Goal: Task Accomplishment & Management: Manage account settings

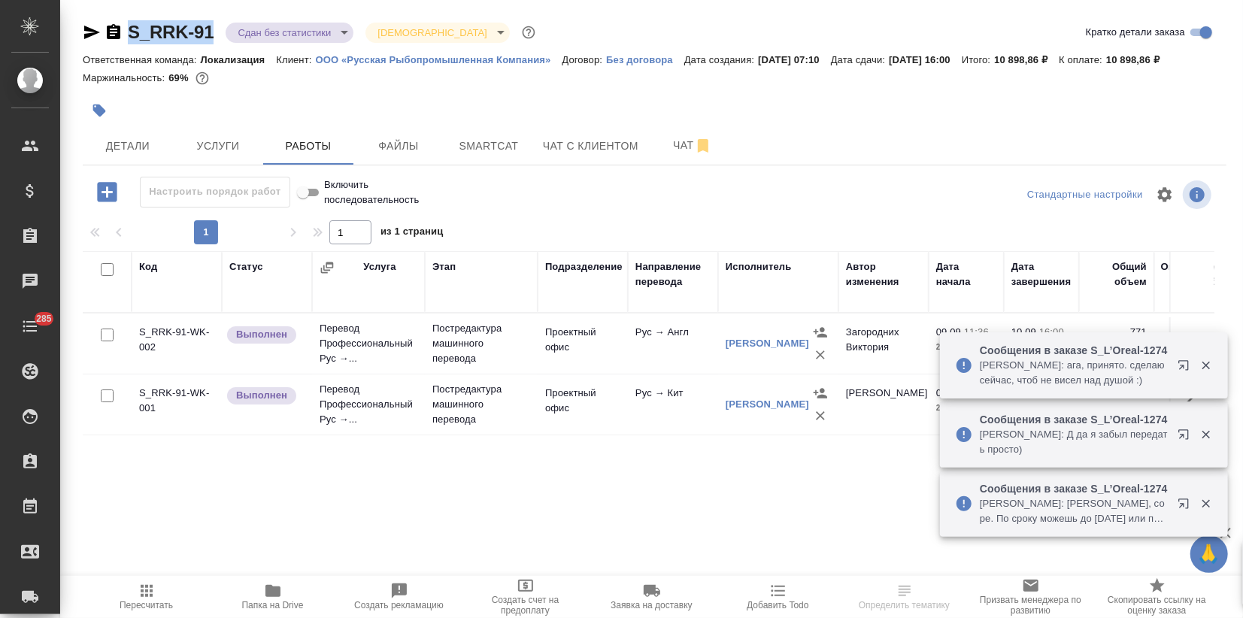
drag, startPoint x: 217, startPoint y: 31, endPoint x: 126, endPoint y: 40, distance: 90.7
click at [126, 40] on div "S_RRK-91 Сдан без статистики distributed Святая троица holyTrinity" at bounding box center [311, 32] width 456 height 24
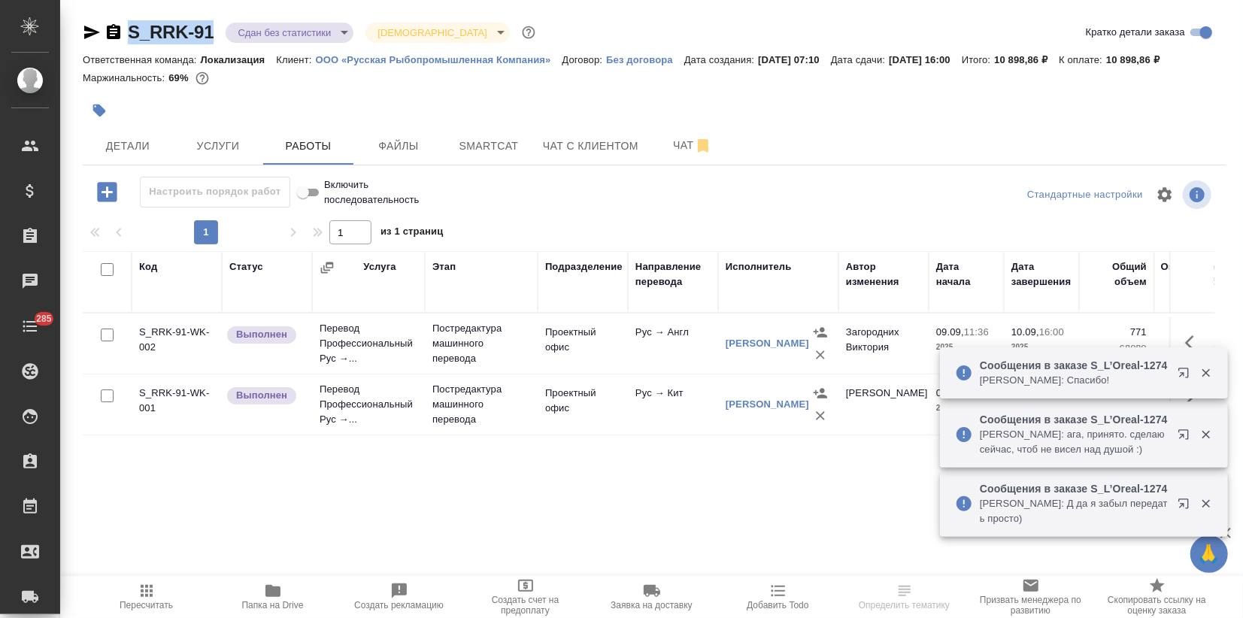
copy link "S_RRK-91"
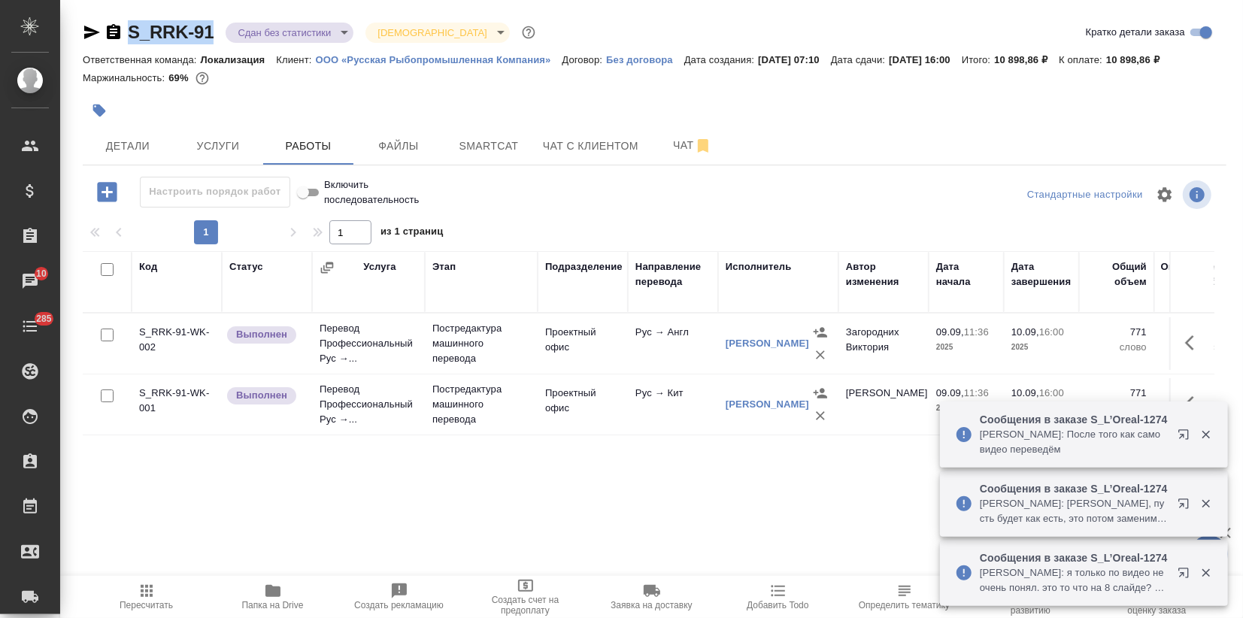
click at [265, 601] on span "Папка на Drive" at bounding box center [273, 605] width 62 height 11
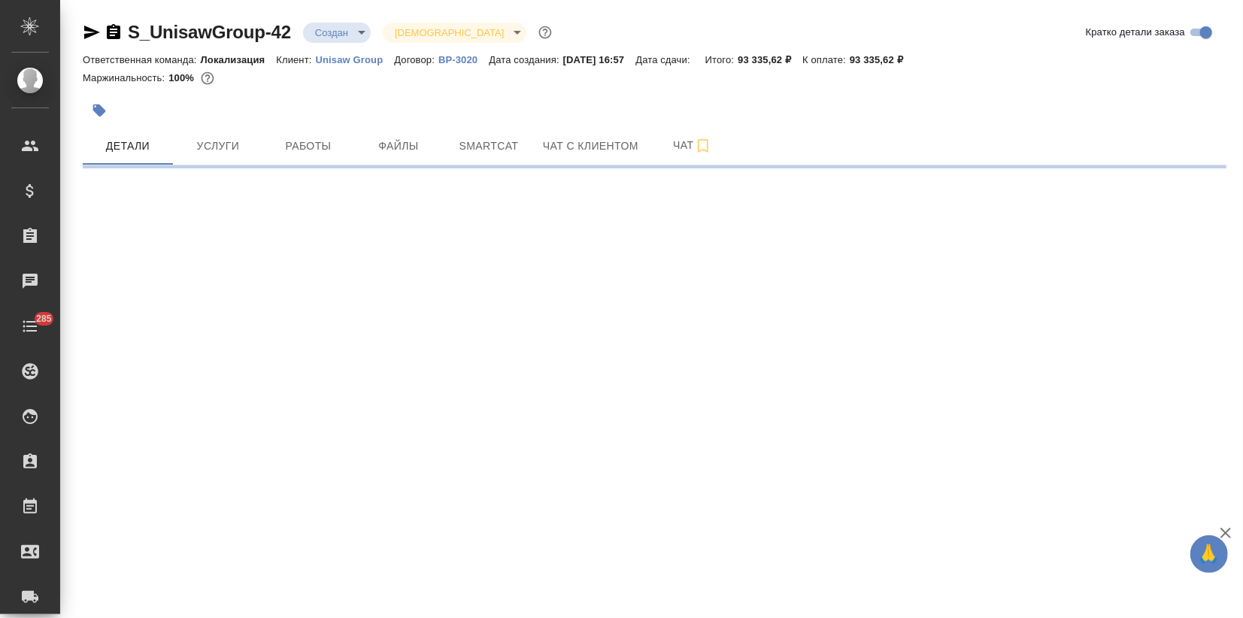
select select "RU"
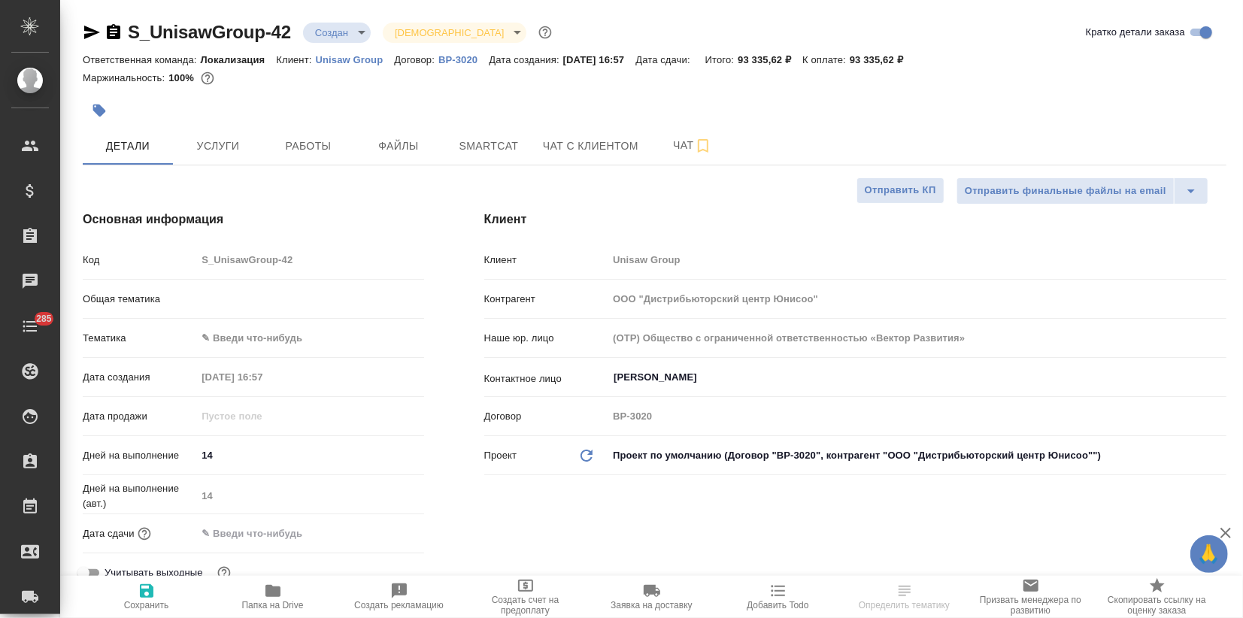
type textarea "x"
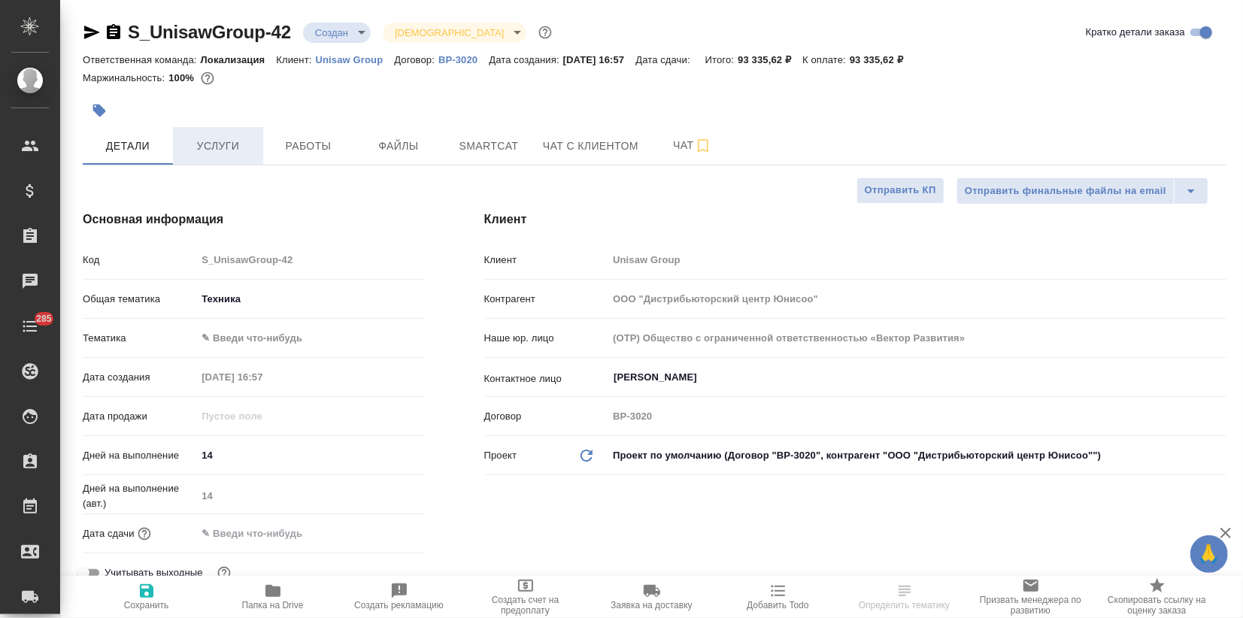
type textarea "x"
click at [229, 145] on span "Услуги" at bounding box center [218, 146] width 72 height 19
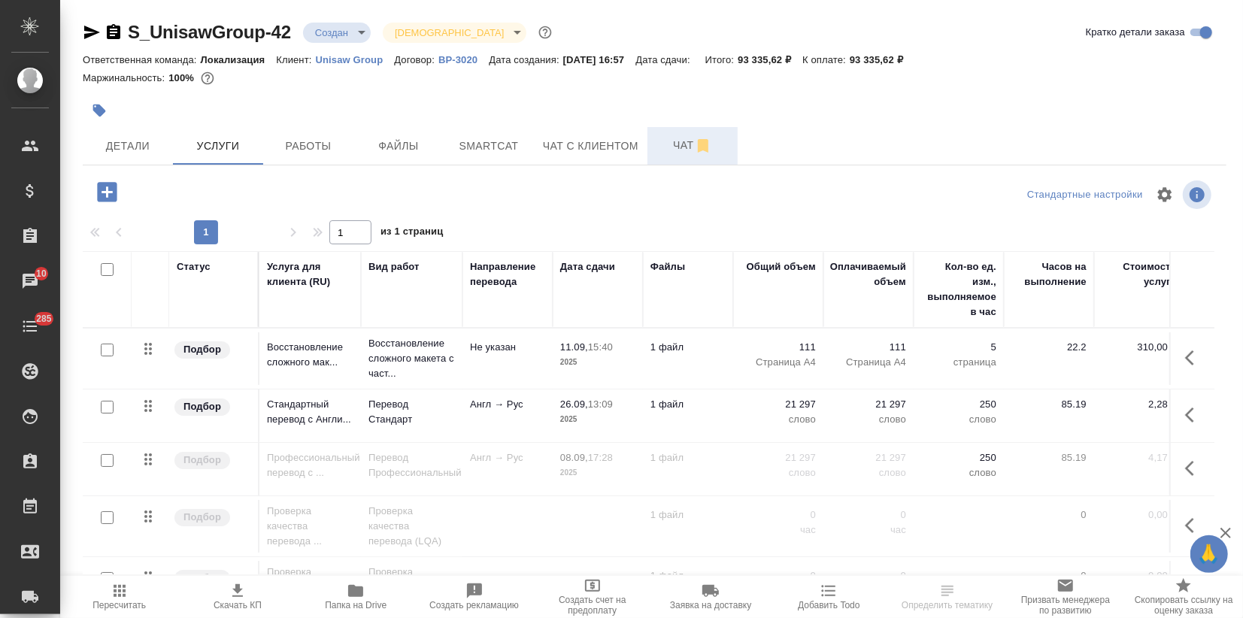
click at [663, 139] on span "Чат" at bounding box center [692, 145] width 72 height 19
click at [668, 147] on span "Чат" at bounding box center [692, 145] width 72 height 19
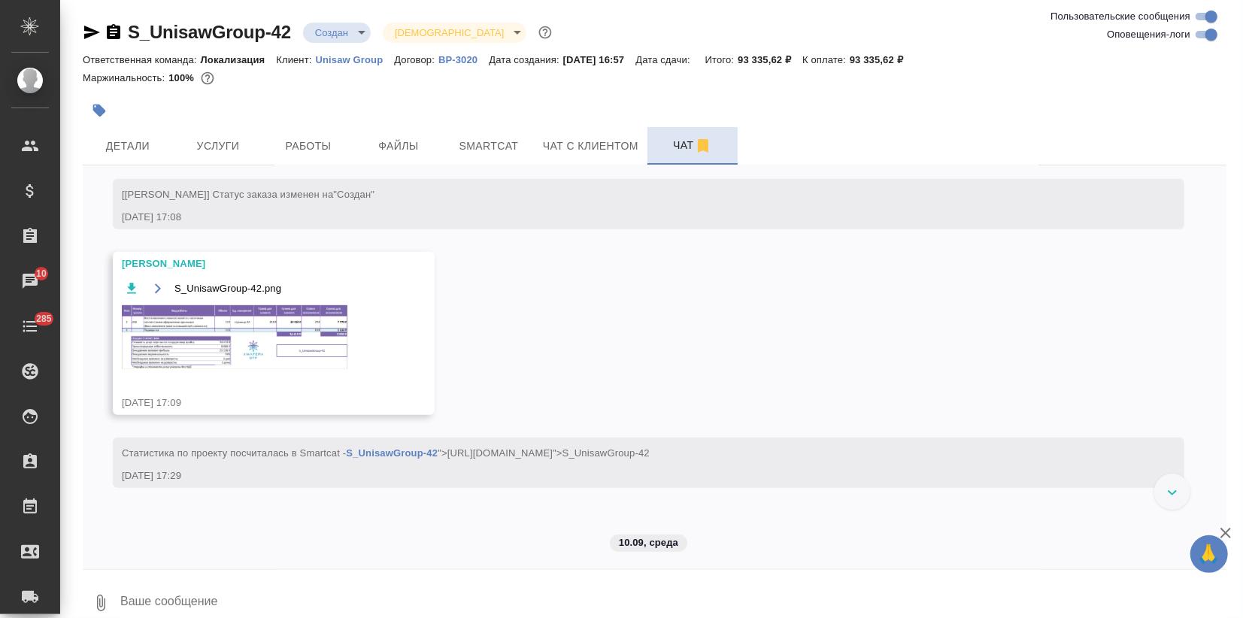
scroll to position [577, 0]
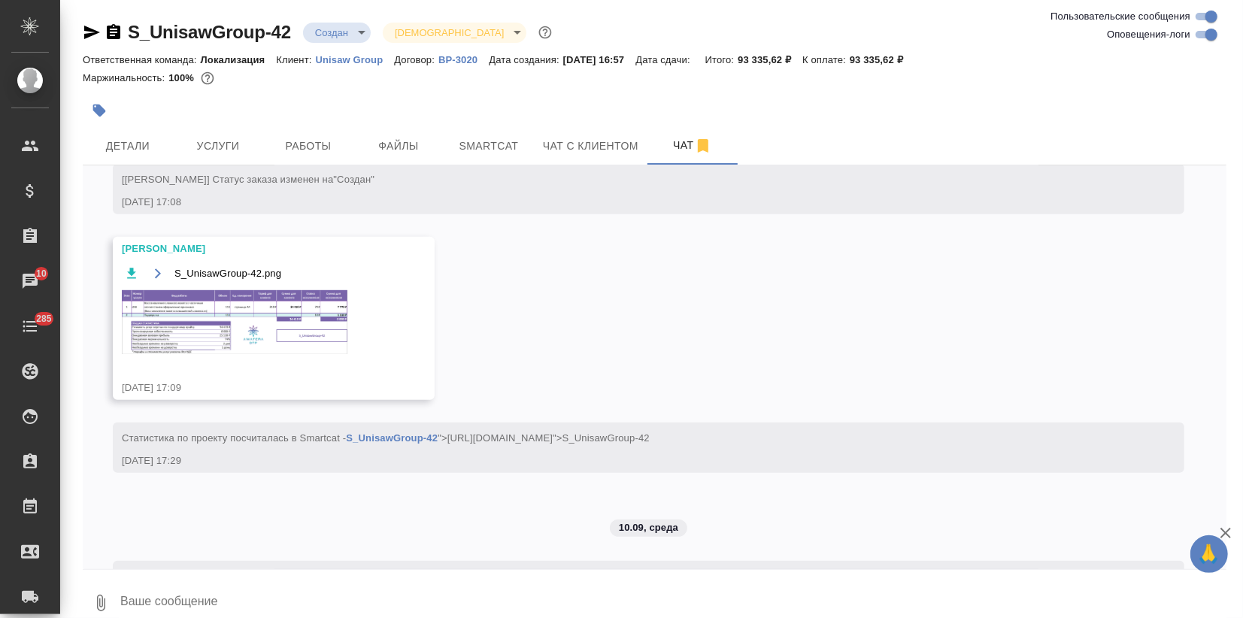
click at [265, 332] on img at bounding box center [235, 322] width 226 height 64
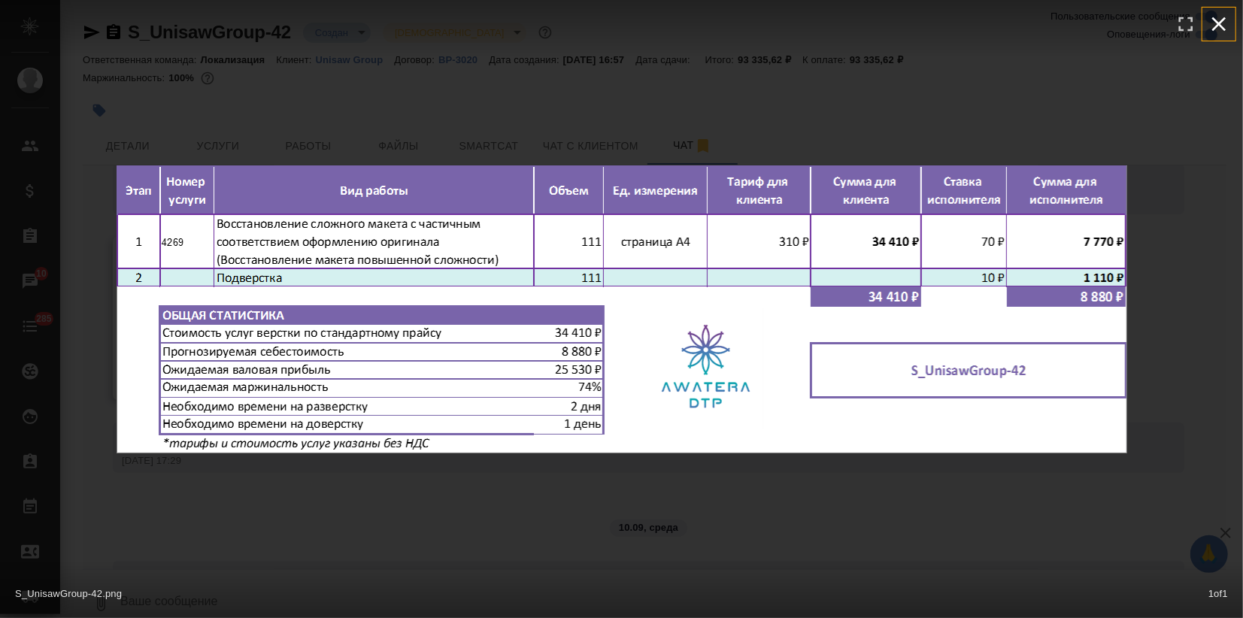
click at [1217, 20] on icon "button" at bounding box center [1219, 24] width 24 height 24
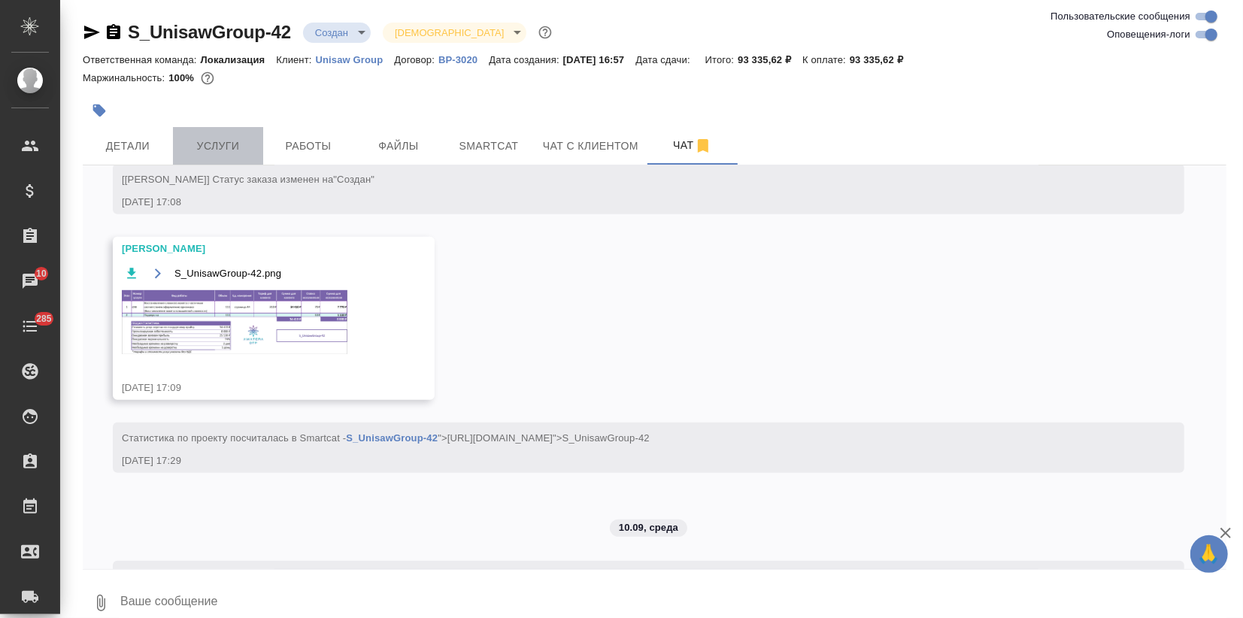
click at [253, 150] on span "Услуги" at bounding box center [218, 146] width 72 height 19
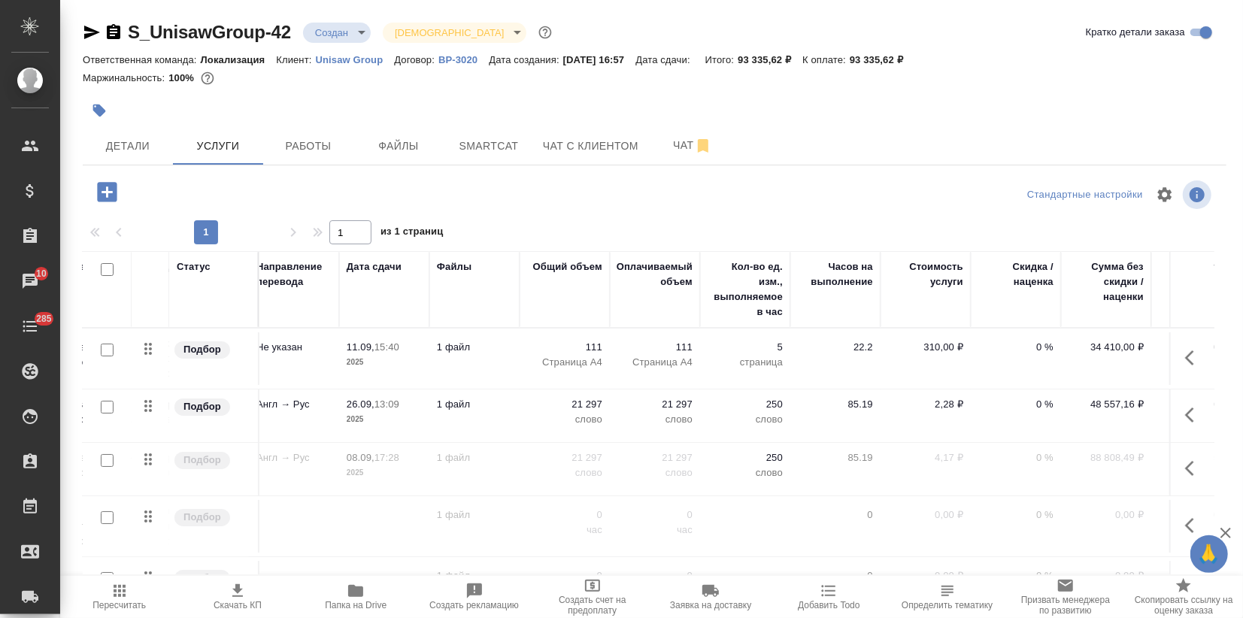
scroll to position [0, 217]
click at [399, 153] on span "Файлы" at bounding box center [398, 146] width 72 height 19
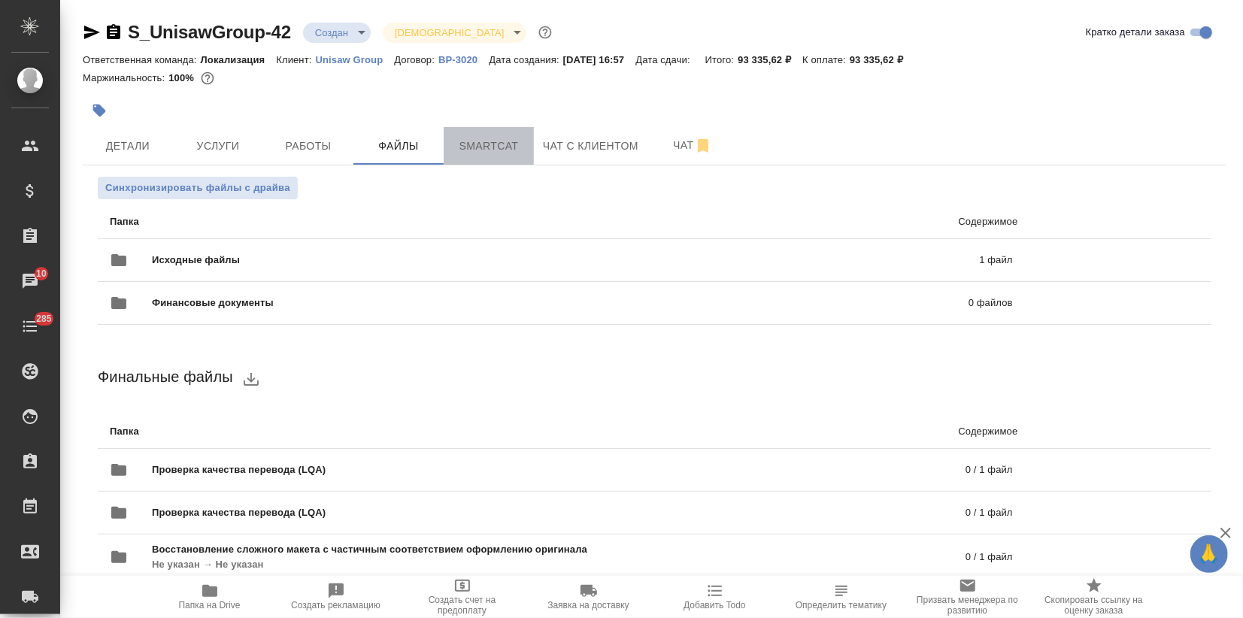
click at [485, 150] on span "Smartcat" at bounding box center [489, 146] width 72 height 19
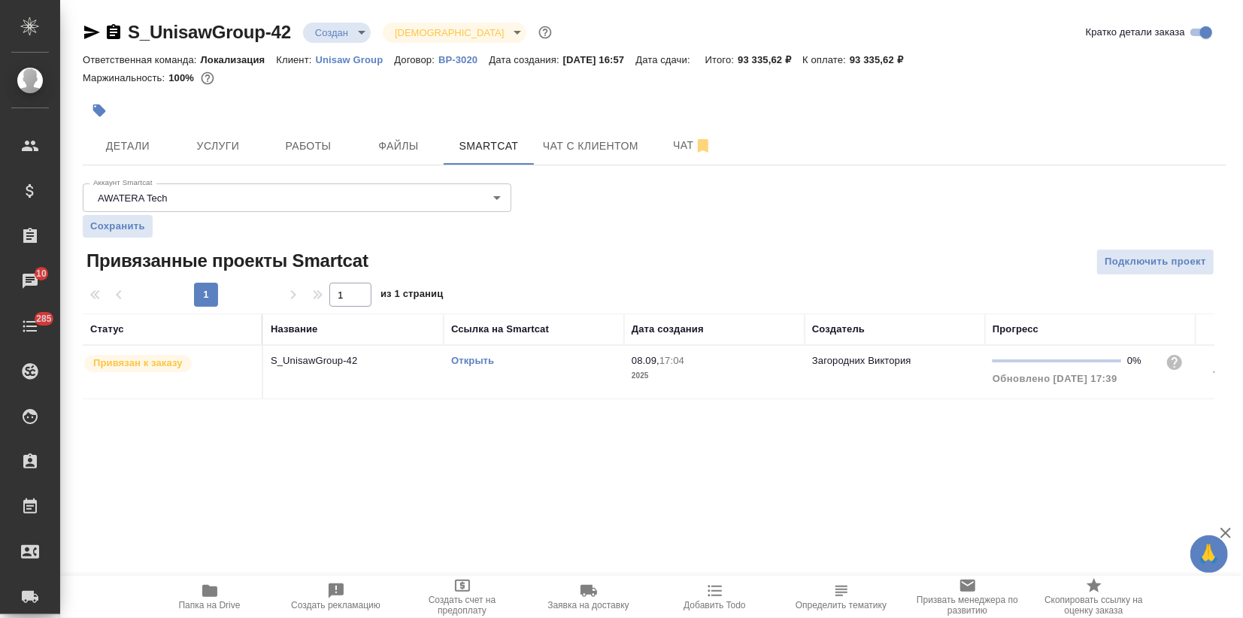
click at [448, 360] on td "Открыть" at bounding box center [534, 372] width 180 height 53
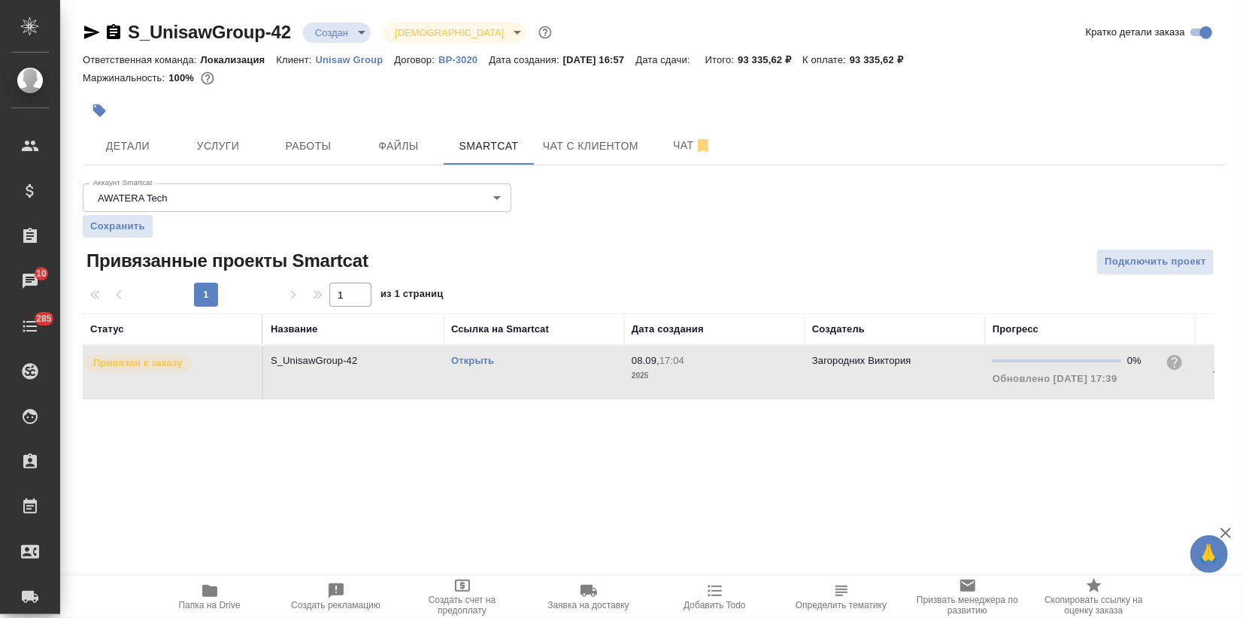
click at [456, 360] on link "Открыть" at bounding box center [472, 360] width 43 height 11
click at [130, 154] on span "Детали" at bounding box center [128, 146] width 72 height 19
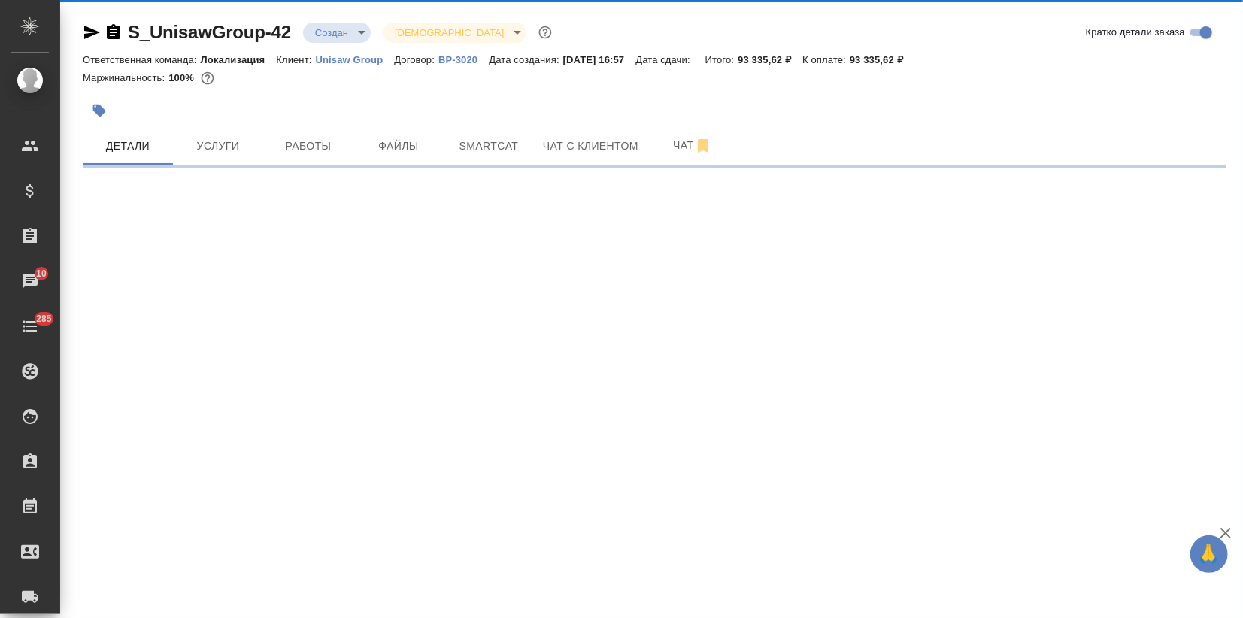
select select "RU"
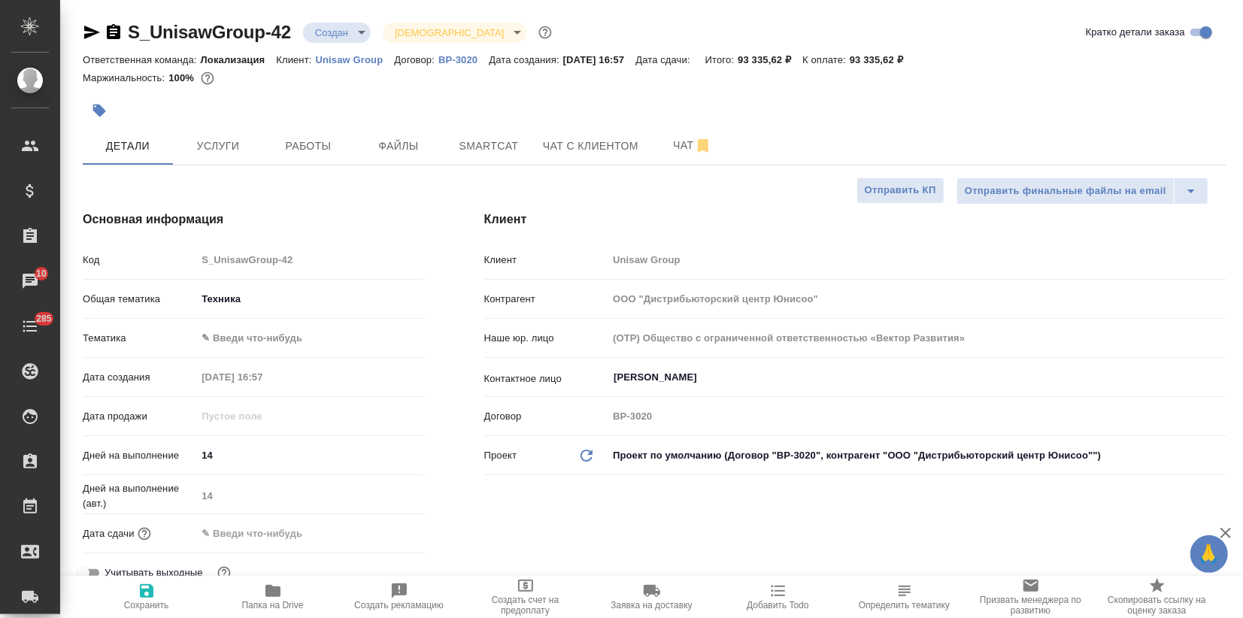
type textarea "x"
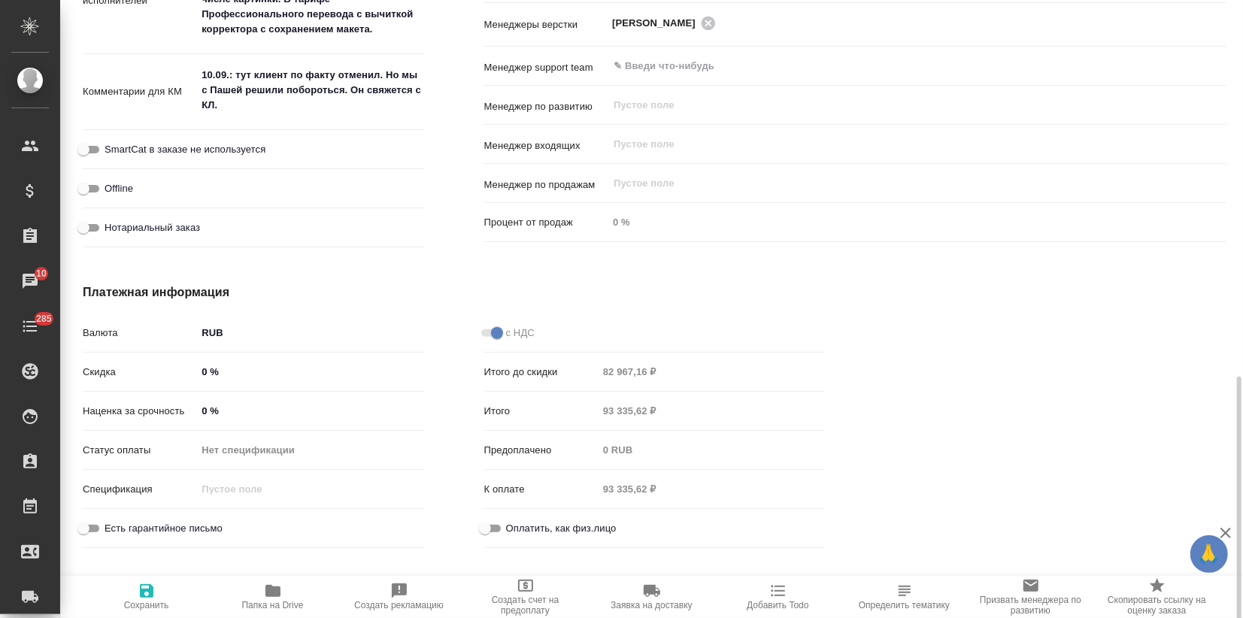
scroll to position [932, 0]
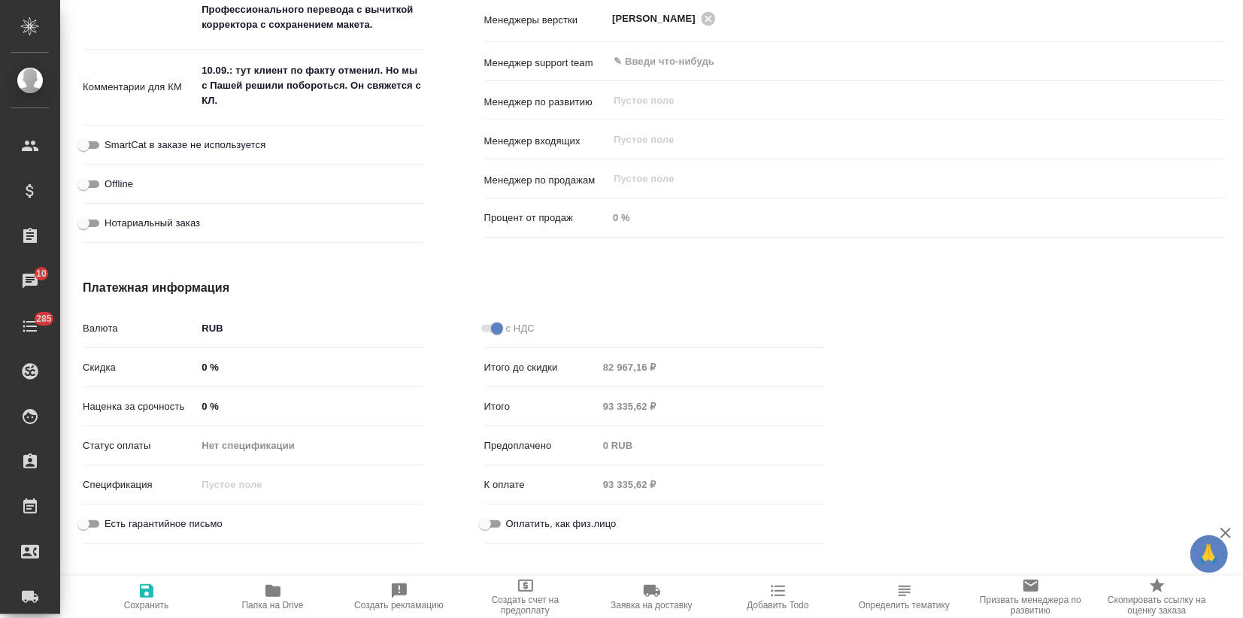
click at [199, 380] on div "Скидка 0 %" at bounding box center [253, 373] width 341 height 39
click at [199, 365] on input "0 %" at bounding box center [310, 367] width 226 height 22
type input "10 %"
type textarea "x"
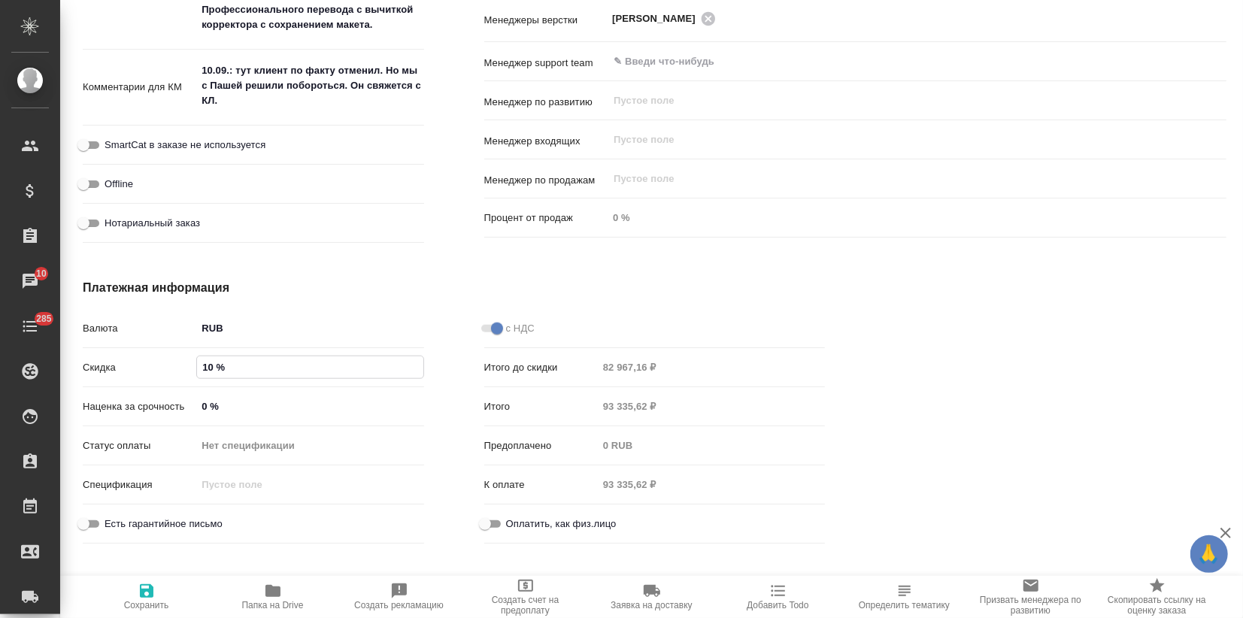
type textarea "x"
type input "10 %"
click at [143, 591] on icon "button" at bounding box center [147, 591] width 14 height 14
type textarea "x"
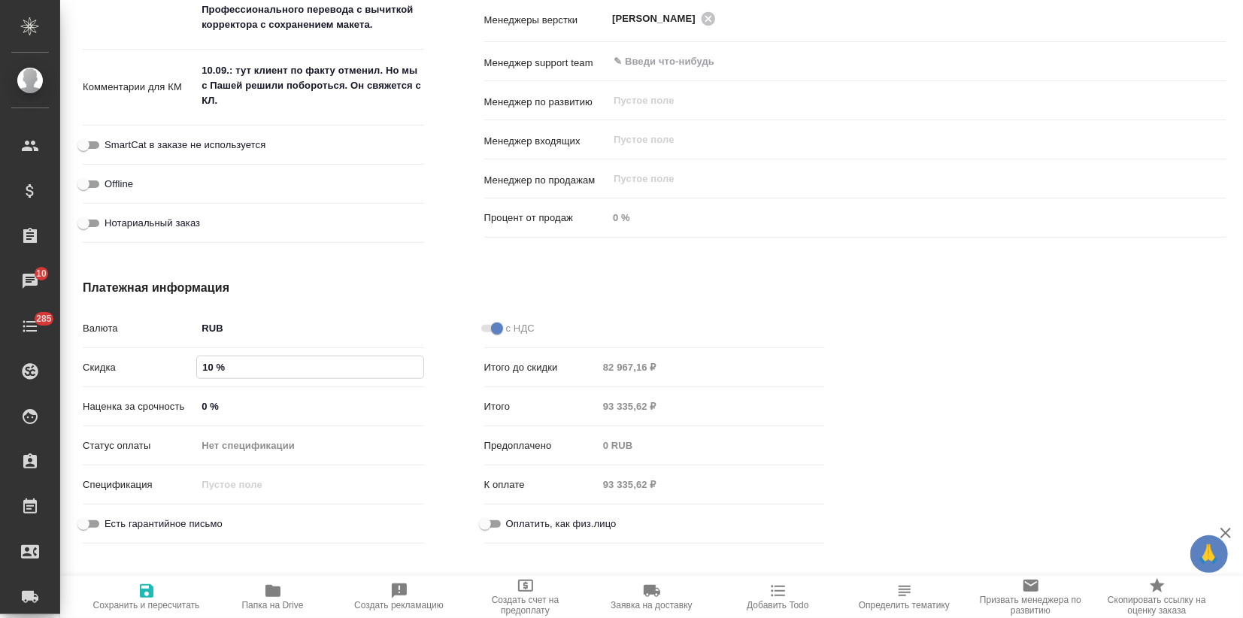
type textarea "x"
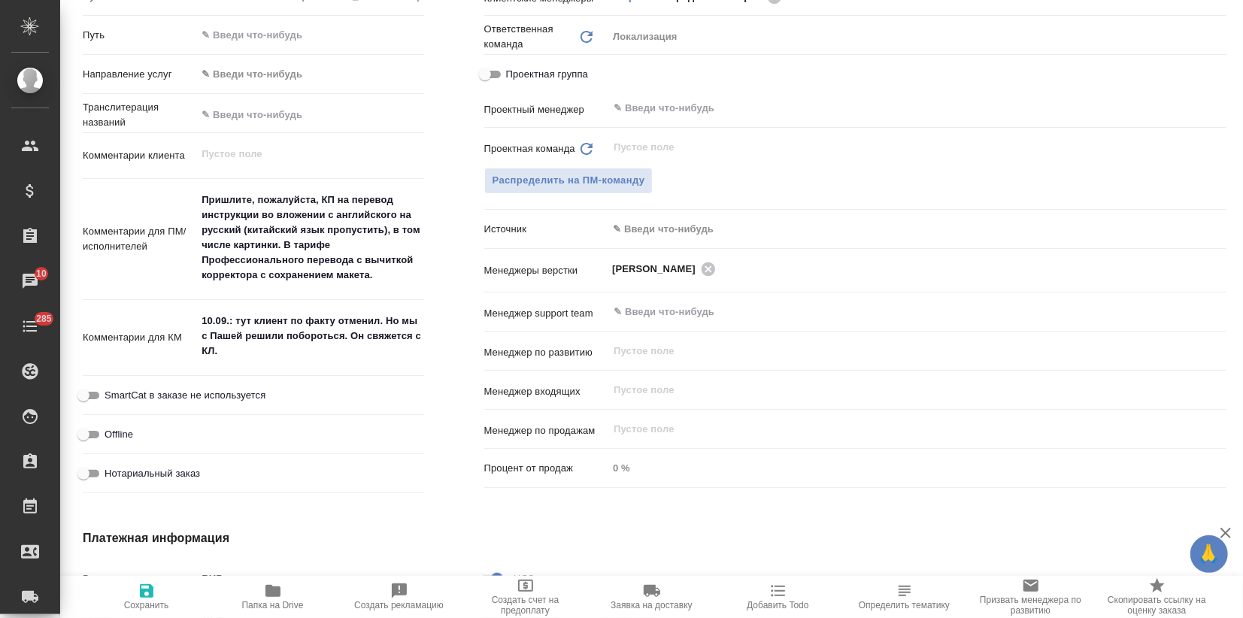
type textarea "x"
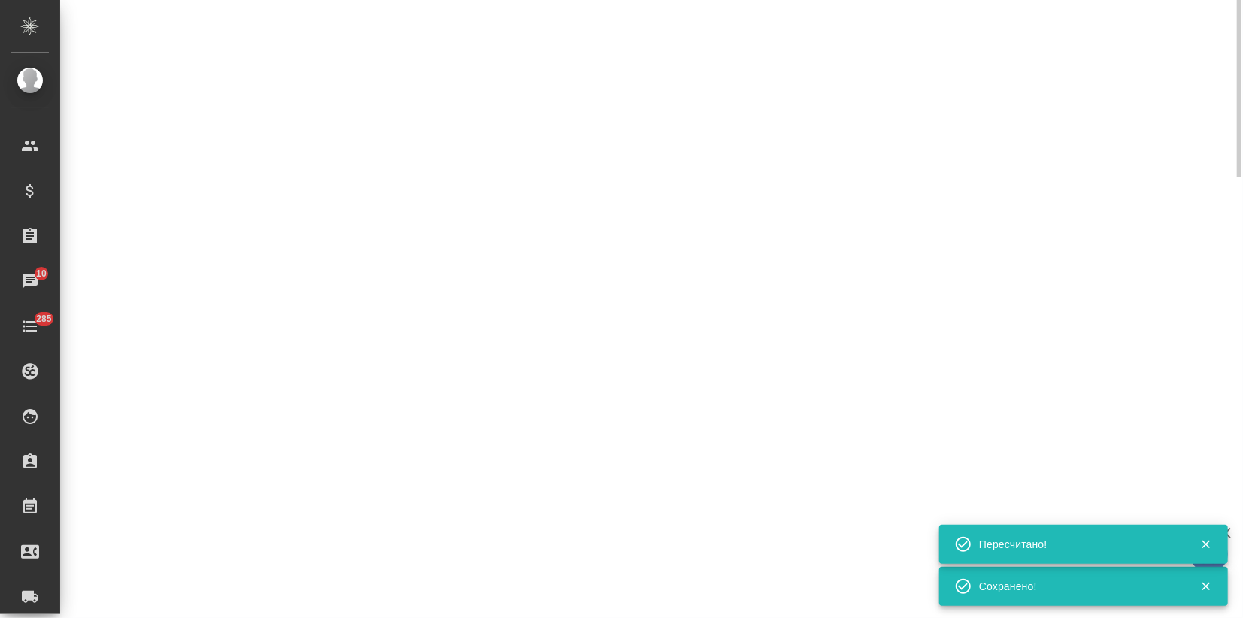
scroll to position [97, 0]
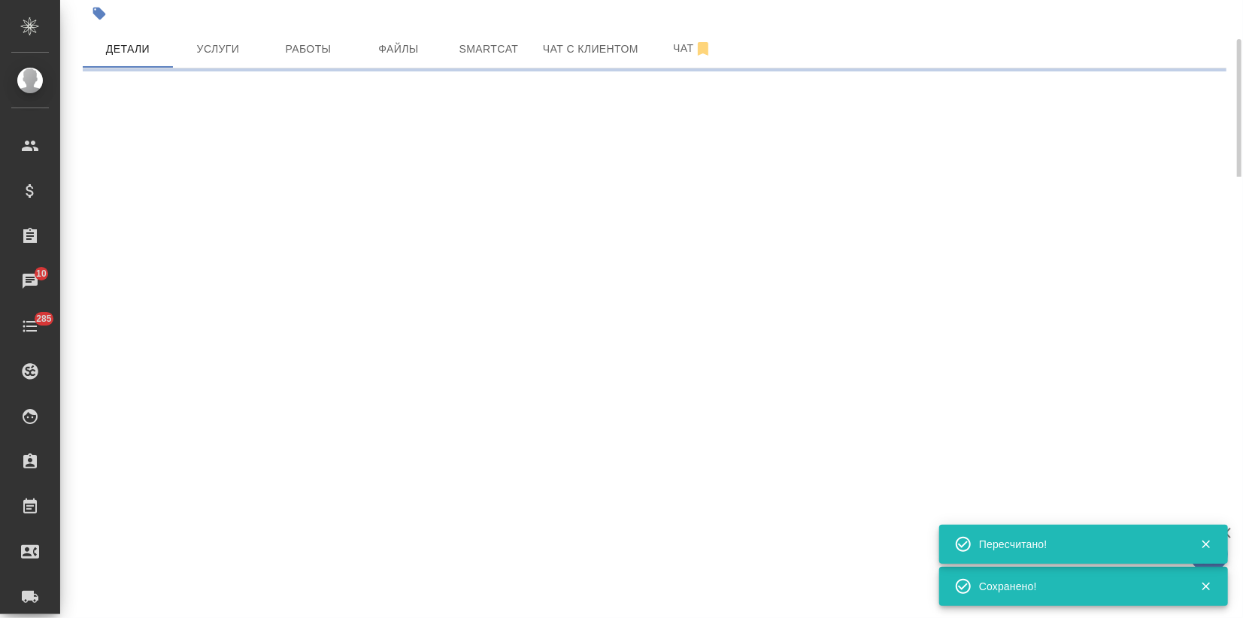
select select "RU"
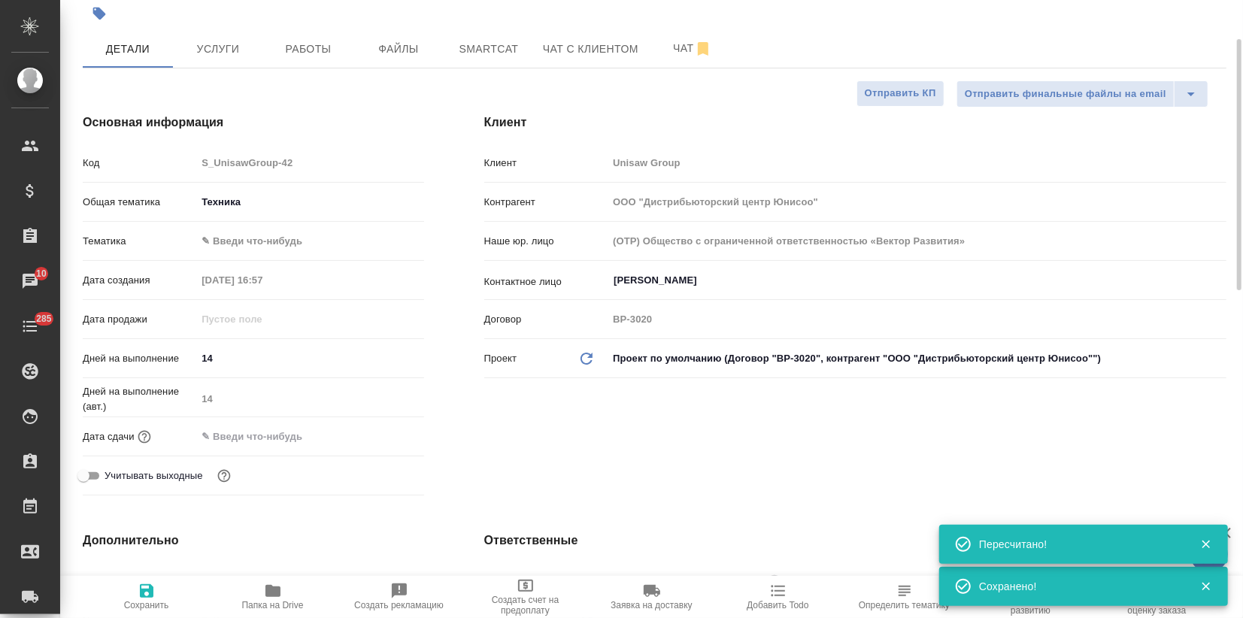
type textarea "x"
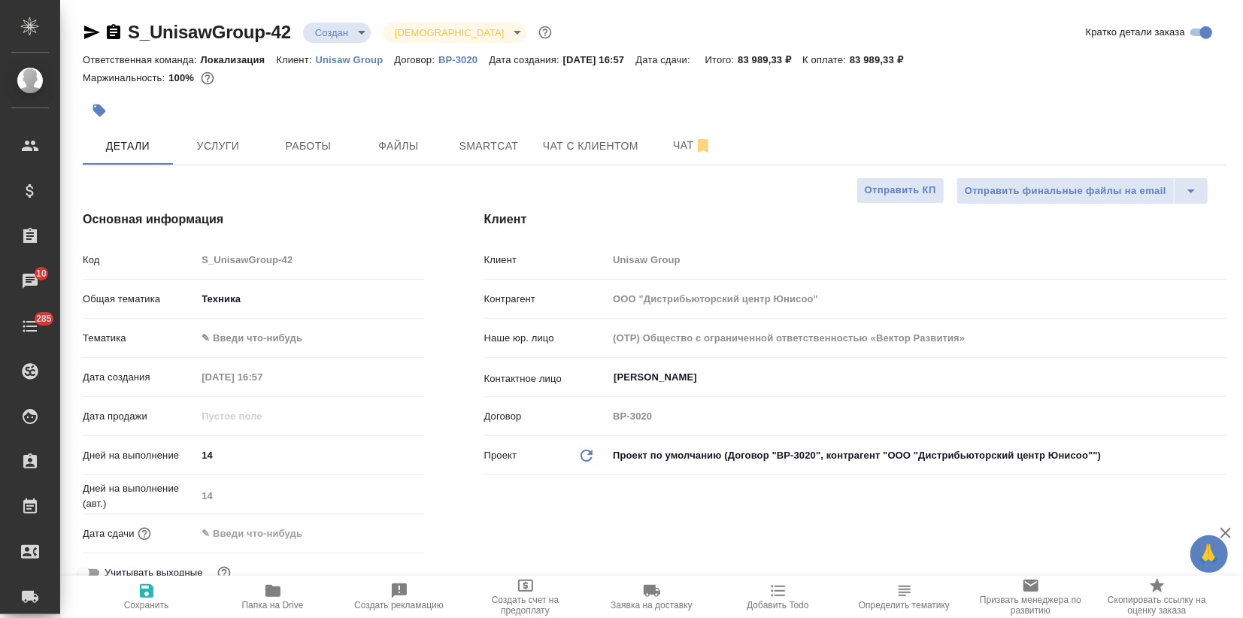
type textarea "x"
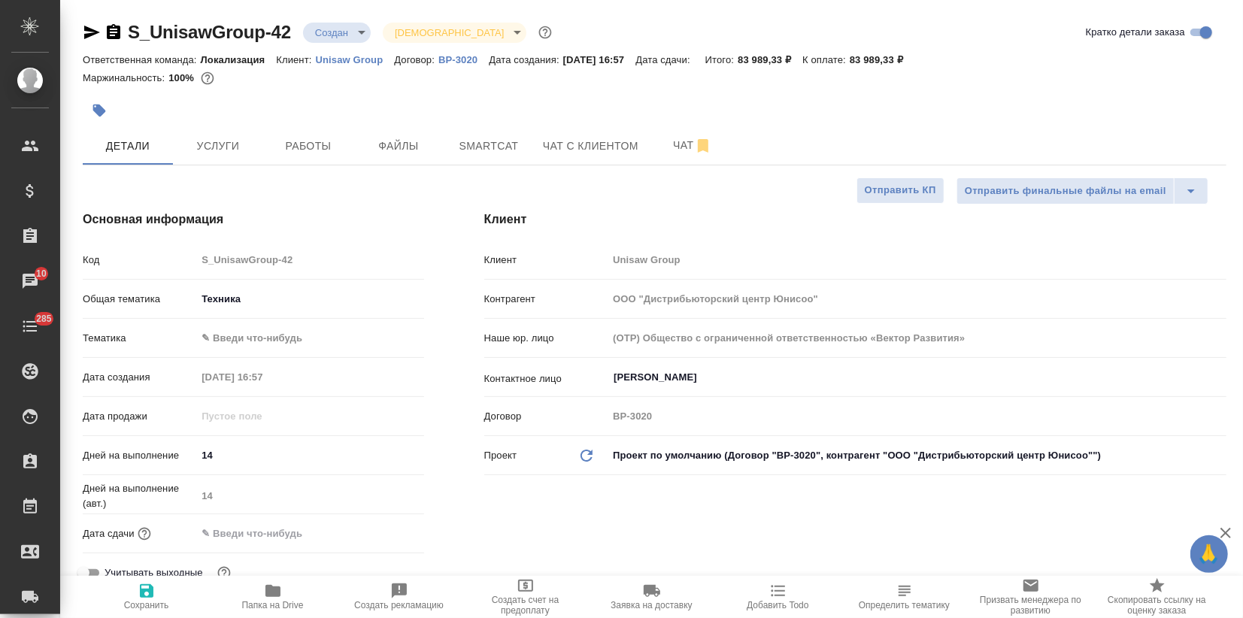
type textarea "x"
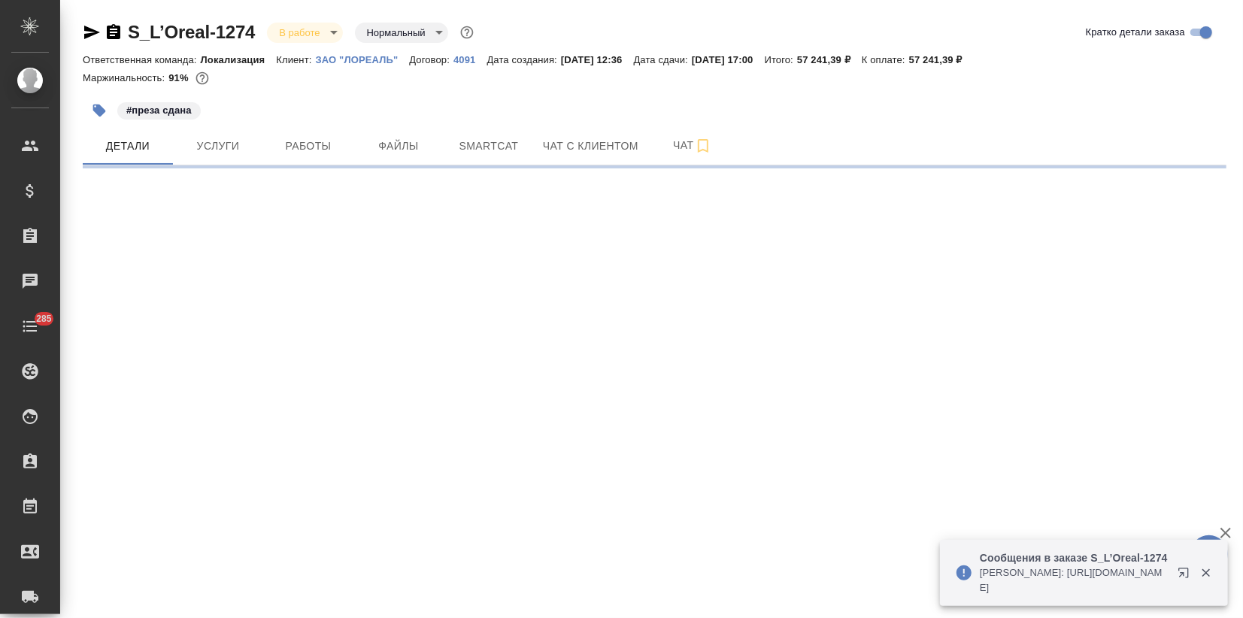
select select "RU"
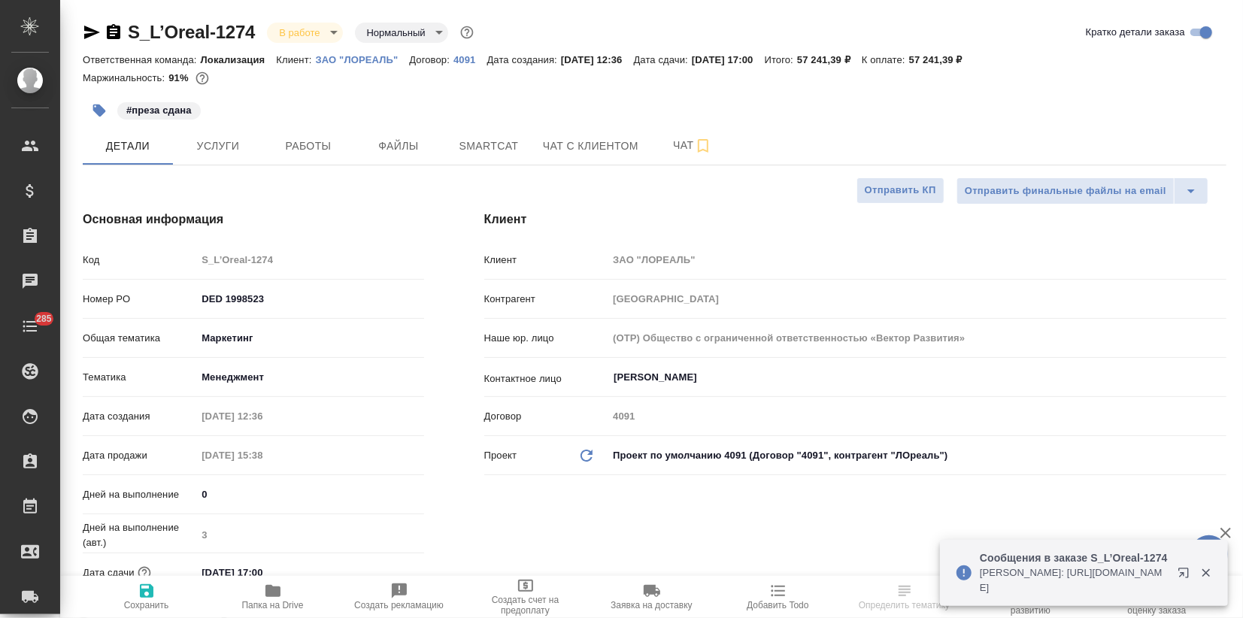
type textarea "x"
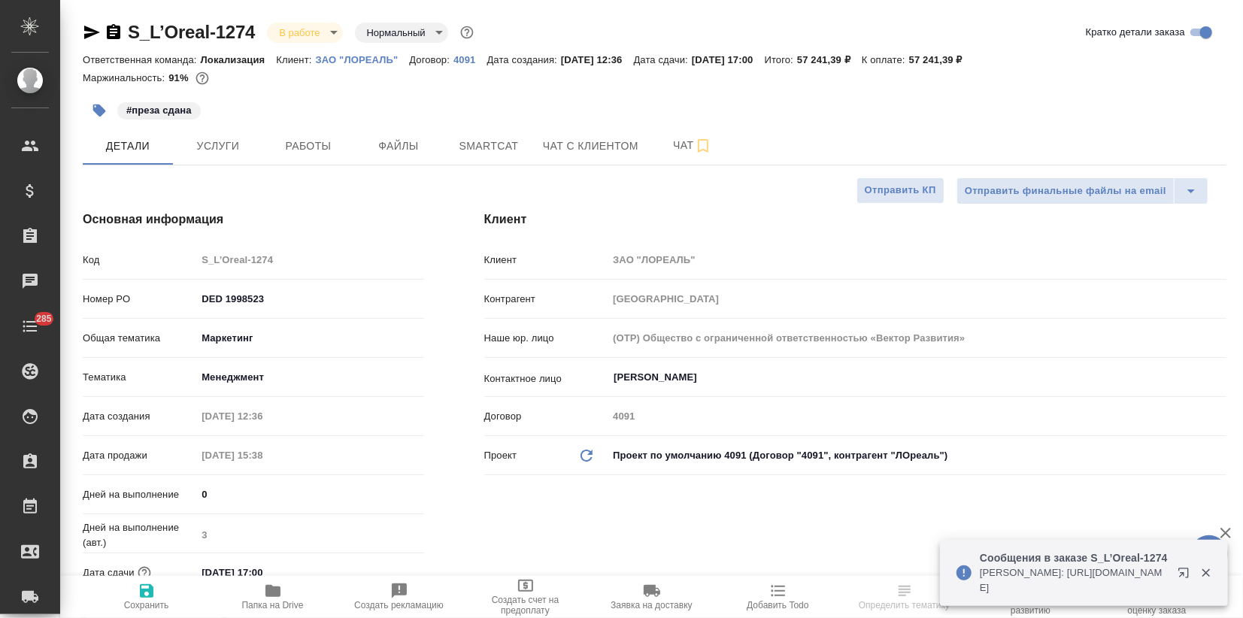
type textarea "x"
drag, startPoint x: 123, startPoint y: 26, endPoint x: 246, endPoint y: 30, distance: 122.6
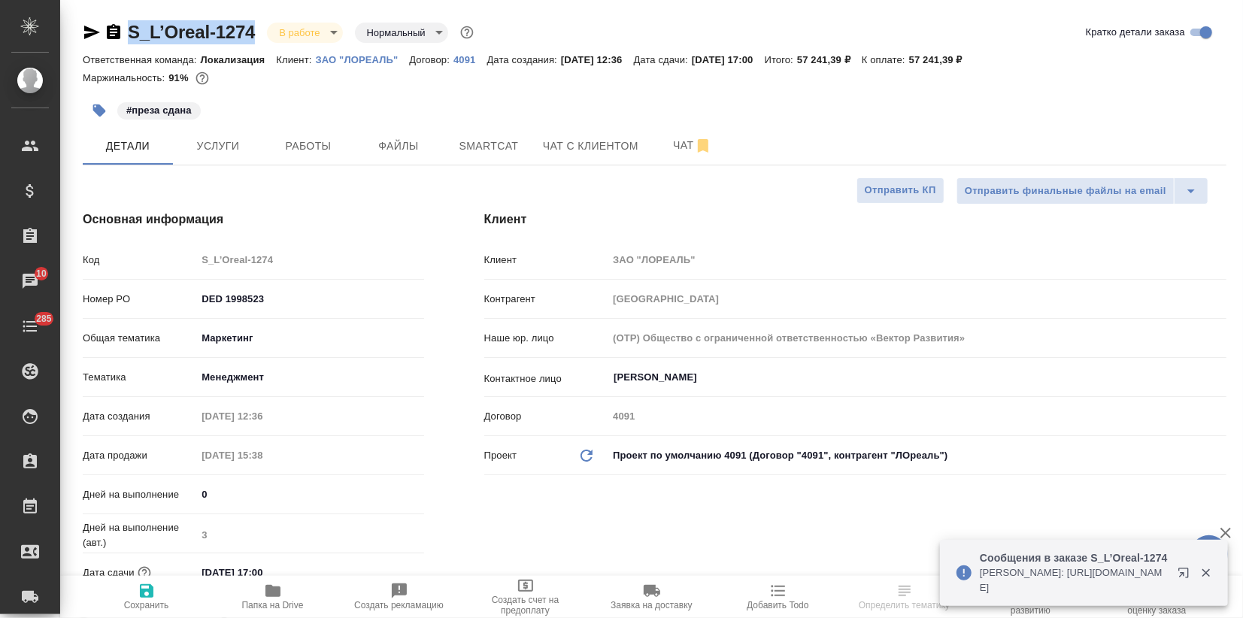
click at [253, 36] on div "S_L’Oreal-1274 В работе inProgress Нормальный normal" at bounding box center [280, 32] width 394 height 24
copy link "S_L’Oreal-1274"
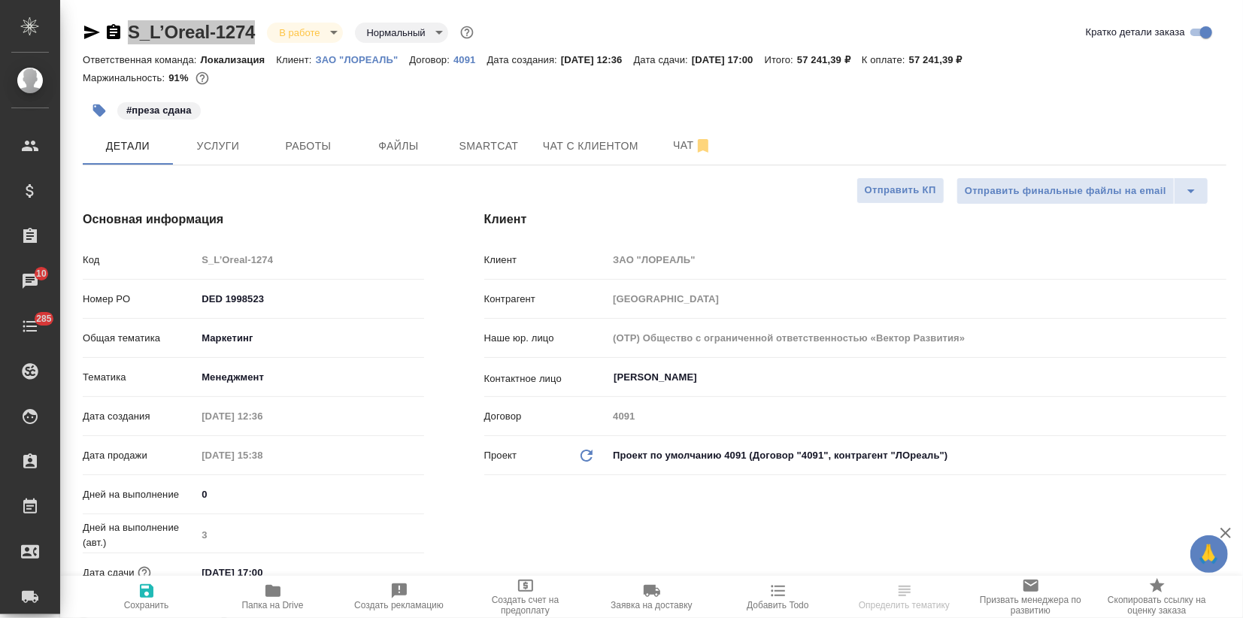
type textarea "x"
select select "RU"
type textarea "x"
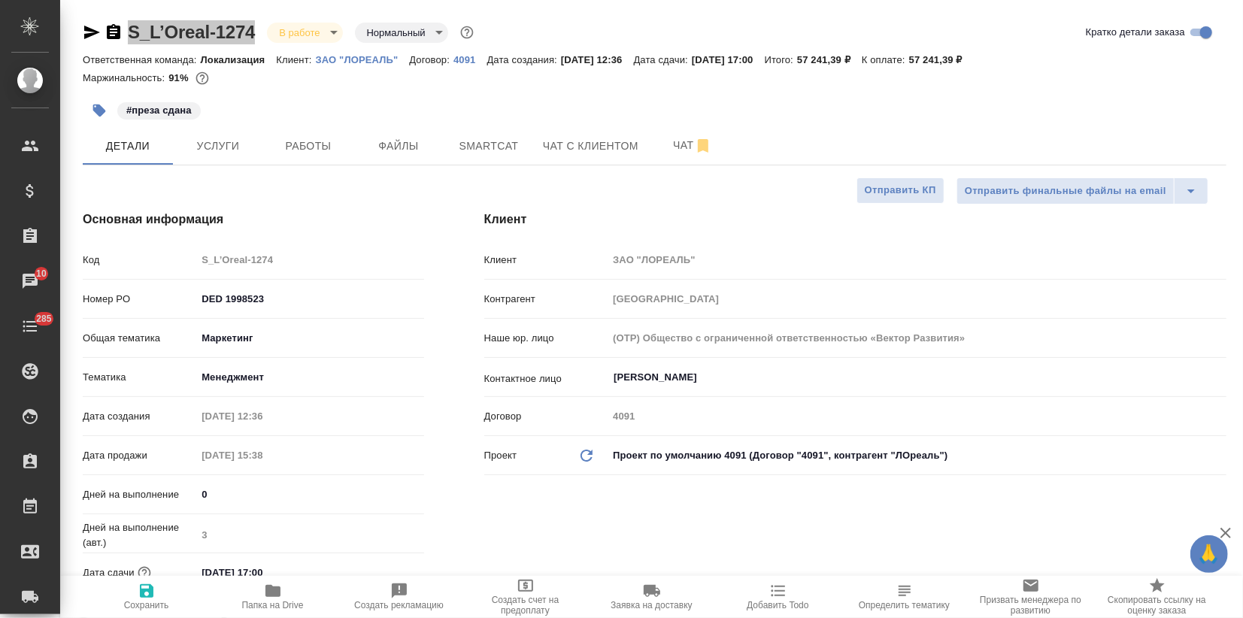
type textarea "x"
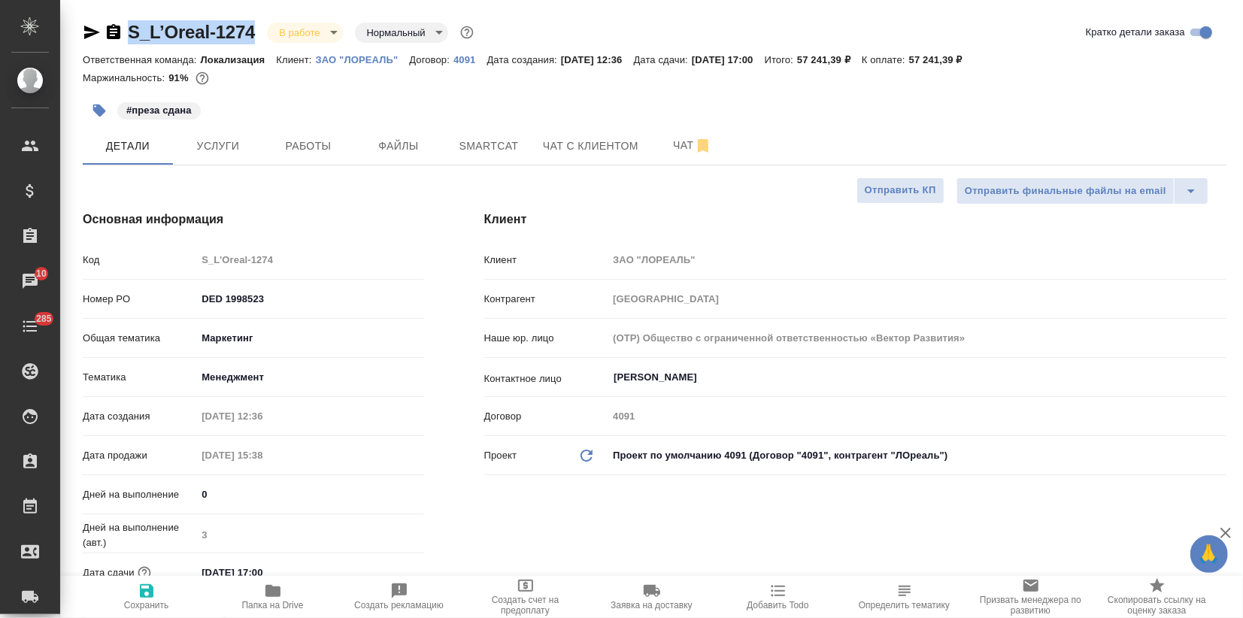
click at [270, 602] on span "Папка на Drive" at bounding box center [273, 605] width 62 height 11
type textarea "x"
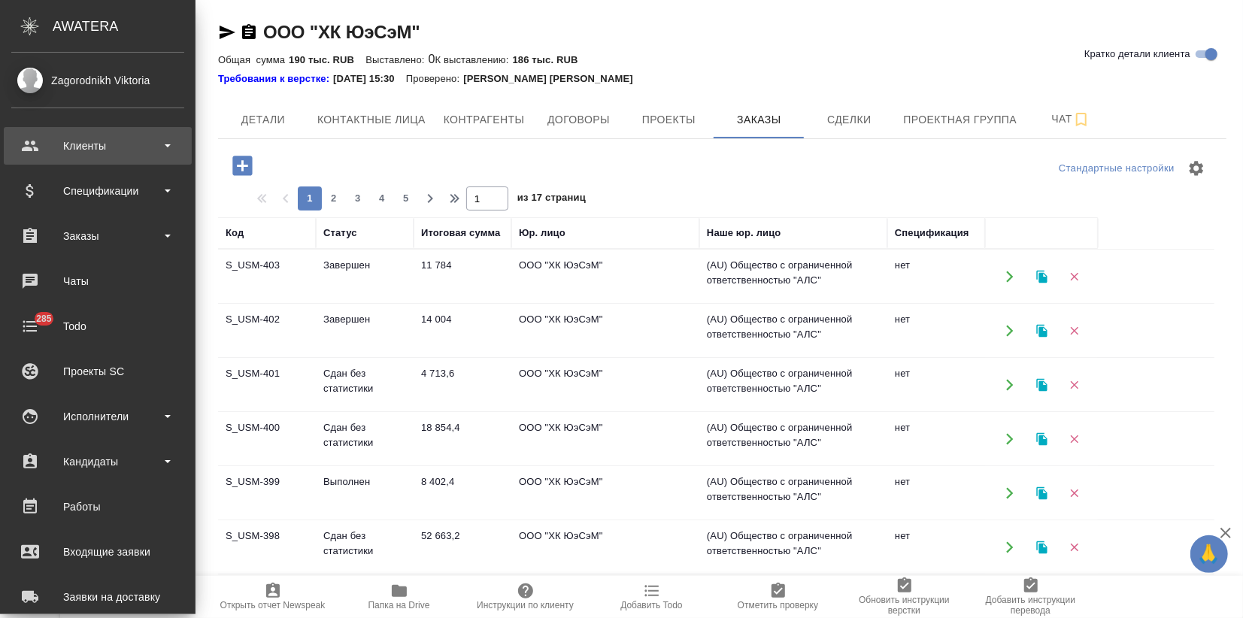
click at [66, 153] on div "Клиенты" at bounding box center [97, 146] width 173 height 23
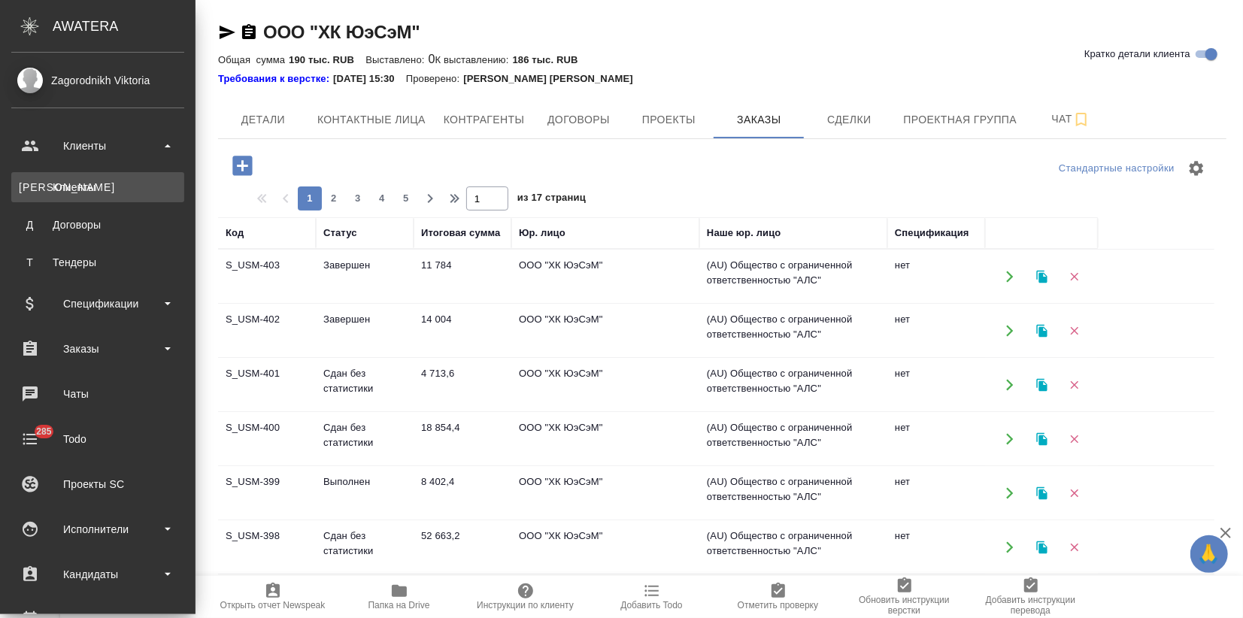
click at [78, 187] on div "Клиенты" at bounding box center [98, 187] width 158 height 15
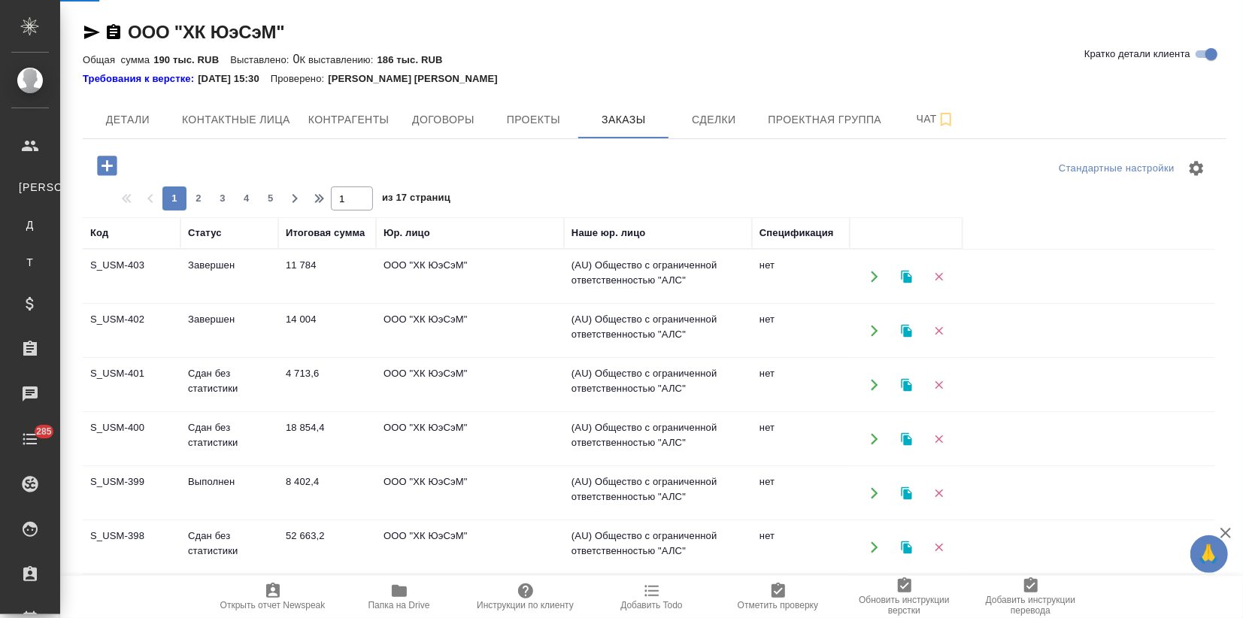
select select "RU"
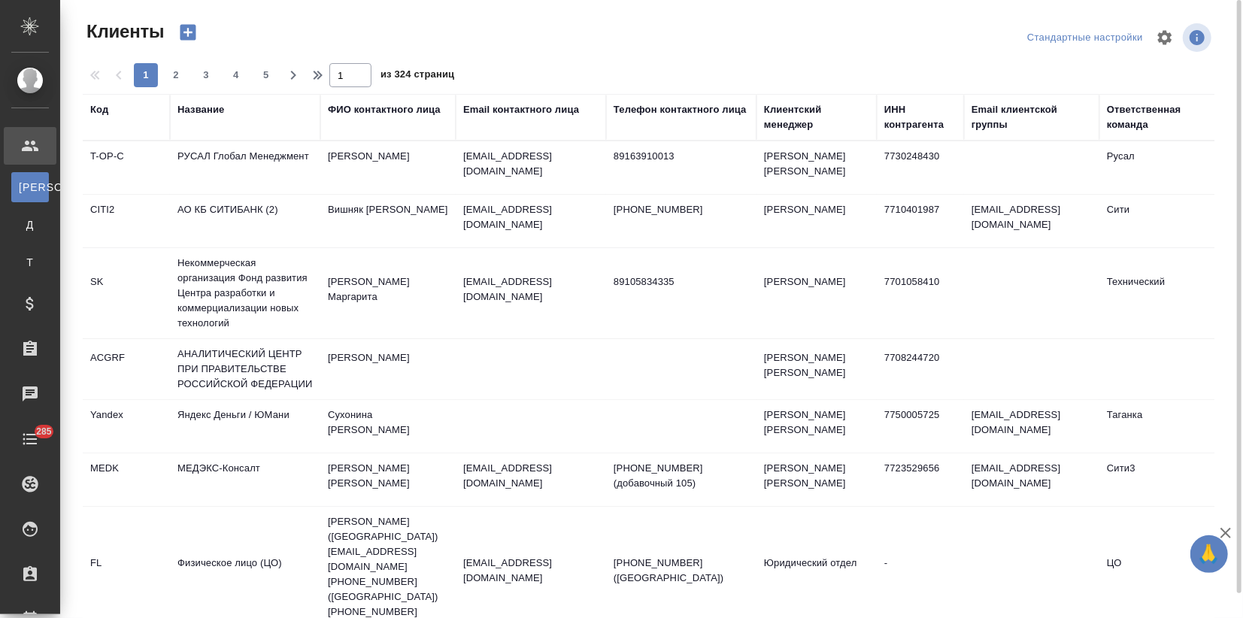
click at [352, 111] on div "ФИО контактного лица" at bounding box center [384, 109] width 113 height 15
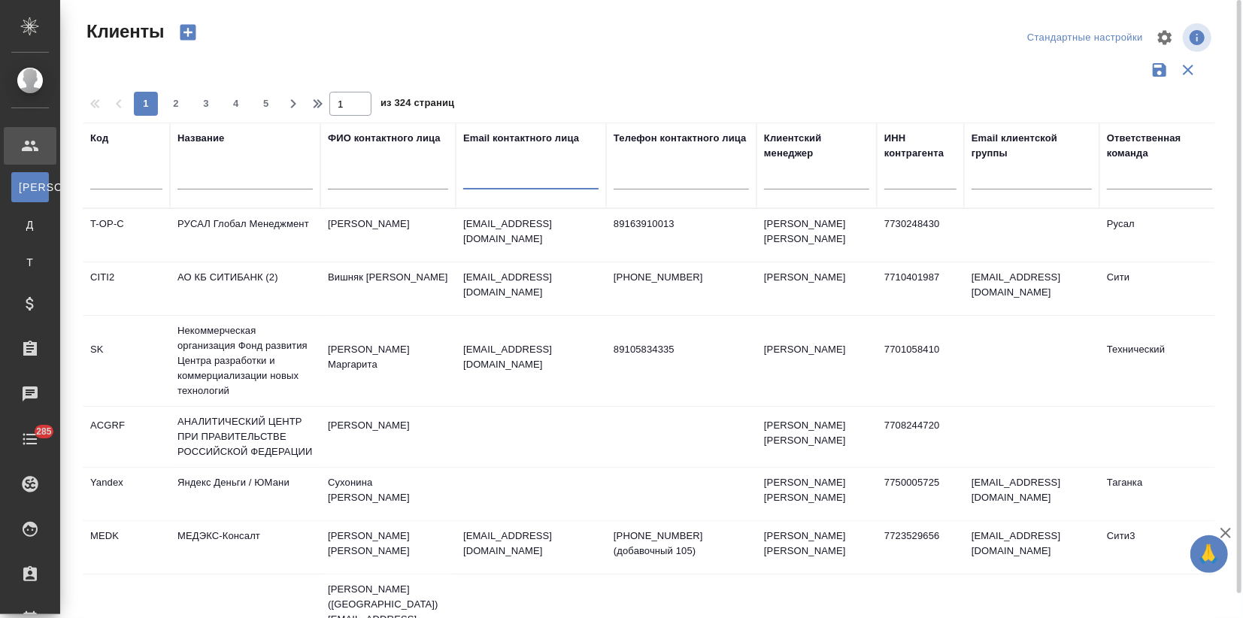
click at [471, 175] on input "text" at bounding box center [530, 180] width 135 height 19
paste input "[PERSON_NAME][EMAIL_ADDRESS][DOMAIN_NAME]"
type input "valentina.gryzhina@nordgold.com"
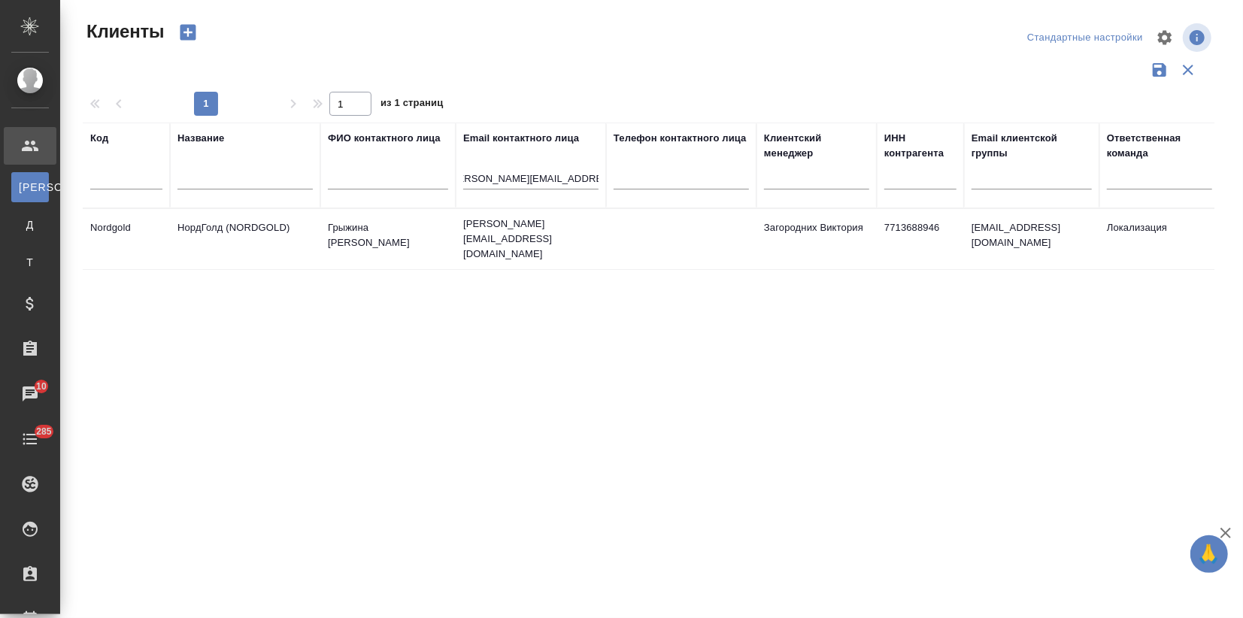
click at [369, 244] on td "Грыжина Валентина" at bounding box center [387, 239] width 135 height 53
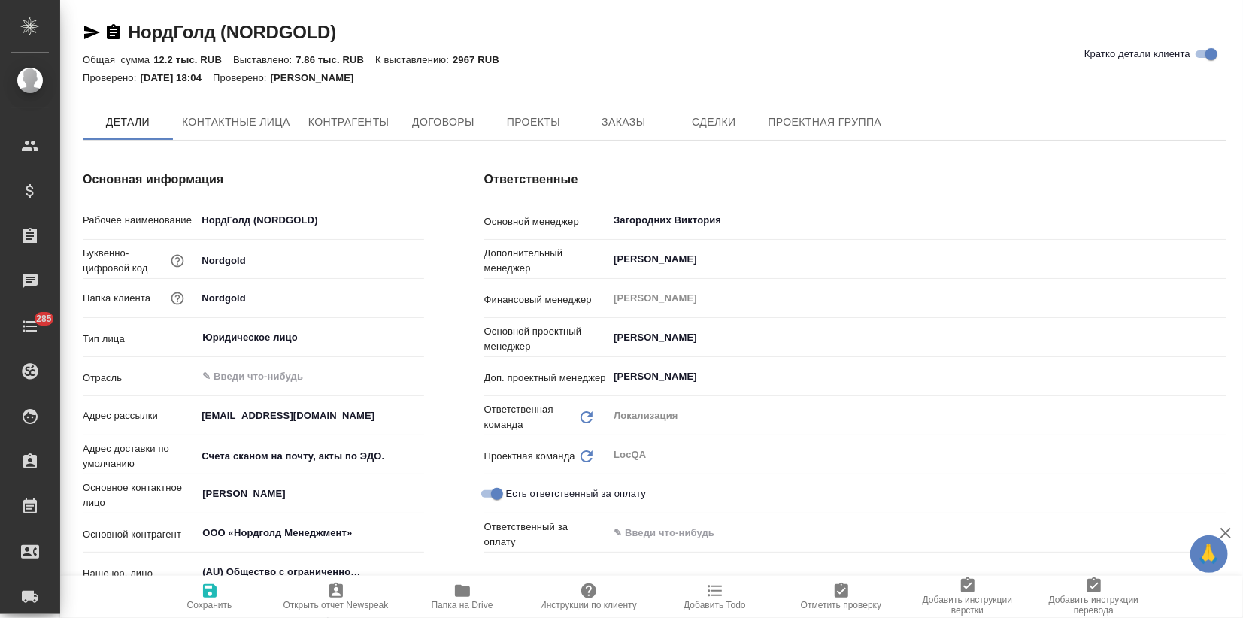
type textarea "x"
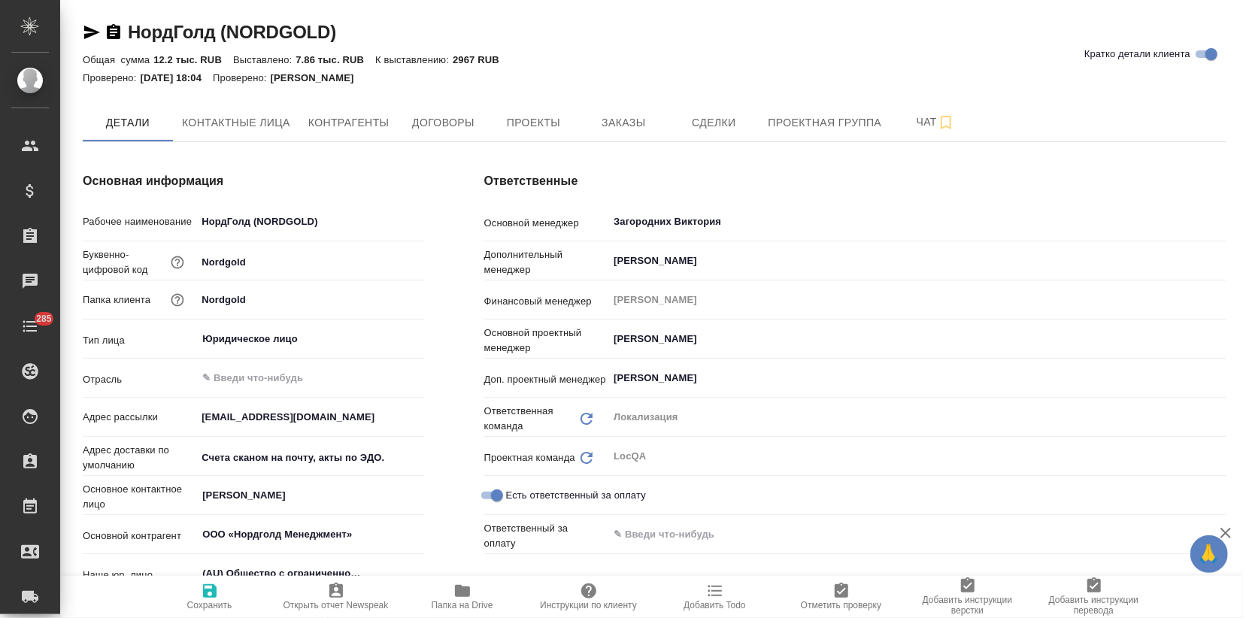
type textarea "x"
click at [629, 133] on button "Заказы" at bounding box center [623, 123] width 90 height 38
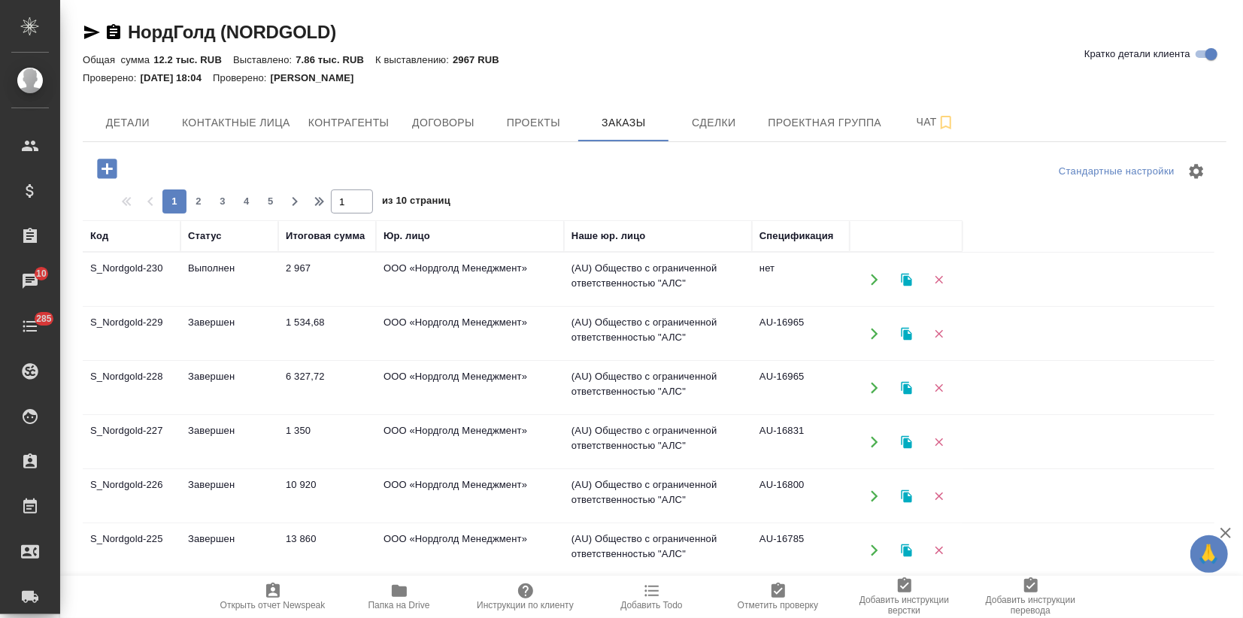
click at [903, 283] on icon "button" at bounding box center [906, 279] width 11 height 13
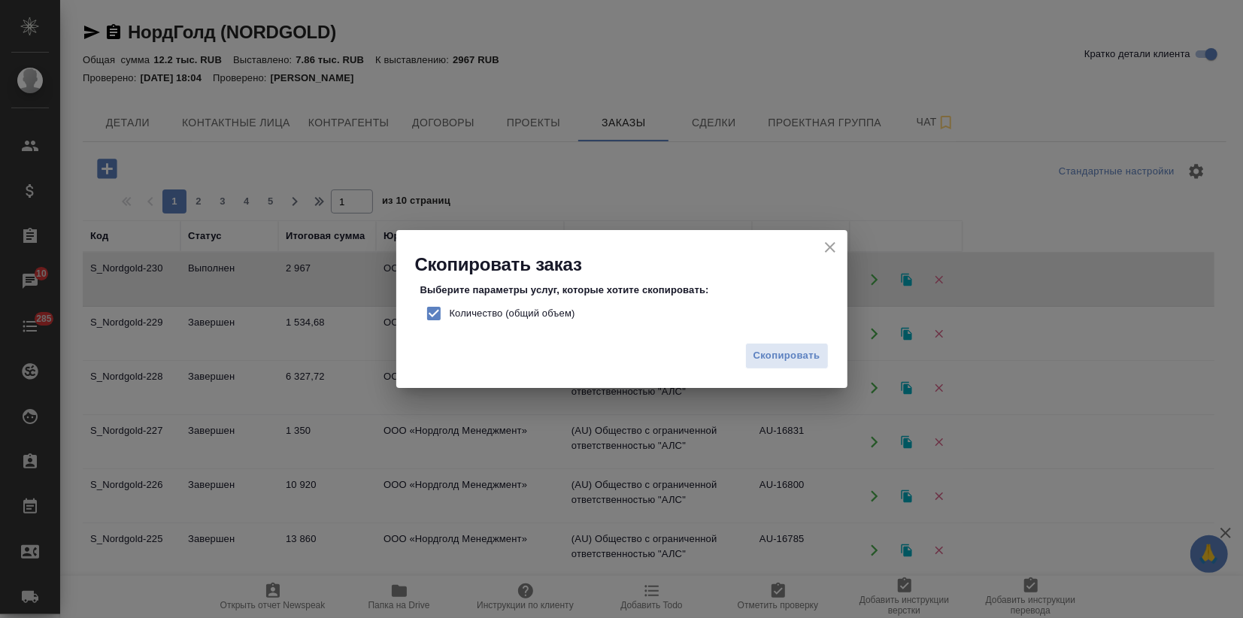
click at [432, 311] on input "Количество (общий объем)" at bounding box center [434, 314] width 32 height 32
checkbox input "false"
click at [797, 353] on span "Скопировать" at bounding box center [786, 355] width 67 height 17
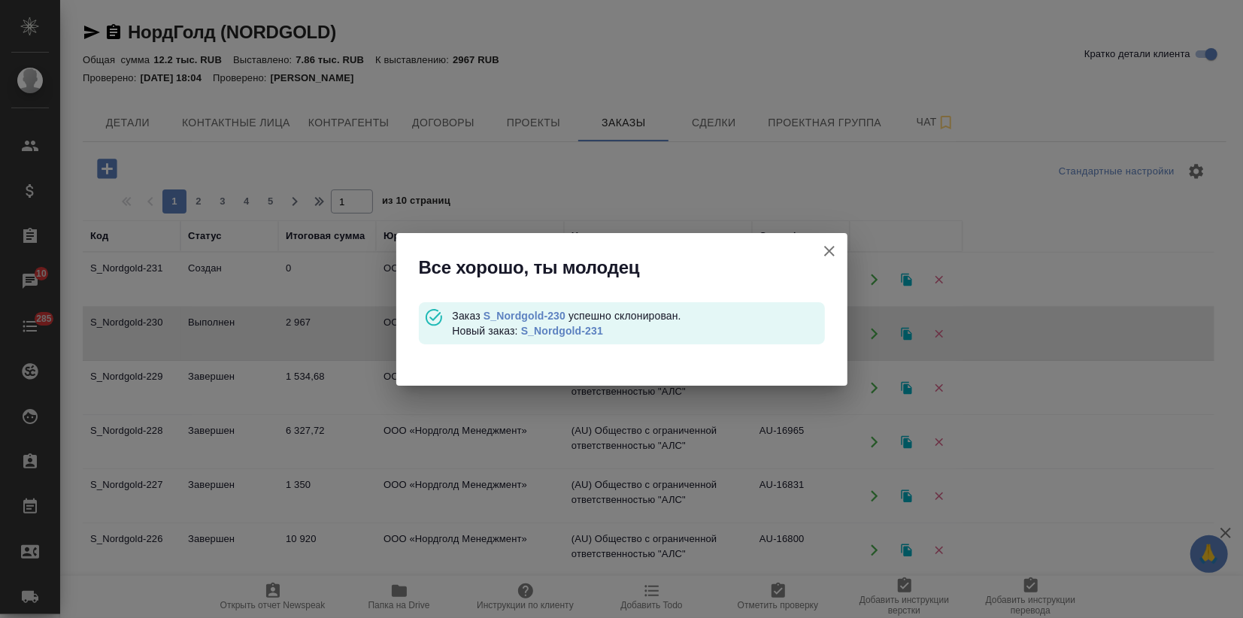
click at [581, 332] on link "S_Nordgold-231" at bounding box center [562, 331] width 82 height 12
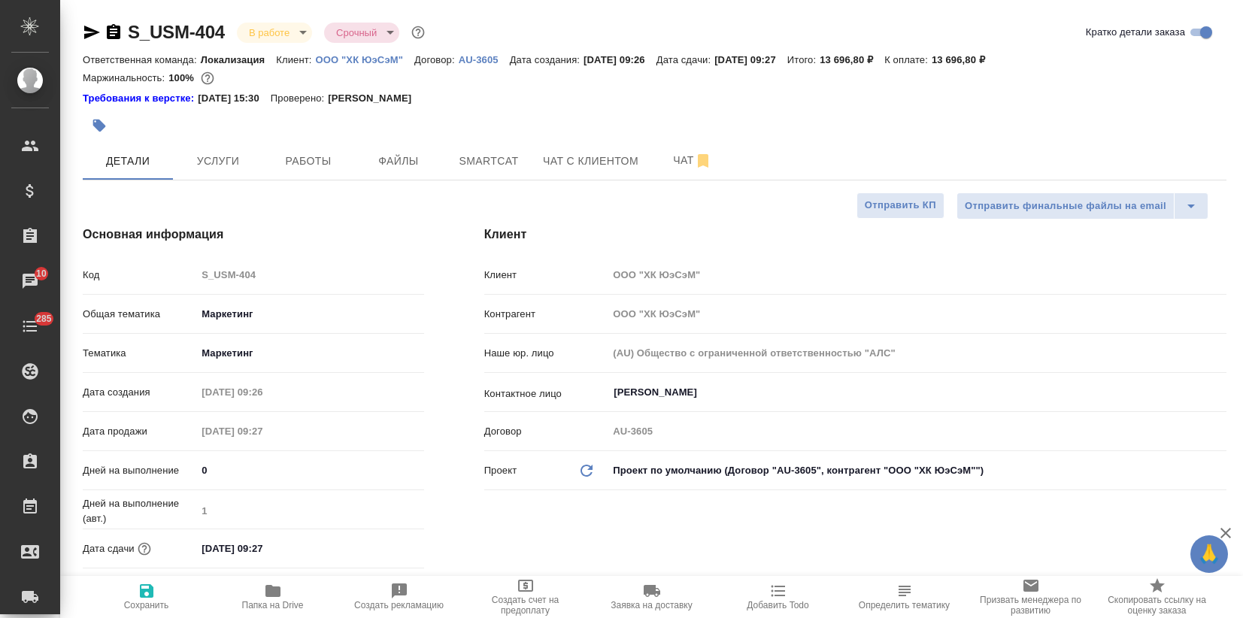
select select "RU"
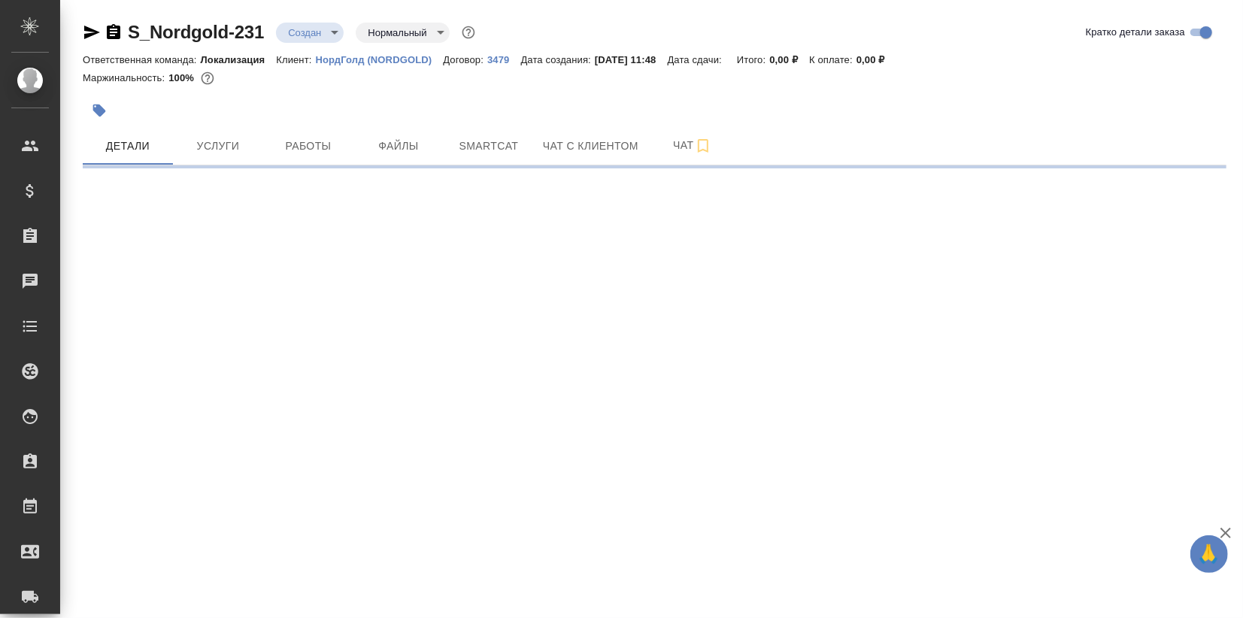
select select "RU"
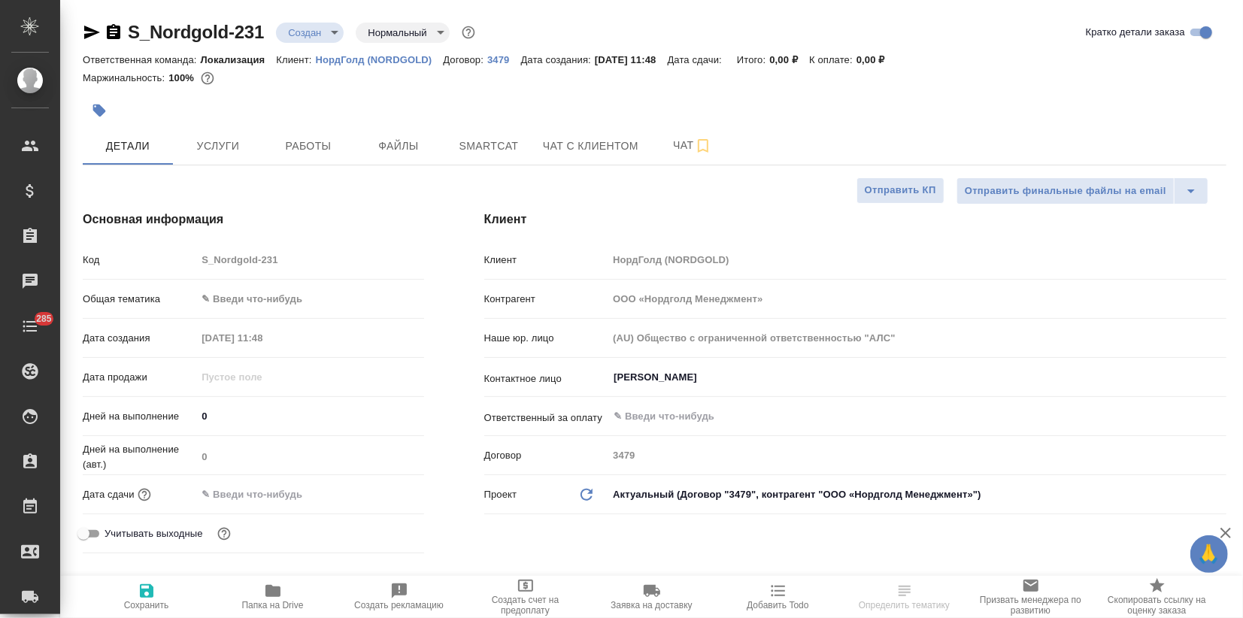
type textarea "x"
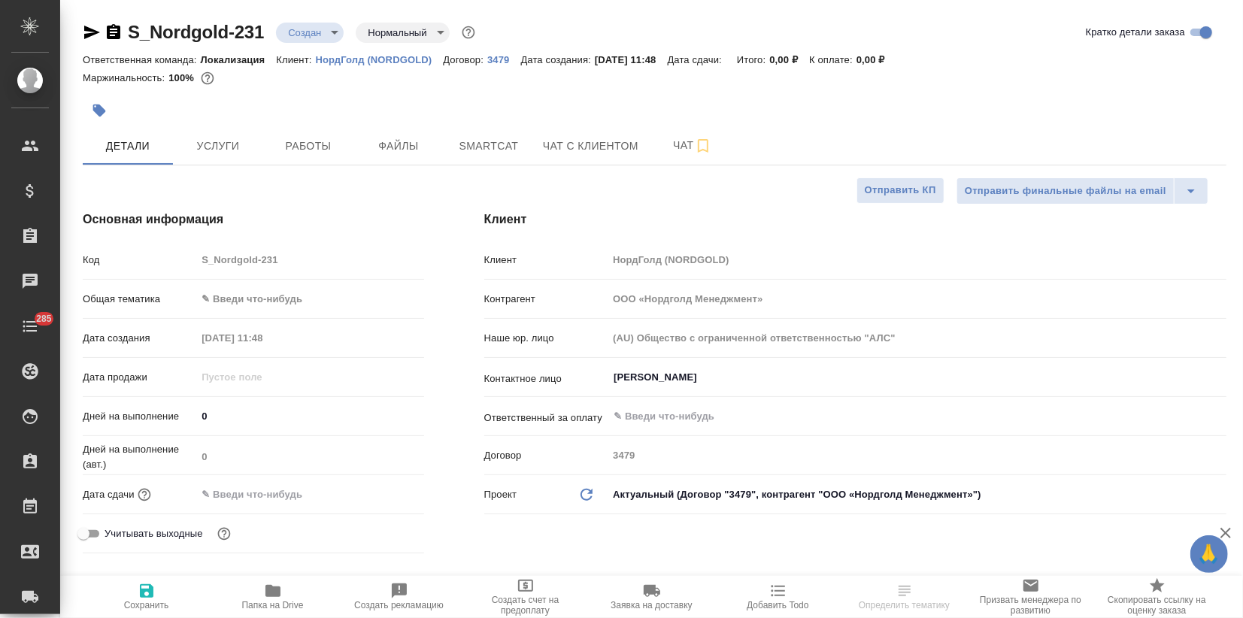
type textarea "x"
click at [268, 297] on body "🙏 .cls-1 fill:#fff; AWATERA Zagorodnikh [PERSON_NAME] Спецификации Заказы Чаты …" at bounding box center [621, 309] width 1243 height 618
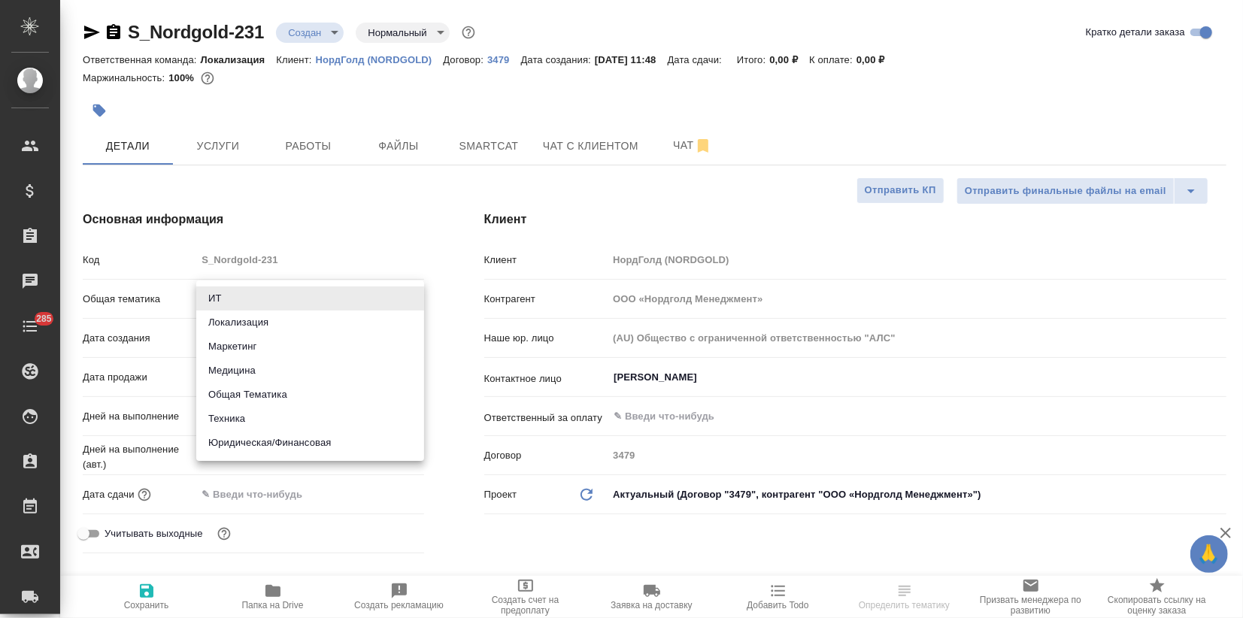
click at [335, 228] on div at bounding box center [621, 309] width 1243 height 618
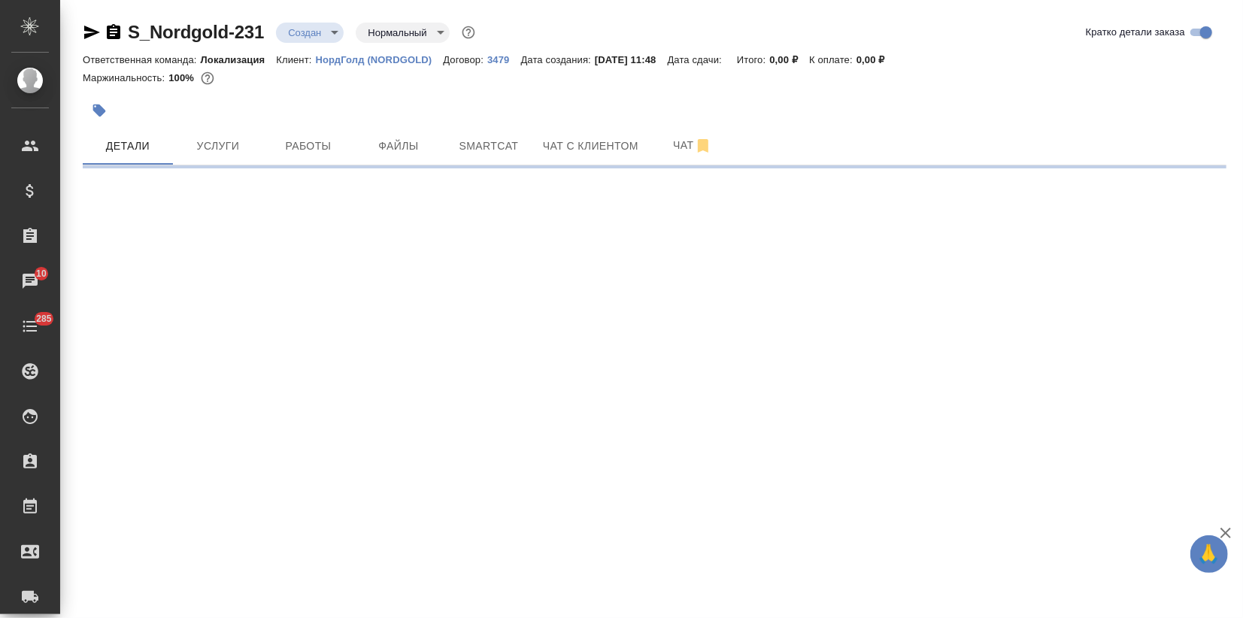
select select "RU"
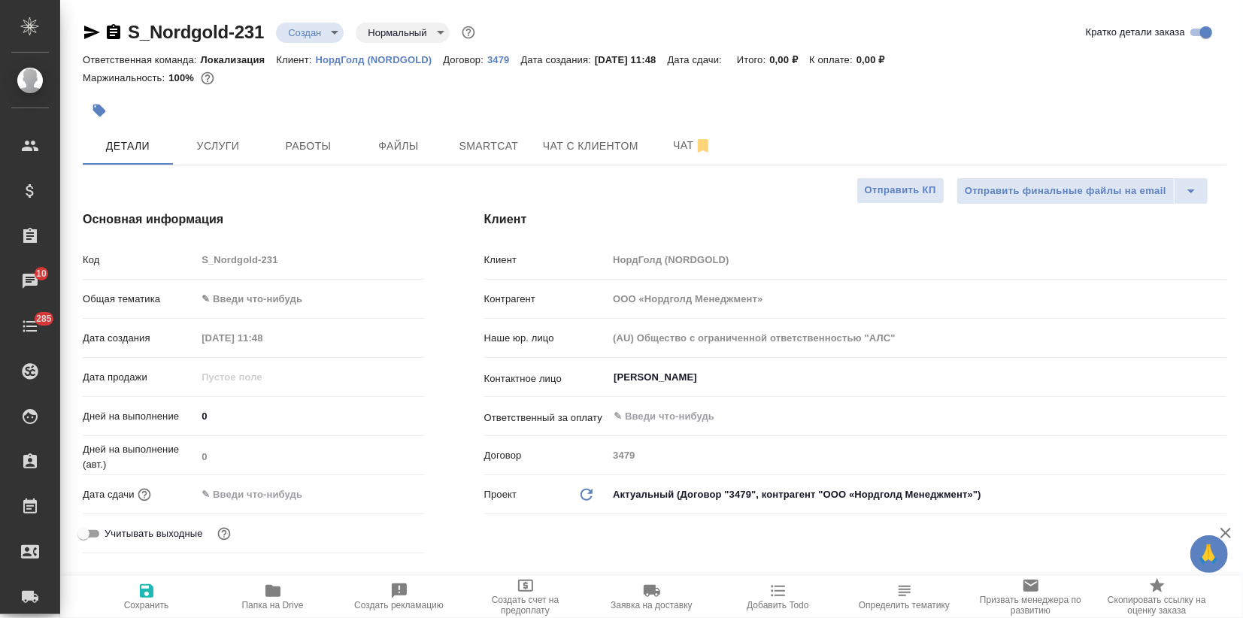
type textarea "x"
click at [238, 301] on body "🙏 .cls-1 fill:#fff; AWATERA Zagorodnikh [PERSON_NAME] Спецификации Заказы 10 Ча…" at bounding box center [621, 309] width 1243 height 618
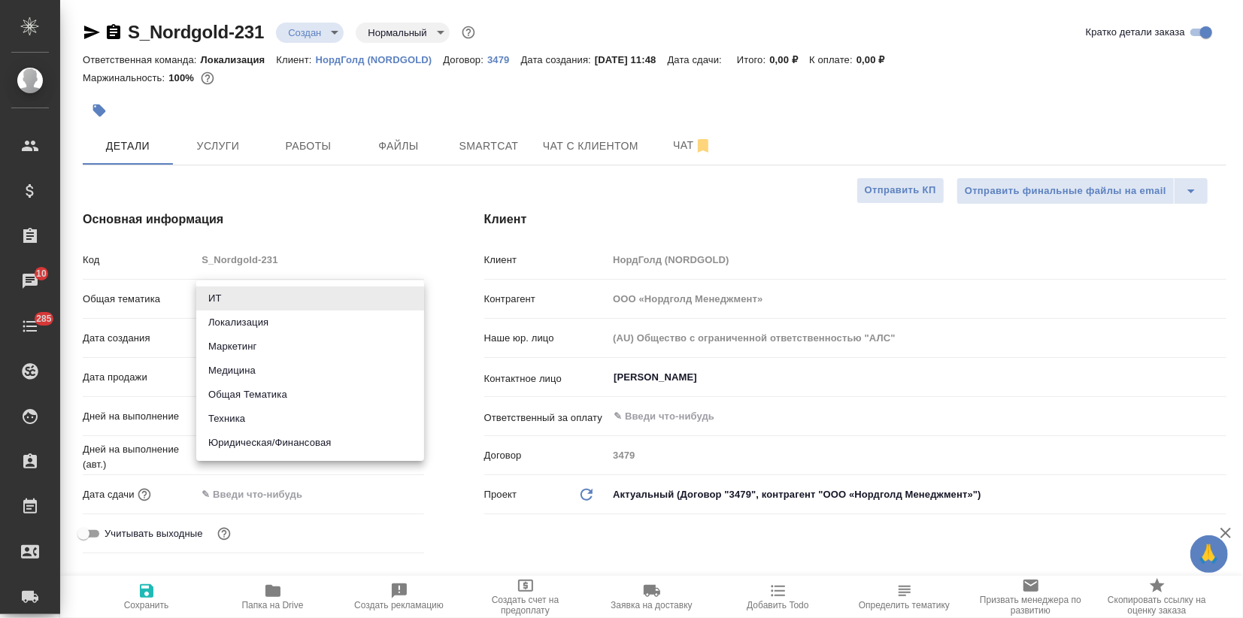
click at [410, 210] on div at bounding box center [621, 309] width 1243 height 618
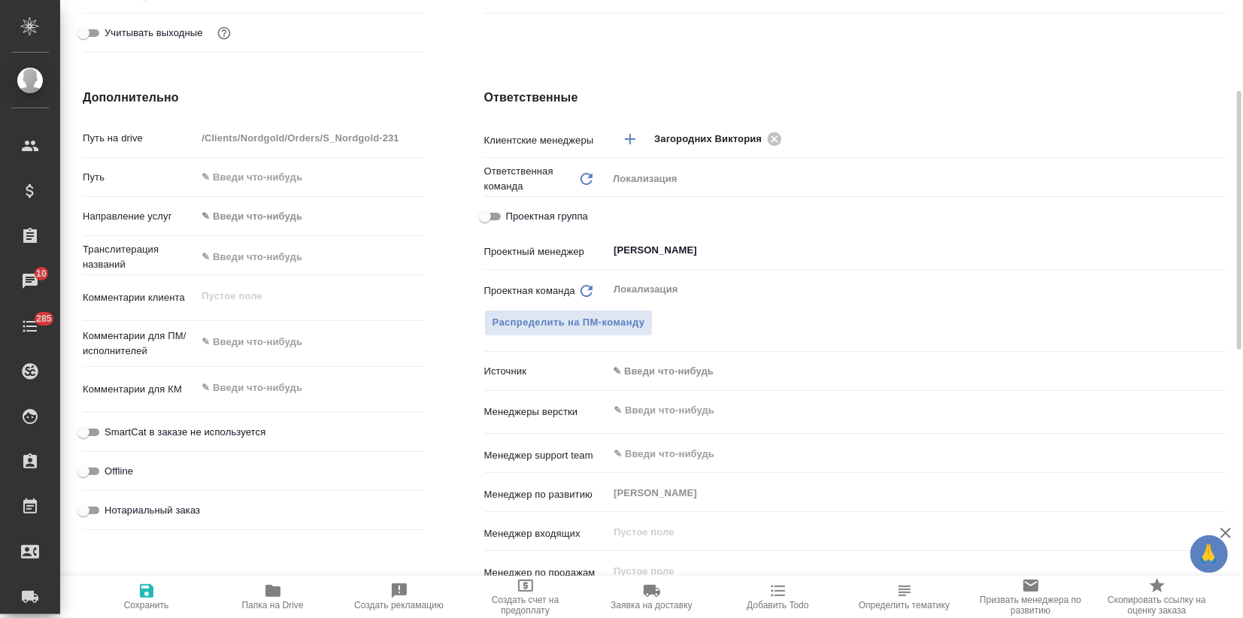
scroll to position [584, 0]
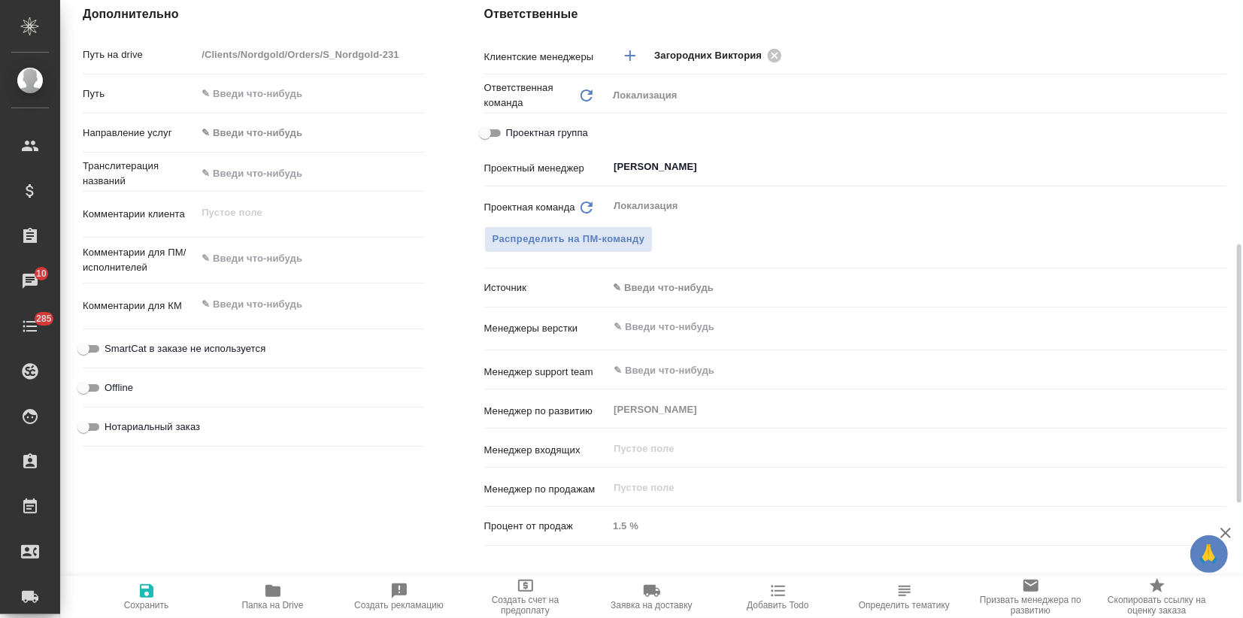
click at [250, 271] on div "x" at bounding box center [309, 260] width 227 height 33
type textarea "x"
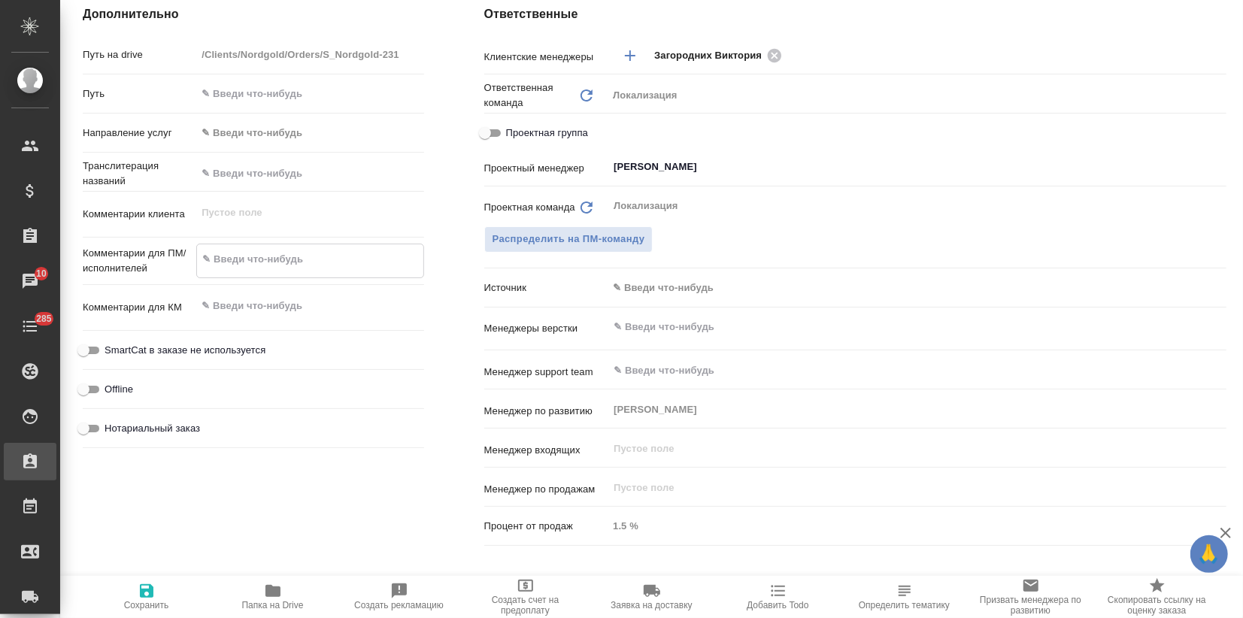
paste textarea "Прошу перевести приложенный дайджест на английский язык. Перевод срочный, нужно…"
type textarea "x"
type textarea "Прошу перевести приложенный дайджест на английский язык. Перевод срочный, нужно…"
type textarea "x"
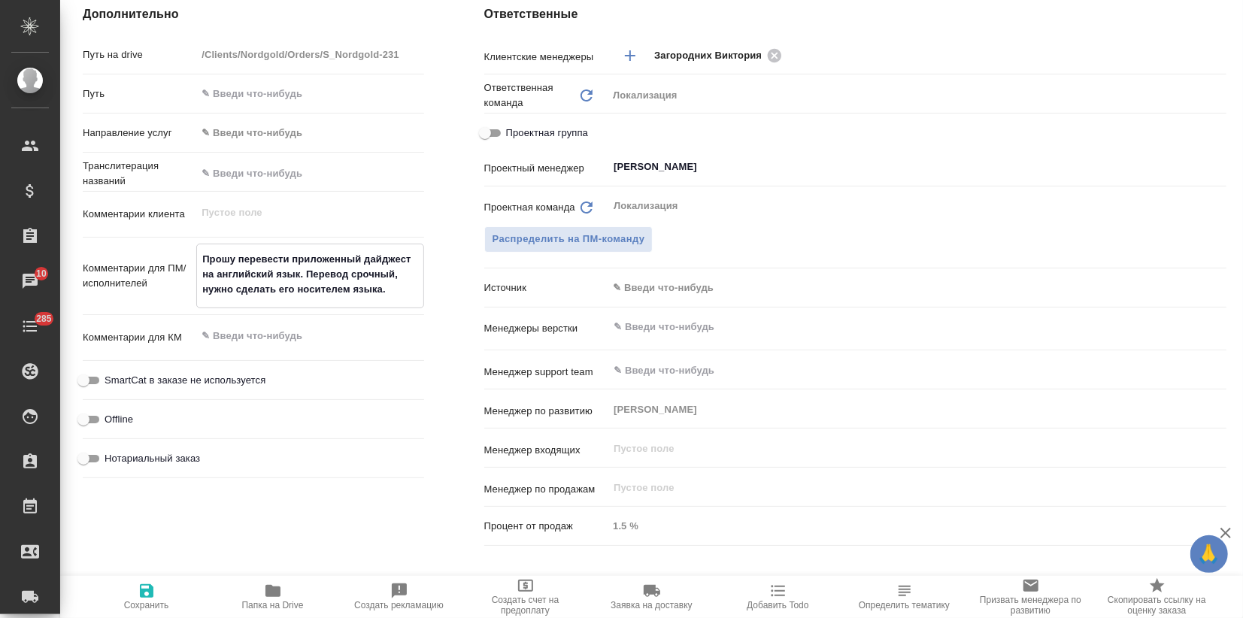
type textarea "x"
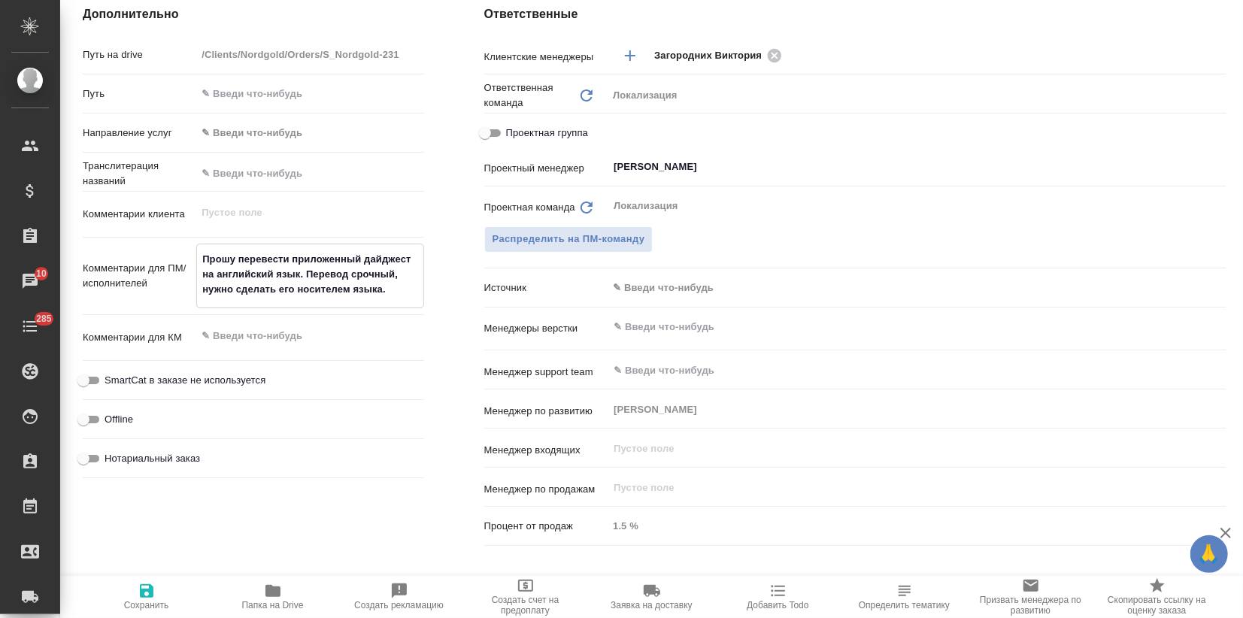
type textarea "x"
type textarea "Прошу перевести приложенный дайджест на английский язык. Перевод срочный, нужно…"
type textarea "x"
click at [144, 586] on icon "button" at bounding box center [147, 591] width 18 height 18
type textarea "x"
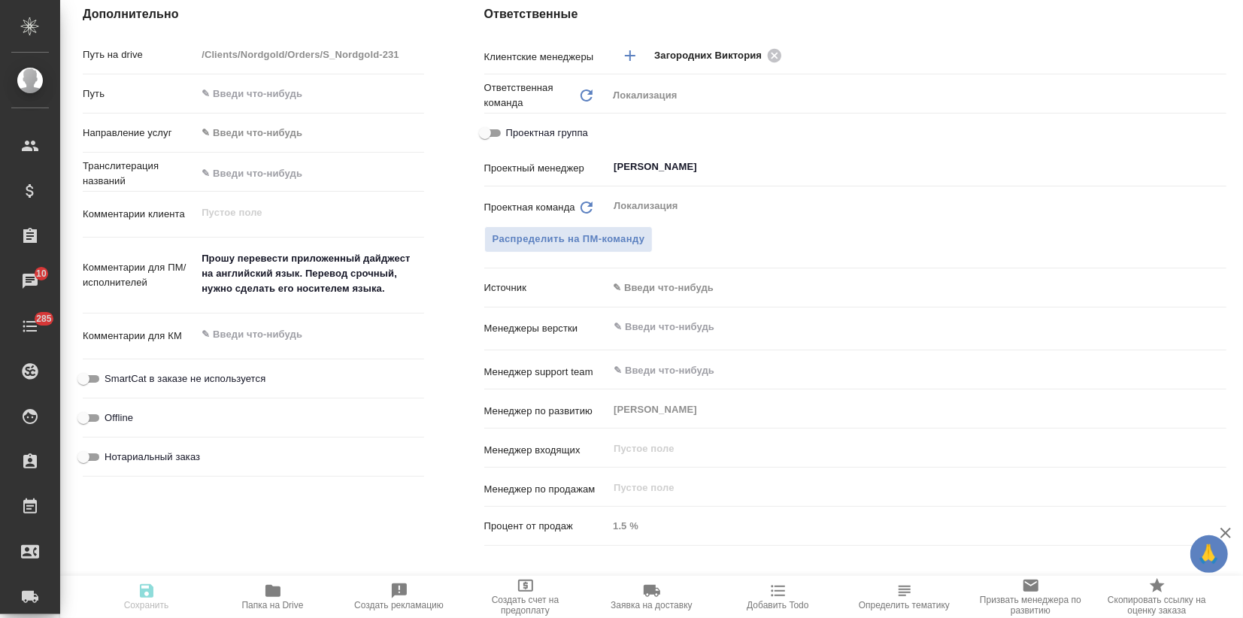
type textarea "x"
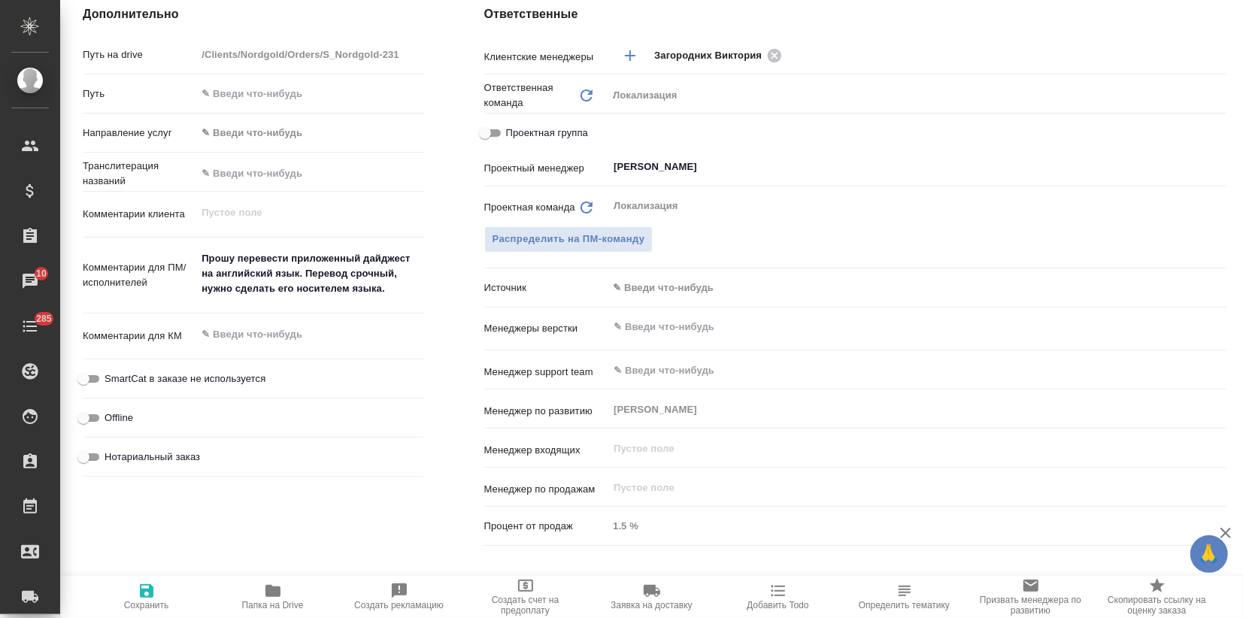
scroll to position [0, 0]
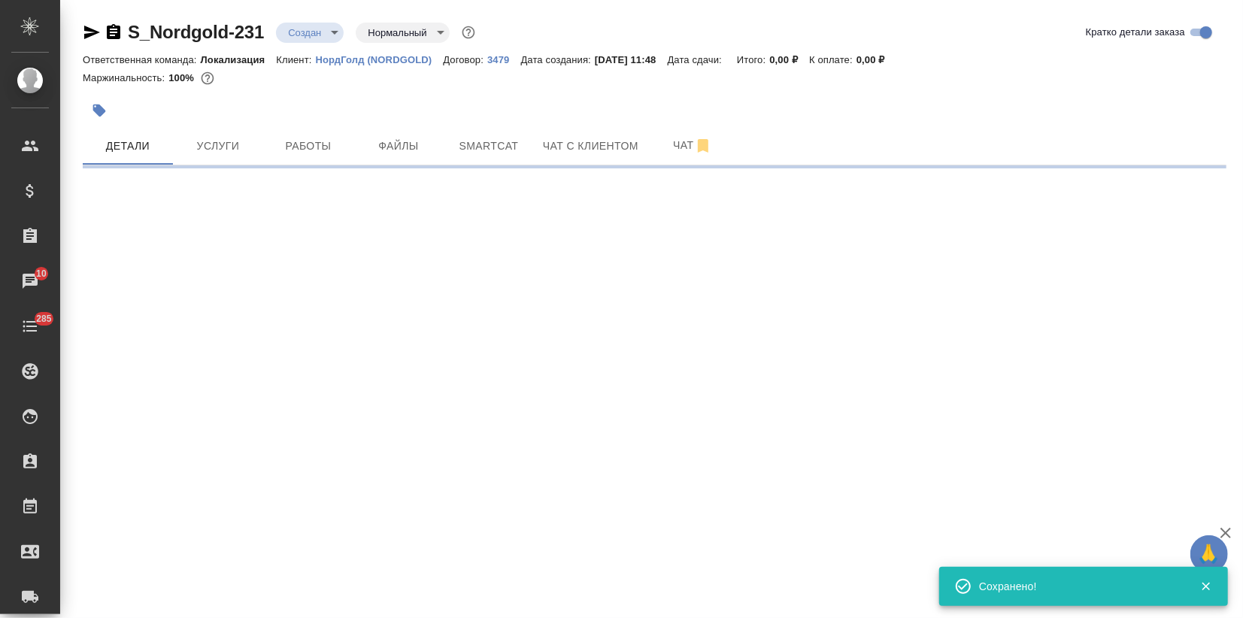
select select "RU"
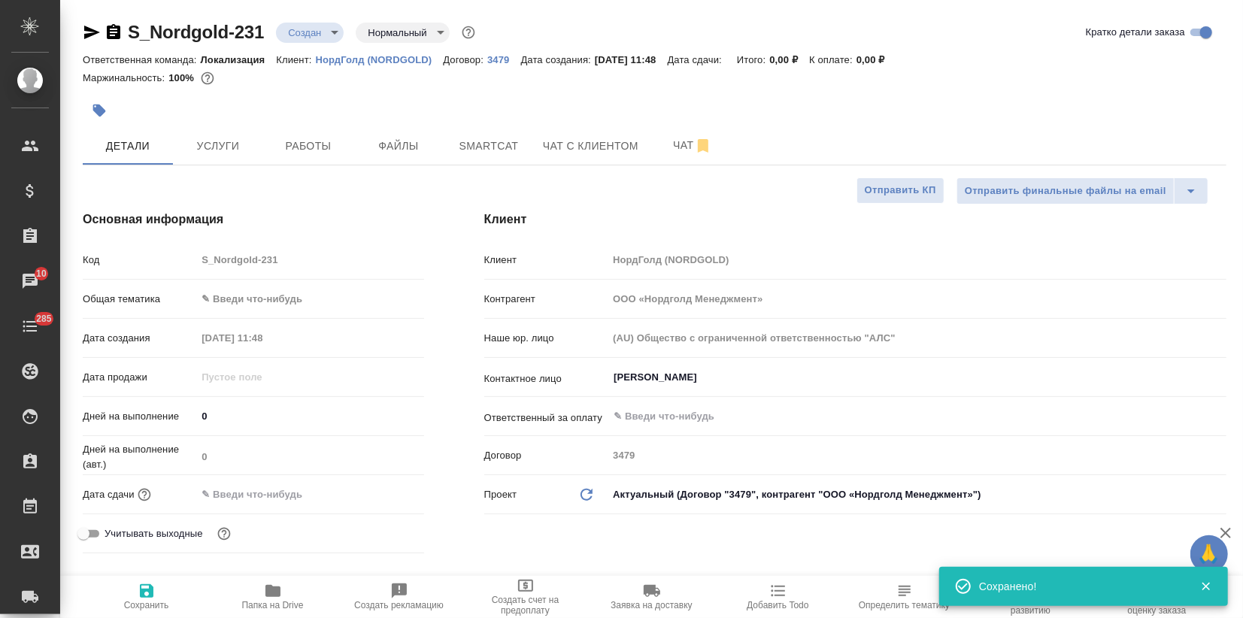
type textarea "x"
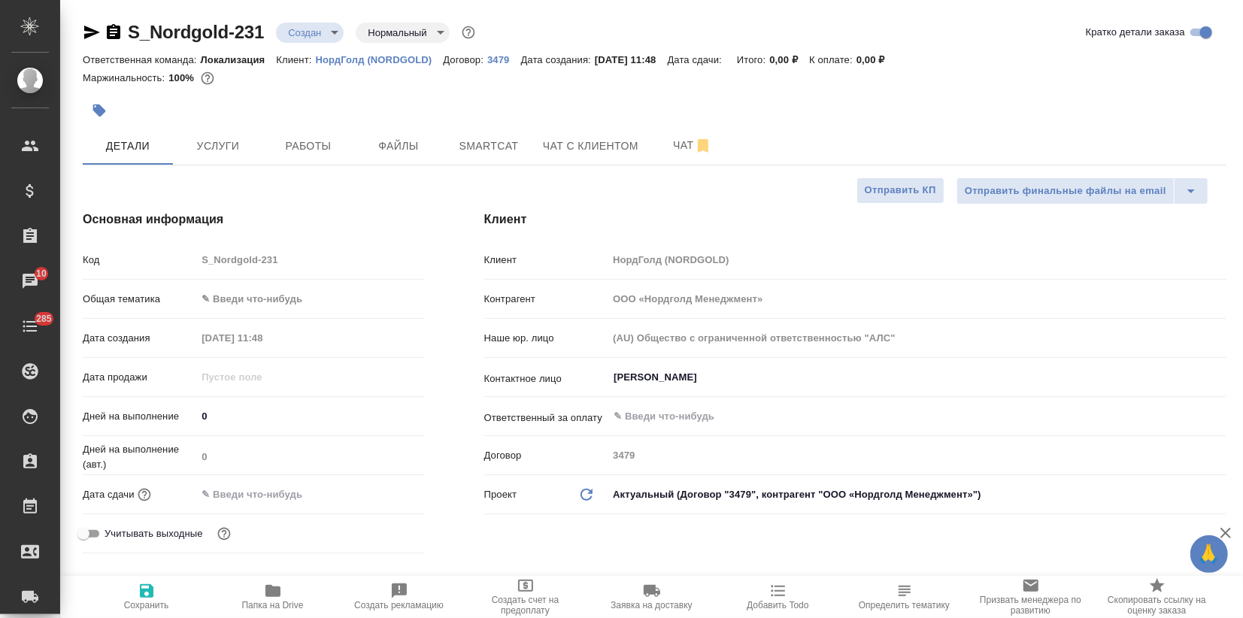
type textarea "x"
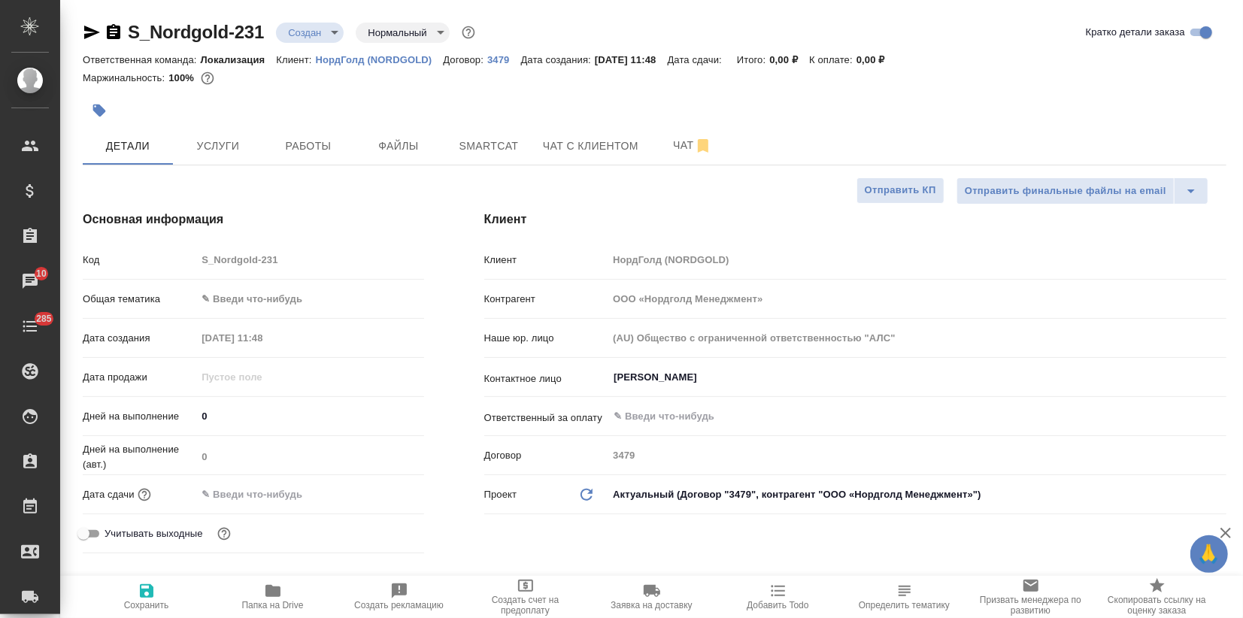
type textarea "x"
click at [303, 189] on div "Основная информация Код S_Nordgold-231 Общая тематика ✎ Введи что-нибудь Дата с…" at bounding box center [254, 384] width 402 height 409
type textarea "x"
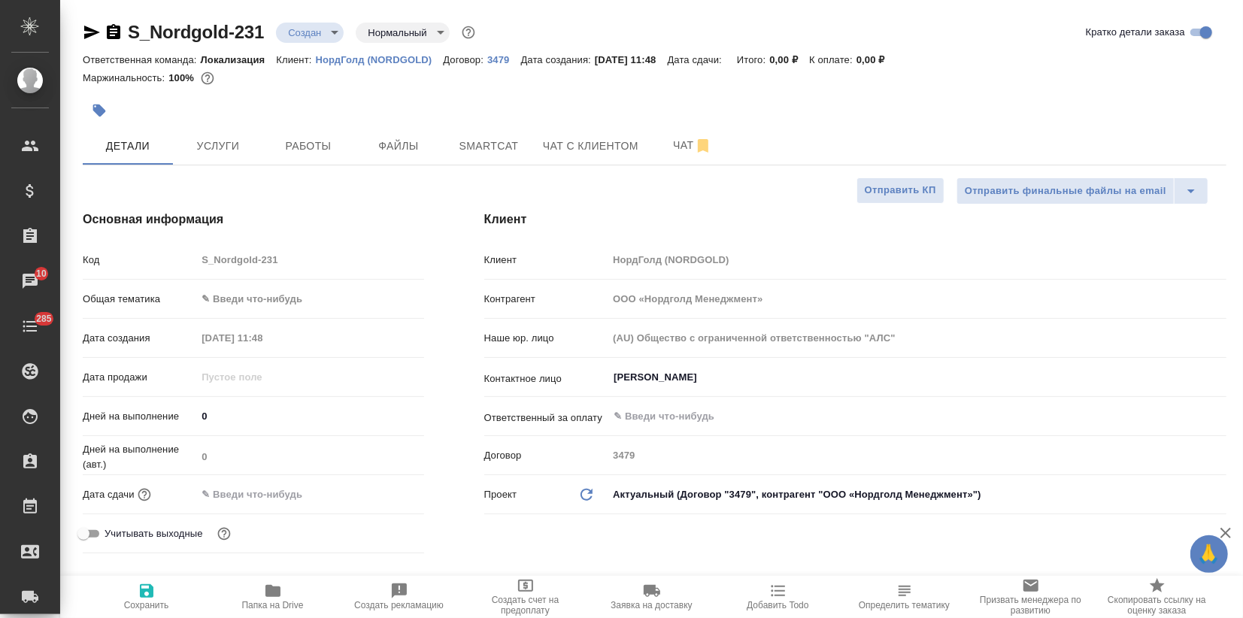
type textarea "x"
click at [238, 314] on div "Общая тематика ✎ Введи что-нибудь" at bounding box center [253, 305] width 341 height 39
click at [233, 304] on body "🙏 .cls-1 fill:#fff; AWATERA Zagorodnikh Viktoria Клиенты Спецификации Заказы 10…" at bounding box center [621, 309] width 1243 height 618
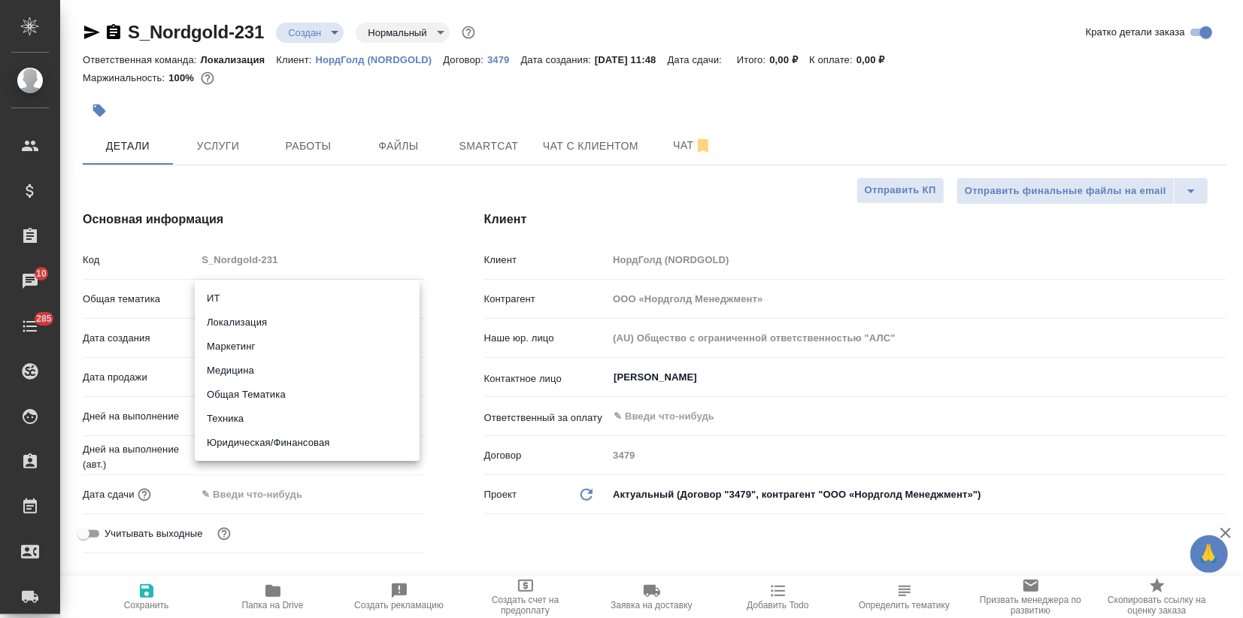
click at [237, 348] on li "Маркетинг" at bounding box center [307, 347] width 225 height 24
type input "marketing"
type textarea "x"
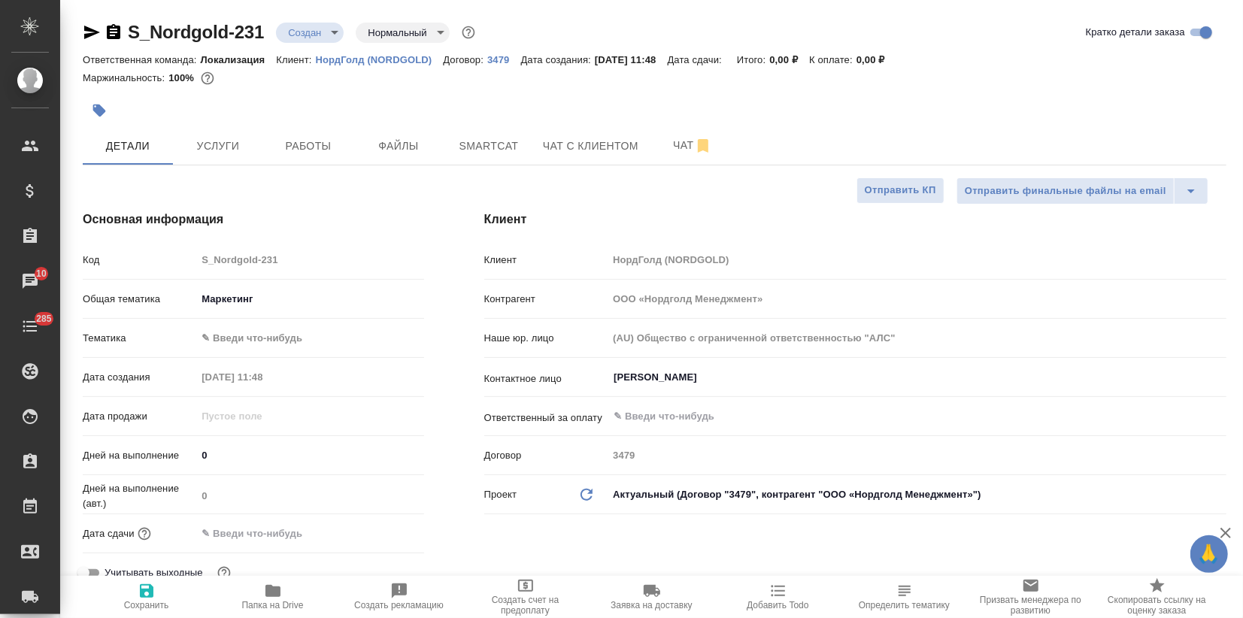
click at [229, 340] on body "🙏 .cls-1 fill:#fff; AWATERA Zagorodnikh Viktoria Клиенты Спецификации Заказы 10…" at bounding box center [621, 309] width 1243 height 618
click at [242, 361] on li "Маркетинг" at bounding box center [307, 362] width 225 height 24
type textarea "x"
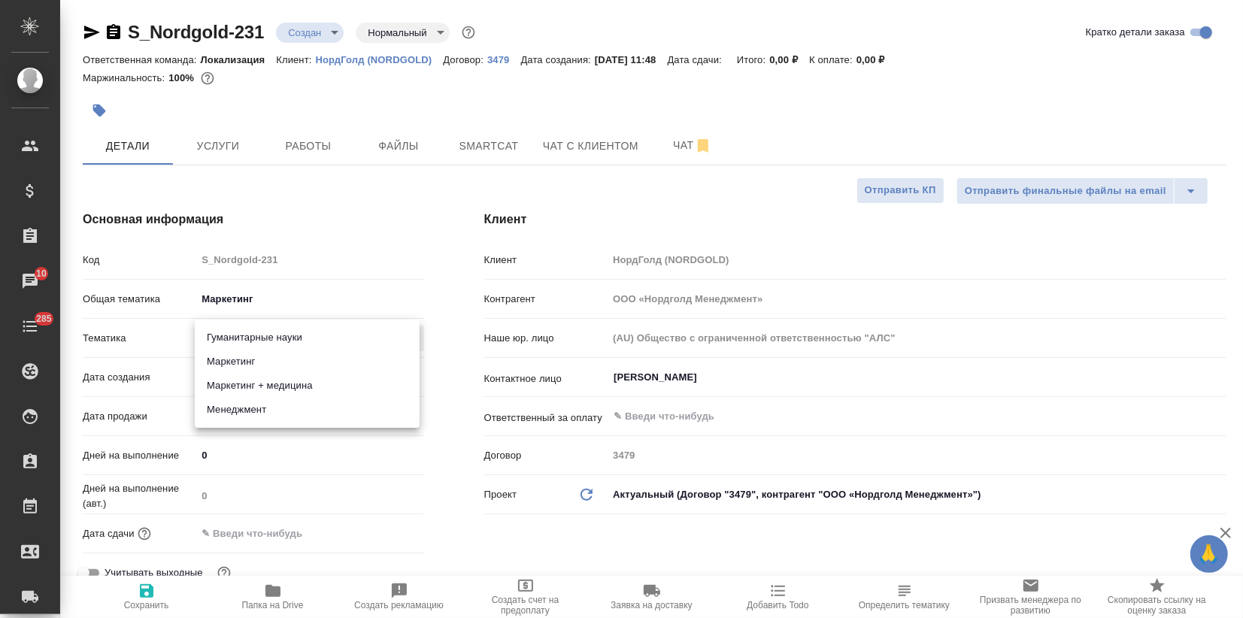
type input "5a8b8b956a9677013d343d63"
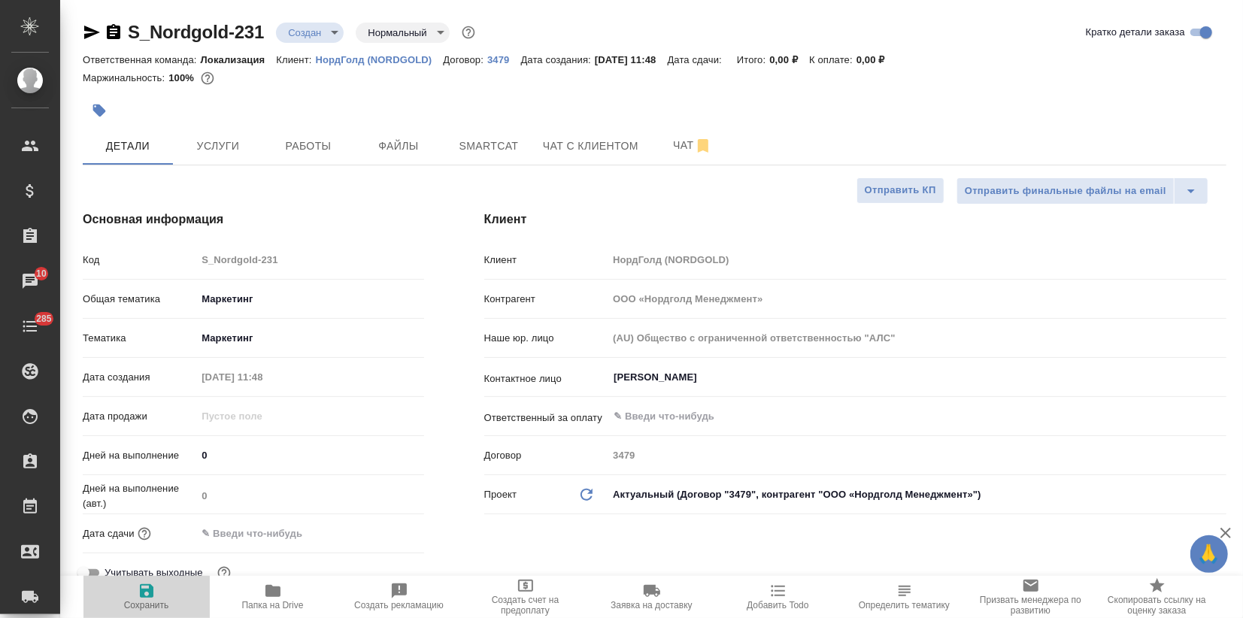
click at [156, 599] on span "Сохранить" at bounding box center [146, 596] width 108 height 29
type textarea "x"
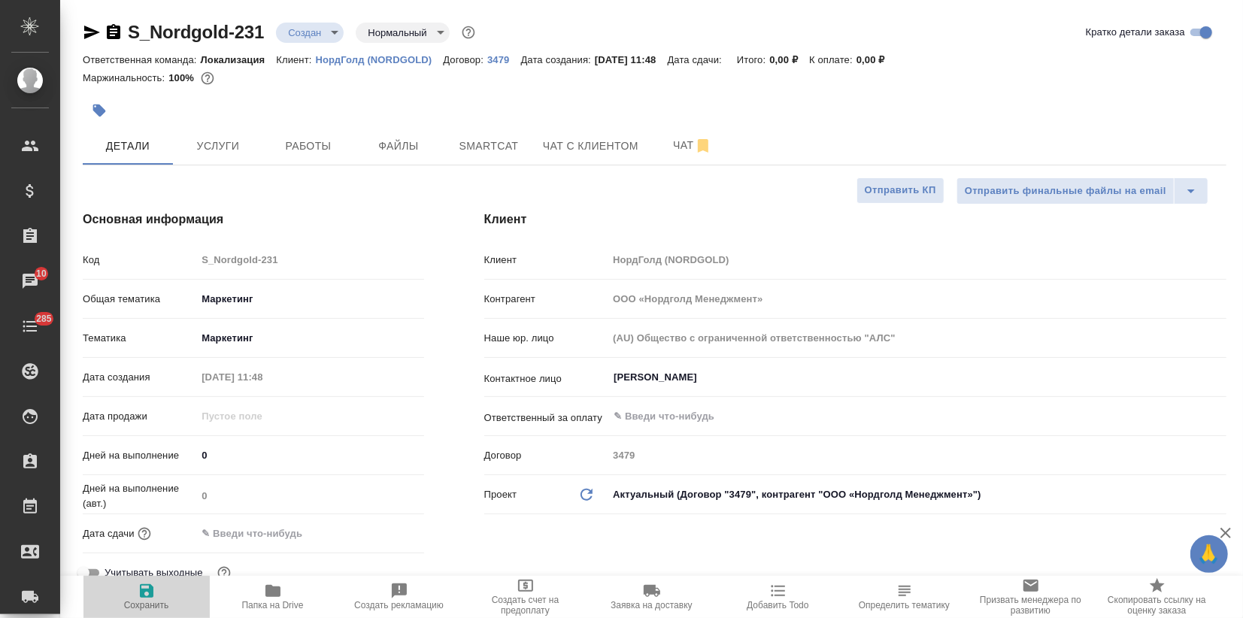
type textarea "x"
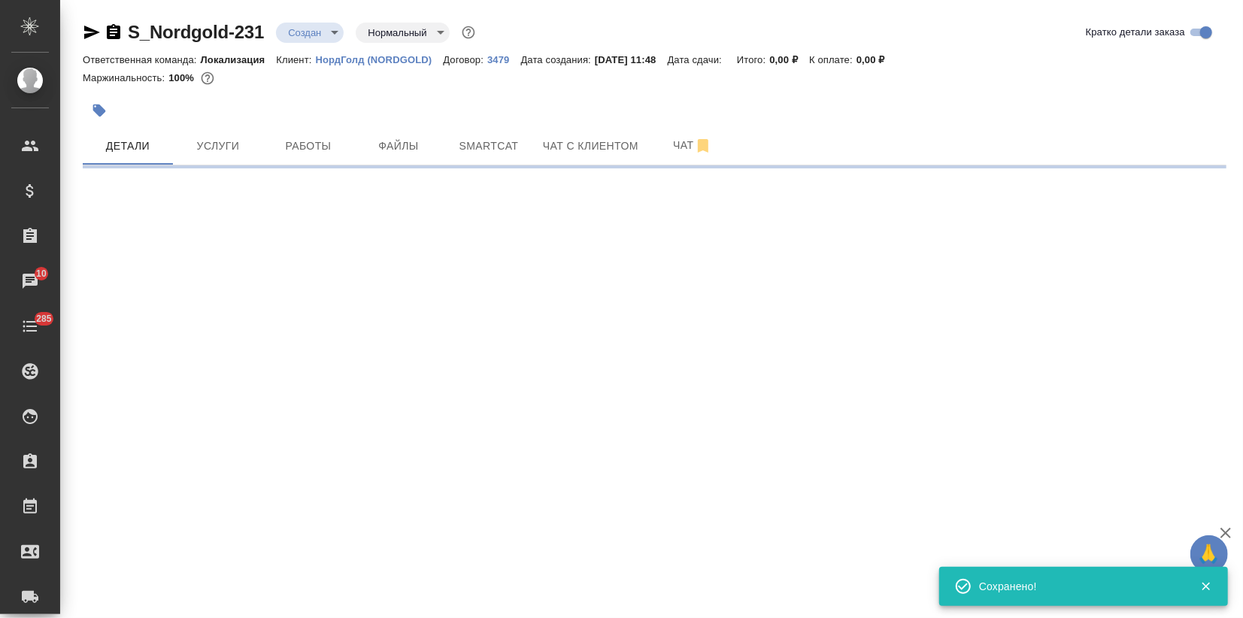
select select "RU"
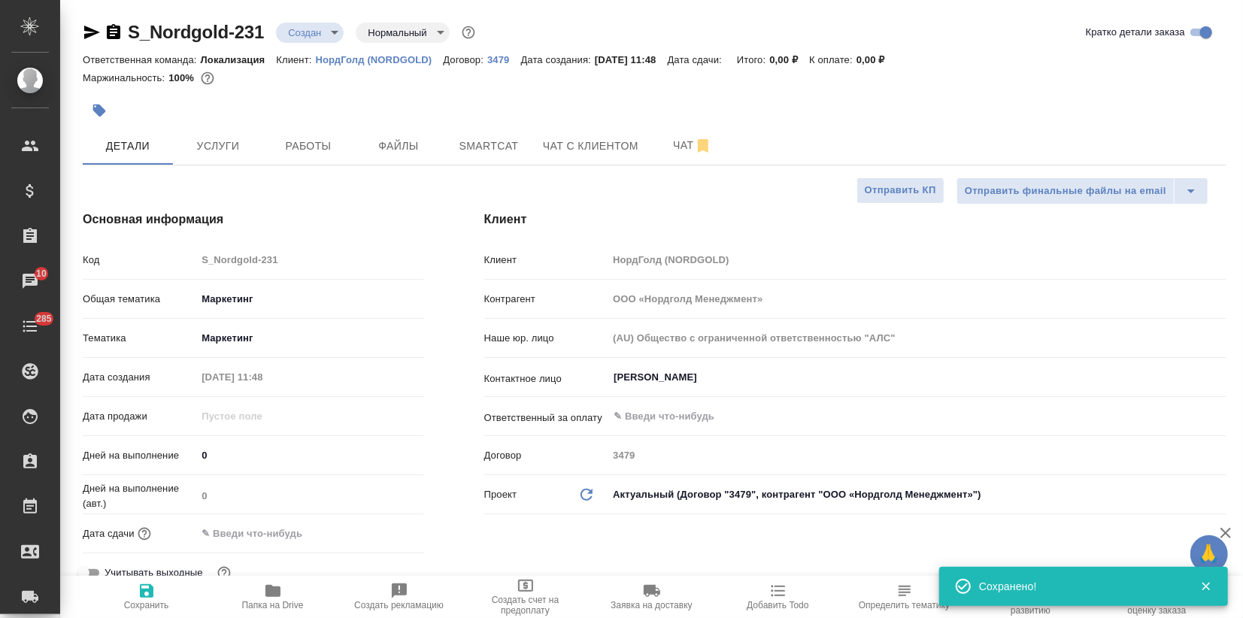
type textarea "x"
click at [409, 151] on span "Файлы" at bounding box center [398, 146] width 72 height 19
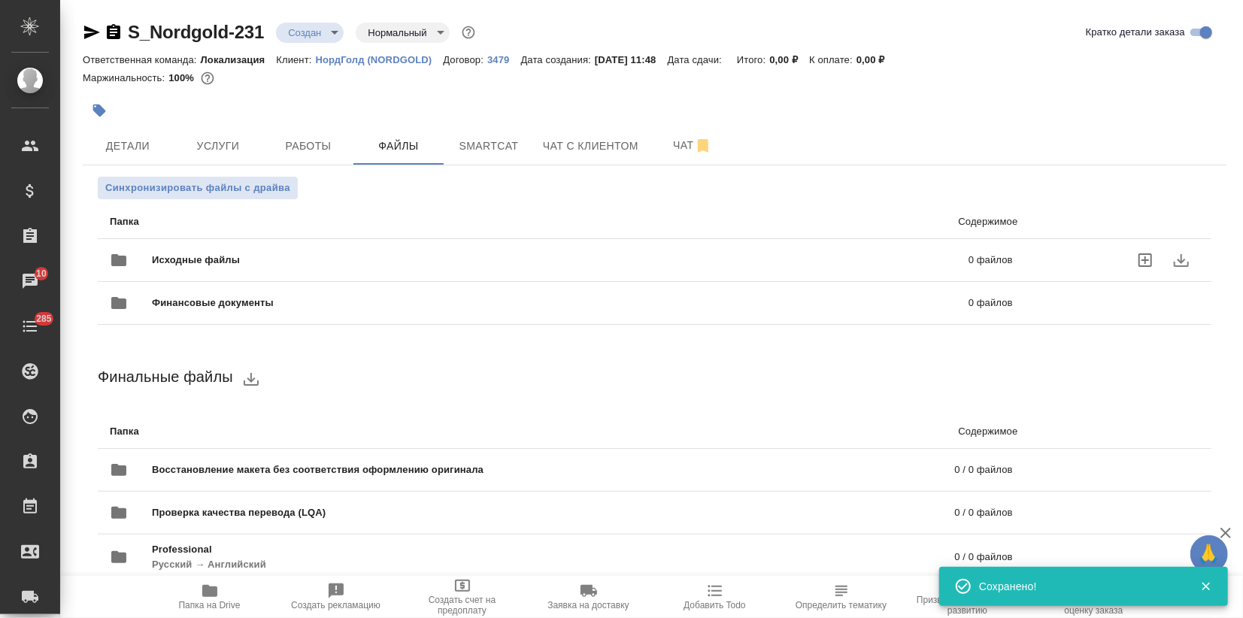
click at [199, 258] on span "Исходные файлы" at bounding box center [378, 260] width 453 height 15
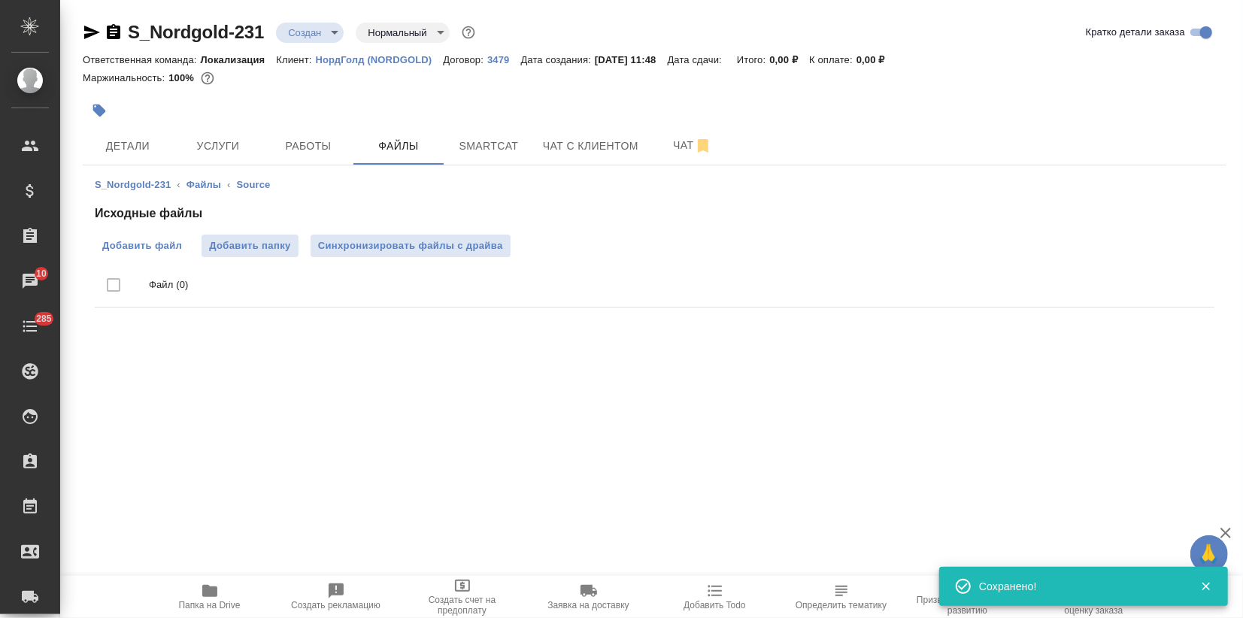
click at [168, 256] on label "Добавить файл" at bounding box center [142, 246] width 95 height 23
click at [0, 0] on input "Добавить файл" at bounding box center [0, 0] width 0 height 0
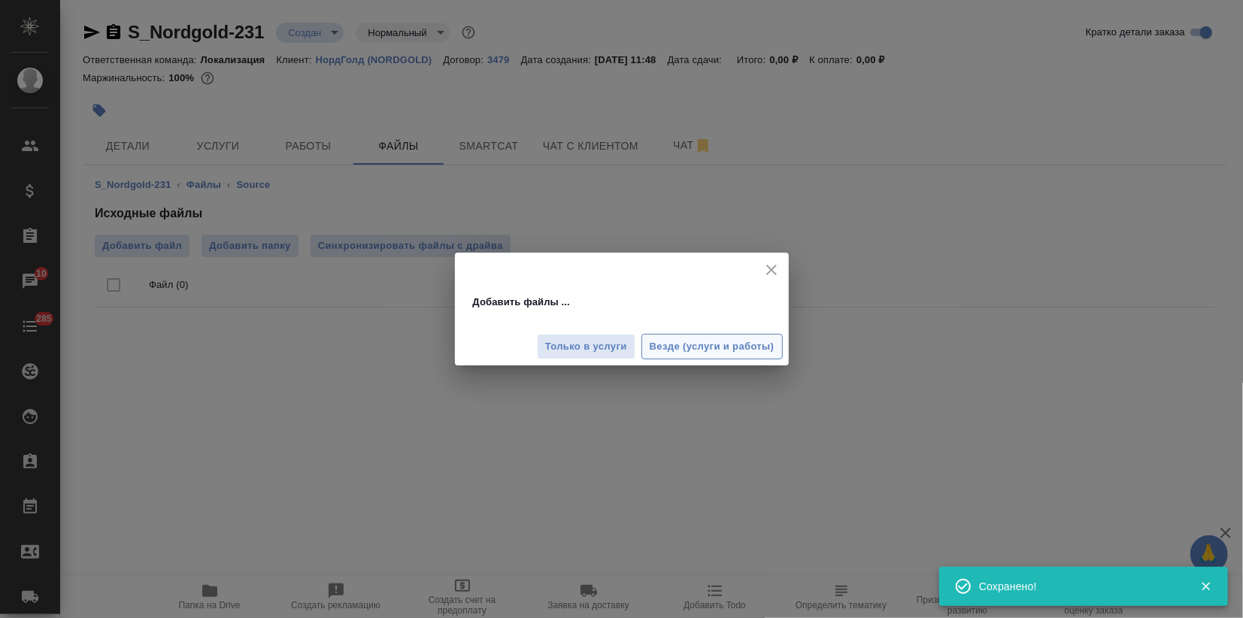
click at [662, 354] on span "Везде (услуги и работы)" at bounding box center [712, 346] width 125 height 17
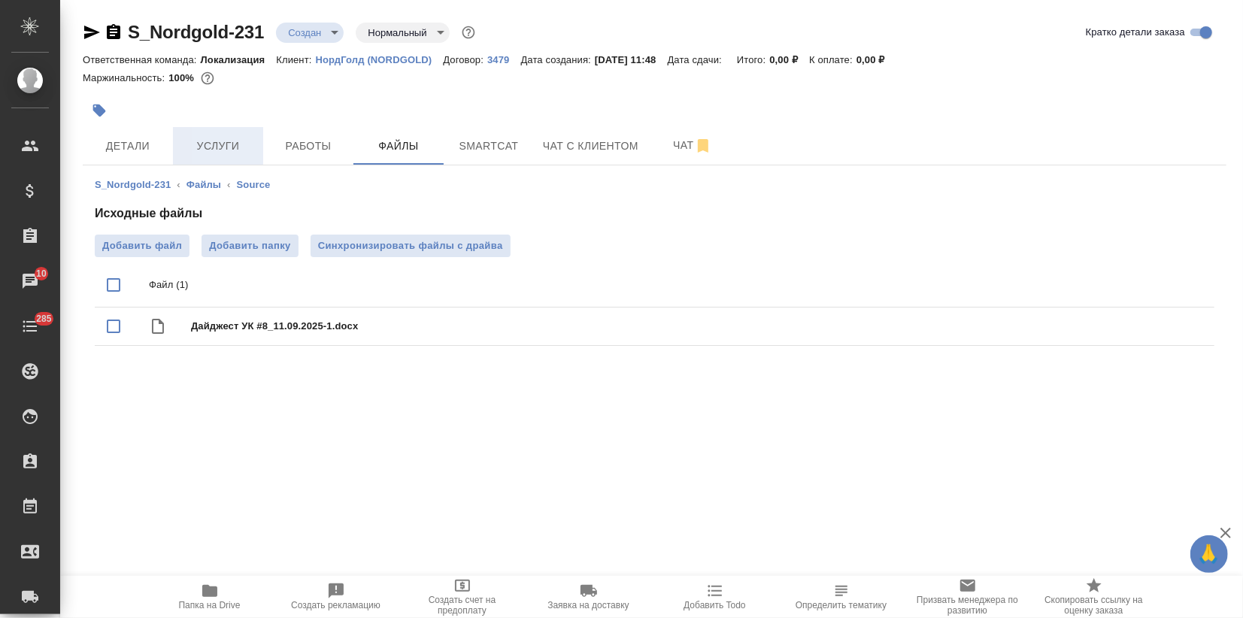
click at [232, 153] on span "Услуги" at bounding box center [218, 146] width 72 height 19
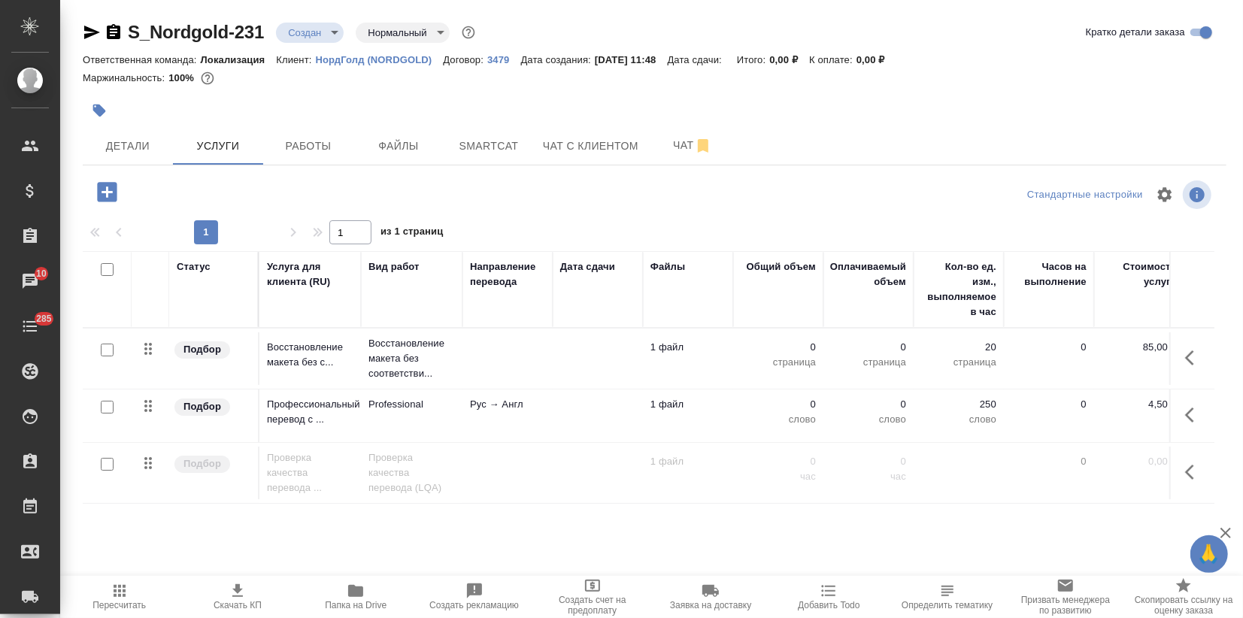
click at [105, 348] on input "checkbox" at bounding box center [107, 350] width 13 height 13
checkbox input "true"
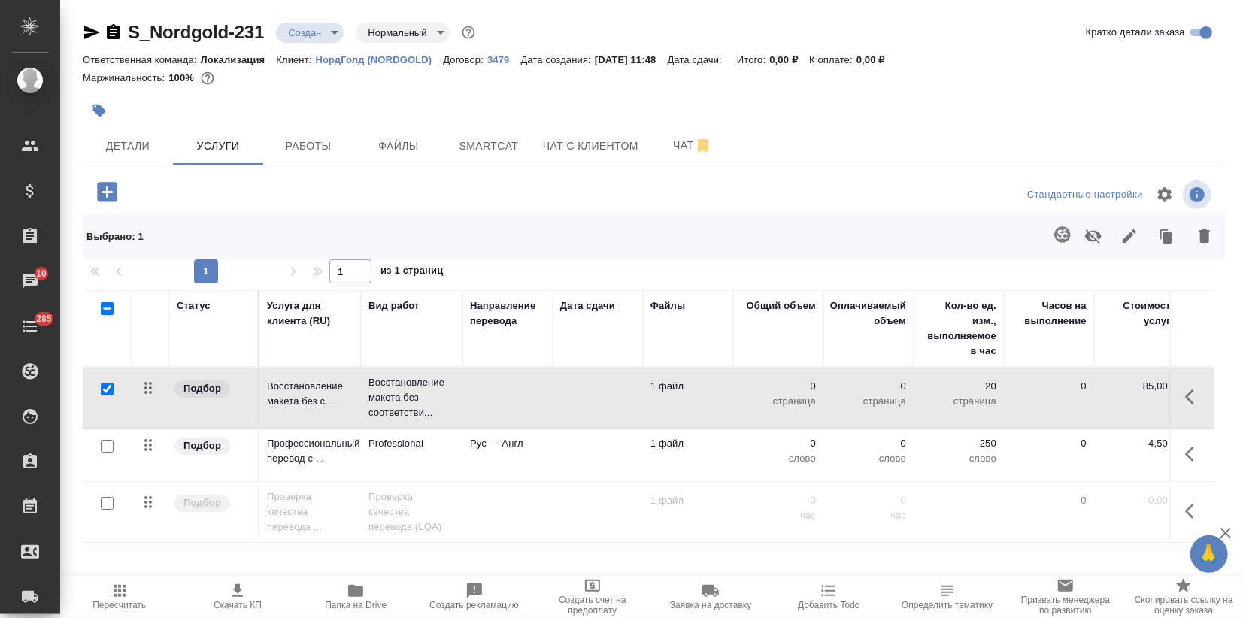
click at [1199, 235] on icon "button" at bounding box center [1204, 236] width 11 height 14
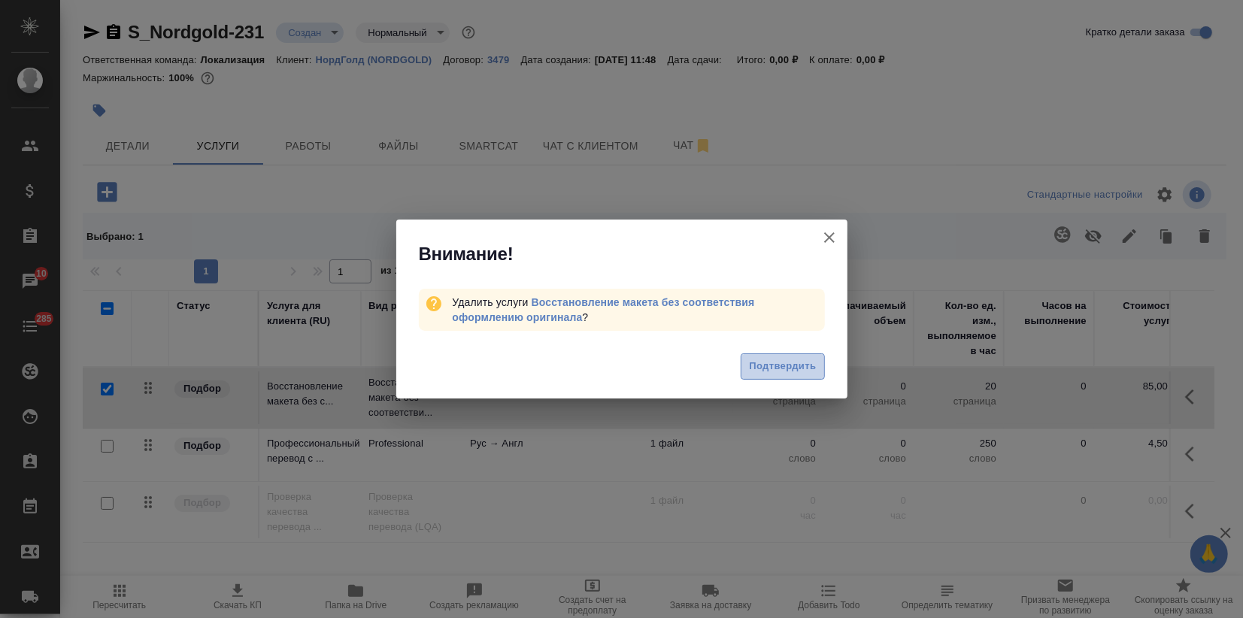
click at [812, 365] on span "Подтвердить" at bounding box center [782, 366] width 67 height 17
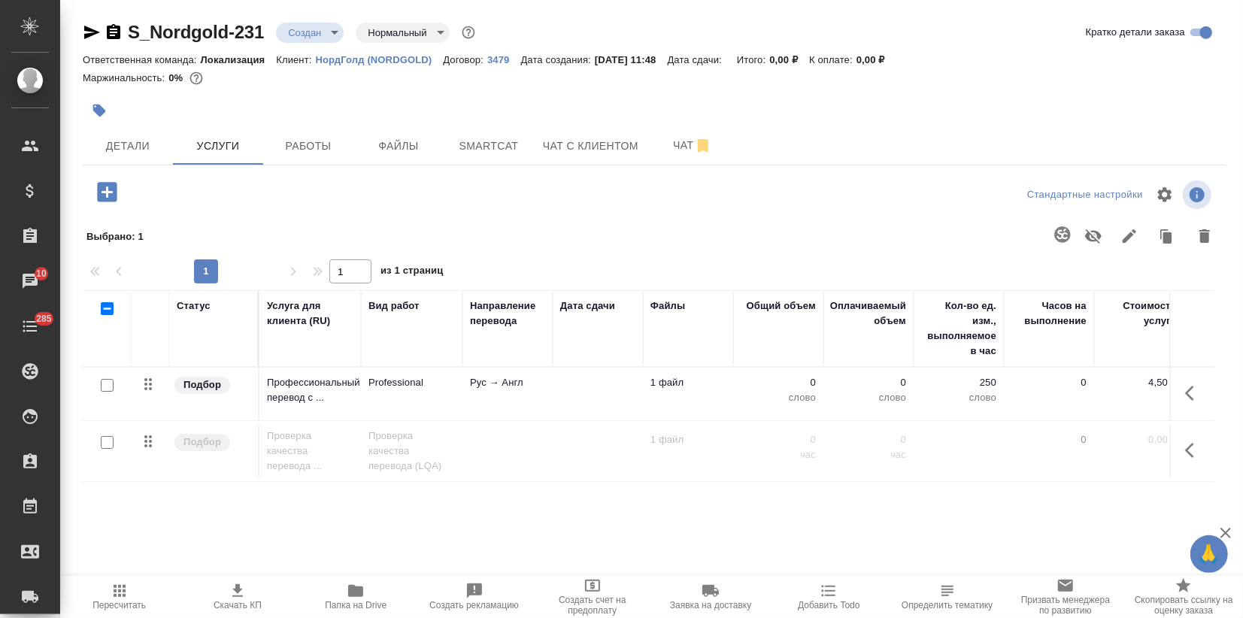
click at [186, 505] on div "Статус Услуга для клиента (RU) Вид работ Направление перевода Дата сдачи Файлы …" at bounding box center [649, 451] width 1132 height 323
click at [103, 386] on input "checkbox" at bounding box center [107, 385] width 13 height 13
checkbox input "true"
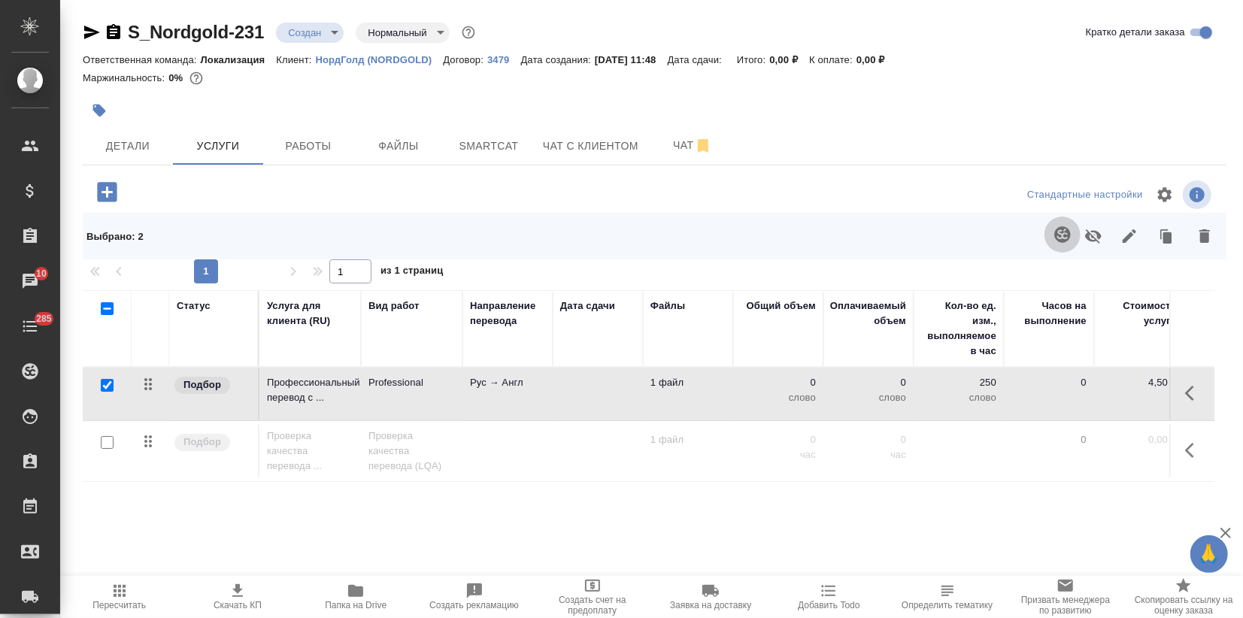
click at [1053, 234] on icon "button" at bounding box center [1062, 235] width 18 height 18
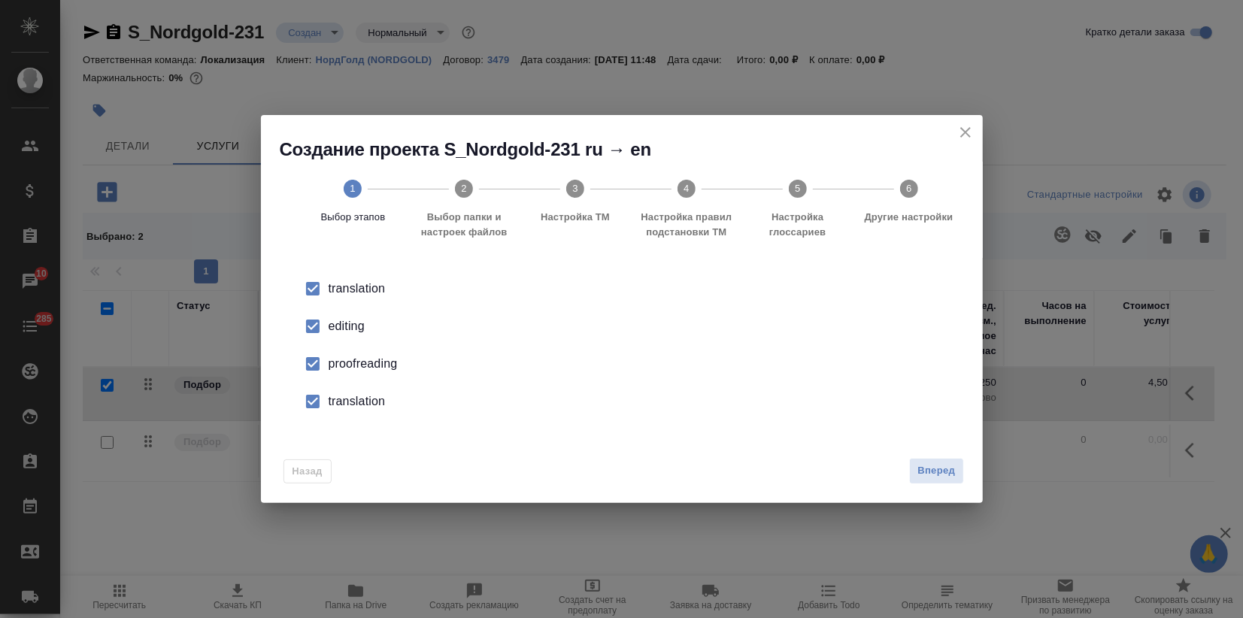
click at [334, 320] on div "editing" at bounding box center [638, 326] width 618 height 18
click at [336, 363] on div "proofreading" at bounding box center [638, 364] width 618 height 18
click at [349, 389] on li "translation" at bounding box center [622, 402] width 674 height 38
click at [926, 467] on span "Вперед" at bounding box center [936, 470] width 38 height 17
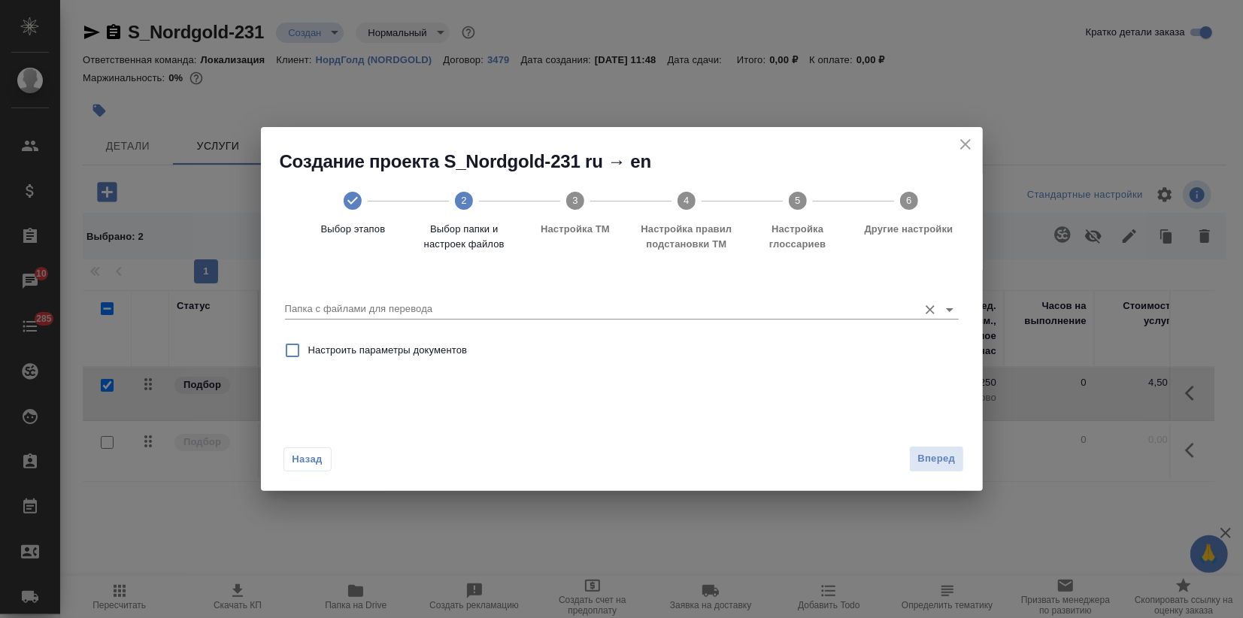
click at [615, 311] on input "Папка с файлами для перевода" at bounding box center [598, 309] width 626 height 18
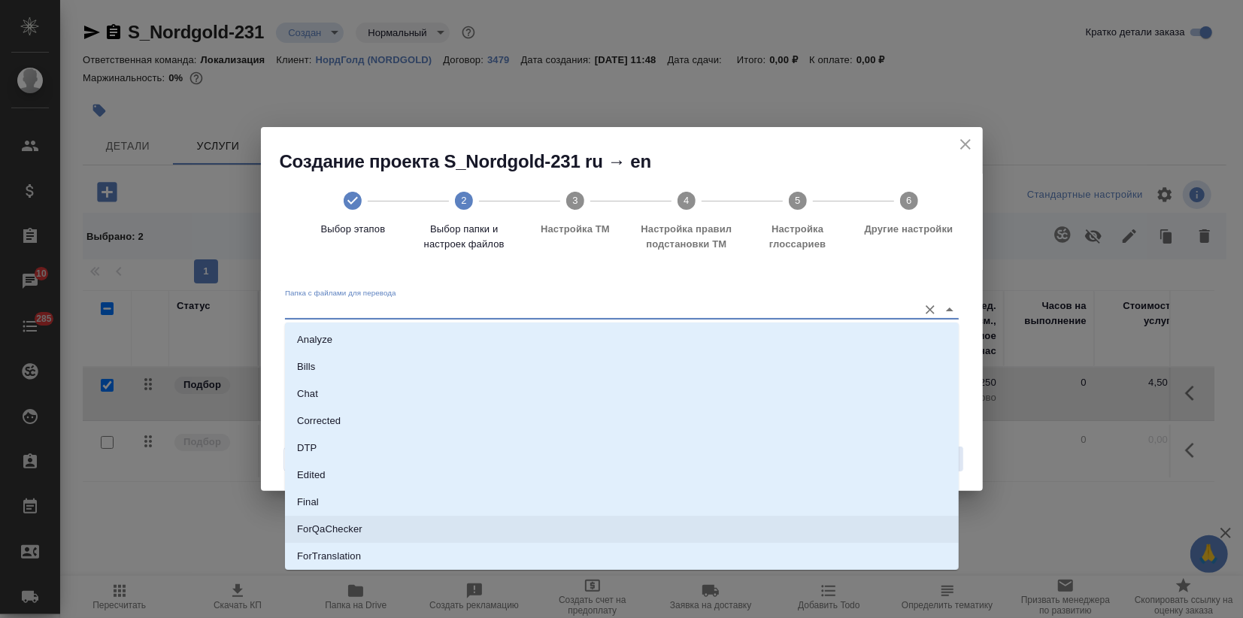
scroll to position [136, 0]
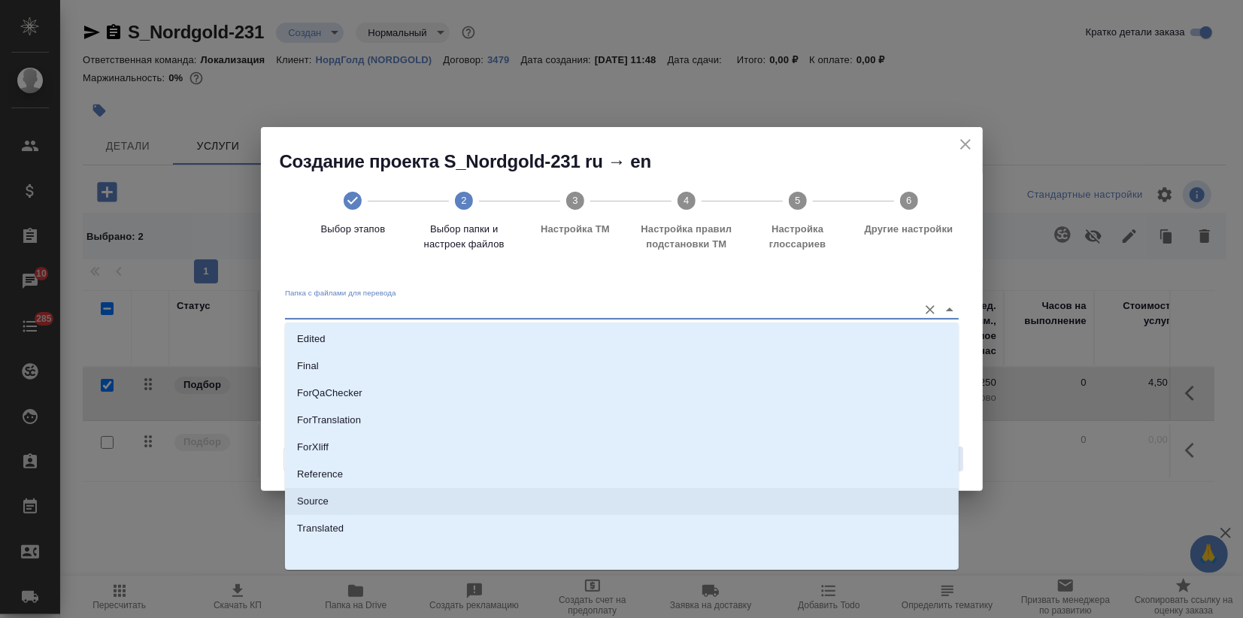
click at [314, 505] on p "Source" at bounding box center [313, 501] width 32 height 15
type input "Source"
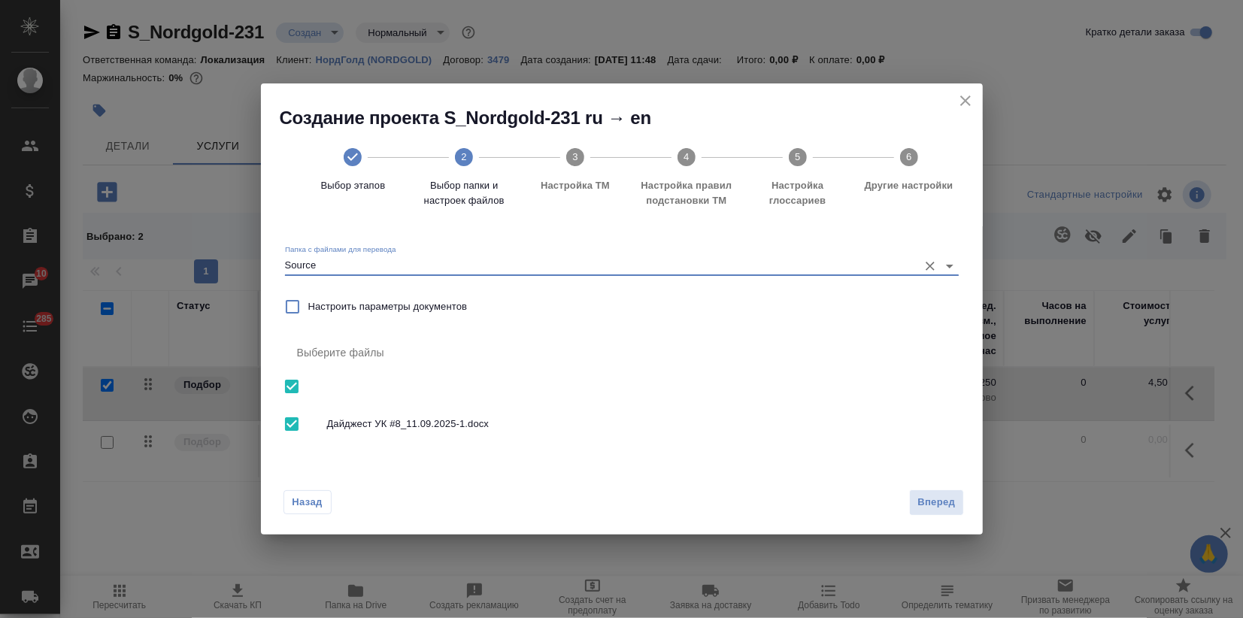
click at [938, 513] on button "Вперед" at bounding box center [936, 503] width 54 height 26
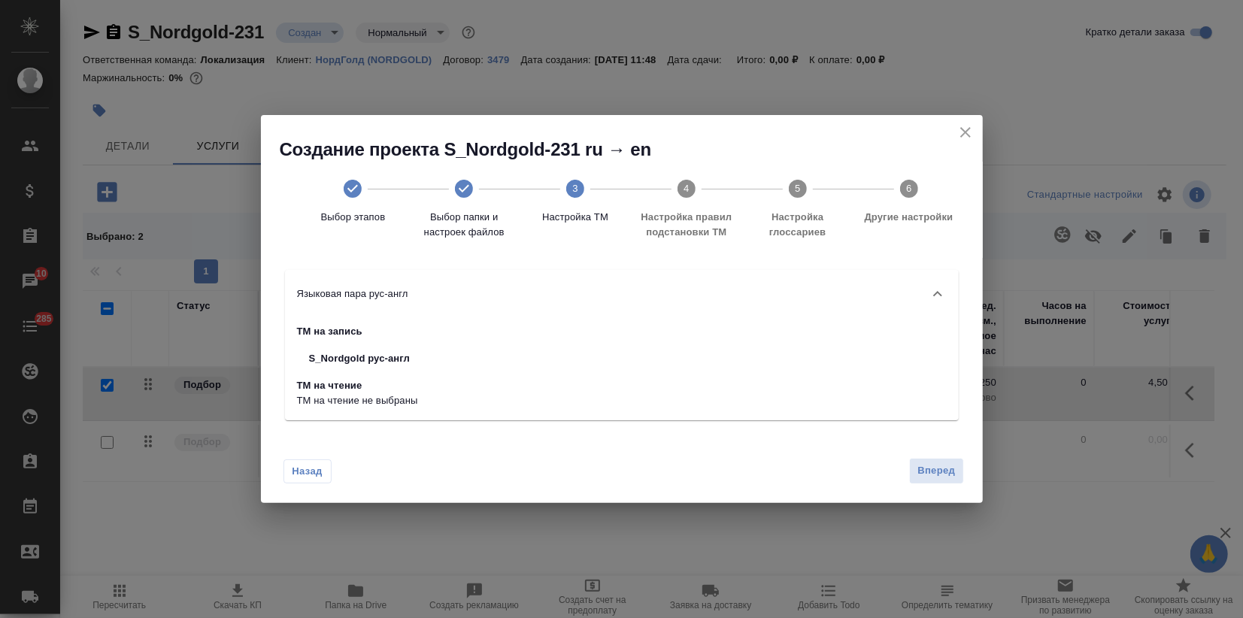
click at [947, 480] on button "Вперед" at bounding box center [936, 471] width 54 height 26
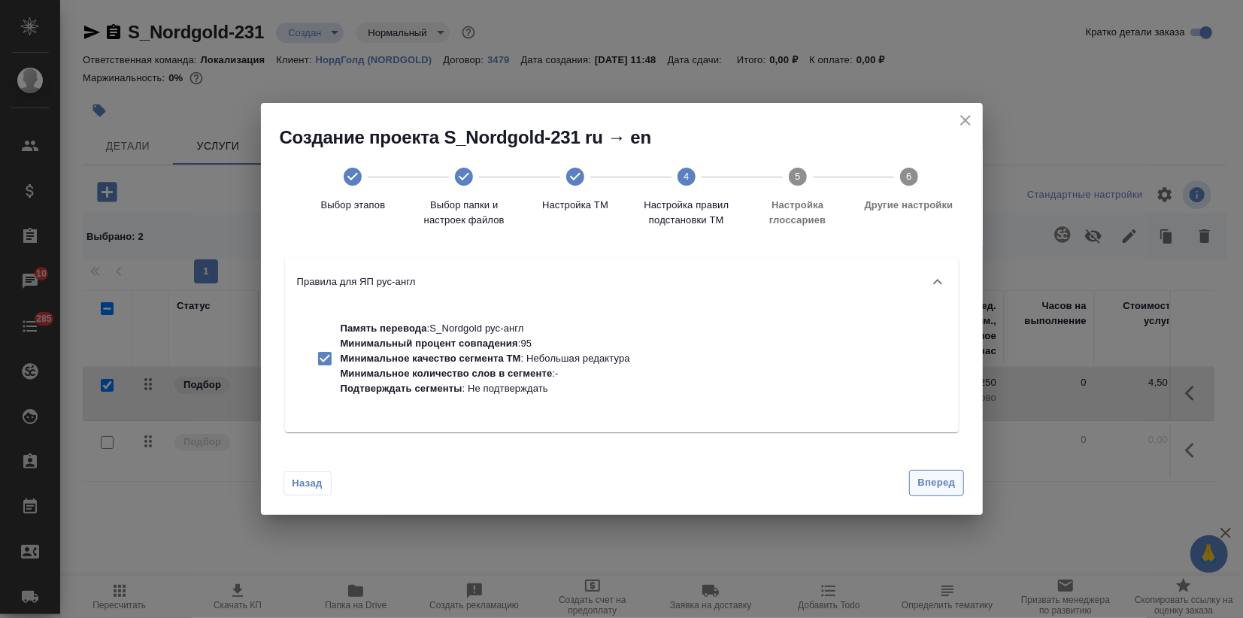
click at [944, 480] on span "Вперед" at bounding box center [936, 482] width 38 height 17
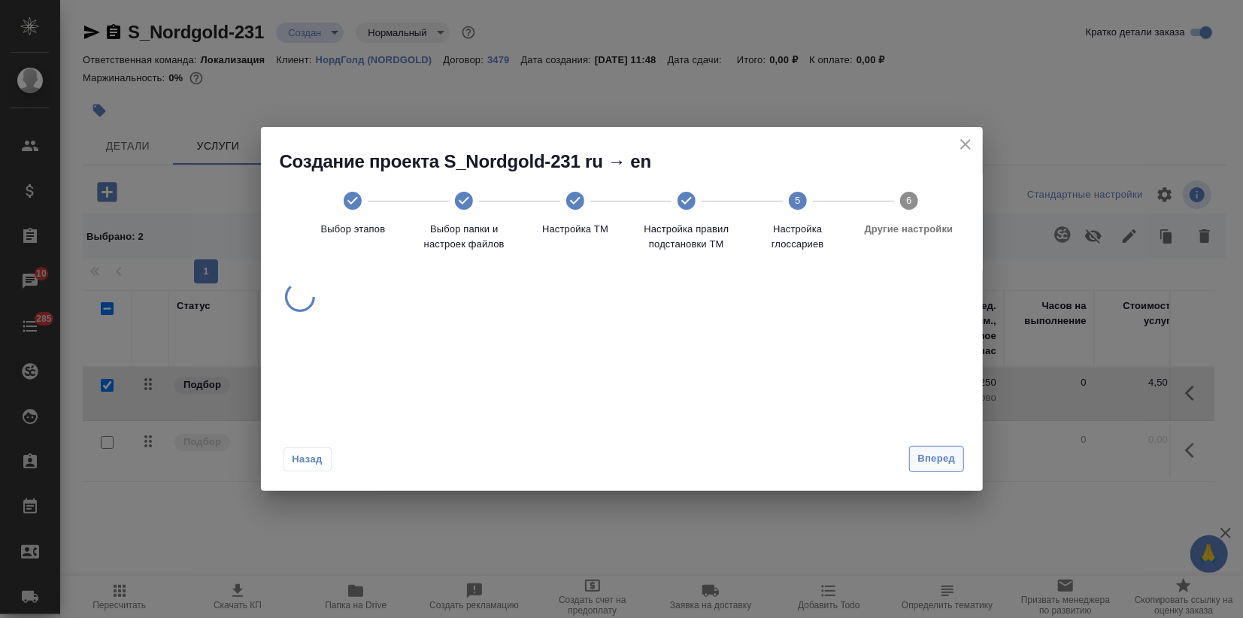
click at [941, 468] on span "Вперед" at bounding box center [936, 458] width 38 height 17
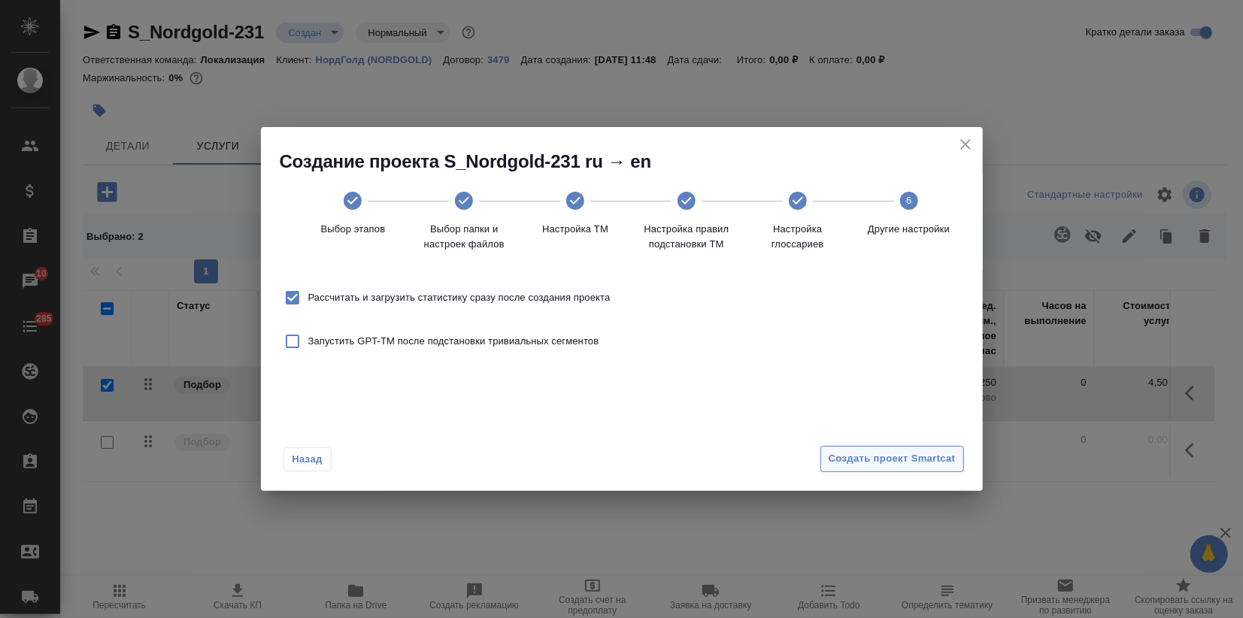
click at [938, 465] on span "Создать проект Smartcat" at bounding box center [892, 458] width 127 height 17
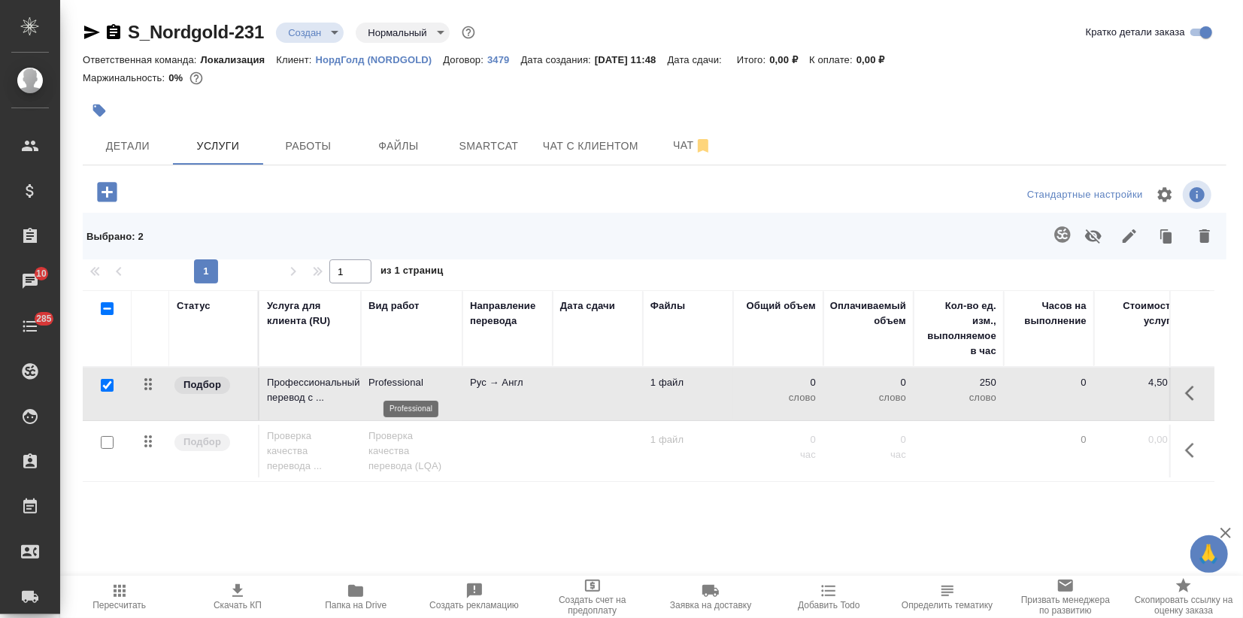
click at [453, 381] on p "Professional" at bounding box center [411, 382] width 86 height 15
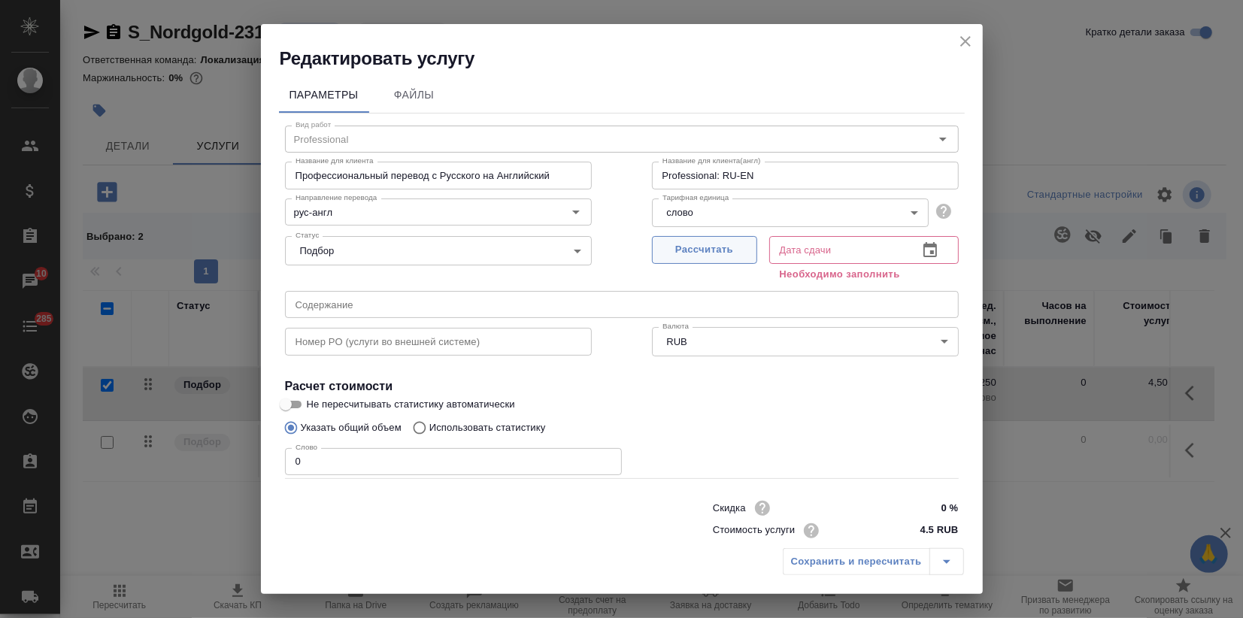
click at [728, 253] on span "Рассчитать" at bounding box center [704, 249] width 89 height 17
type input "11.09.2025 11:50"
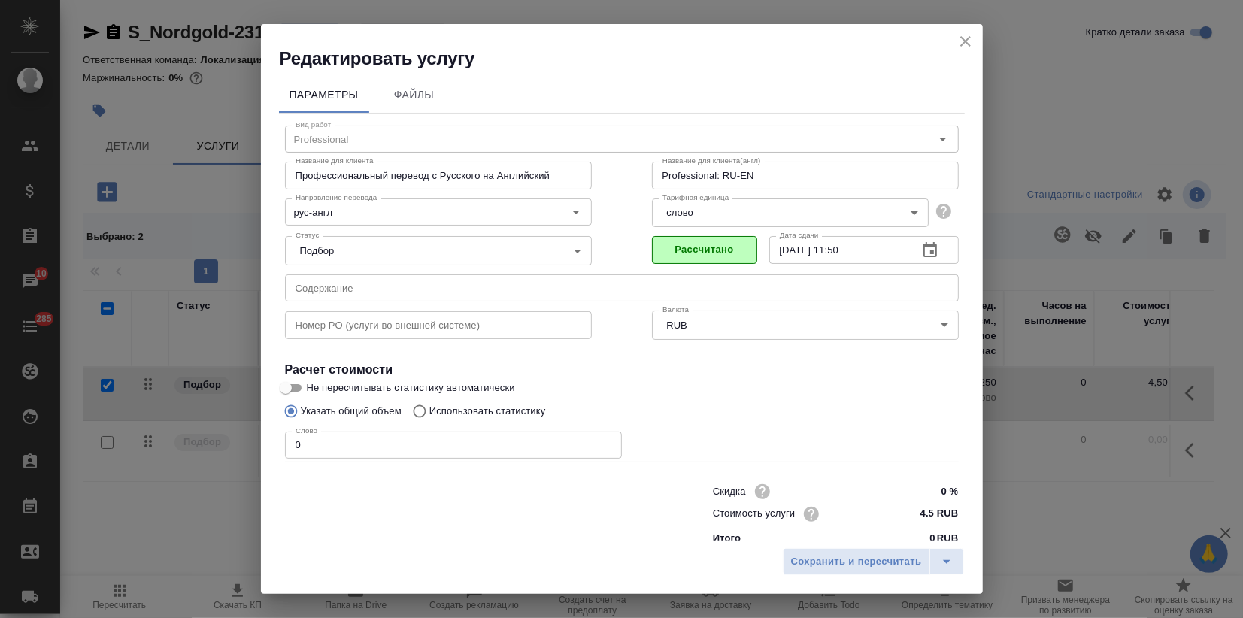
click at [476, 409] on p "Использовать статистику" at bounding box center [487, 411] width 117 height 15
click at [429, 409] on input "Использовать статистику" at bounding box center [417, 411] width 24 height 29
radio input "true"
radio input "false"
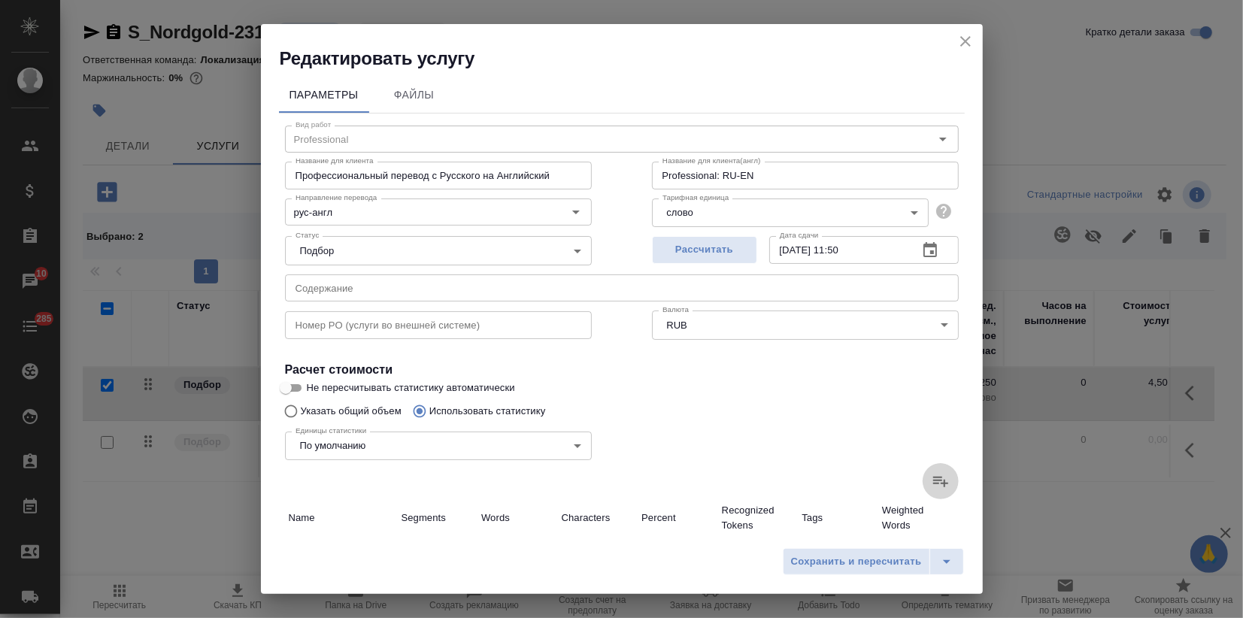
click at [935, 484] on icon at bounding box center [941, 481] width 18 height 18
click at [0, 0] on input "file" at bounding box center [0, 0] width 0 height 0
type input "4"
type input "6"
type input "44"
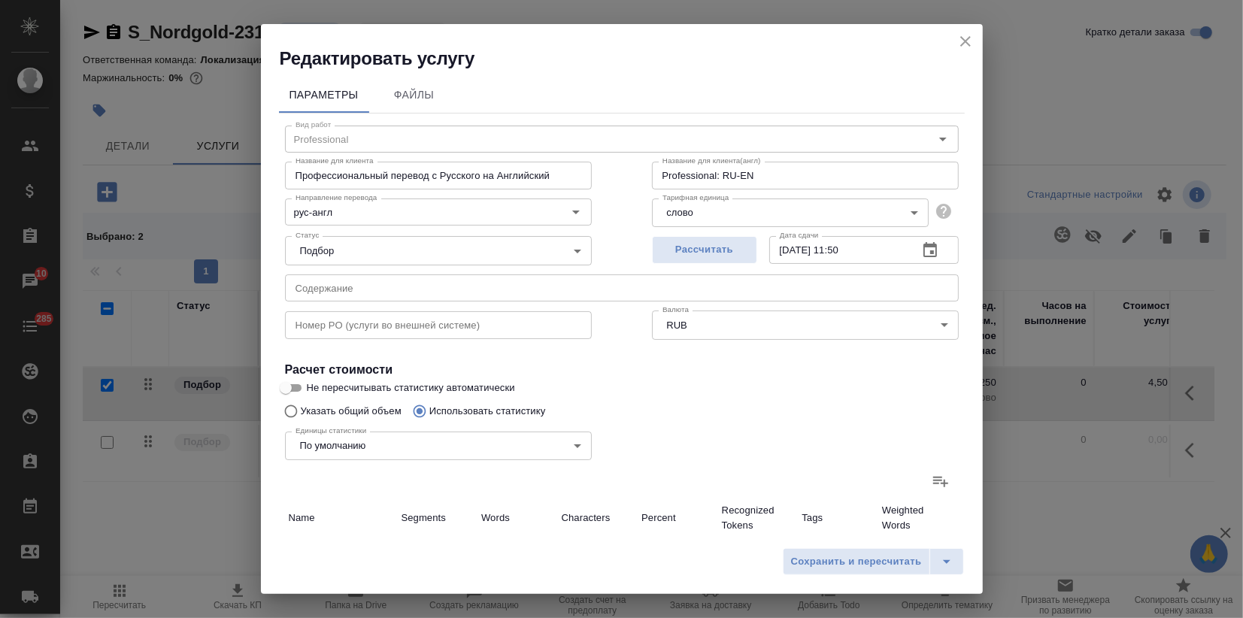
type input "2"
type input "73"
type input "87"
type input "1031"
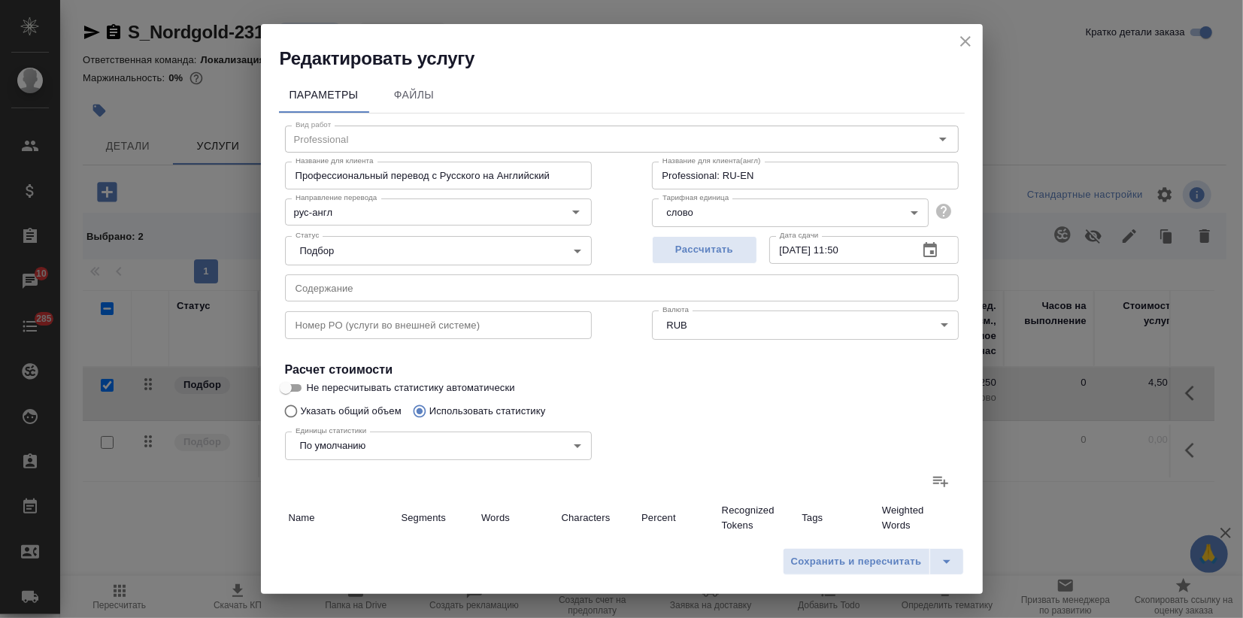
type input "7952"
type input "92"
type input "1038"
type input "8069"
type input "92"
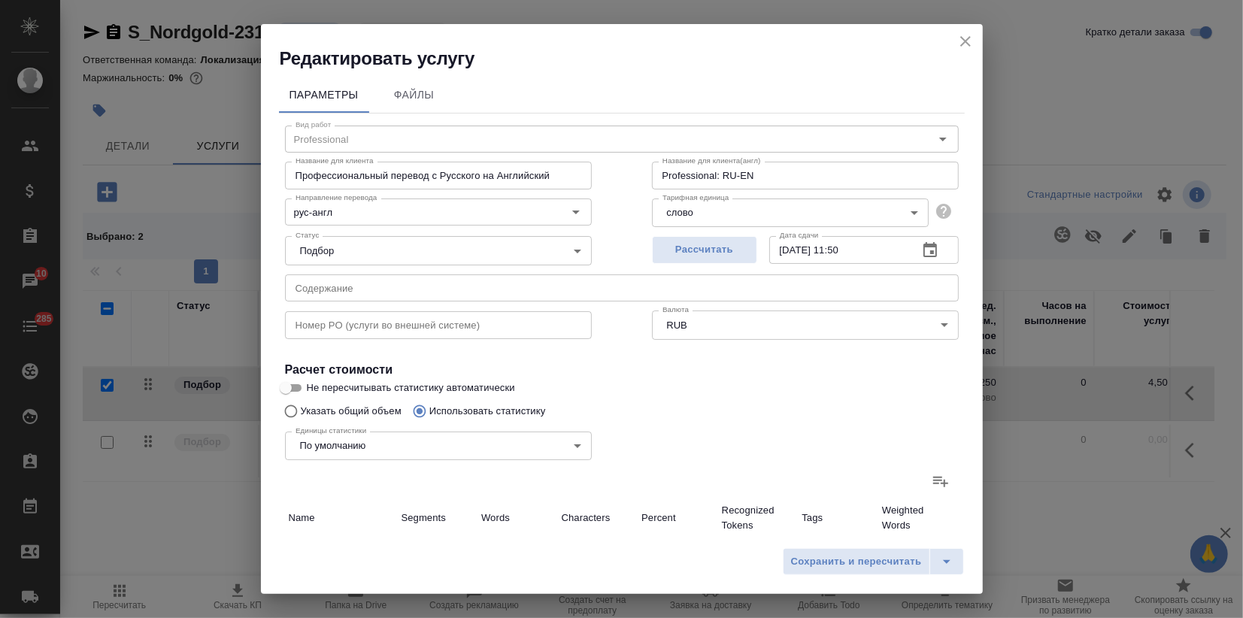
type input "1038"
type input "8069"
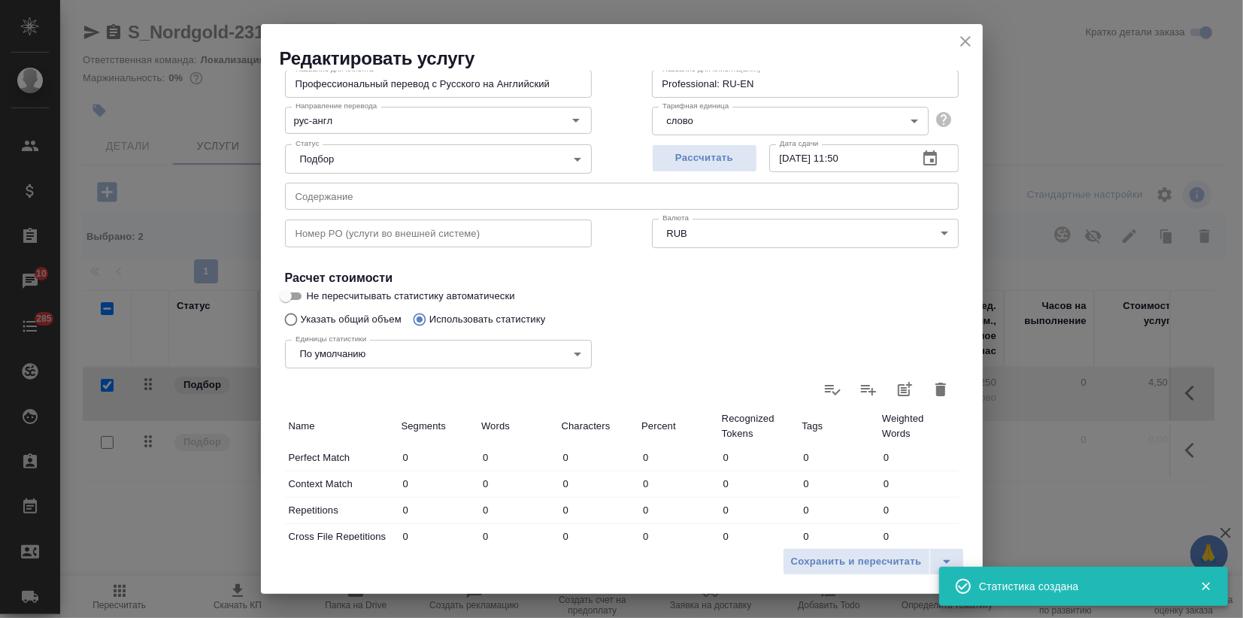
scroll to position [334, 0]
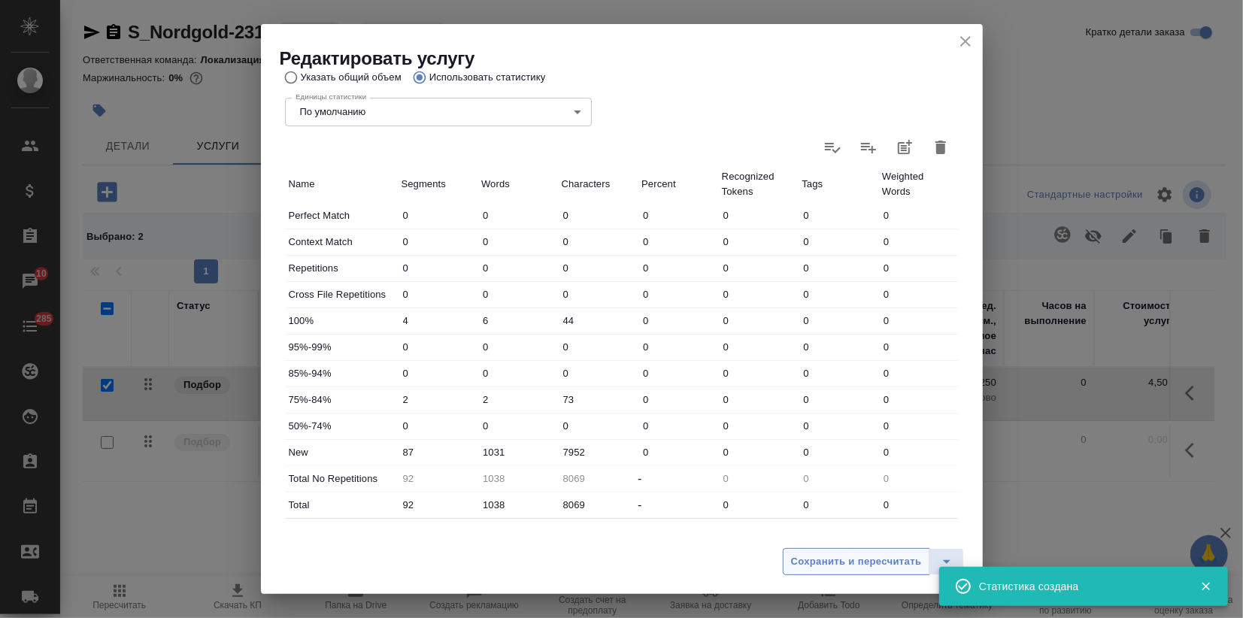
click at [800, 560] on span "Сохранить и пересчитать" at bounding box center [856, 561] width 131 height 17
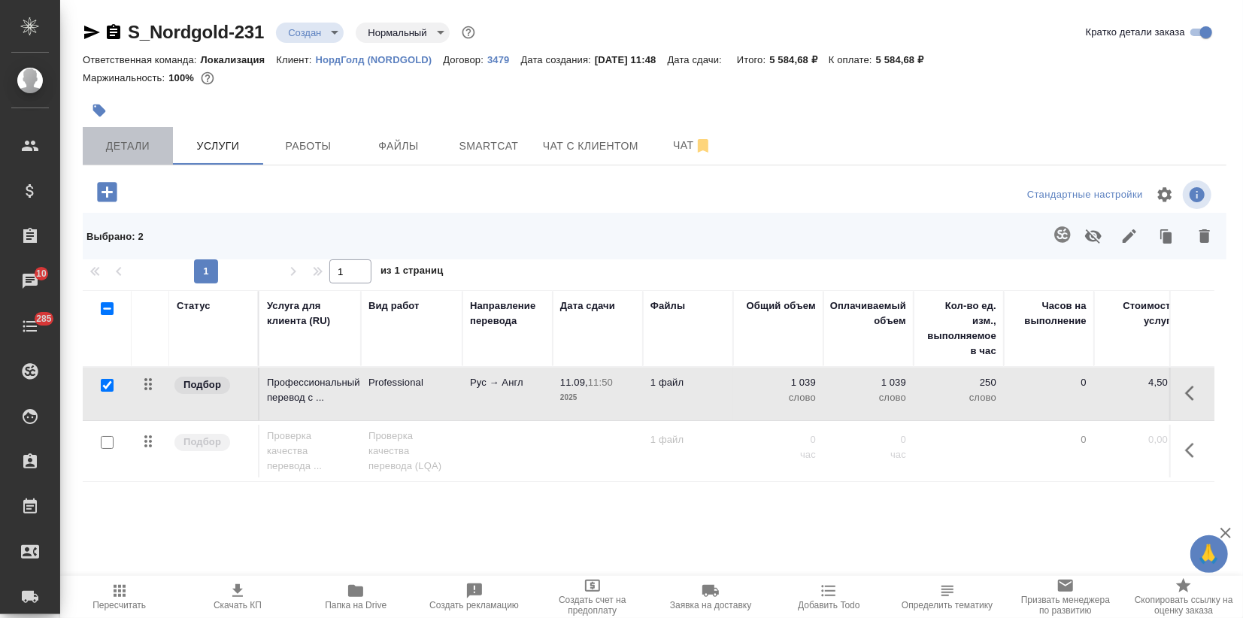
click at [122, 147] on span "Детали" at bounding box center [128, 146] width 72 height 19
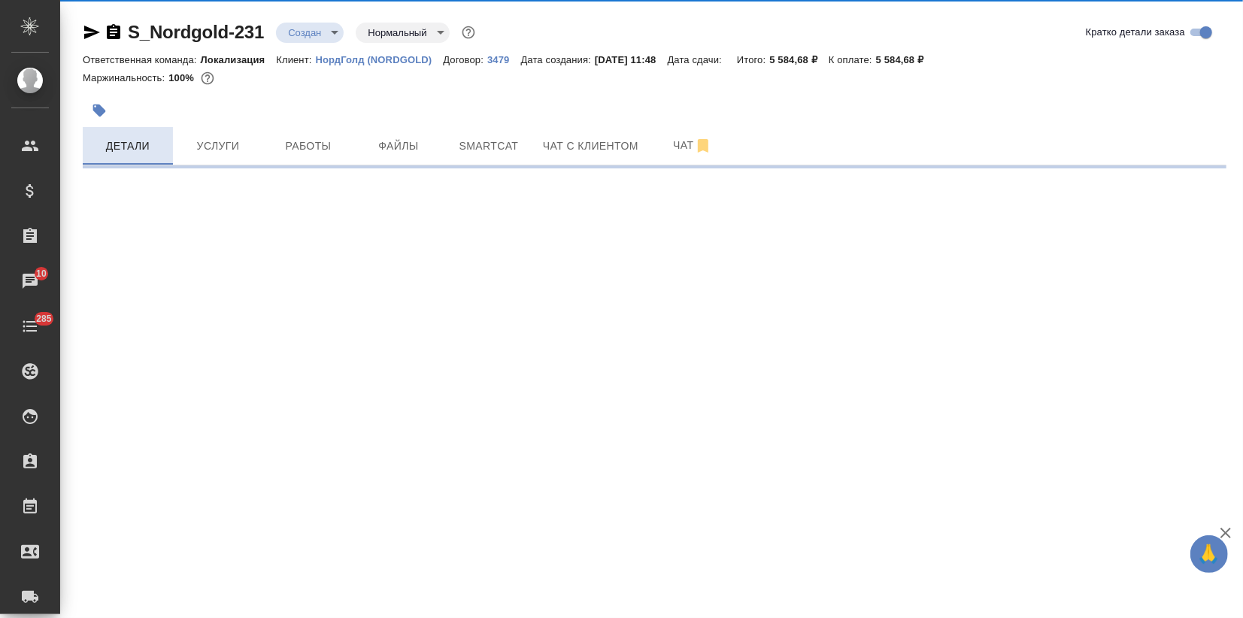
select select "RU"
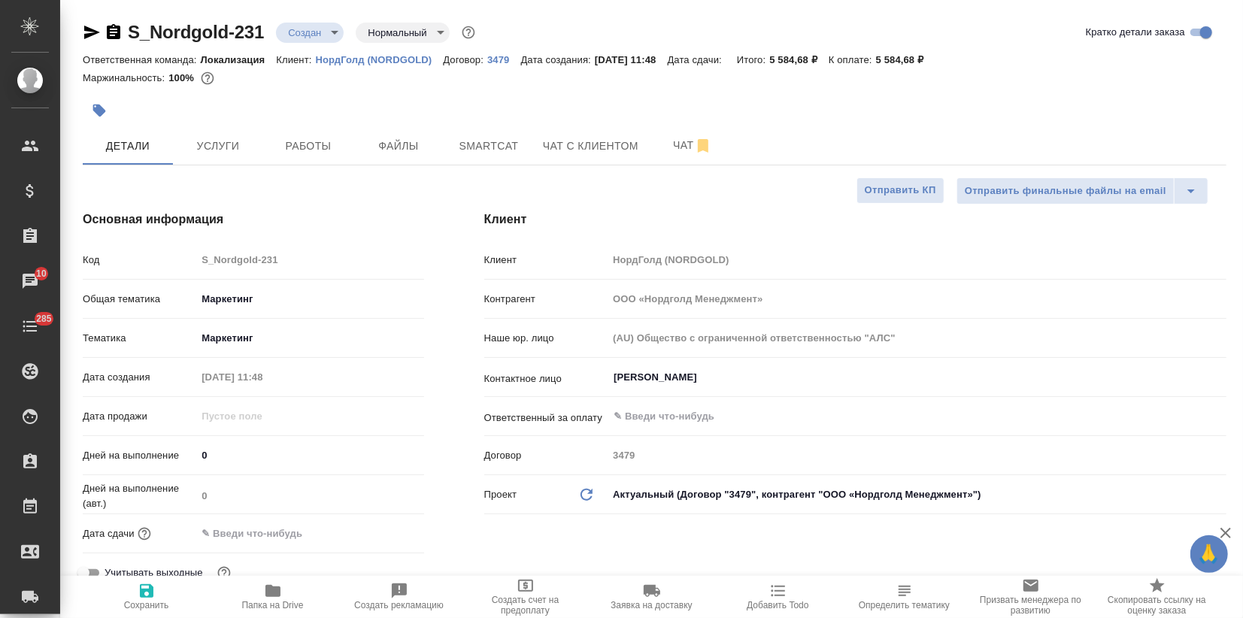
type textarea "x"
click at [217, 148] on span "Услуги" at bounding box center [218, 146] width 72 height 19
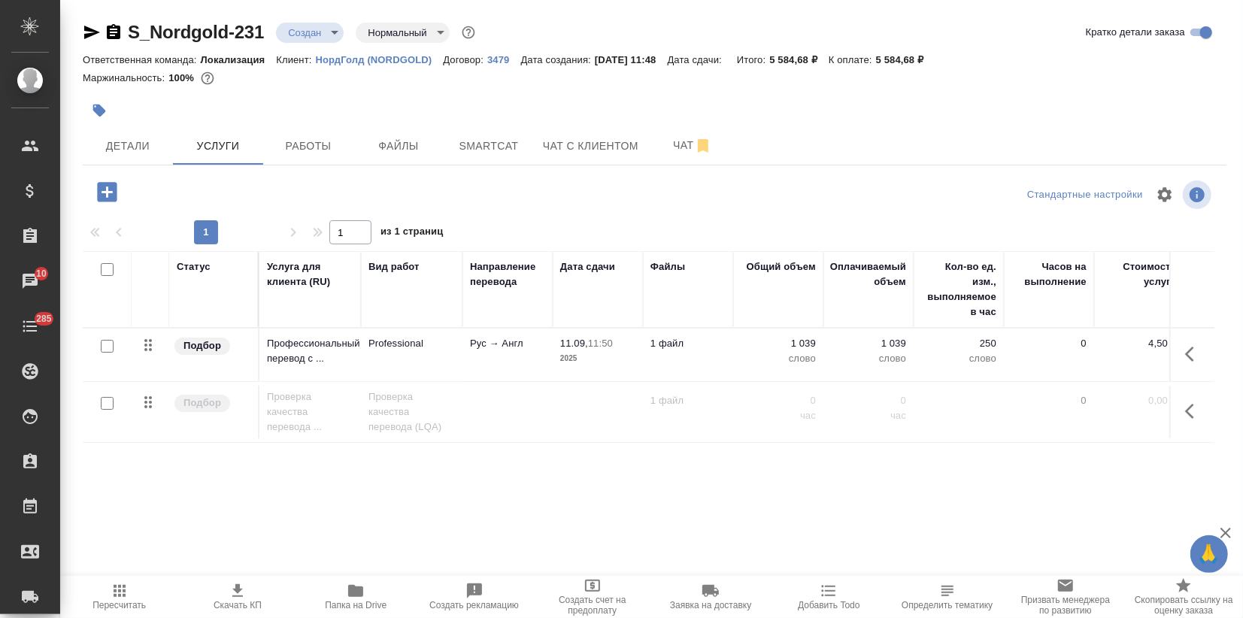
click at [239, 590] on icon "button" at bounding box center [237, 590] width 11 height 13
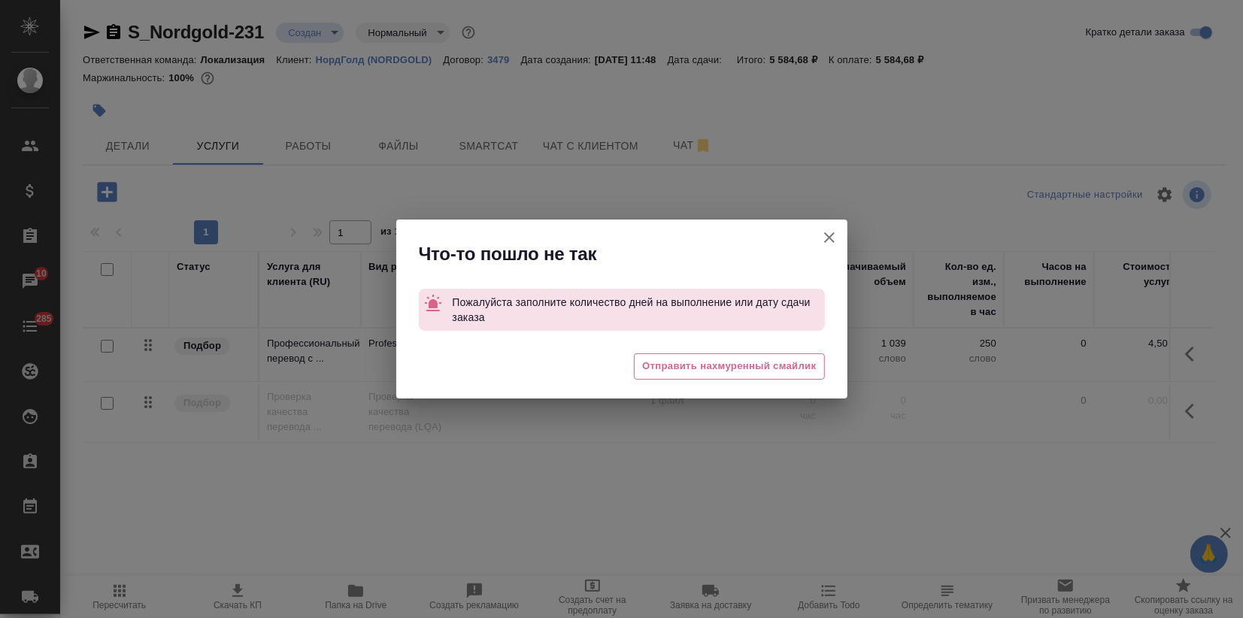
click at [828, 229] on icon "button" at bounding box center [829, 238] width 18 height 18
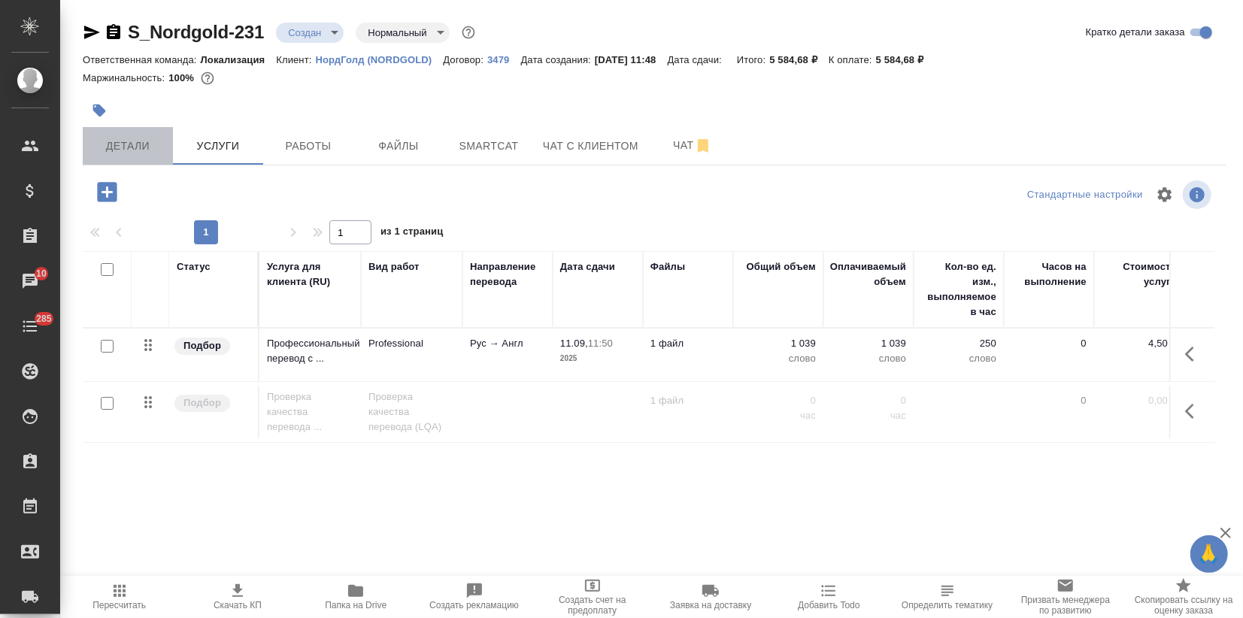
click at [98, 137] on span "Детали" at bounding box center [128, 146] width 72 height 19
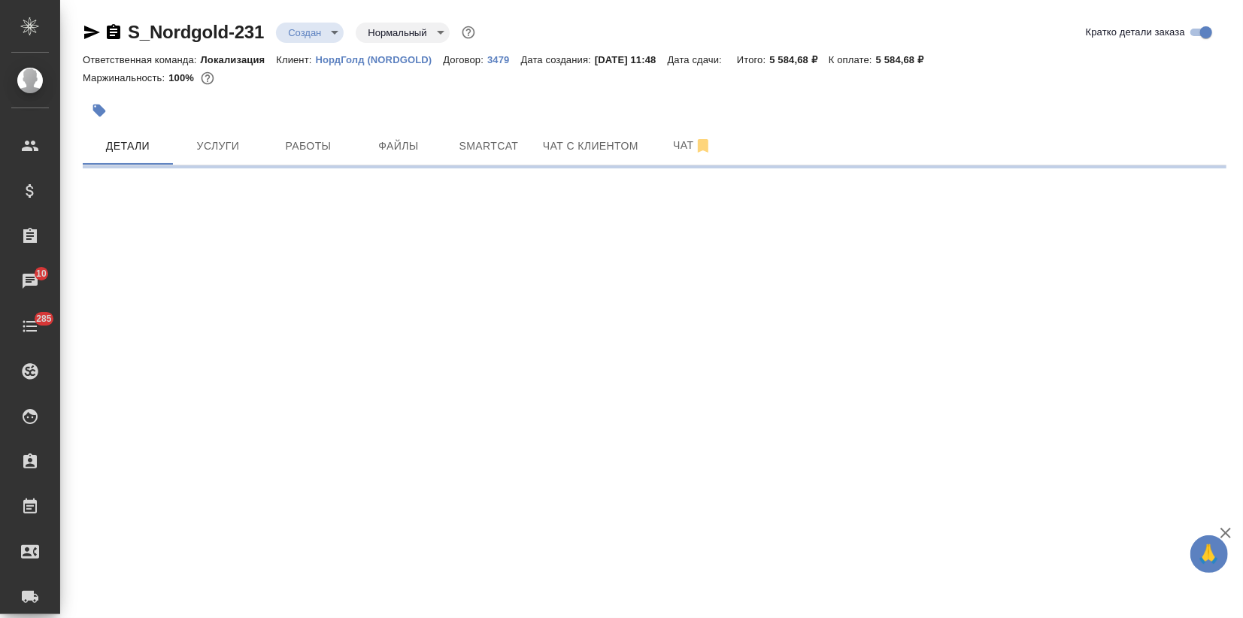
select select "RU"
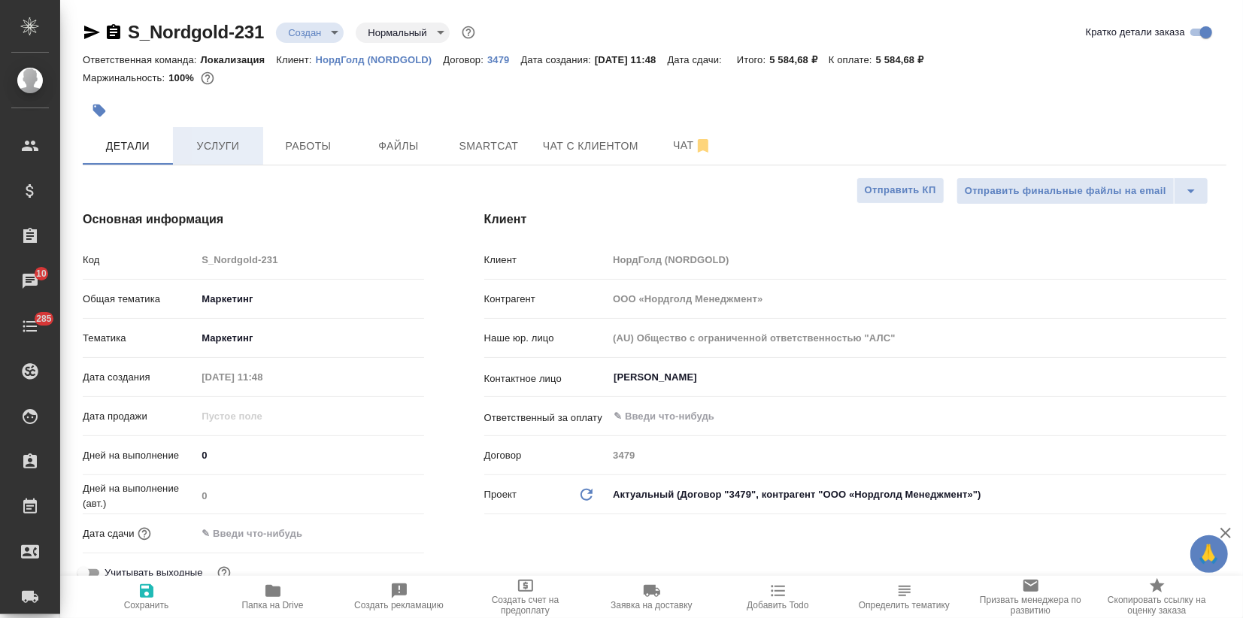
type textarea "x"
click at [102, 108] on icon "button" at bounding box center [99, 111] width 13 height 13
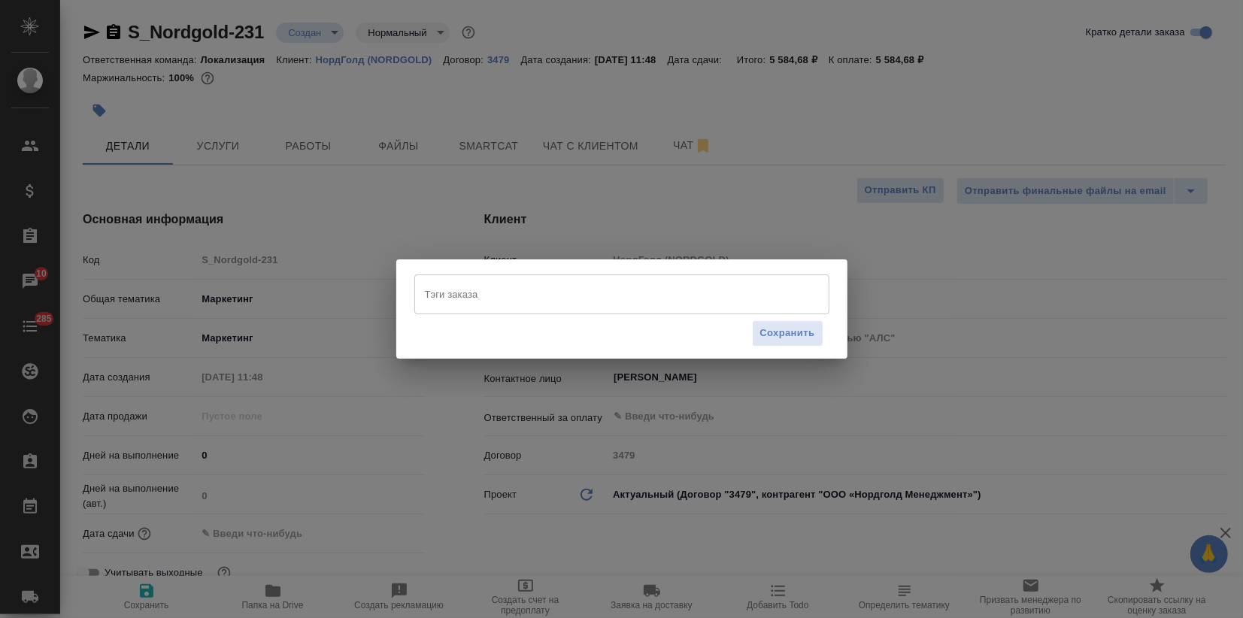
click at [448, 301] on input "Тэги заказа" at bounding box center [607, 294] width 373 height 26
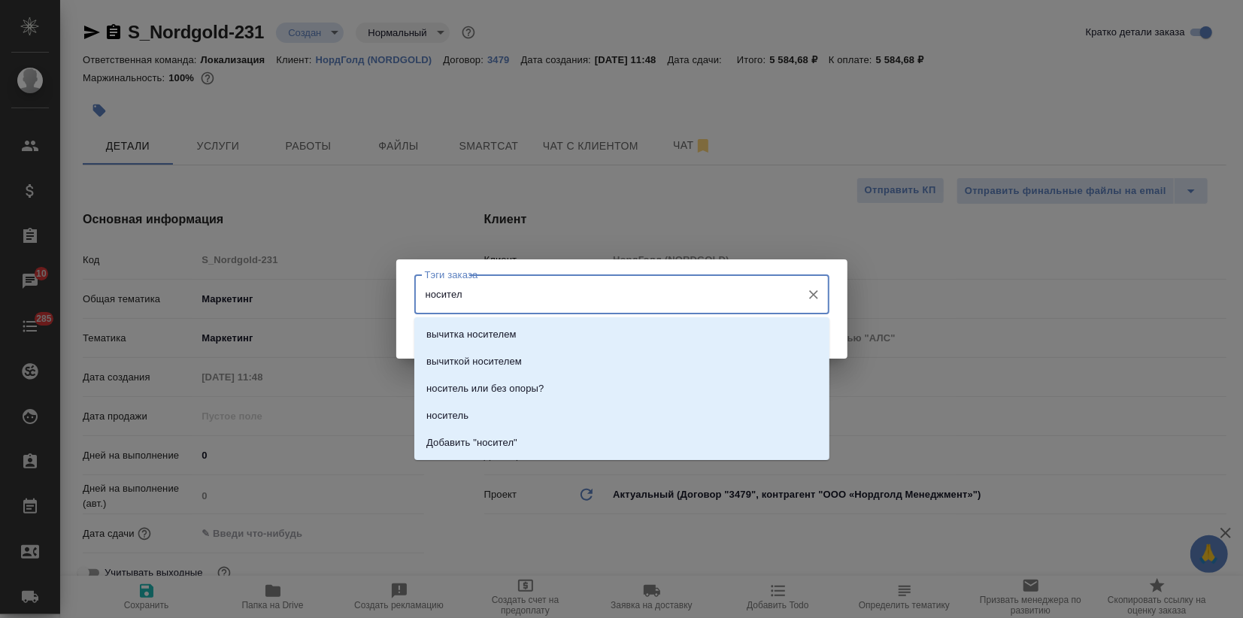
type input "носитель"
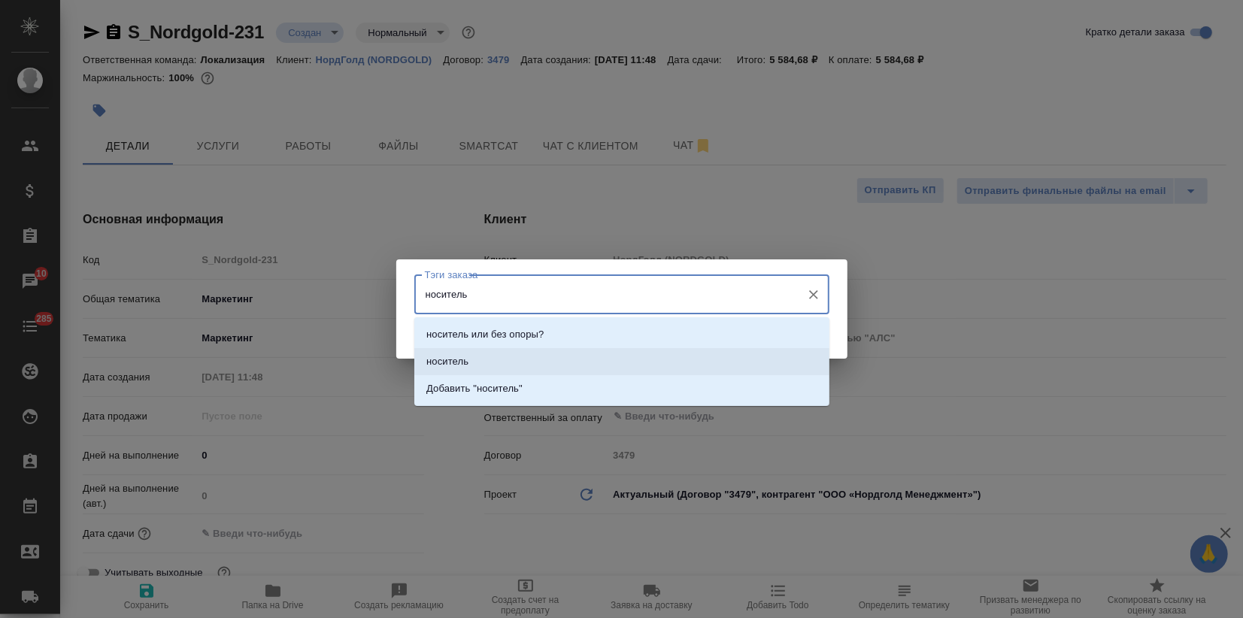
click at [635, 354] on li "носитель" at bounding box center [621, 361] width 415 height 27
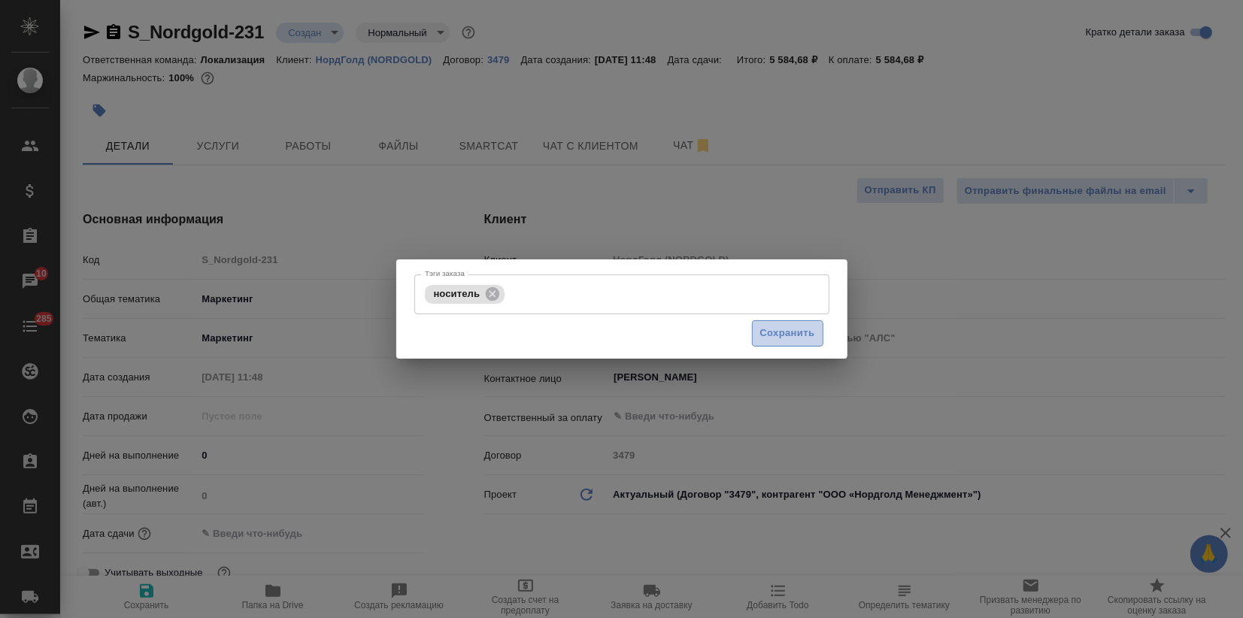
click at [785, 321] on button "Сохранить" at bounding box center [787, 333] width 71 height 26
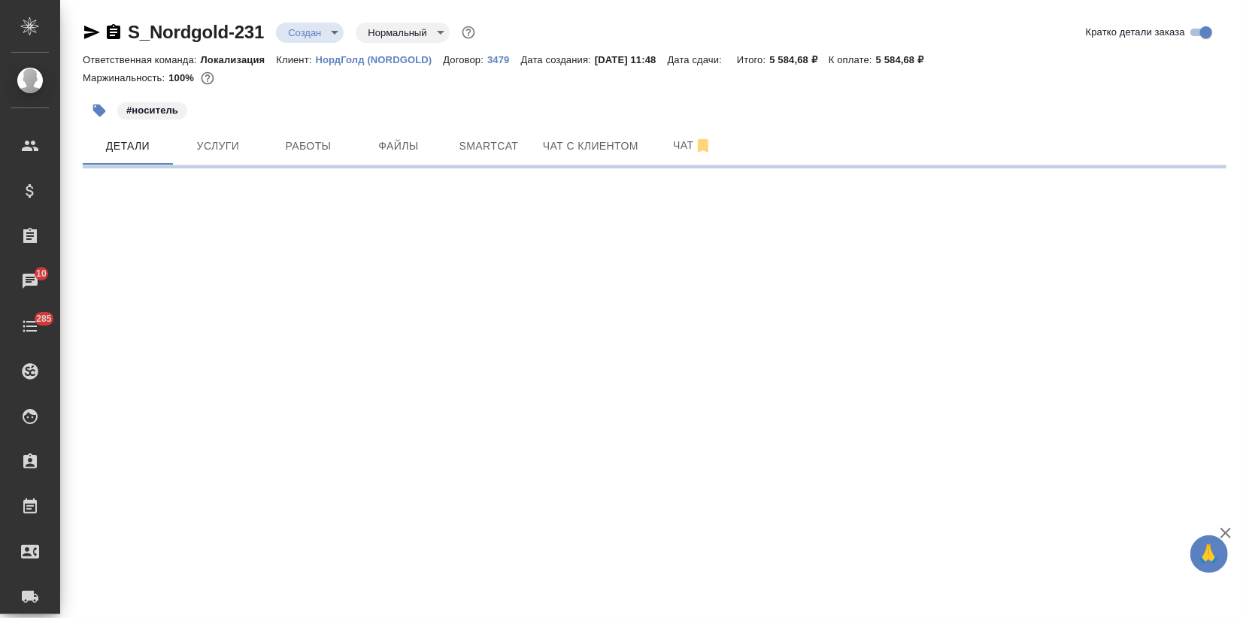
select select "RU"
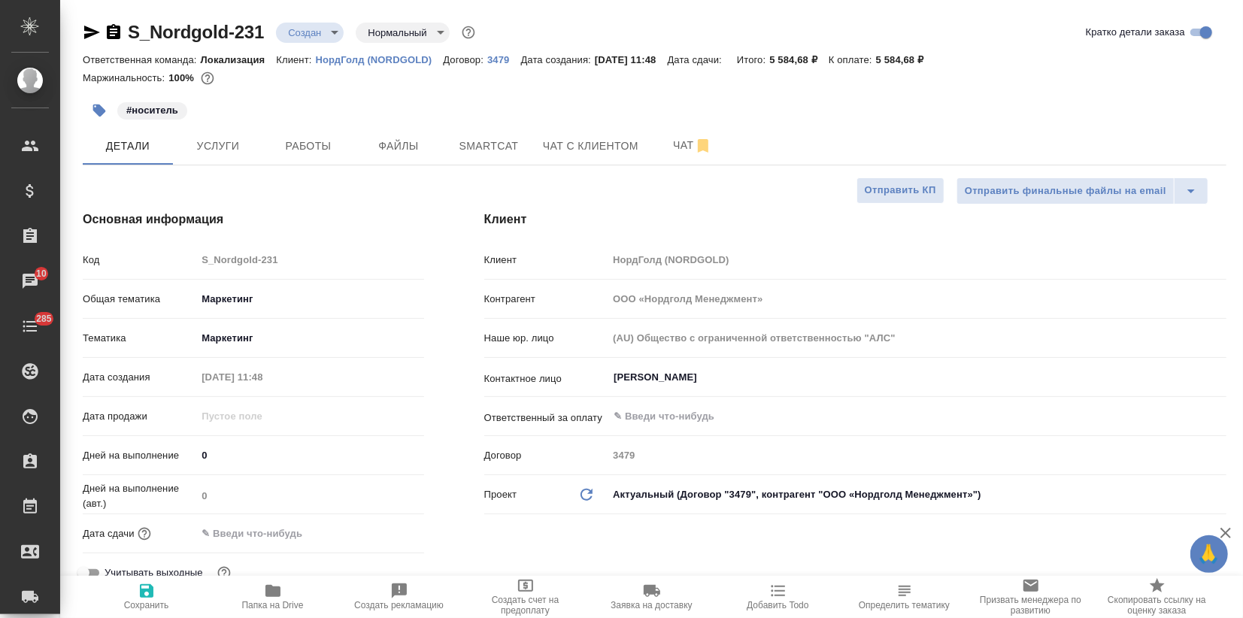
type textarea "x"
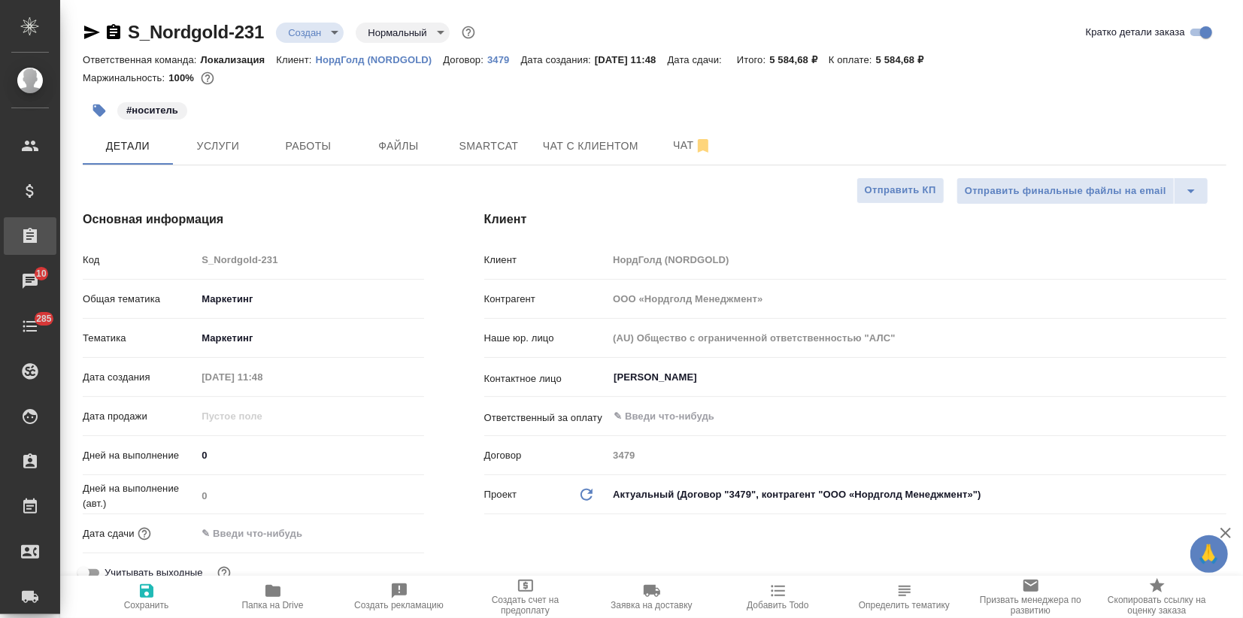
type textarea "x"
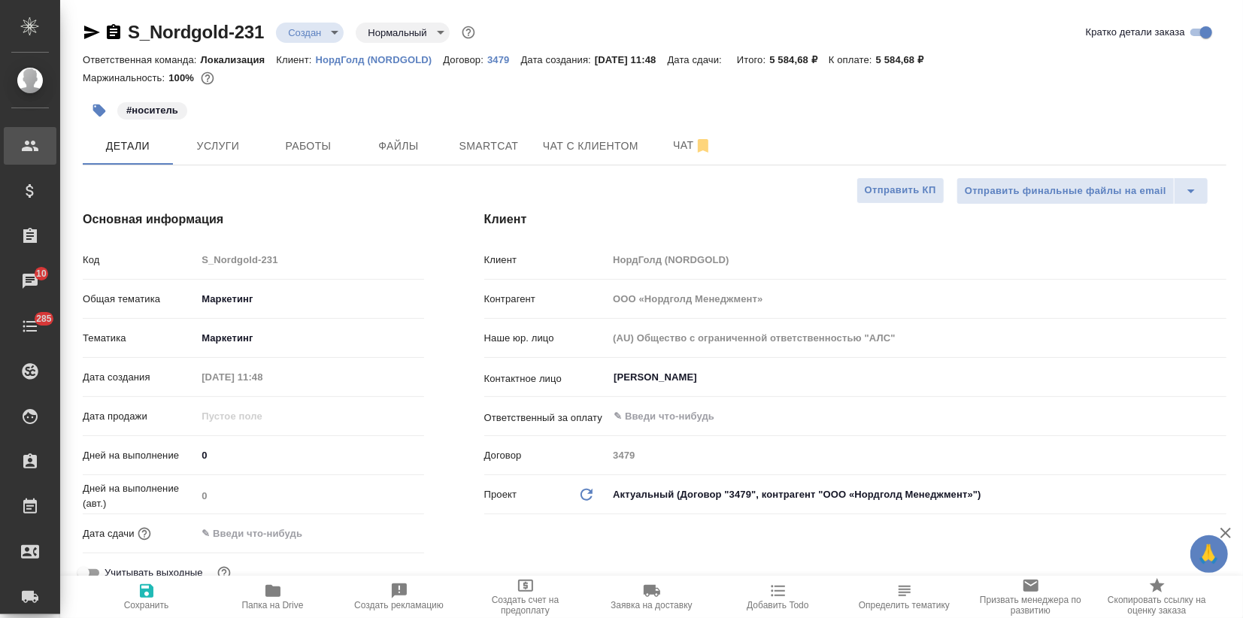
type textarea "x"
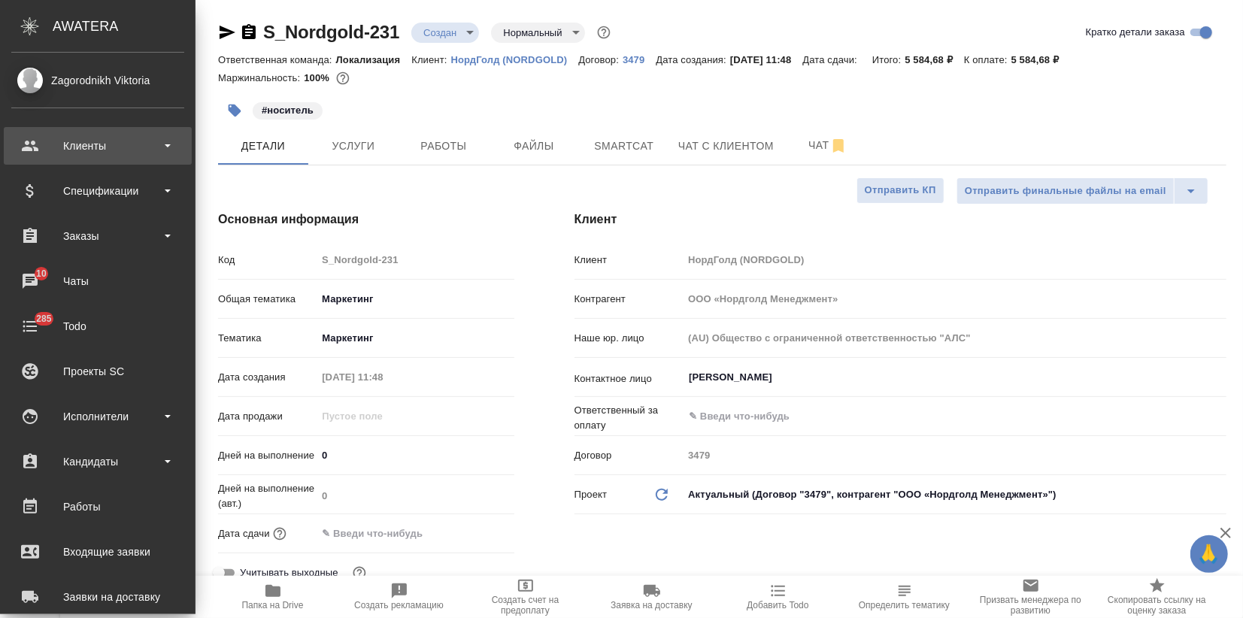
type textarea "x"
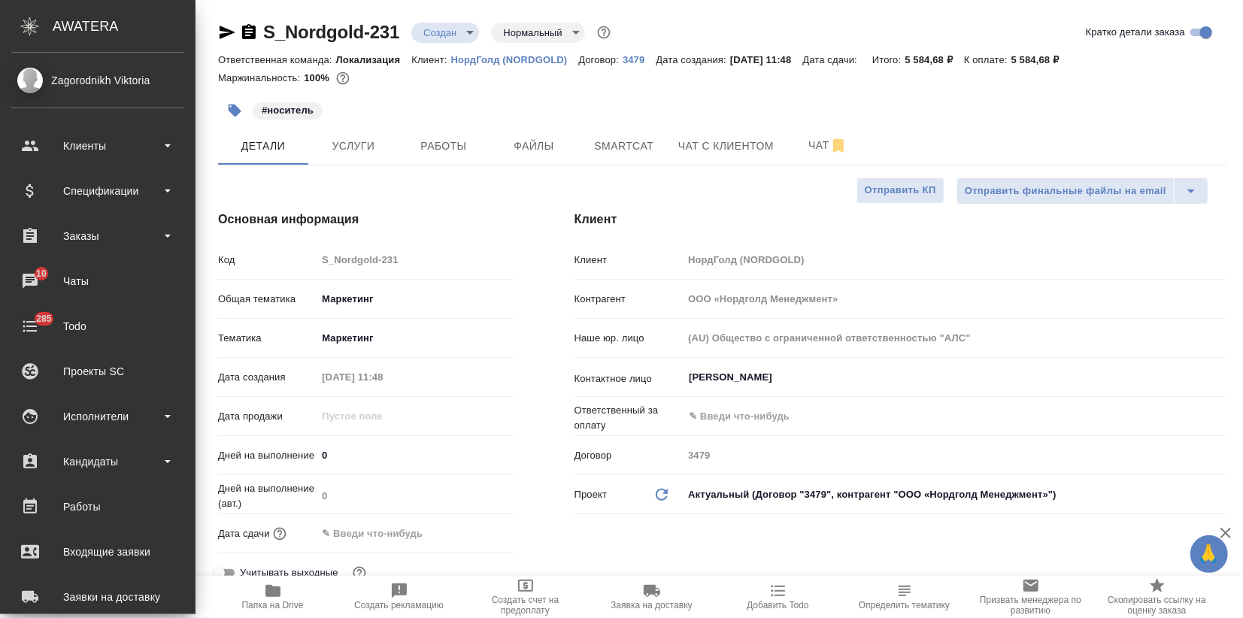
type textarea "x"
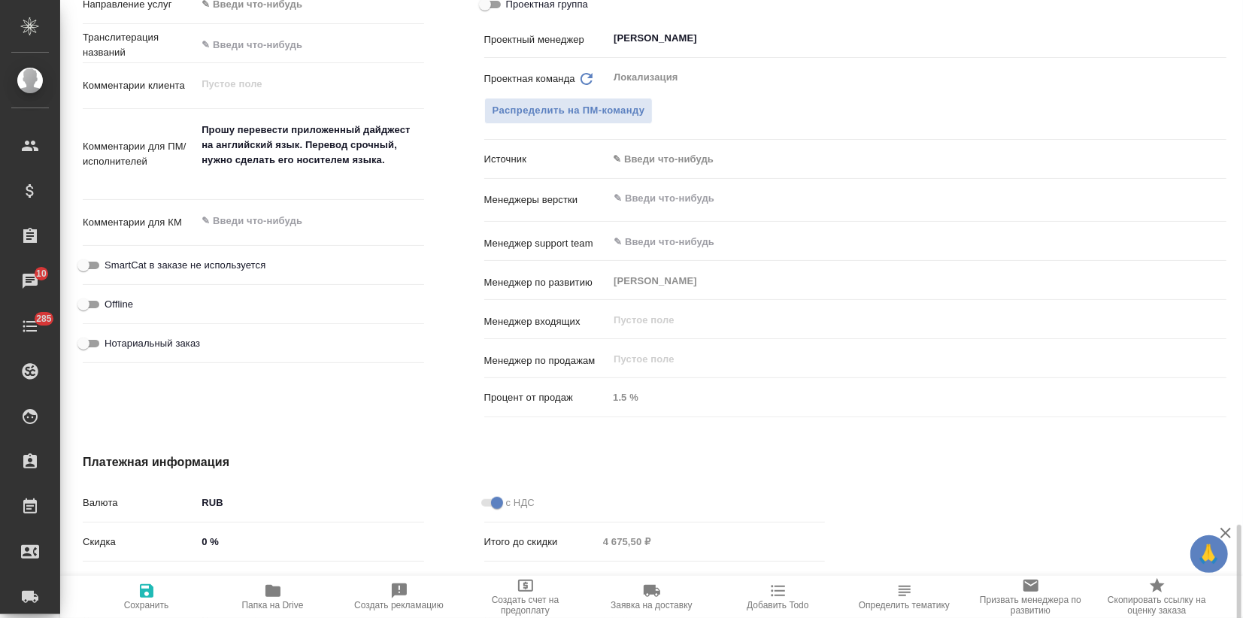
scroll to position [920, 0]
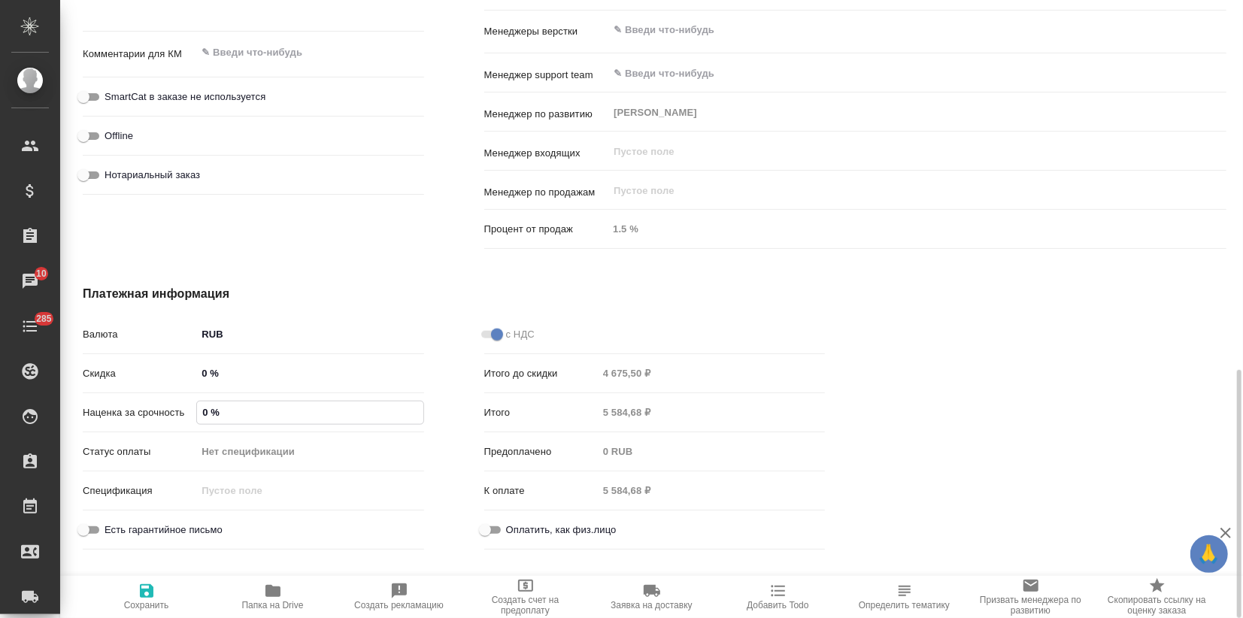
drag, startPoint x: 202, startPoint y: 414, endPoint x: 205, endPoint y: 436, distance: 22.0
click at [201, 413] on input "0 %" at bounding box center [310, 413] width 226 height 22
type input "10 %"
type textarea "x"
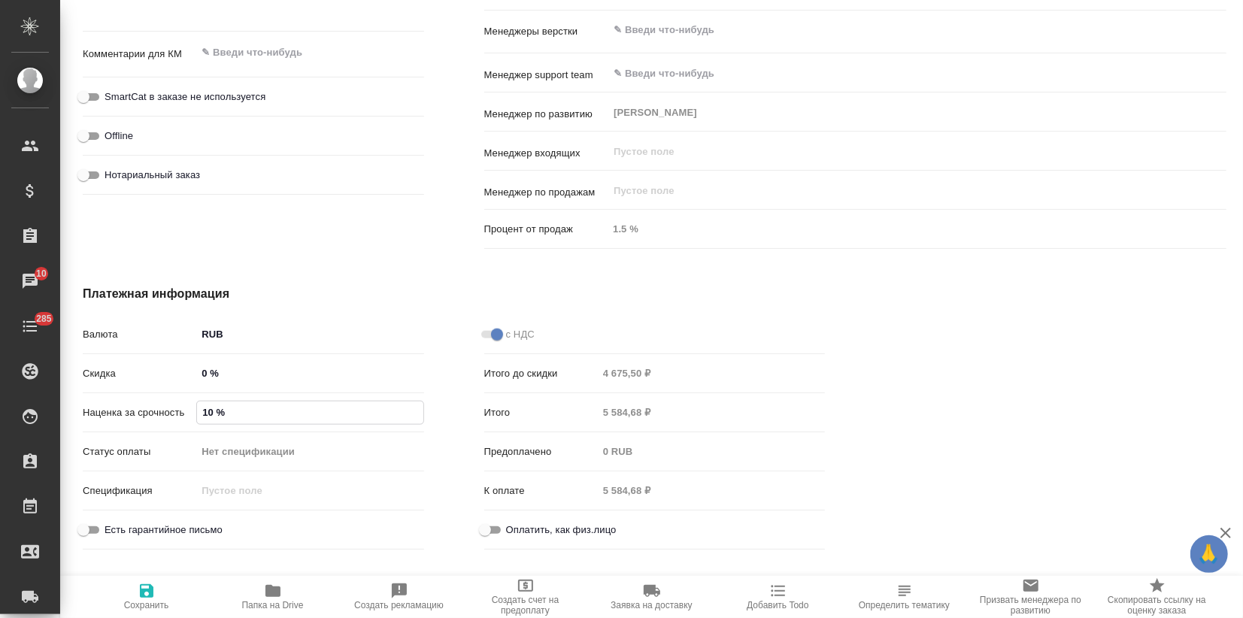
type textarea "x"
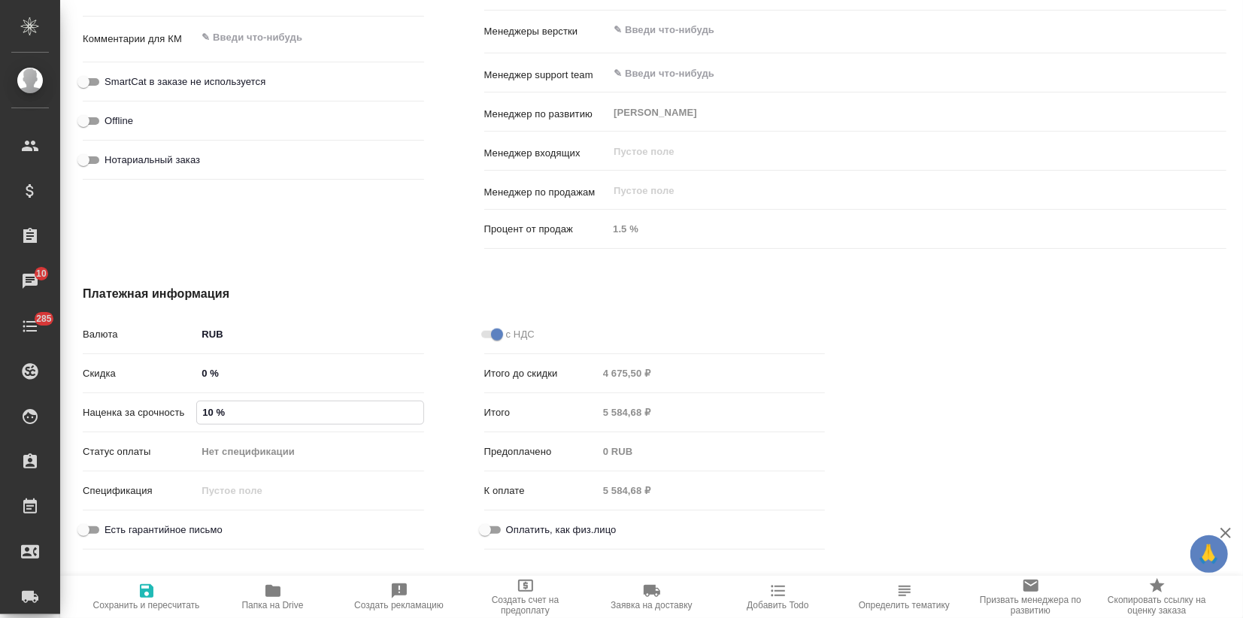
type textarea "x"
type input "1000 %"
type textarea "x"
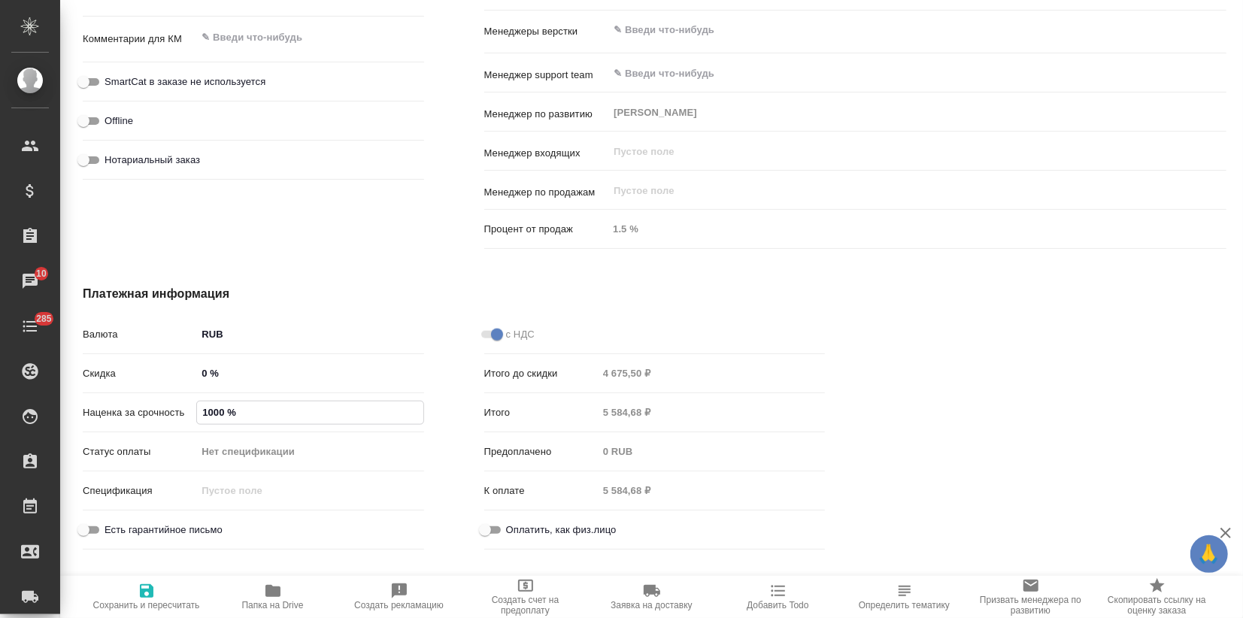
type textarea "x"
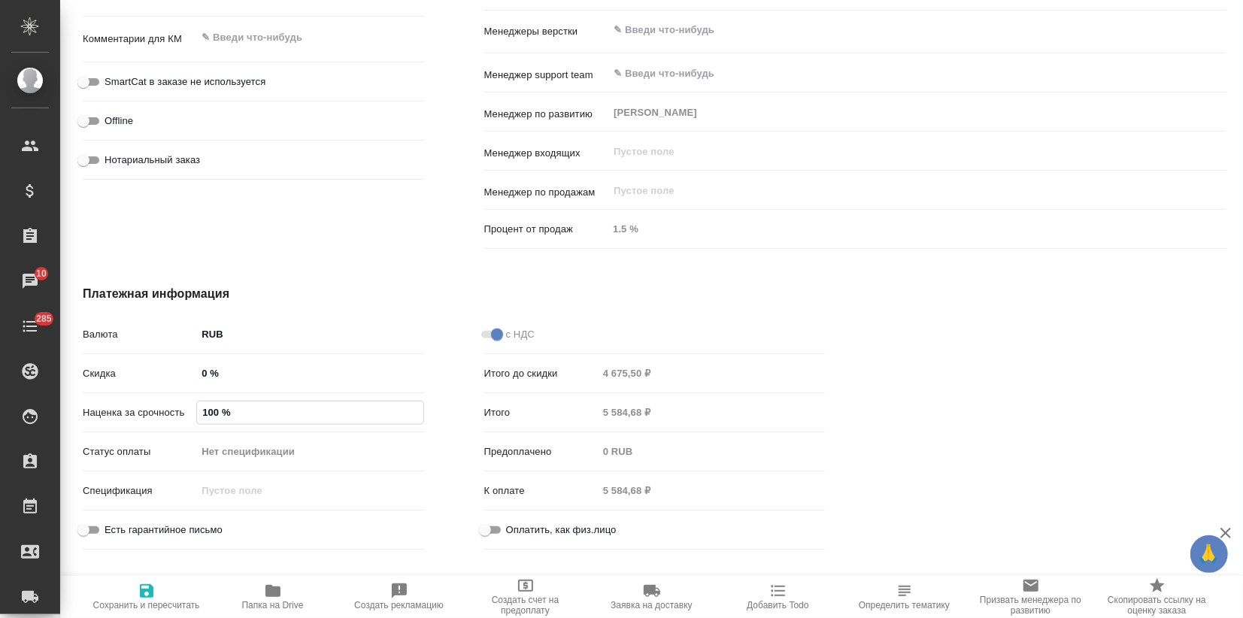
type input "100 %"
click at [144, 602] on span "Сохранить и пересчитать" at bounding box center [146, 605] width 107 height 11
type textarea "x"
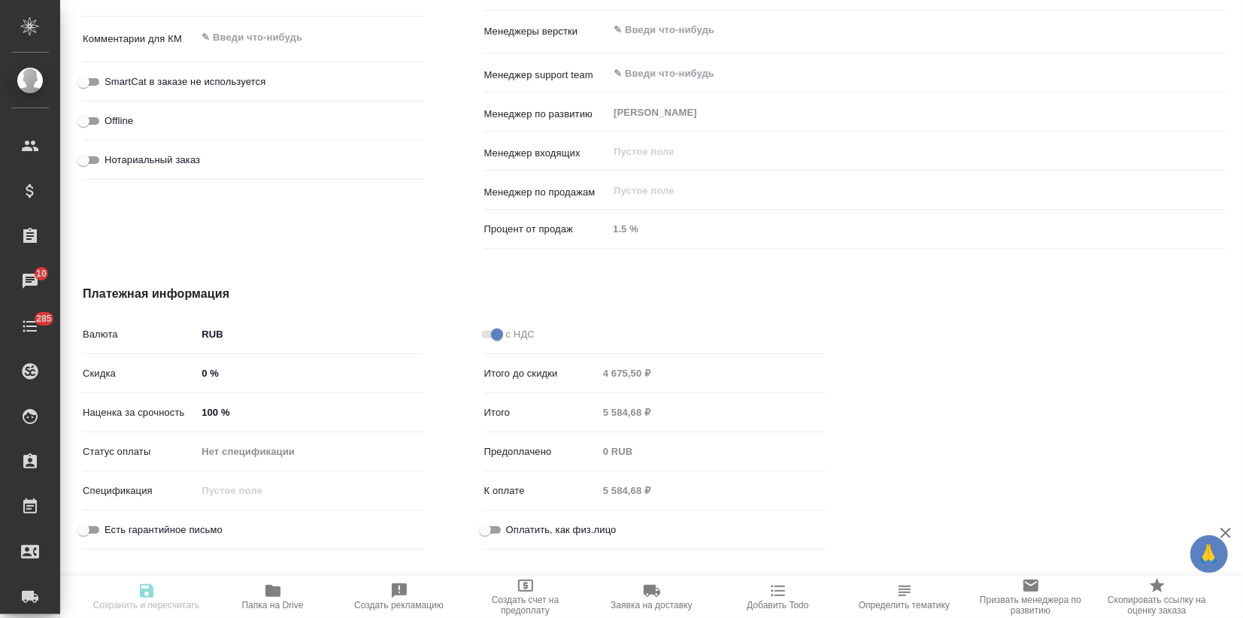
type textarea "x"
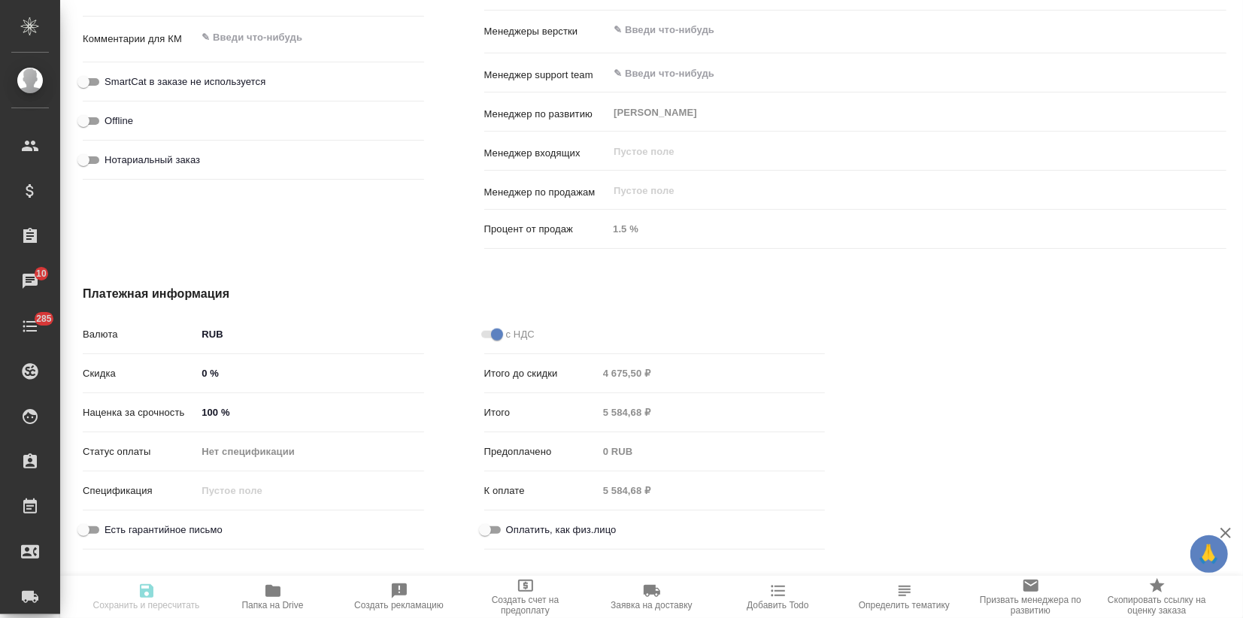
type textarea "x"
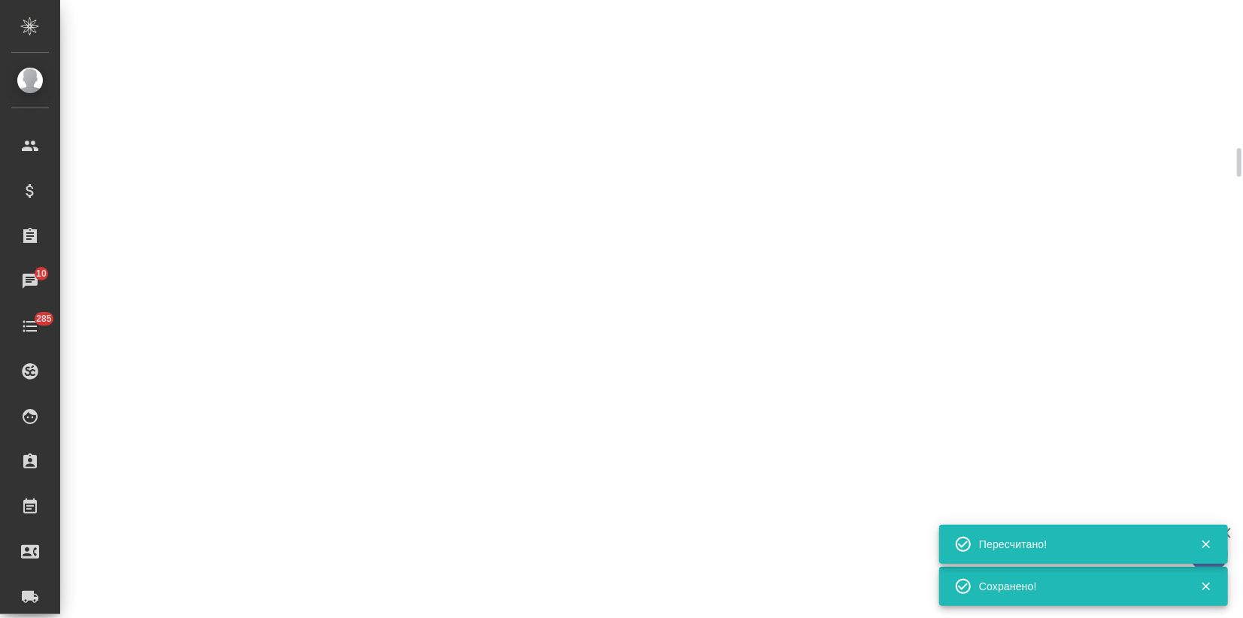
select select "RU"
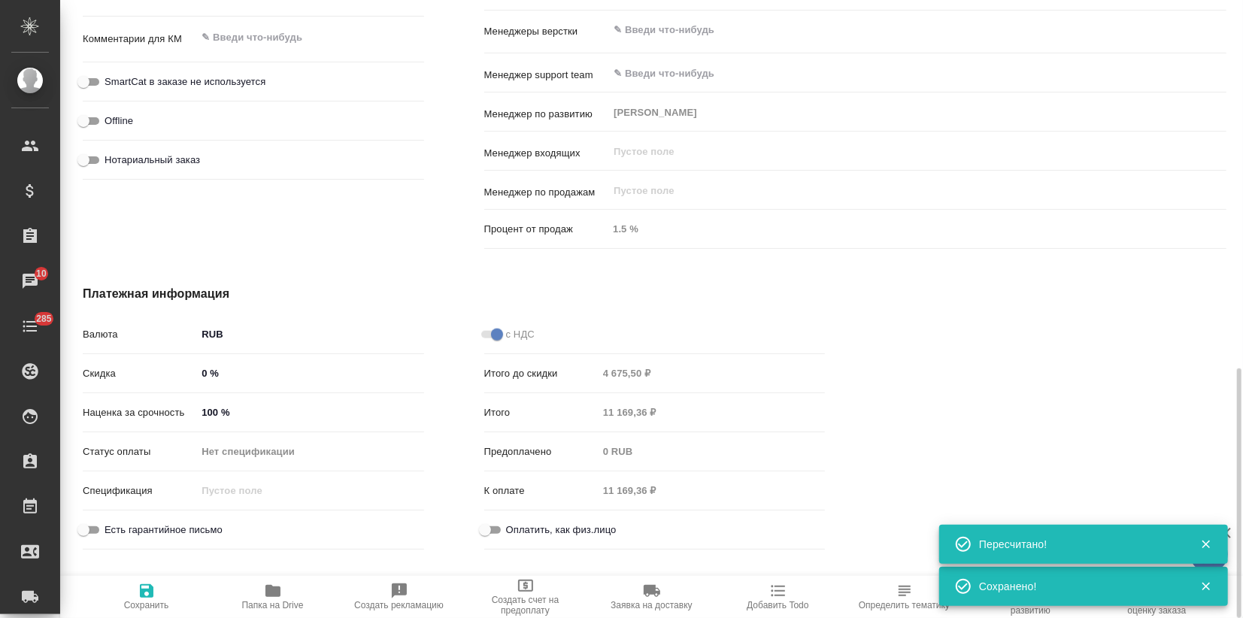
type textarea "x"
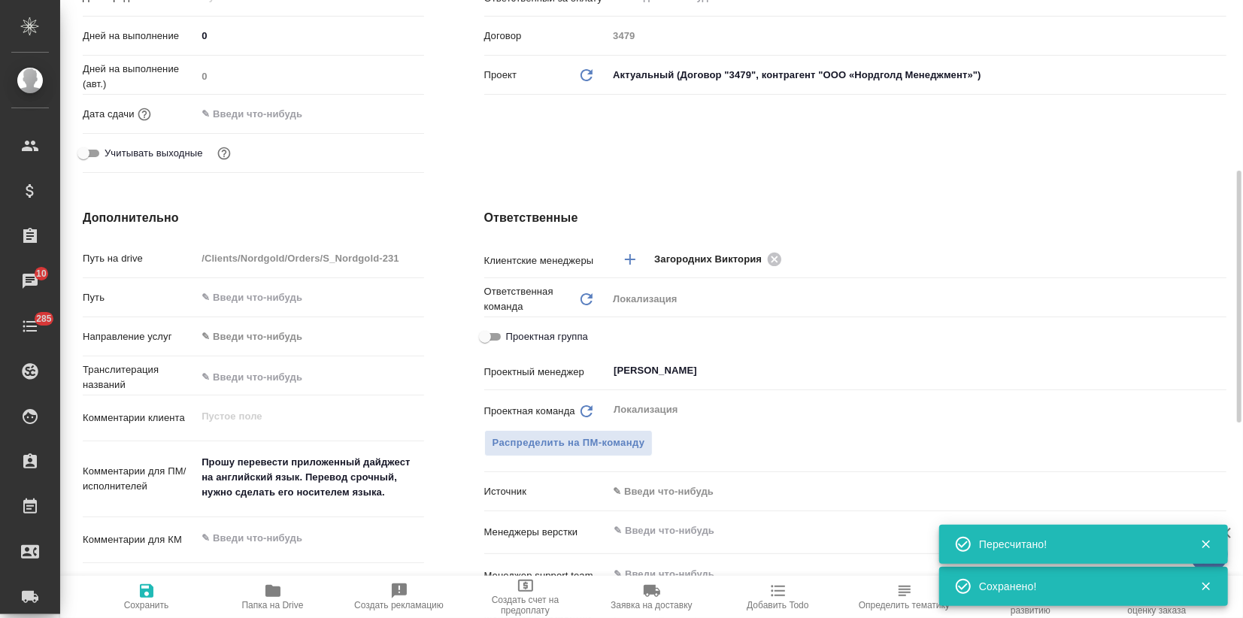
scroll to position [0, 0]
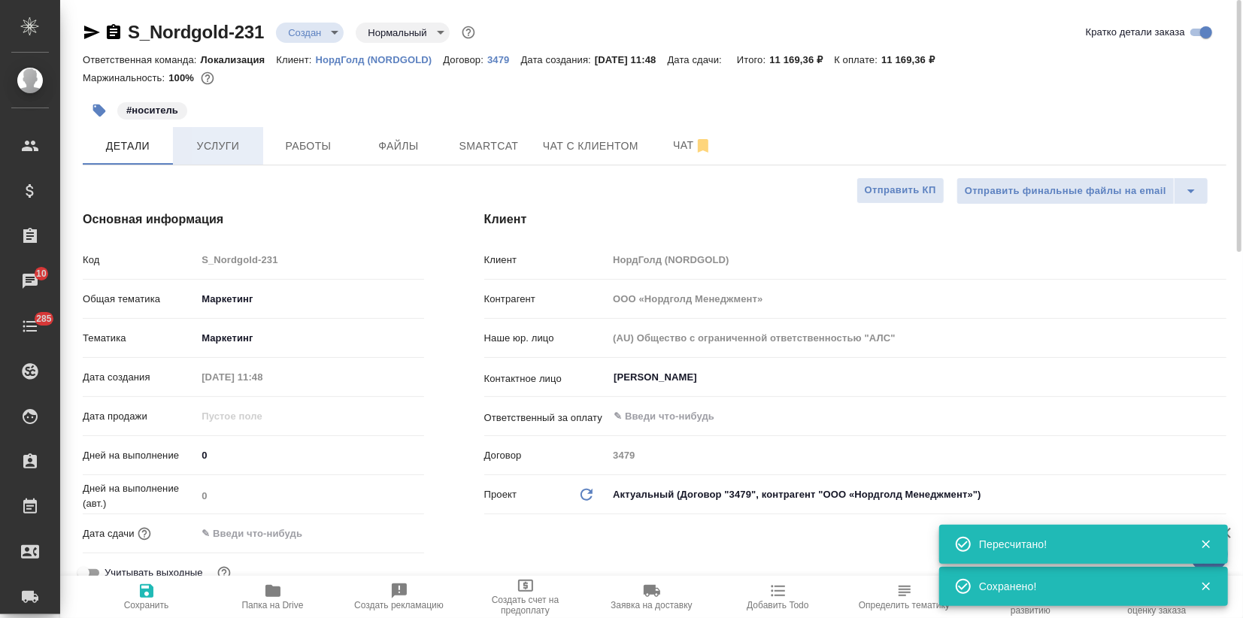
click at [214, 142] on span "Услуги" at bounding box center [218, 146] width 72 height 19
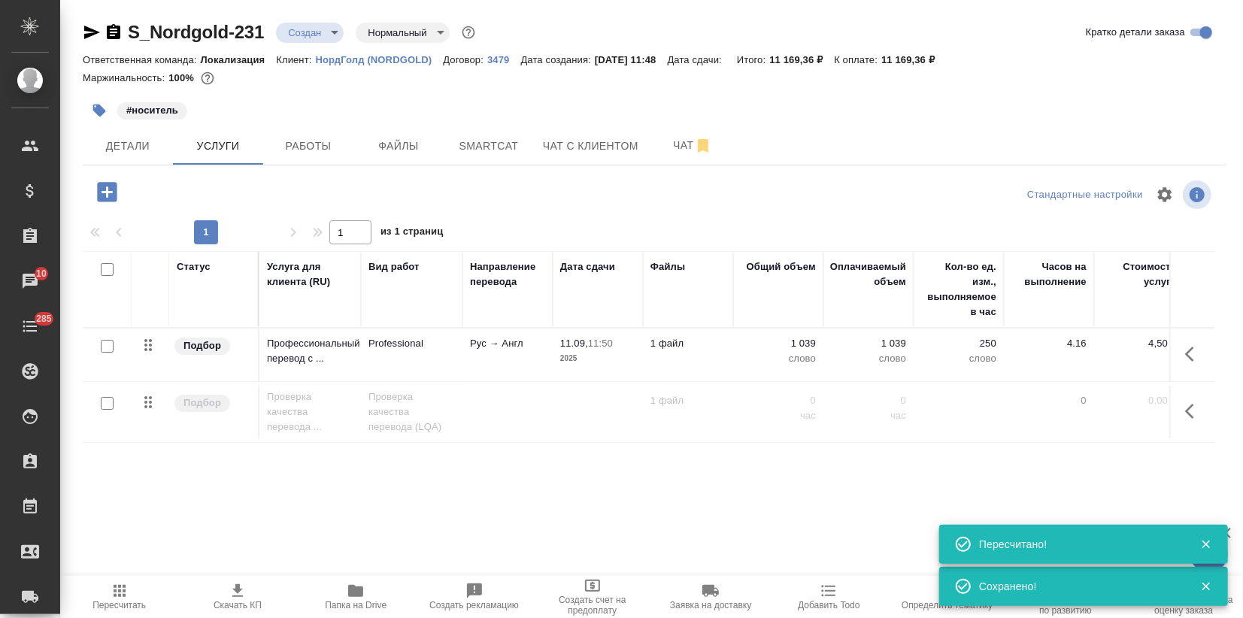
click at [237, 590] on icon "button" at bounding box center [237, 590] width 11 height 13
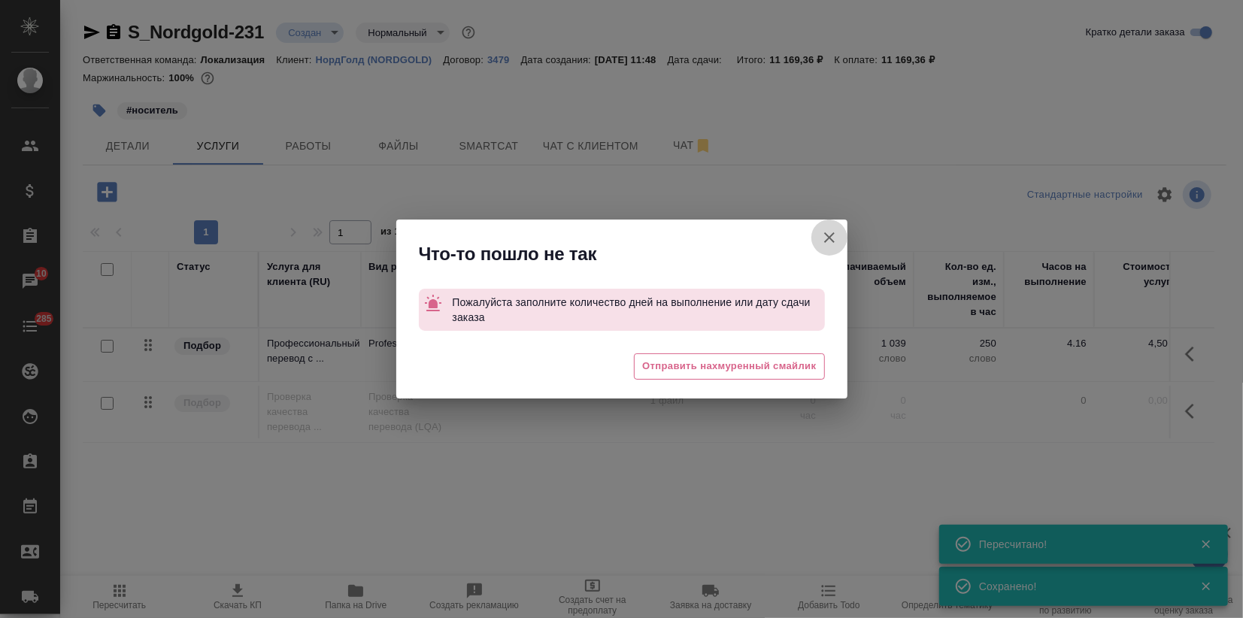
click at [835, 238] on icon "button" at bounding box center [829, 238] width 18 height 18
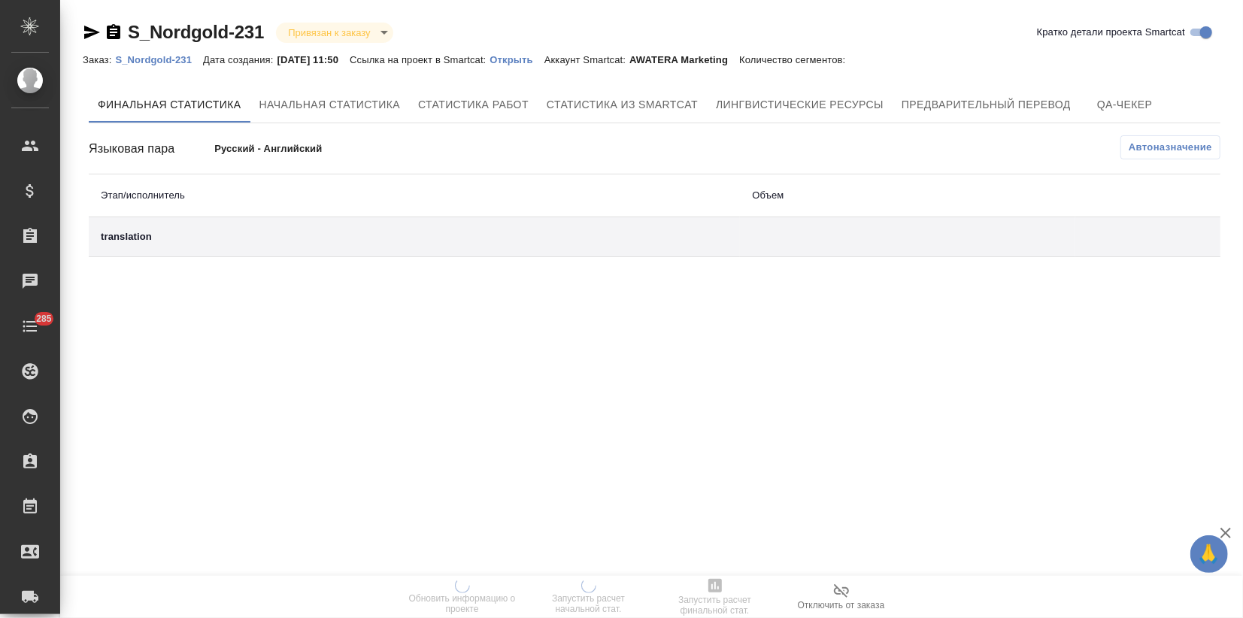
click at [537, 59] on p "Открыть" at bounding box center [517, 59] width 54 height 11
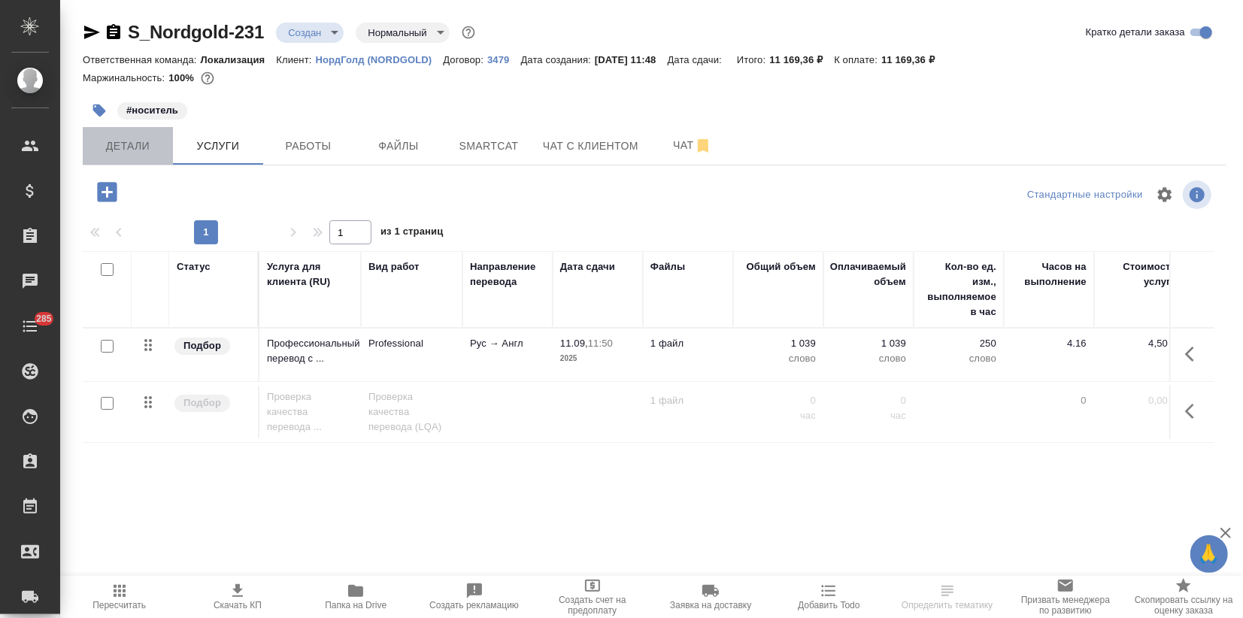
click at [132, 147] on span "Детали" at bounding box center [128, 146] width 72 height 19
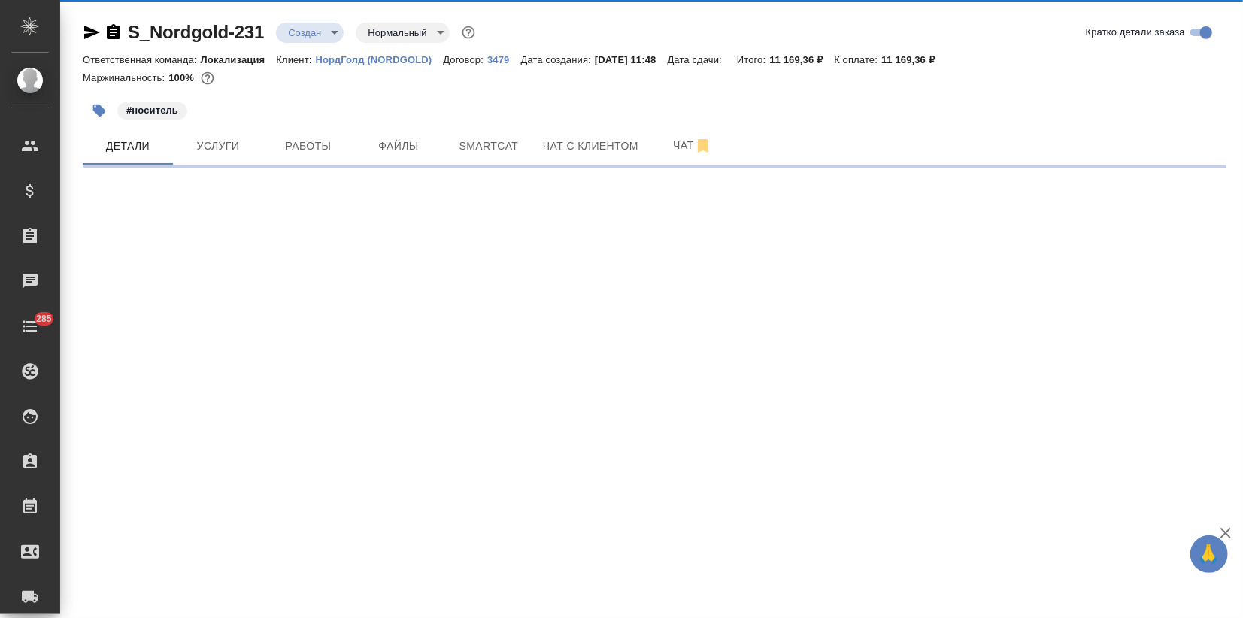
select select "RU"
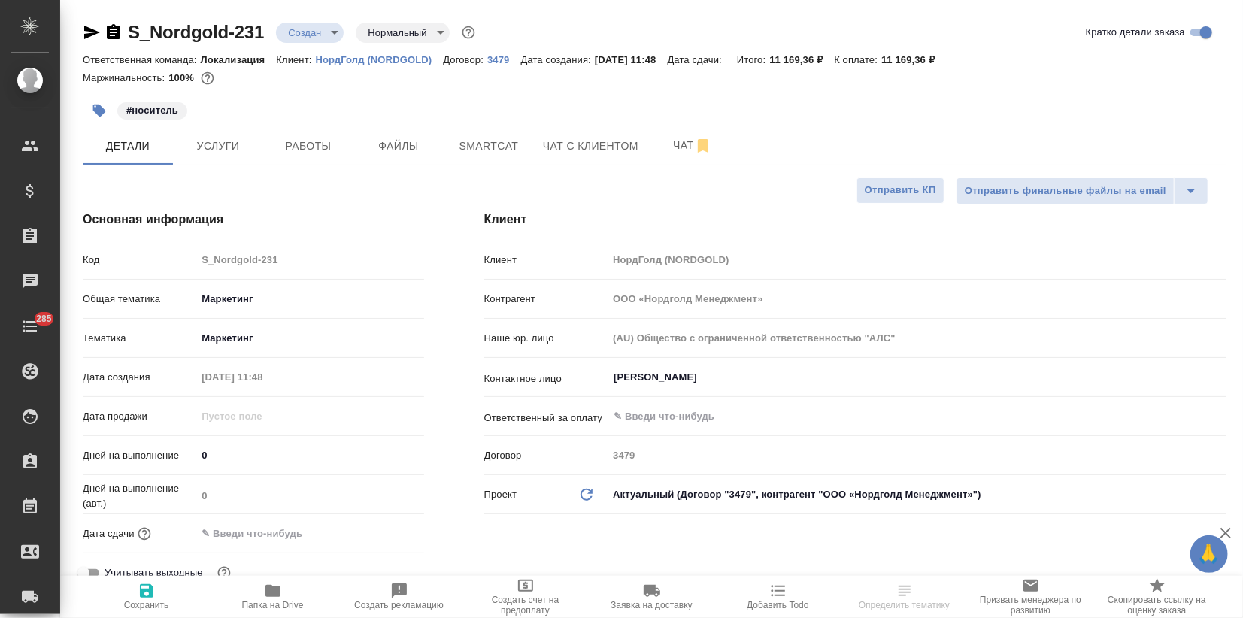
type textarea "x"
click at [242, 538] on input "text" at bounding box center [262, 534] width 132 height 22
click at [377, 532] on icon "button" at bounding box center [380, 532] width 18 height 18
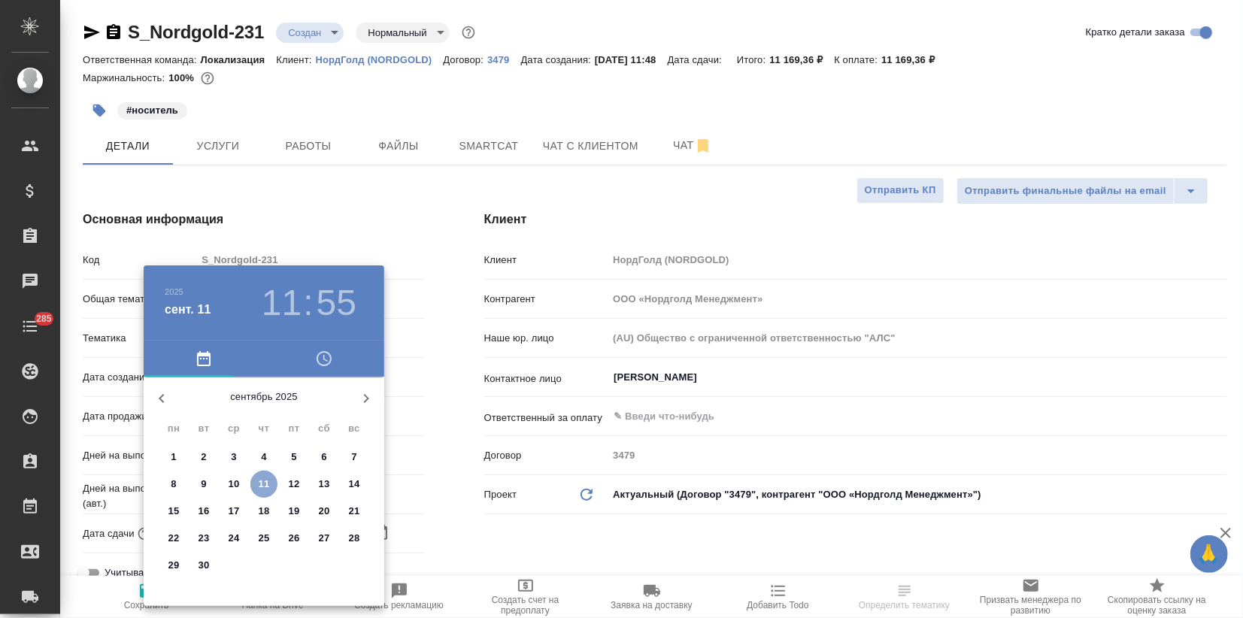
click at [268, 480] on p "11" at bounding box center [264, 484] width 11 height 15
type input "11.09.2025 11:55"
type textarea "x"
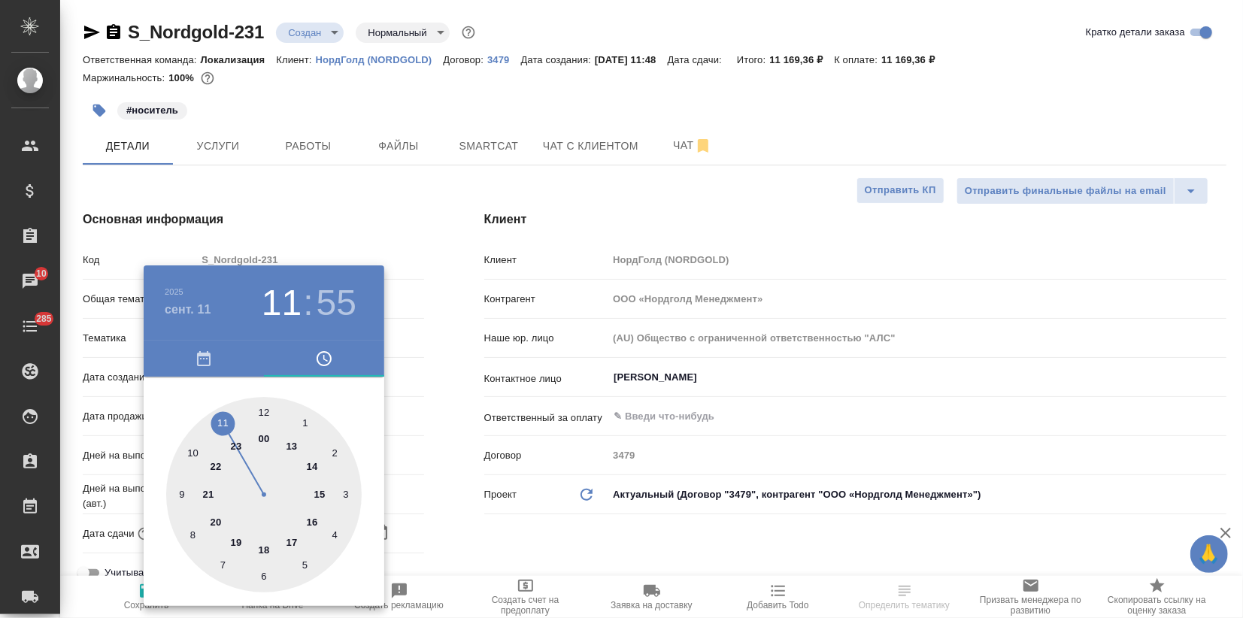
click at [292, 540] on div at bounding box center [263, 494] width 195 height 195
type input "11.09.2025 17:55"
type textarea "x"
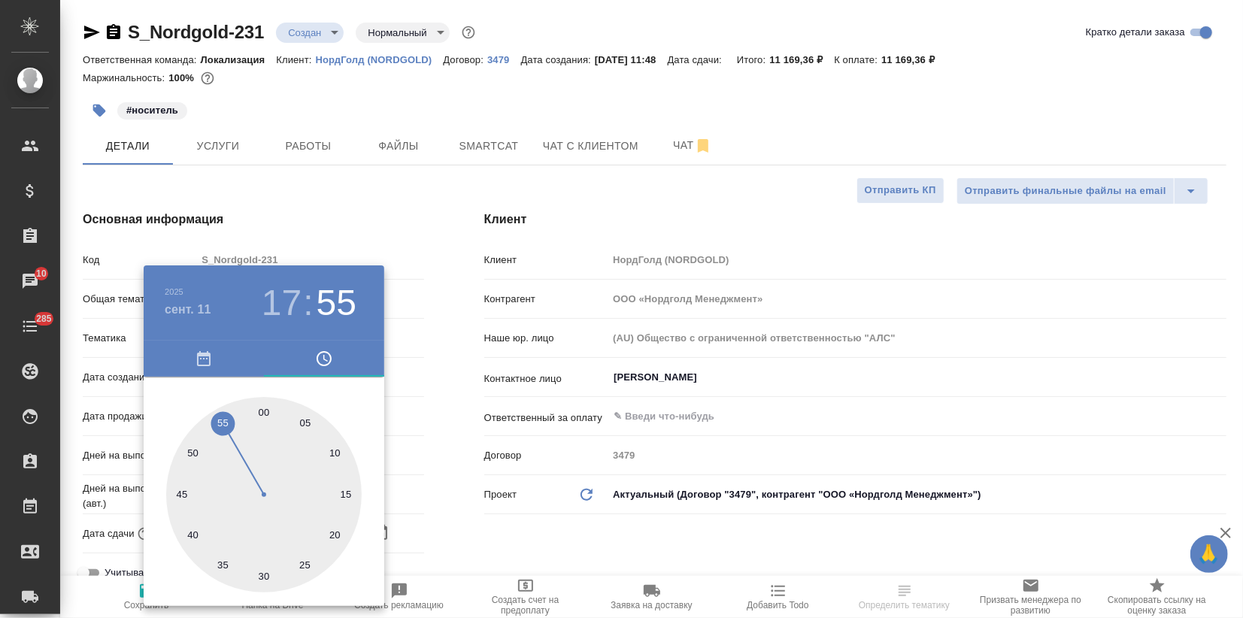
click at [263, 411] on div at bounding box center [263, 494] width 195 height 195
type input "11.09.2025 17:00"
type textarea "x"
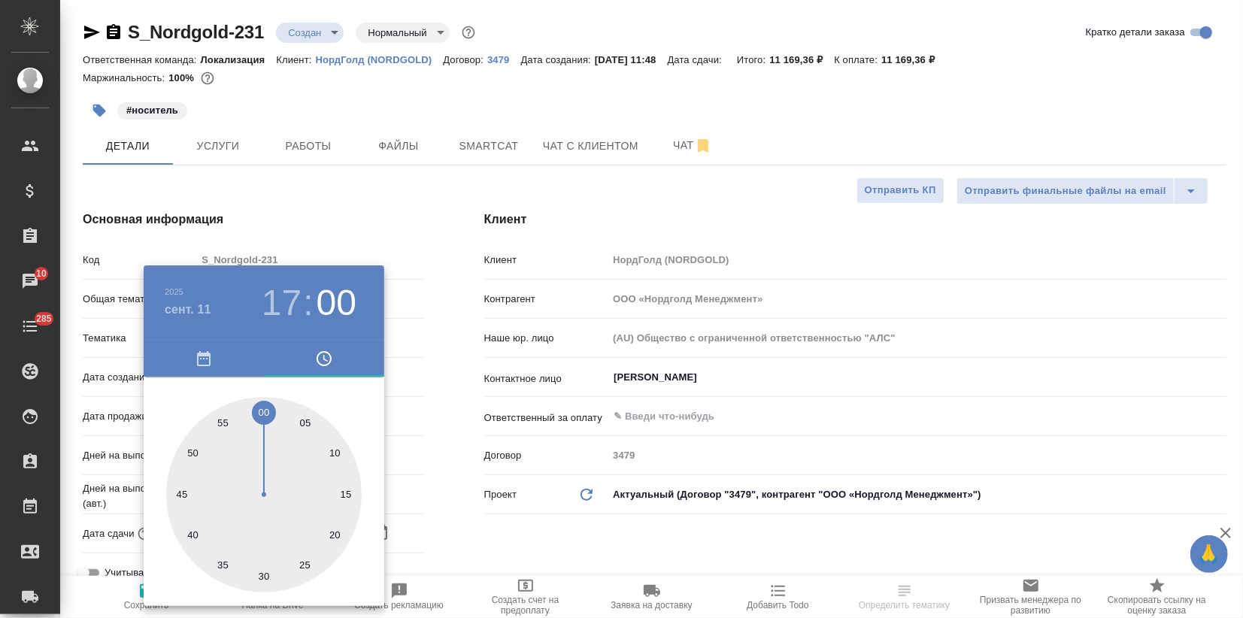
drag, startPoint x: 323, startPoint y: 206, endPoint x: 281, endPoint y: 343, distance: 143.0
click at [323, 207] on div at bounding box center [621, 309] width 1243 height 618
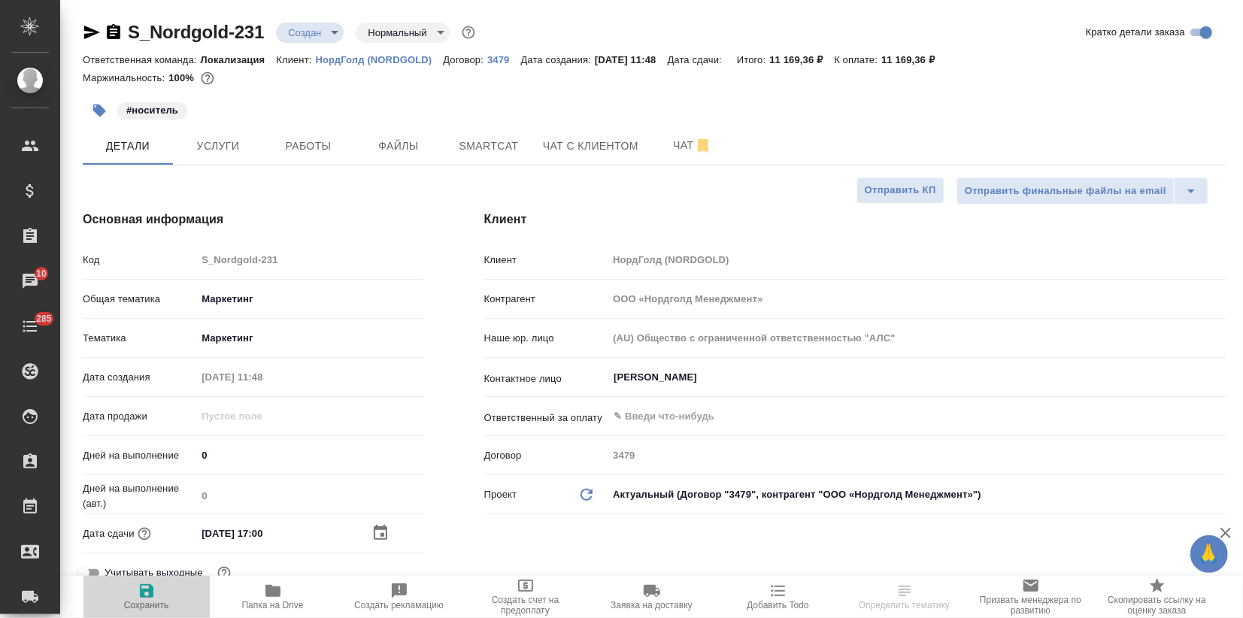
click at [152, 600] on span "Сохранить" at bounding box center [146, 605] width 45 height 11
type textarea "x"
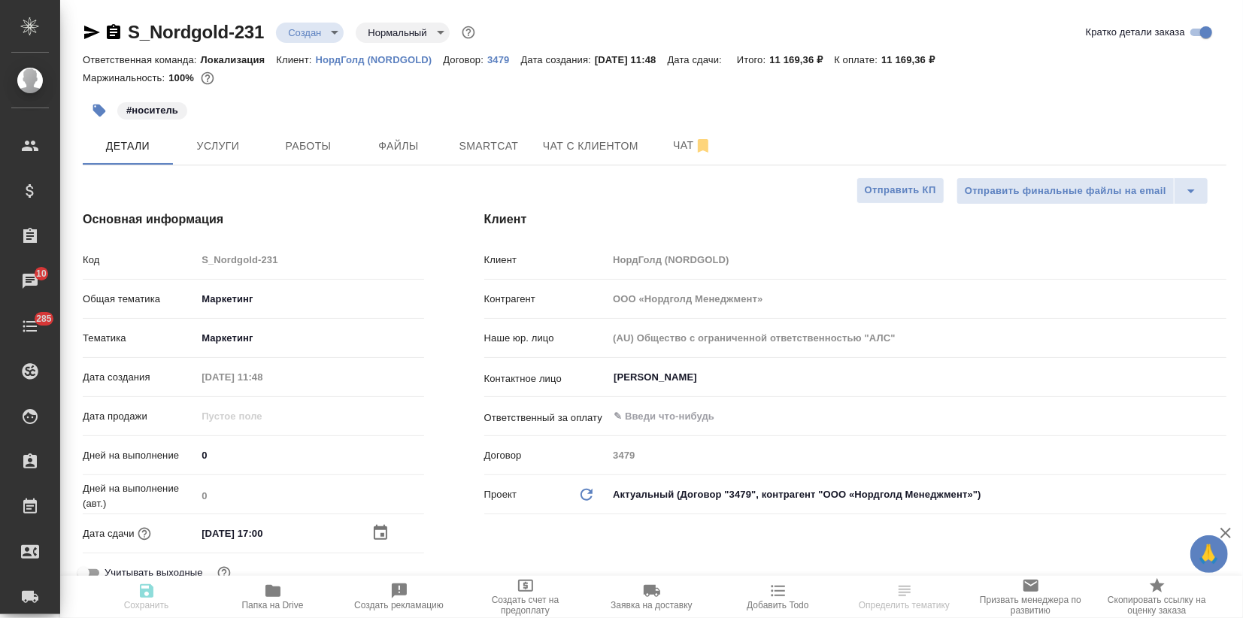
type textarea "x"
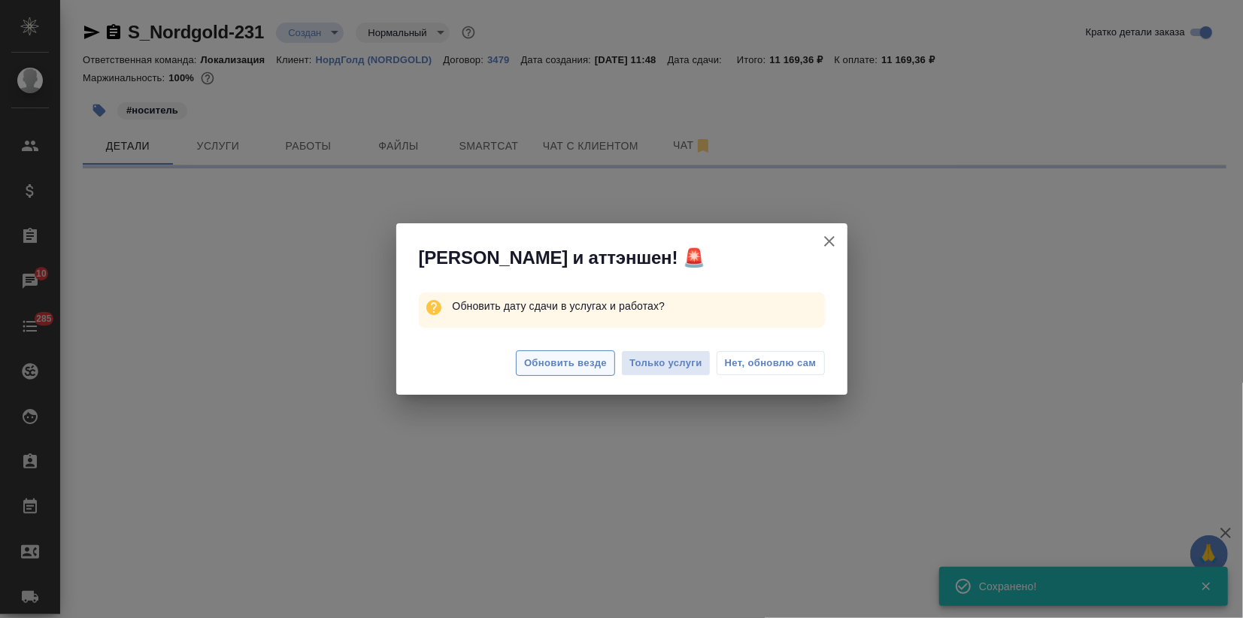
select select "RU"
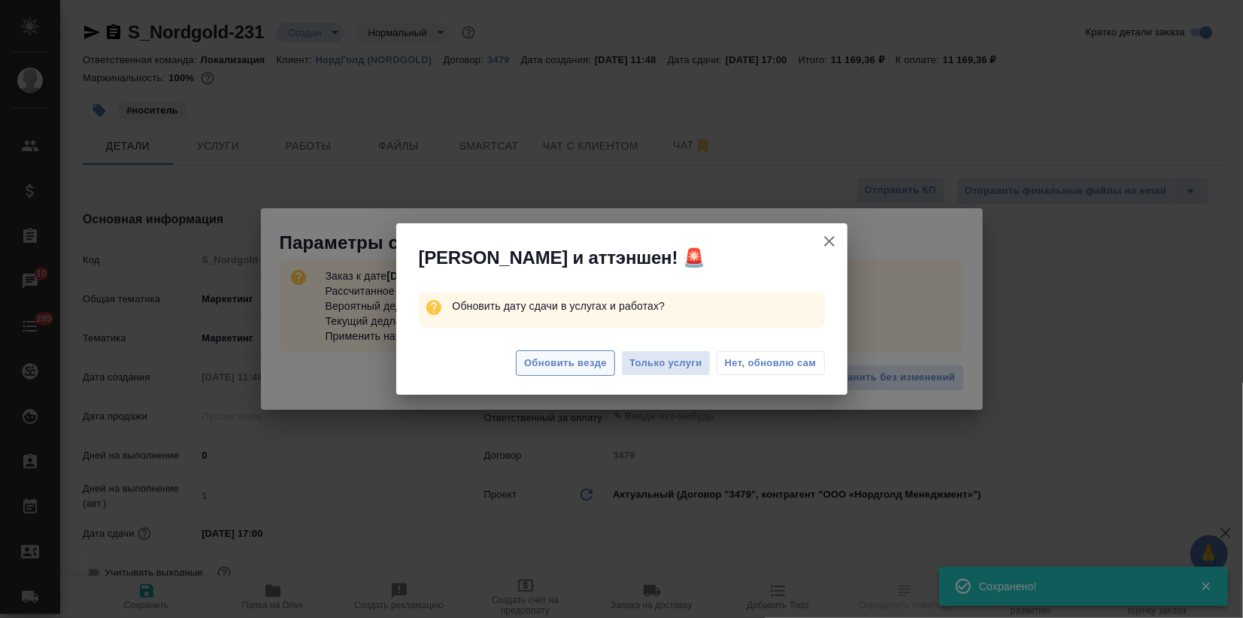
type textarea "x"
click at [577, 365] on span "Обновить везде" at bounding box center [565, 363] width 83 height 17
type textarea "x"
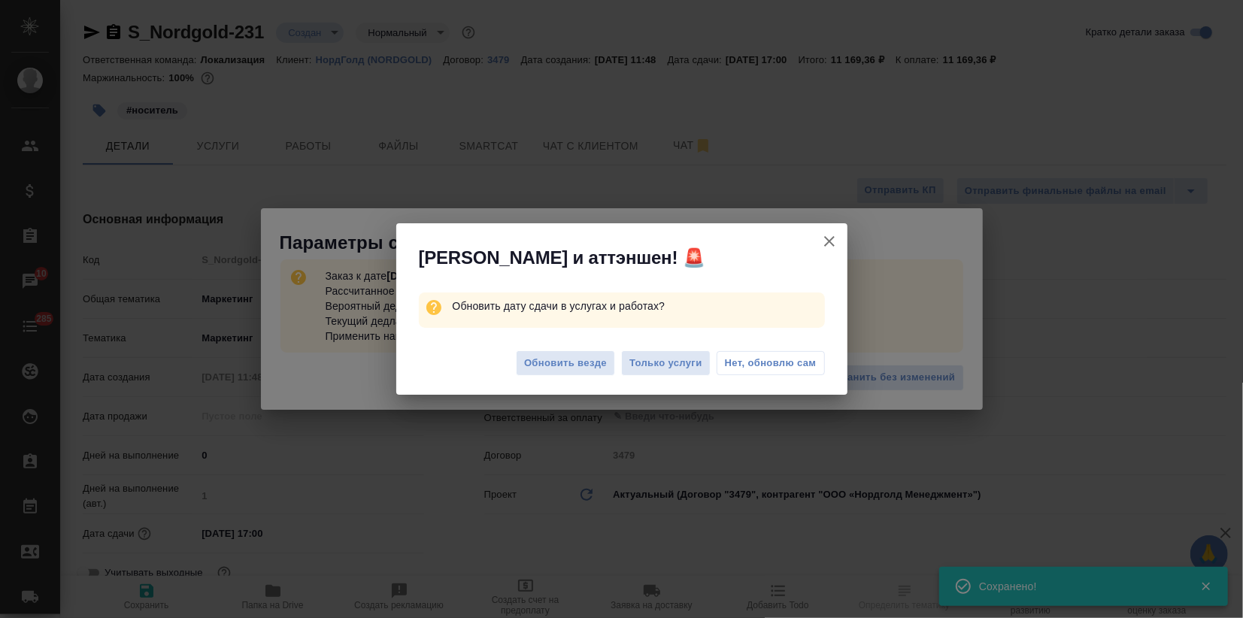
type textarea "x"
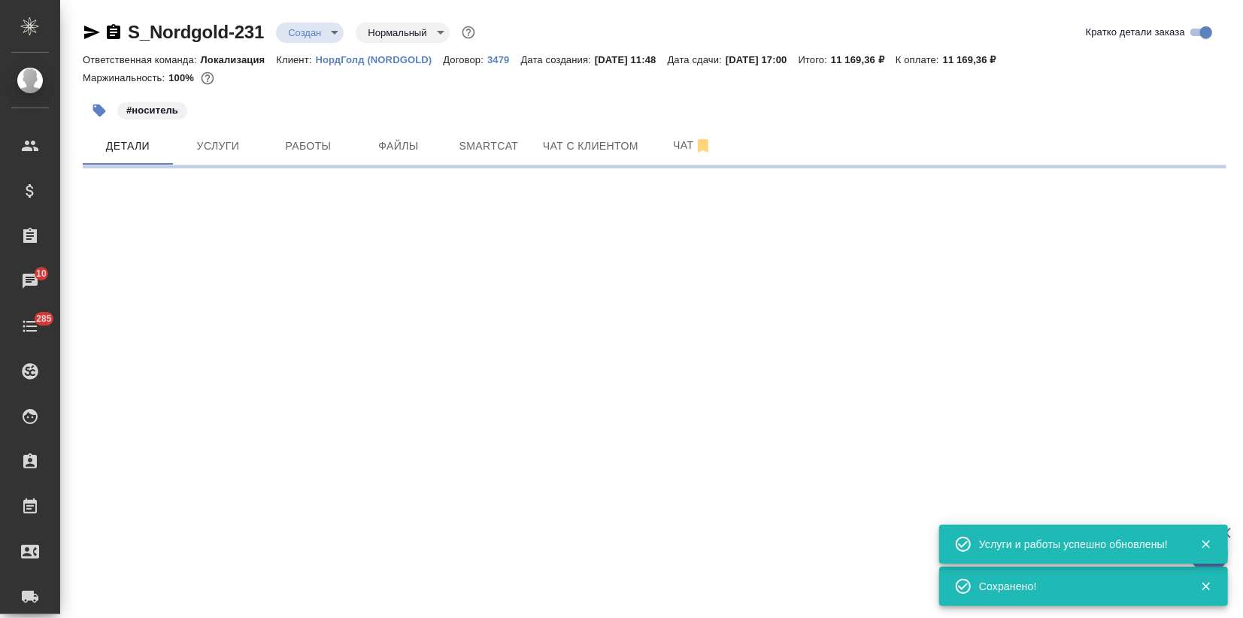
select select "RU"
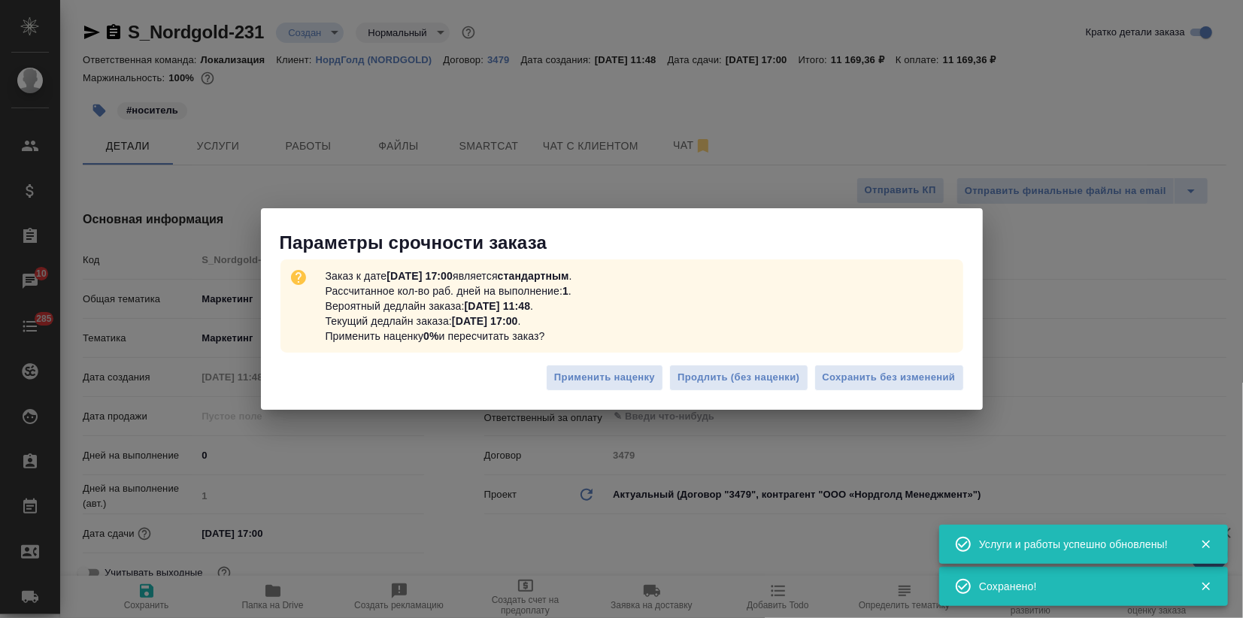
type textarea "x"
click at [828, 381] on span "Сохранить без изменений" at bounding box center [889, 377] width 133 height 17
type textarea "x"
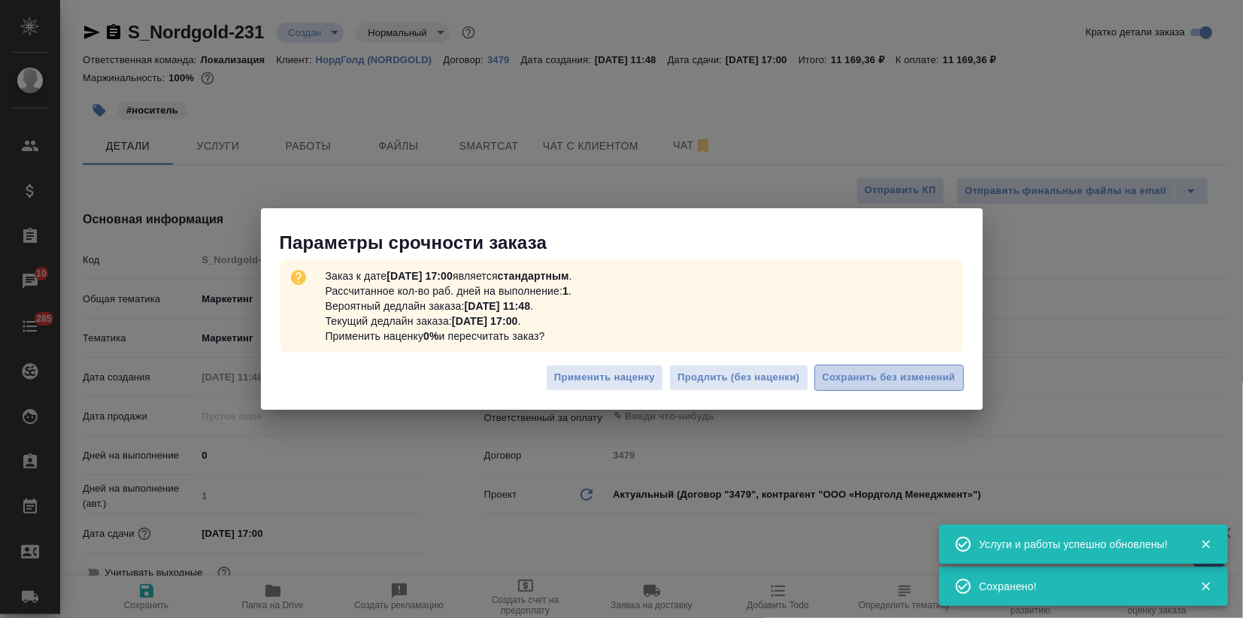
type textarea "x"
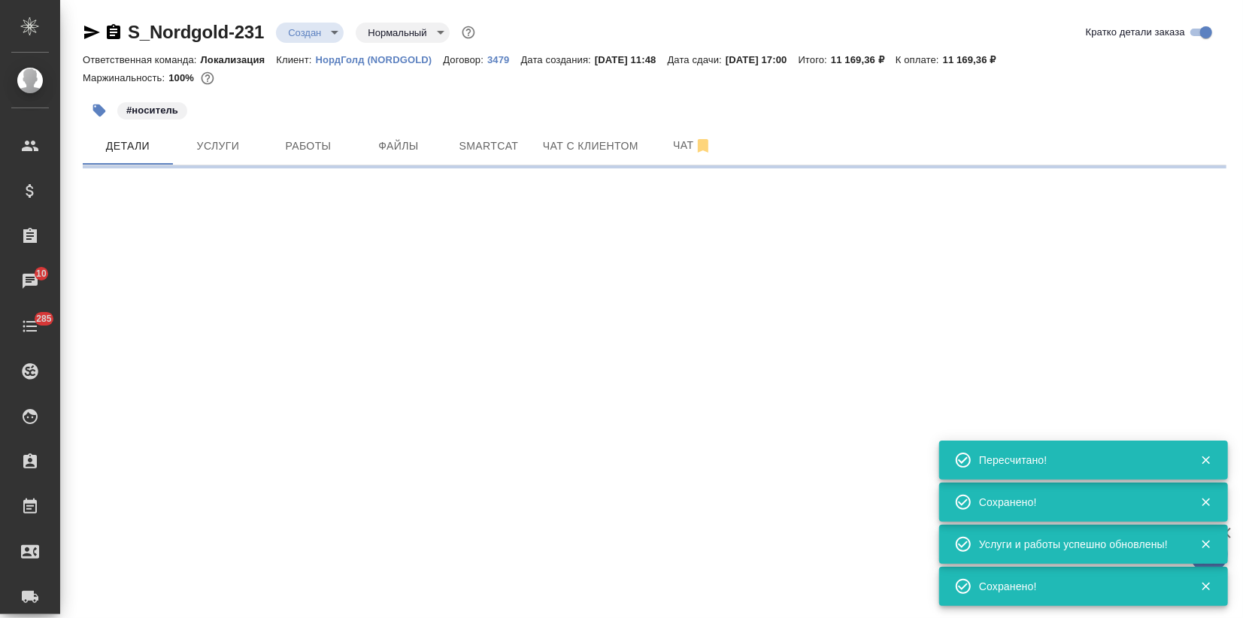
type input "urgent"
select select "RU"
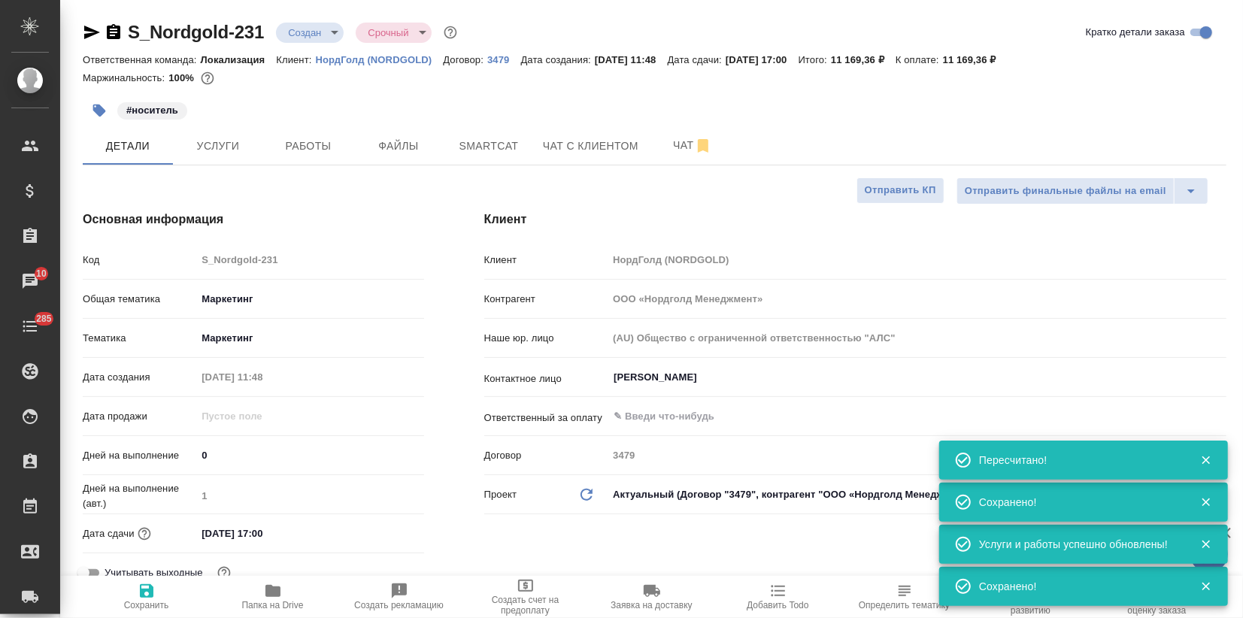
type textarea "x"
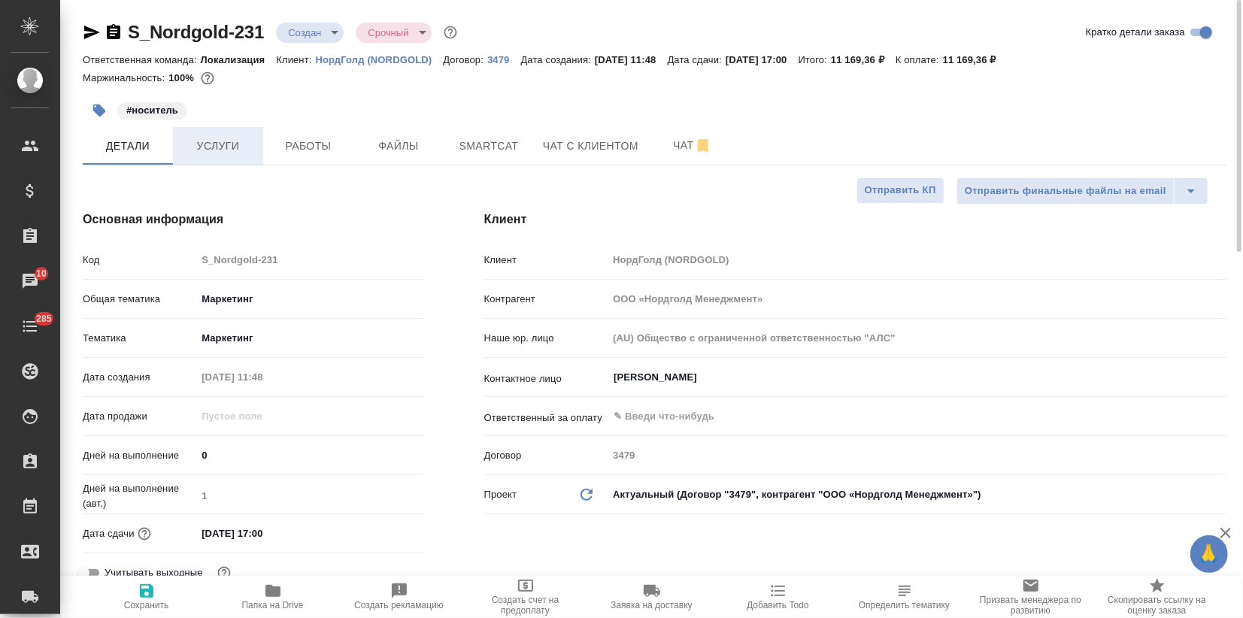
click at [211, 156] on button "Услуги" at bounding box center [218, 146] width 90 height 38
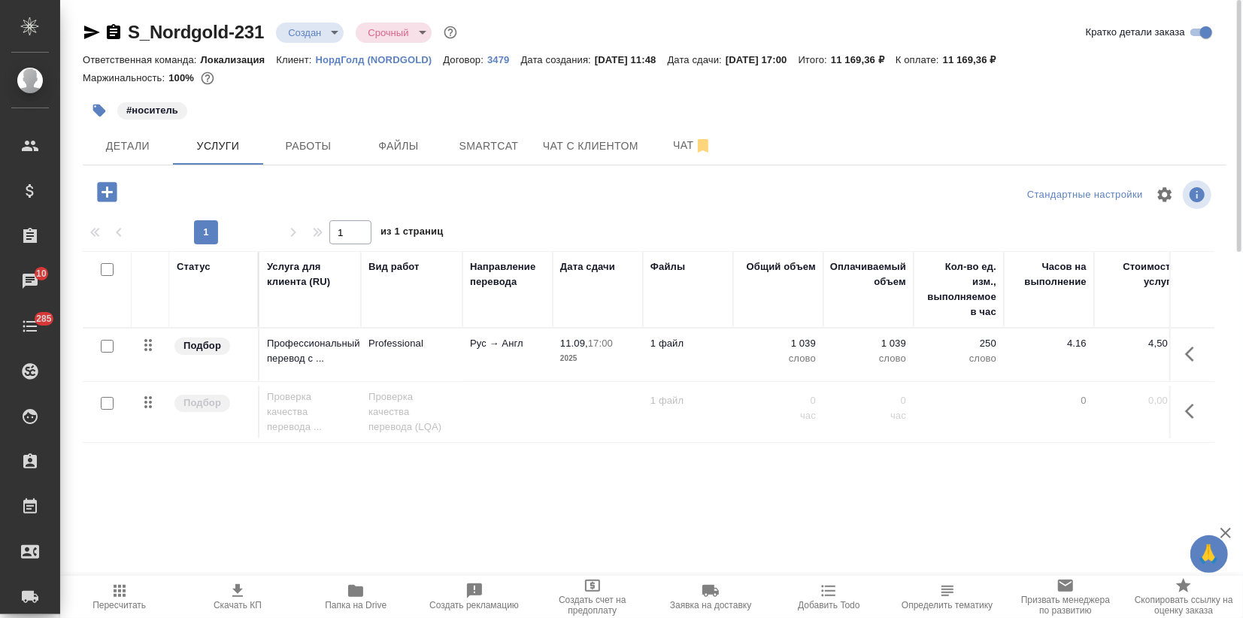
click at [241, 599] on icon "button" at bounding box center [238, 591] width 18 height 18
drag, startPoint x: 866, startPoint y: 58, endPoint x: 904, endPoint y: 71, distance: 40.0
click at [910, 65] on div "Ответственная команда: Локализация Клиент: НордГолд (NORDGOLD) Договор: 3479 Да…" at bounding box center [655, 59] width 1144 height 18
copy p "11 169,36"
click at [132, 145] on span "Детали" at bounding box center [128, 146] width 72 height 19
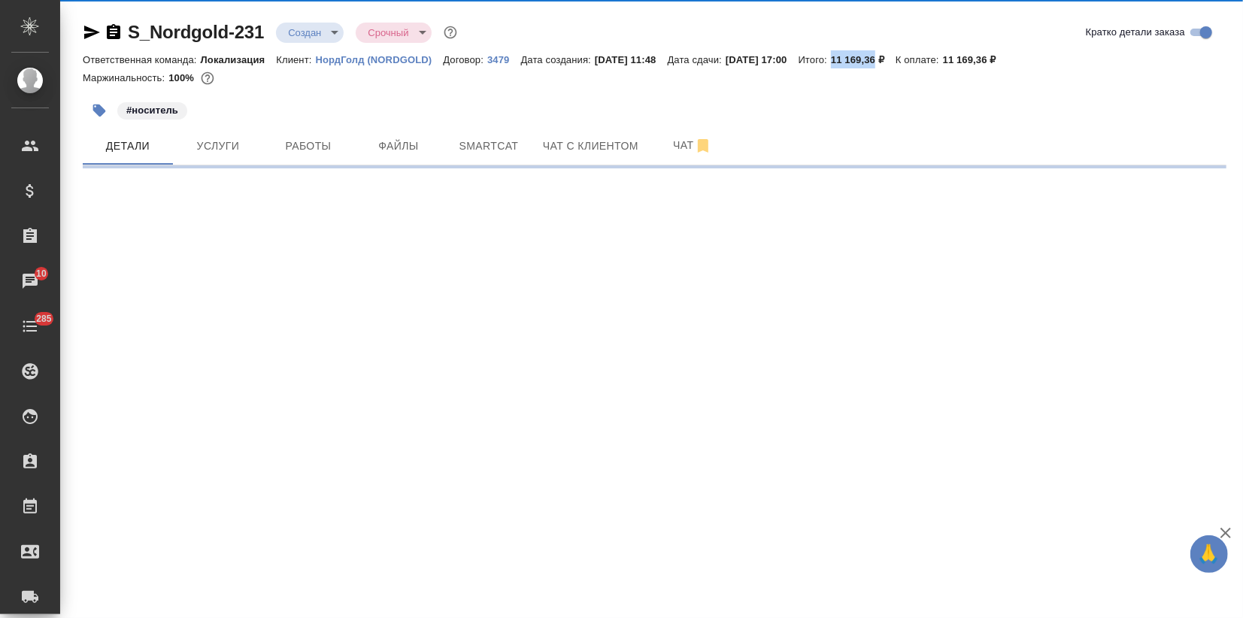
select select "RU"
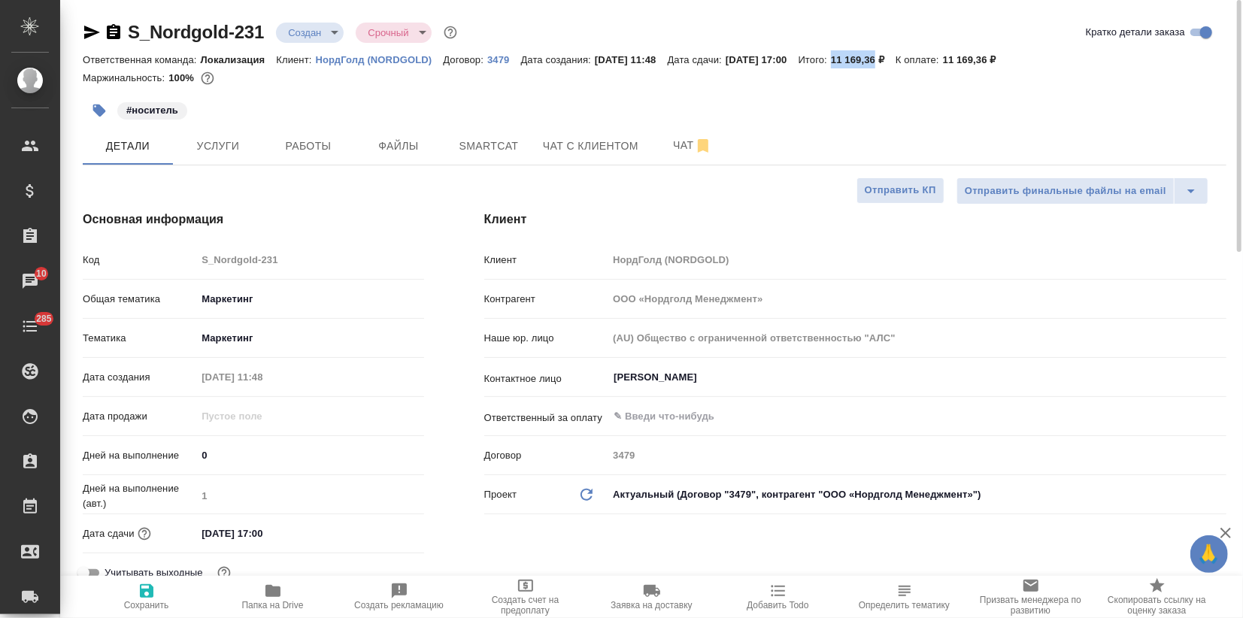
type textarea "x"
type input "Третьякова Ольга"
type input "Сеитов Павел"
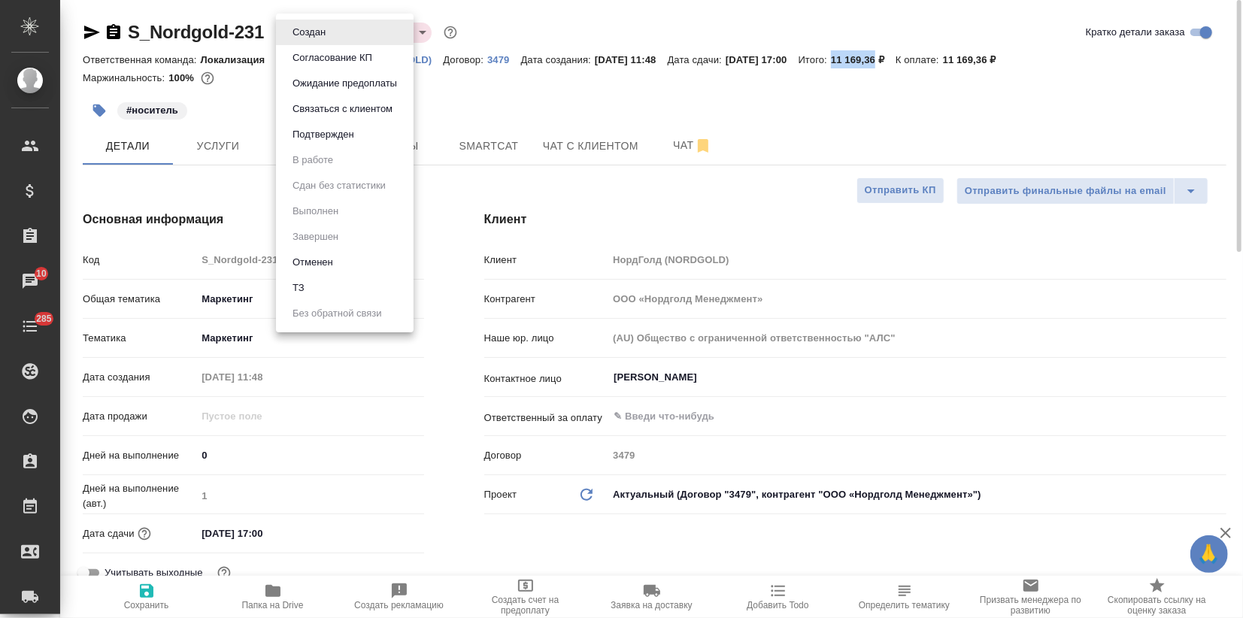
click at [320, 33] on body "🙏 .cls-1 fill:#fff; AWATERA Zagorodnikh Viktoria Клиенты Спецификации Заказы 10…" at bounding box center [621, 309] width 1243 height 618
click at [326, 144] on li "Подтвержден" at bounding box center [345, 135] width 138 height 26
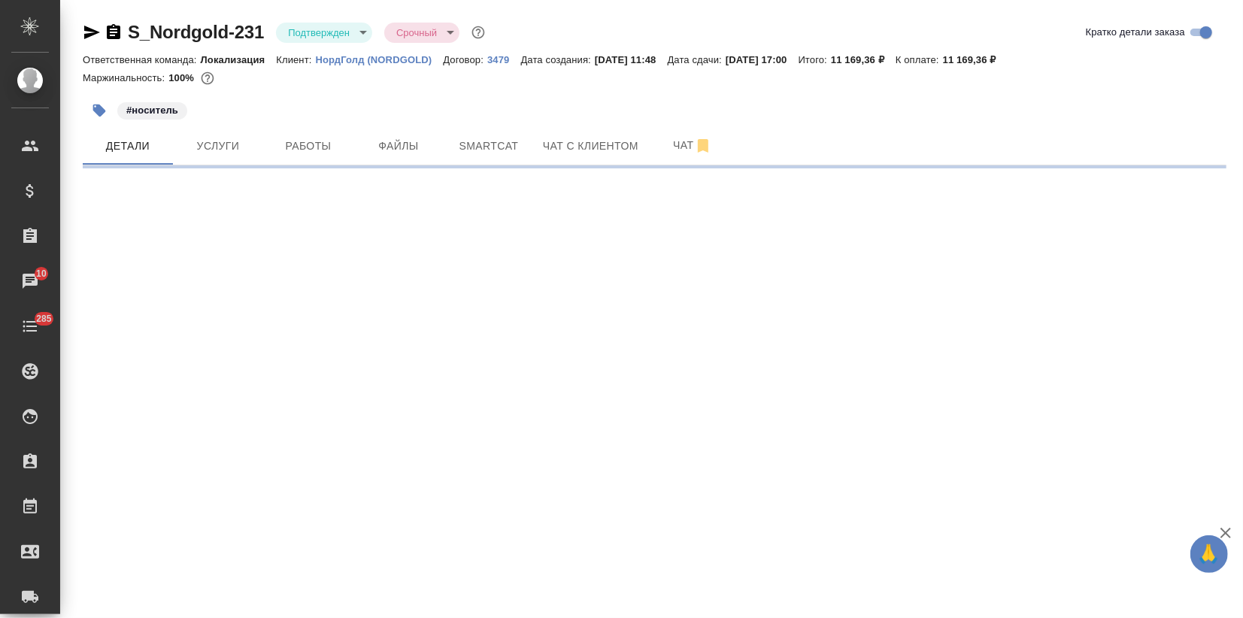
select select "RU"
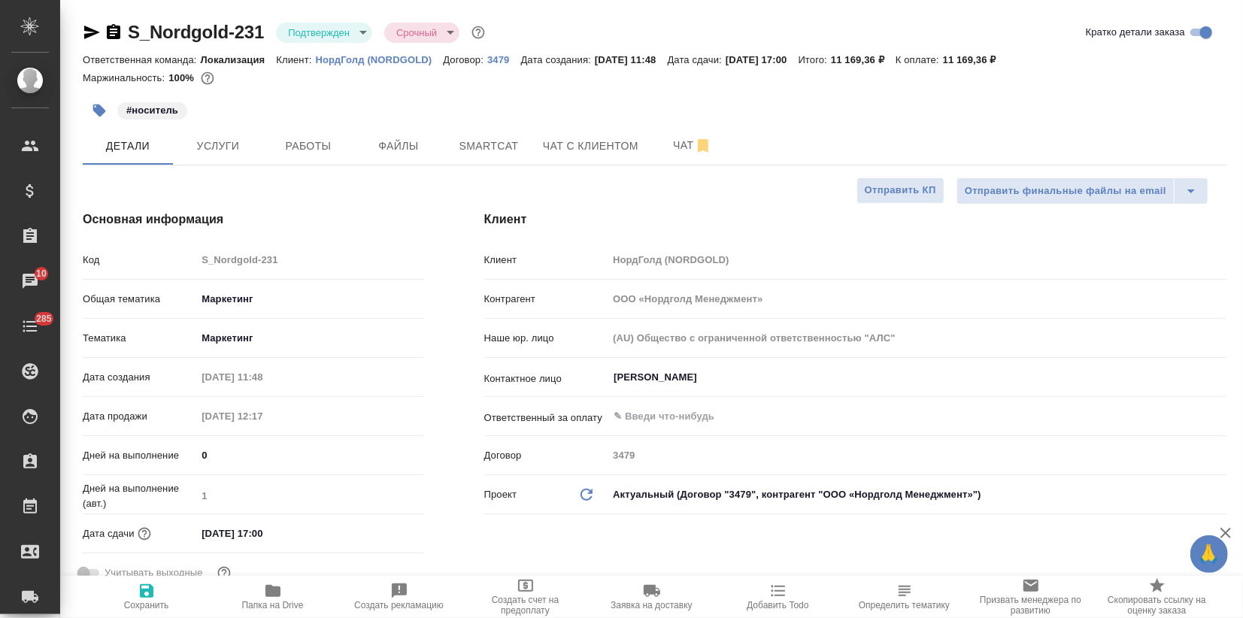
type textarea "x"
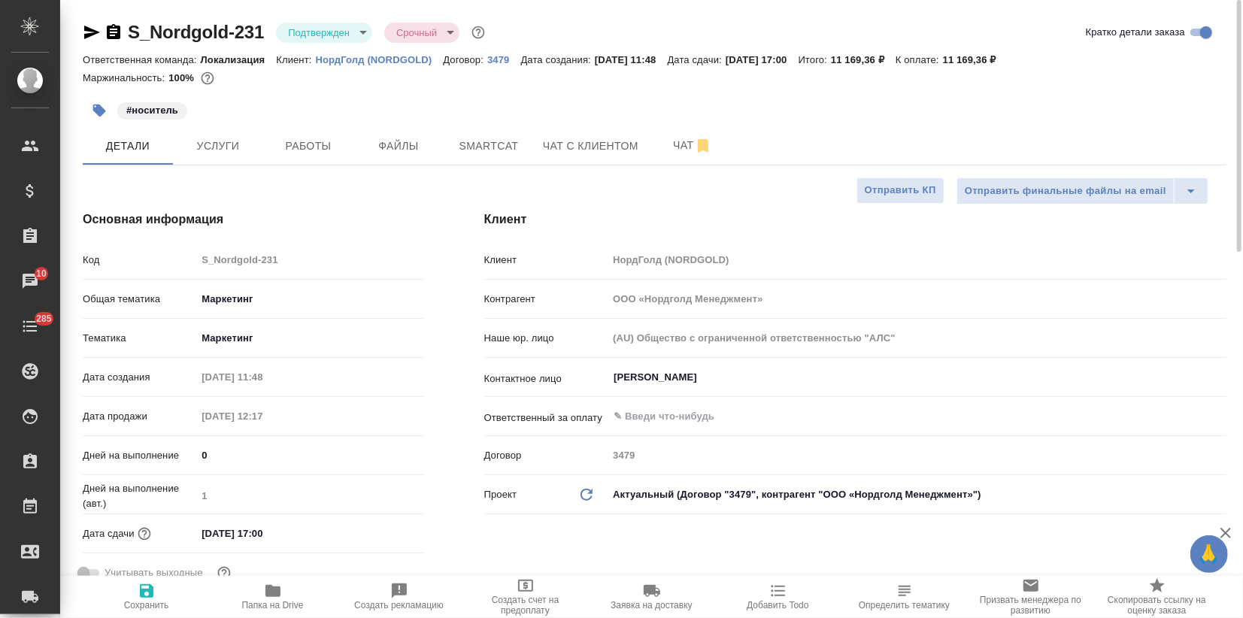
type textarea "x"
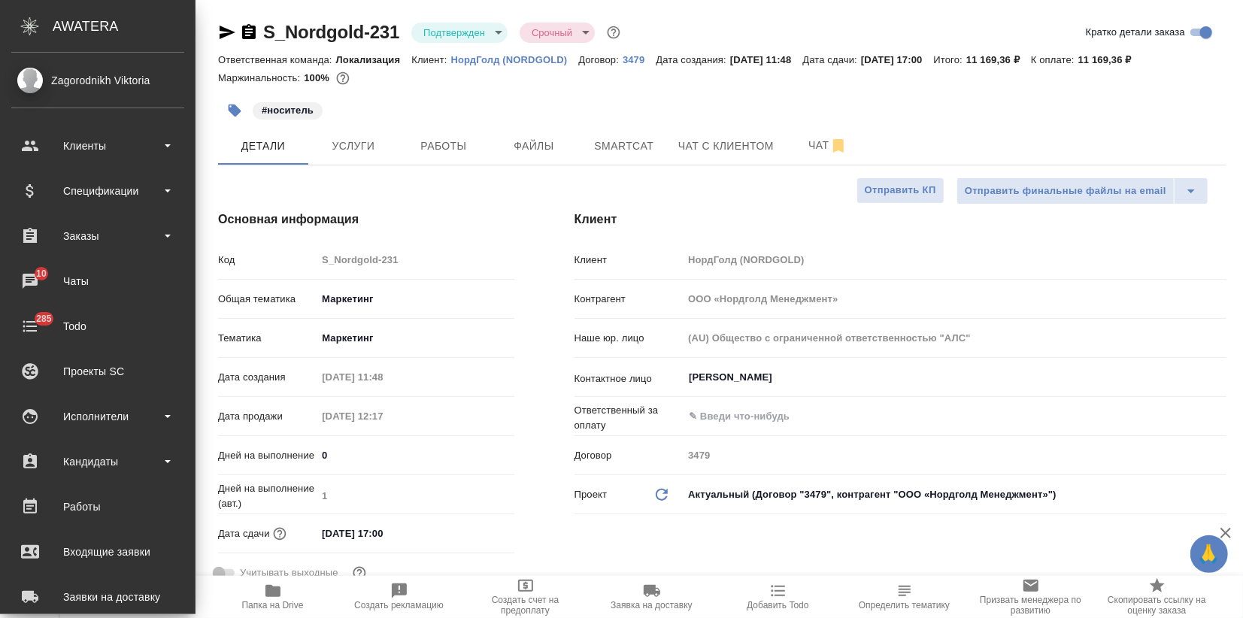
type textarea "x"
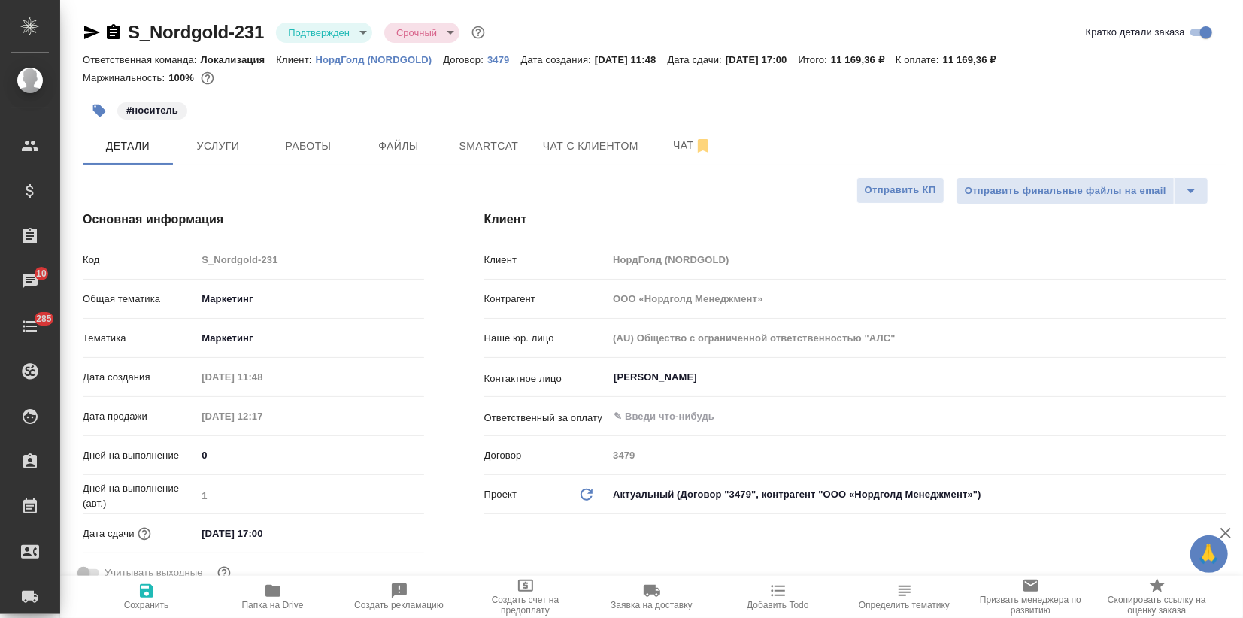
click at [90, 37] on icon "button" at bounding box center [92, 32] width 18 height 18
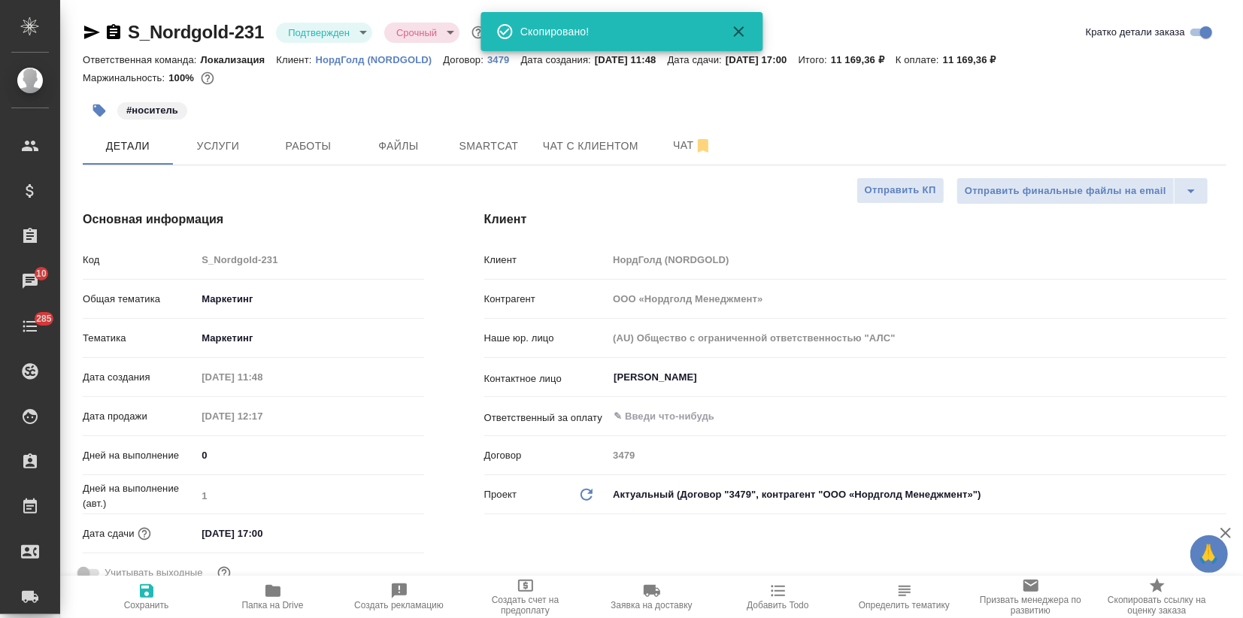
type textarea "x"
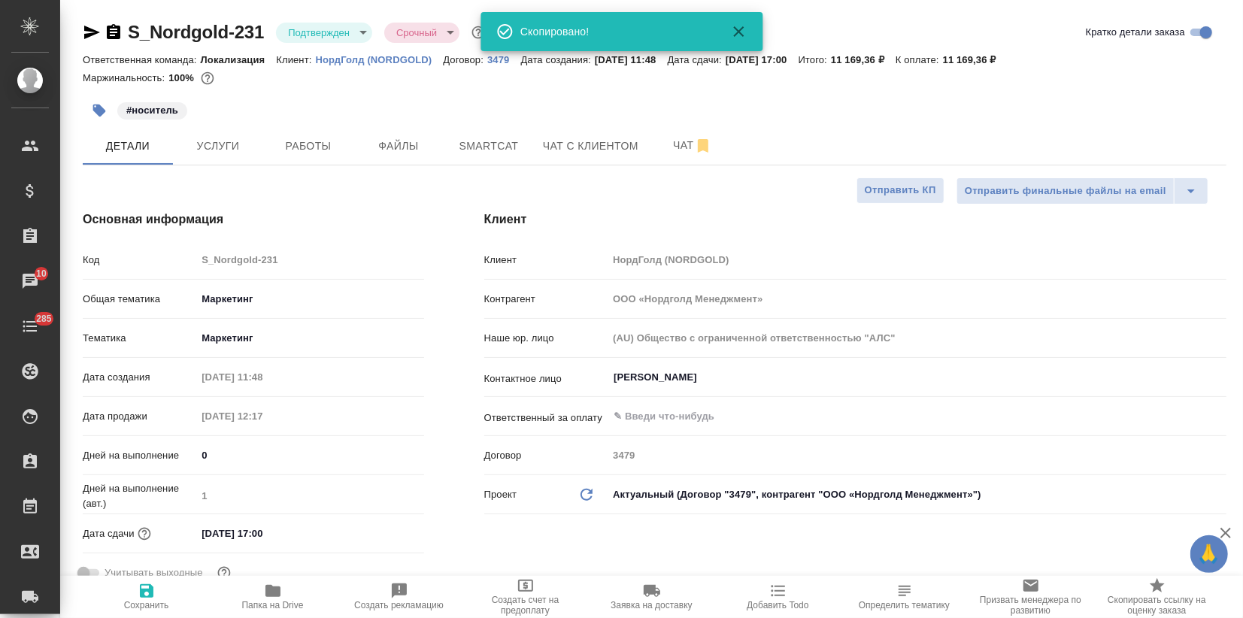
type textarea "x"
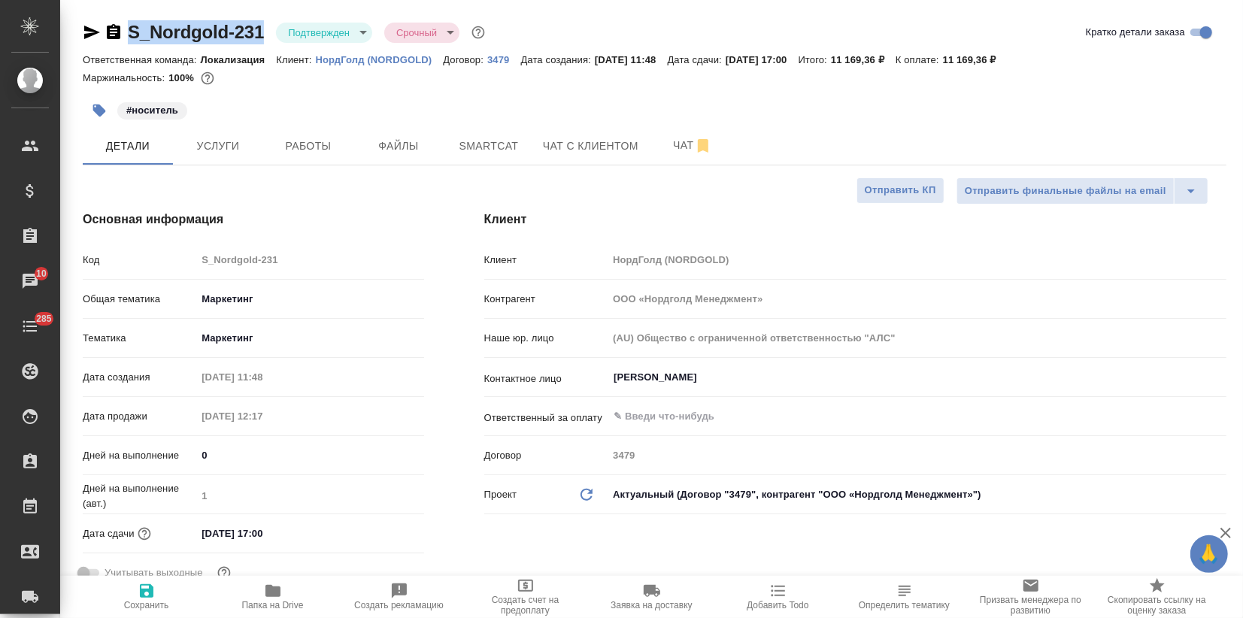
drag, startPoint x: 266, startPoint y: 32, endPoint x: 129, endPoint y: 20, distance: 138.2
click at [129, 20] on div "S_Nordgold-231 Подтвержден confirmed Срочный urgent" at bounding box center [285, 32] width 405 height 24
copy link "S_Nordgold-231"
type textarea "x"
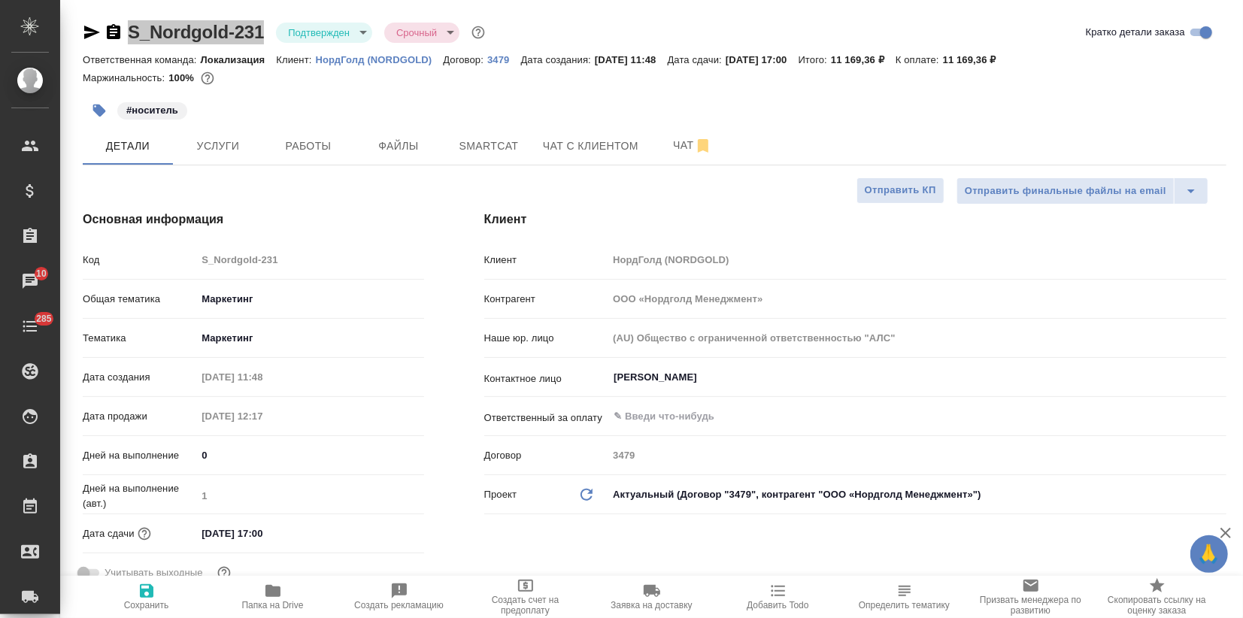
type textarea "x"
drag, startPoint x: 890, startPoint y: 59, endPoint x: 914, endPoint y: 57, distance: 24.2
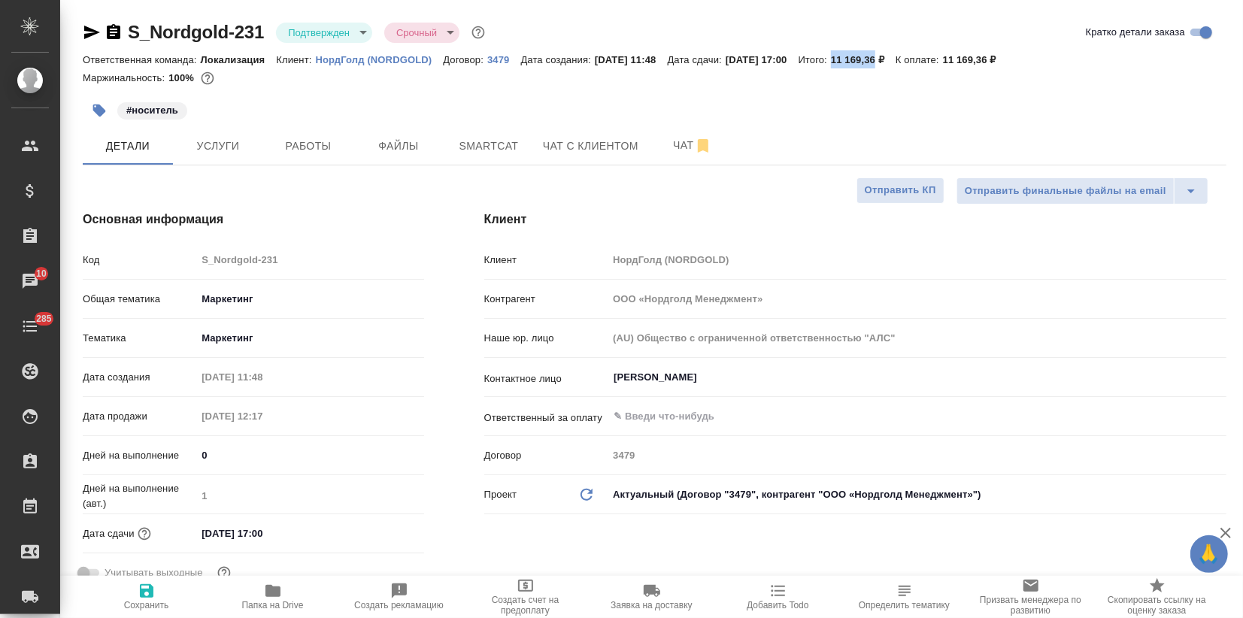
click at [896, 57] on p "11 169,36 ₽" at bounding box center [863, 59] width 65 height 11
copy p "11 169,36"
type textarea "x"
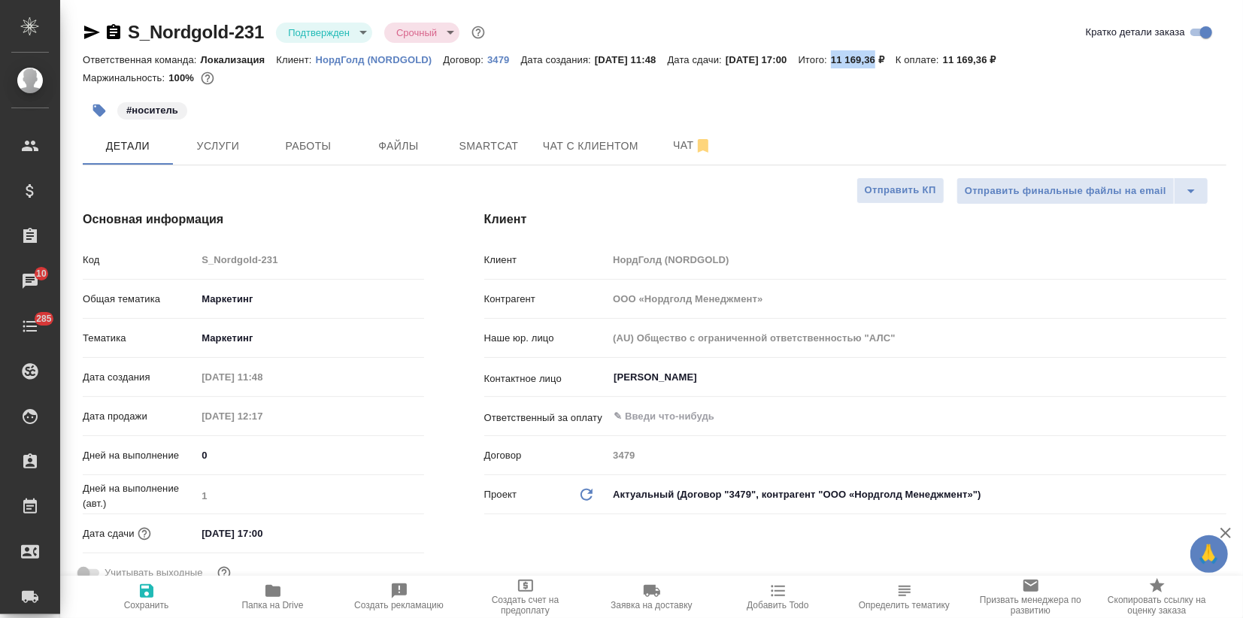
type textarea "x"
click at [218, 154] on span "Услуги" at bounding box center [218, 146] width 72 height 19
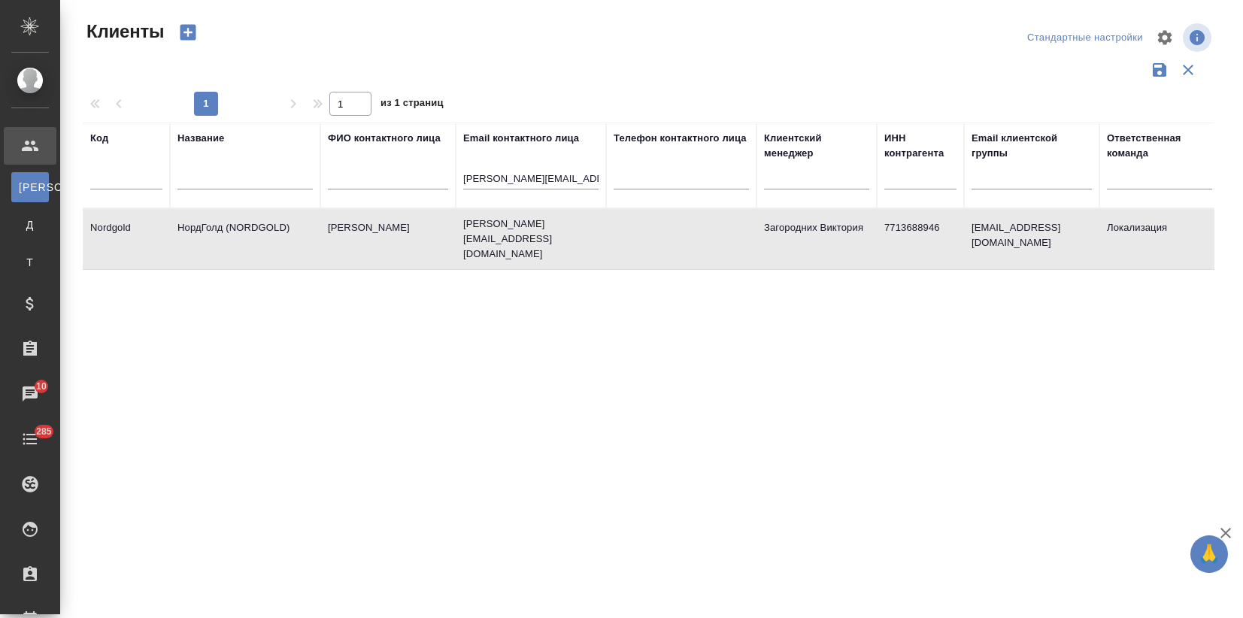
select select "RU"
click at [462, 180] on th "Email контактного лица [PERSON_NAME][EMAIL_ADDRESS][DOMAIN_NAME]" at bounding box center [531, 166] width 150 height 86
drag, startPoint x: 464, startPoint y: 180, endPoint x: 662, endPoint y: 199, distance: 198.7
click at [662, 199] on tr "Код Название ФИО контактного лица Email контактного лица valentina.gryzhina@nor…" at bounding box center [651, 166] width 1137 height 86
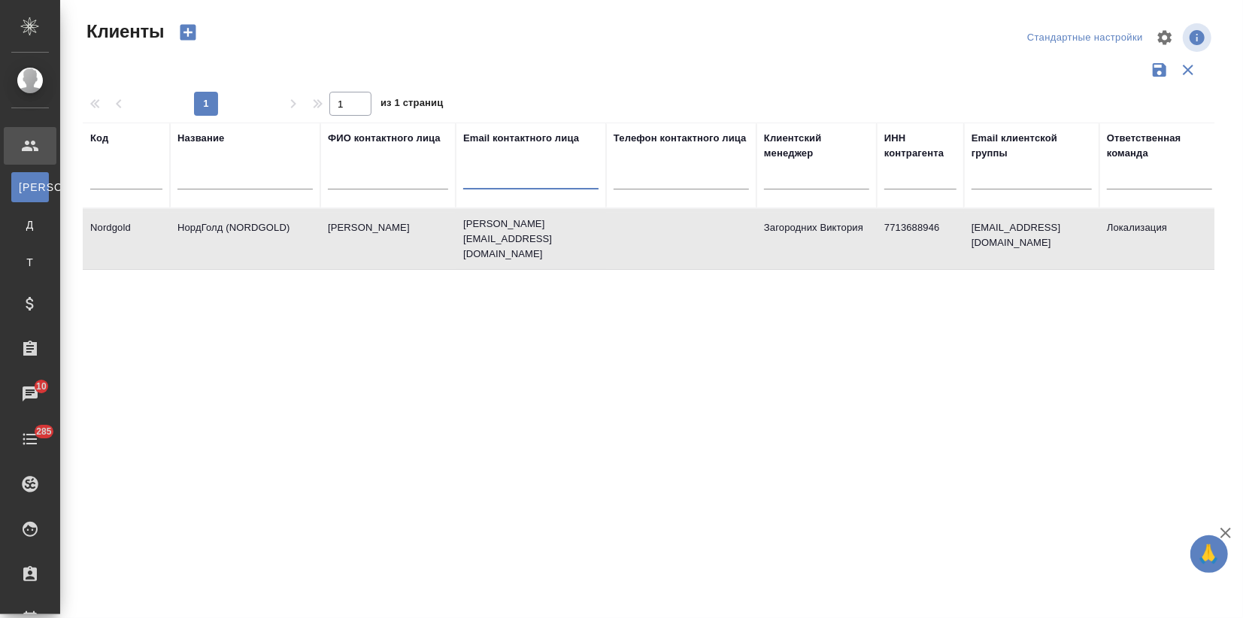
scroll to position [0, 0]
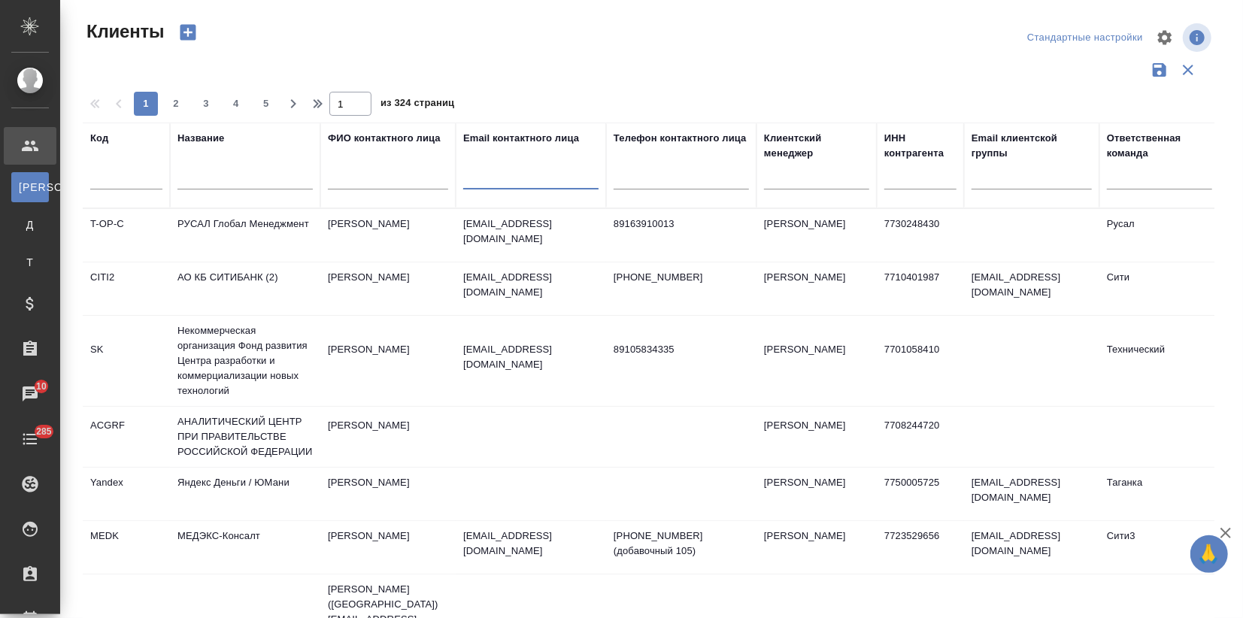
click at [144, 183] on input "text" at bounding box center [126, 180] width 72 height 19
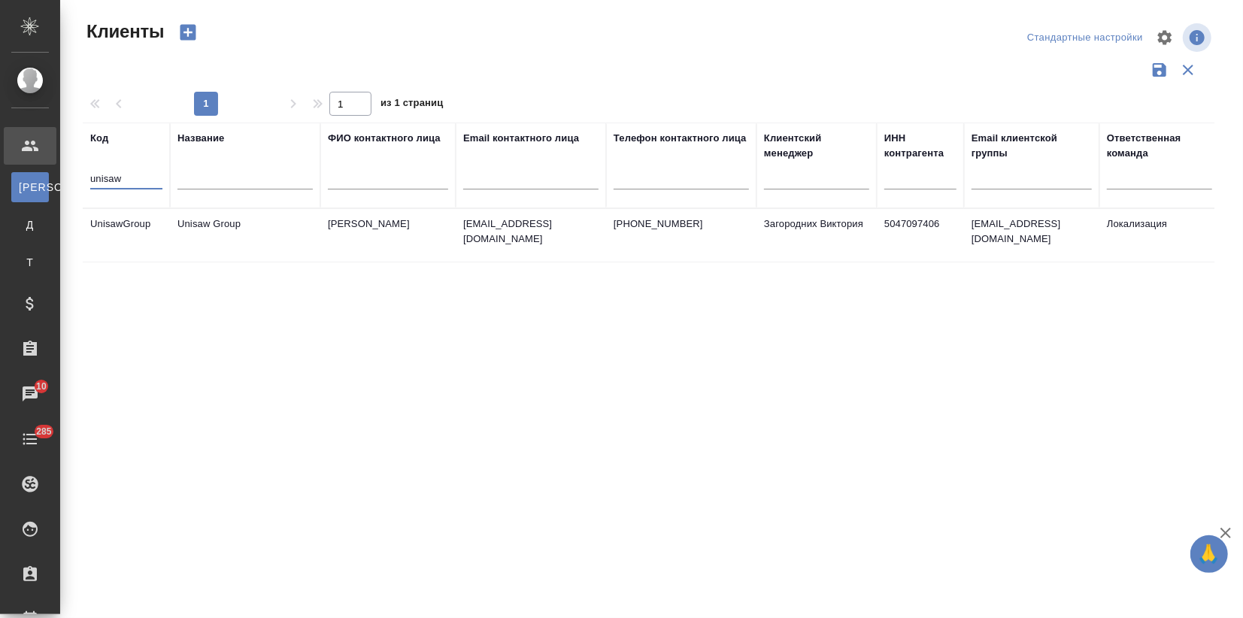
type input "unisaw"
click at [196, 236] on td "Unisaw Group" at bounding box center [245, 235] width 150 height 53
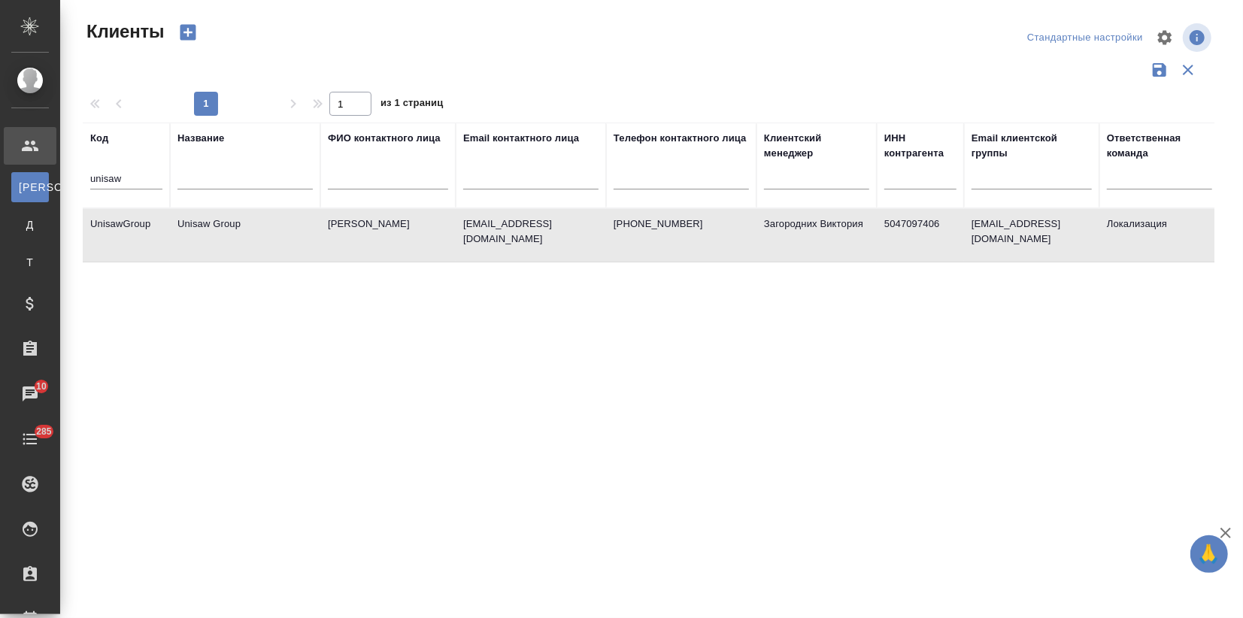
click at [196, 236] on td "Unisaw Group" at bounding box center [245, 235] width 150 height 53
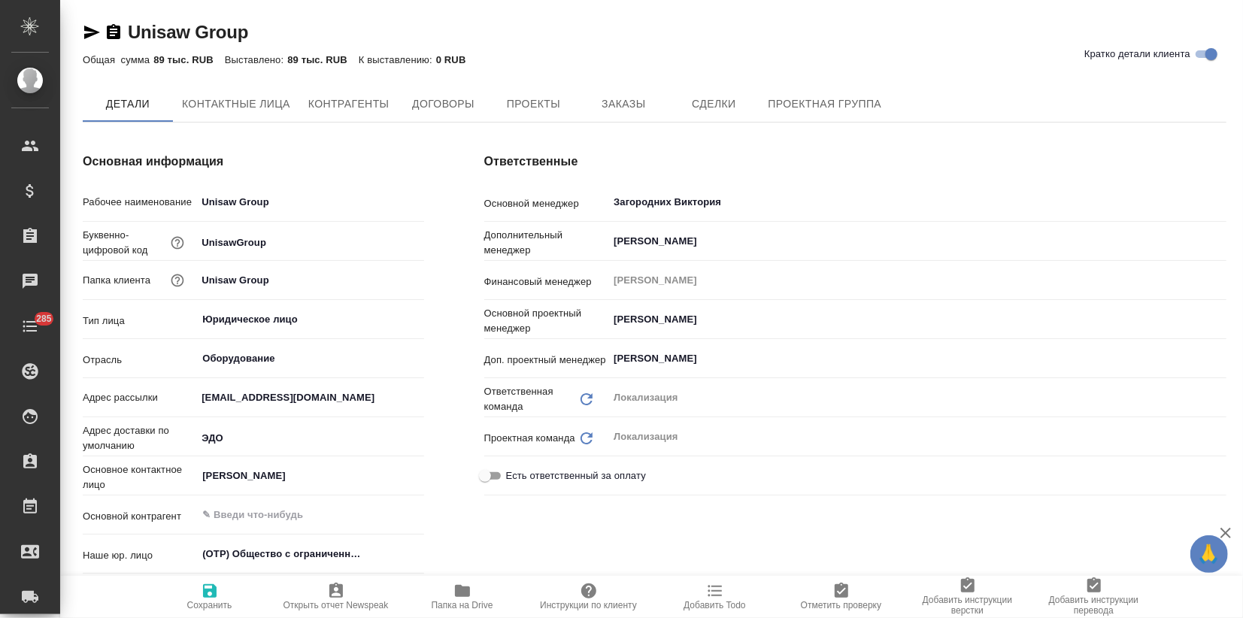
type textarea "x"
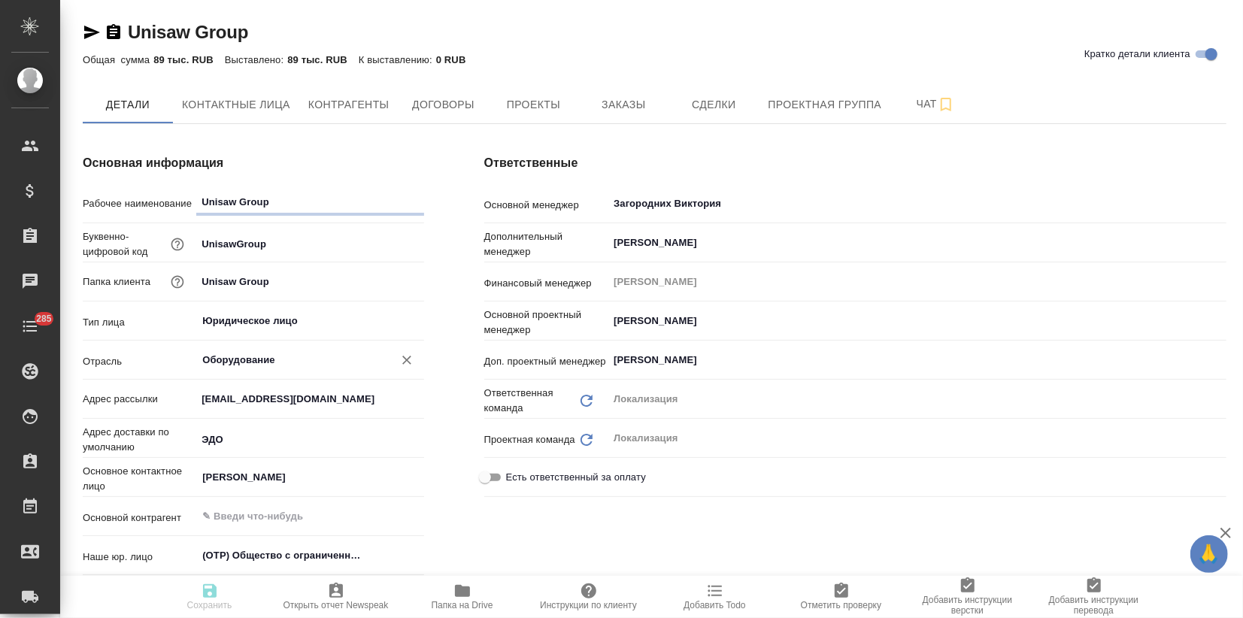
type textarea "x"
click at [582, 111] on button "Заказы" at bounding box center [623, 105] width 90 height 38
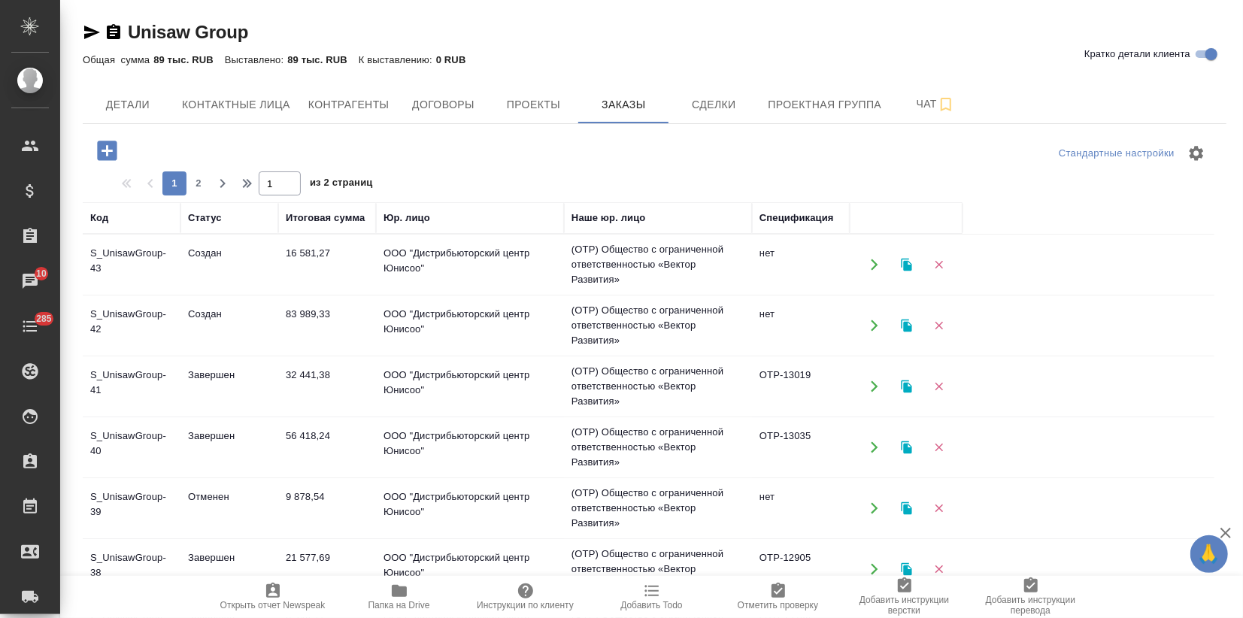
click at [166, 323] on td "S_UnisawGroup-42" at bounding box center [132, 325] width 98 height 53
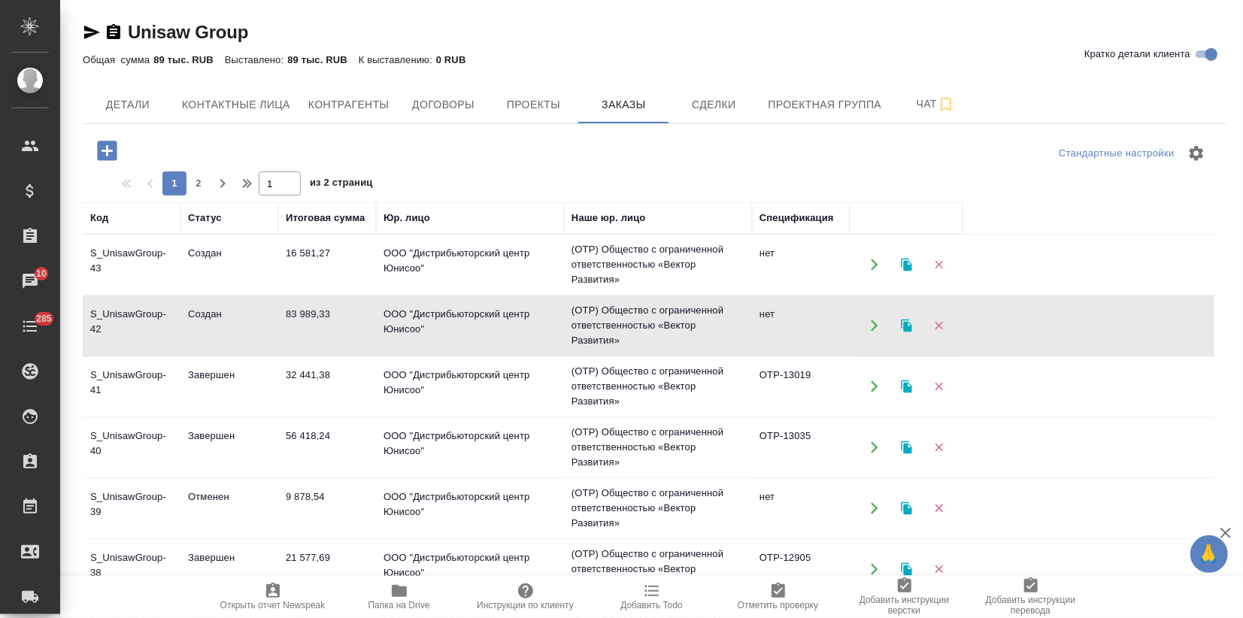
click at [298, 335] on td "83 989,33" at bounding box center [327, 325] width 98 height 53
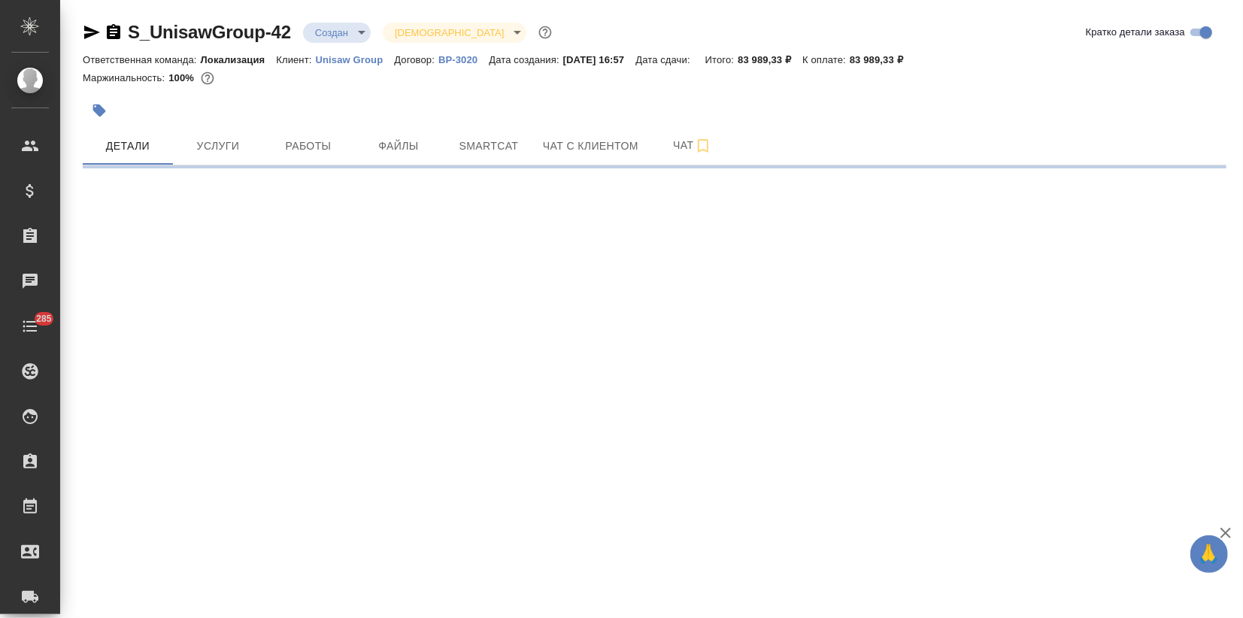
select select "RU"
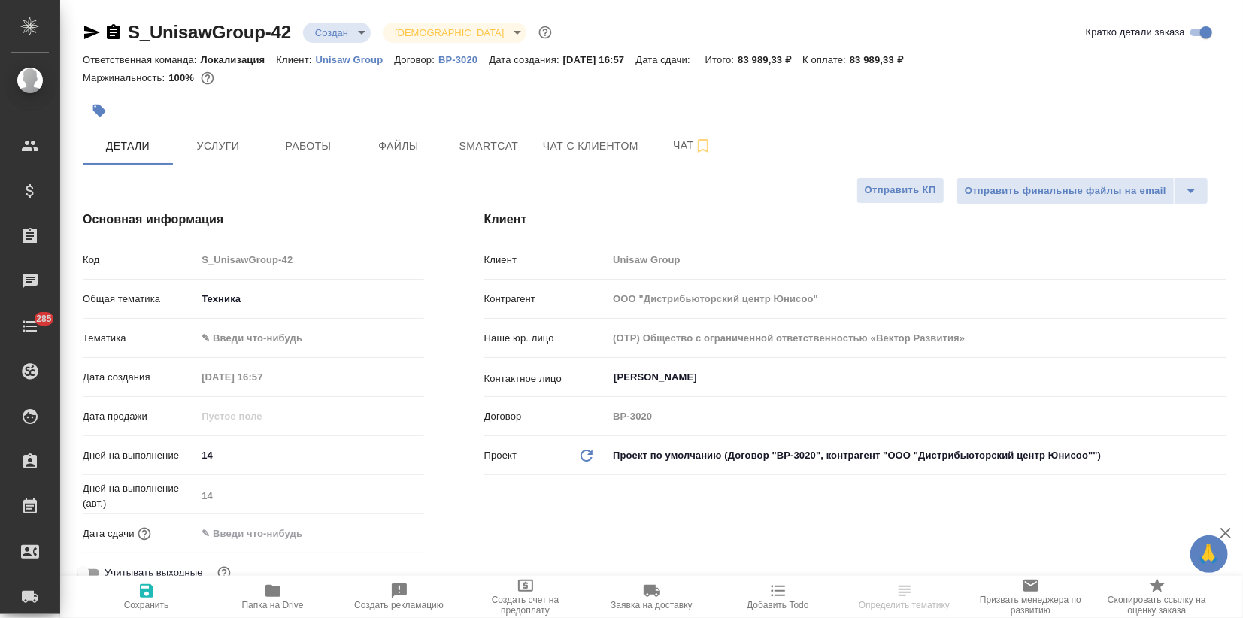
type textarea "x"
click at [85, 30] on icon "button" at bounding box center [92, 33] width 16 height 14
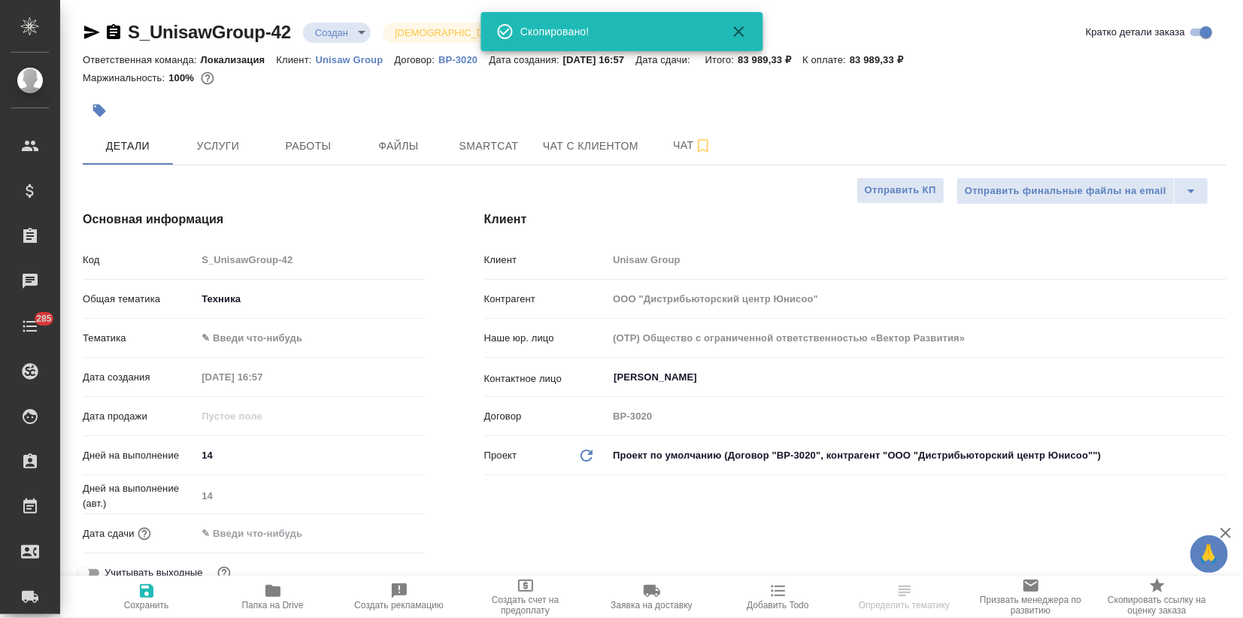
type textarea "x"
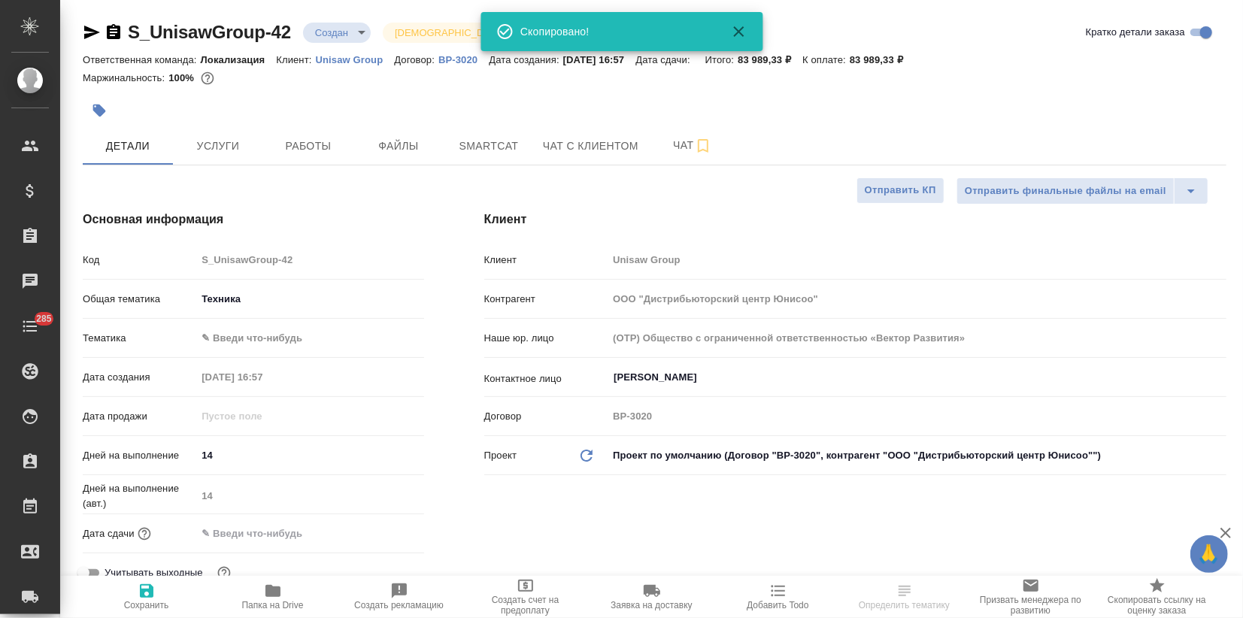
type textarea "x"
select select "RU"
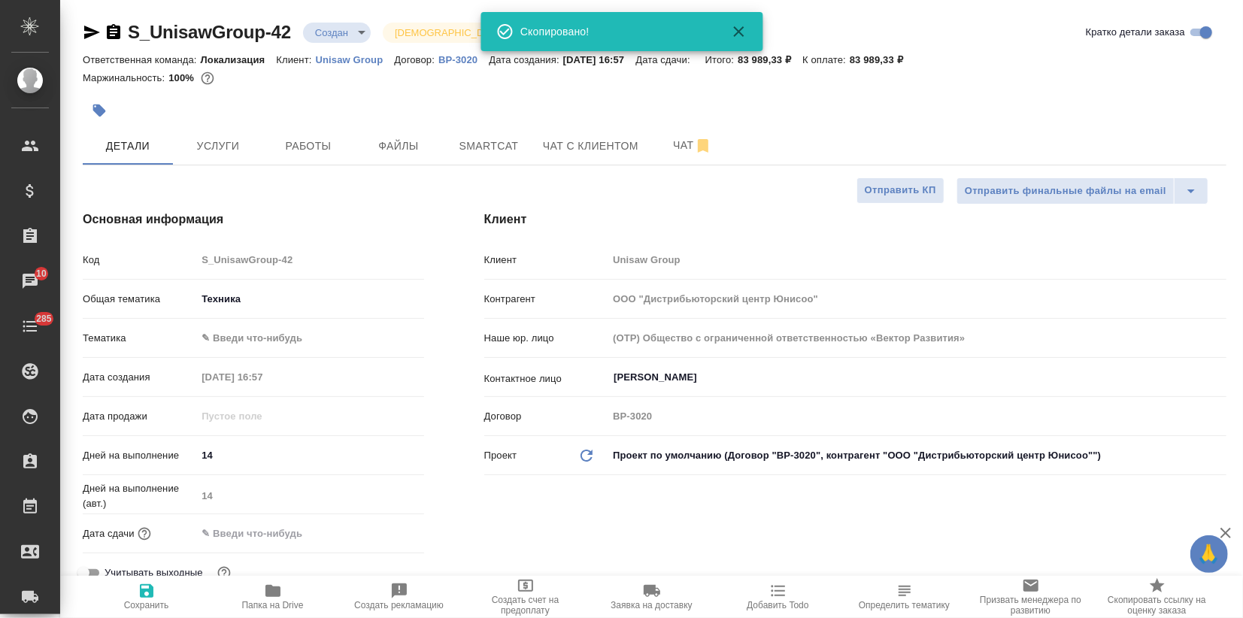
type textarea "x"
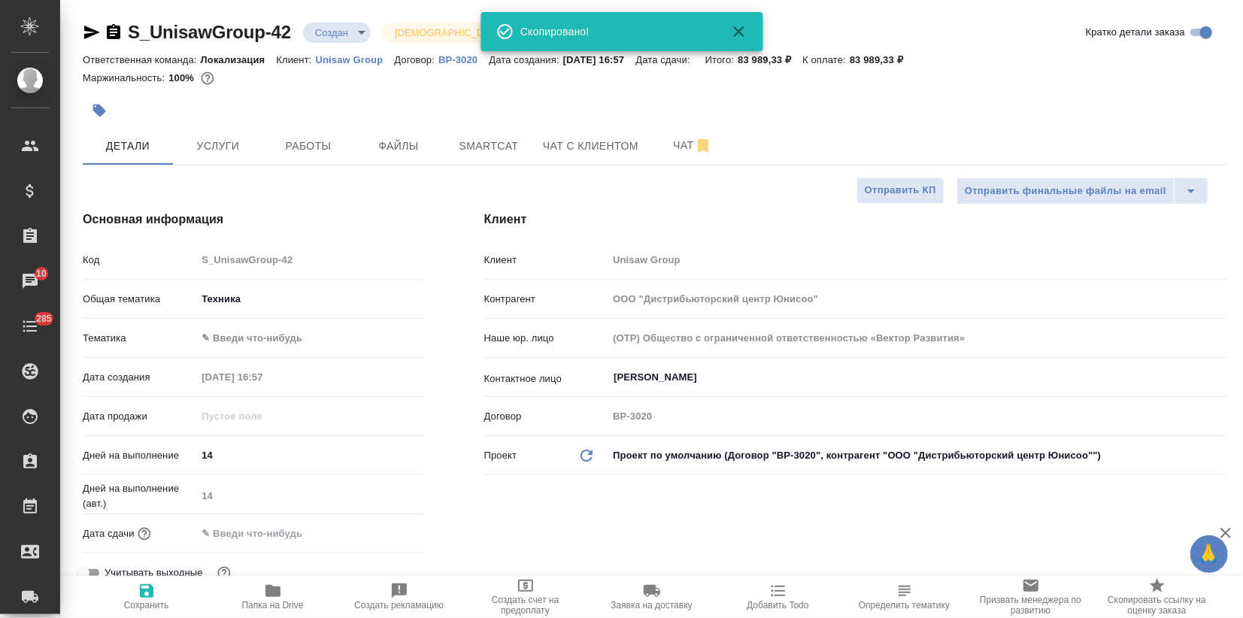
type textarea "x"
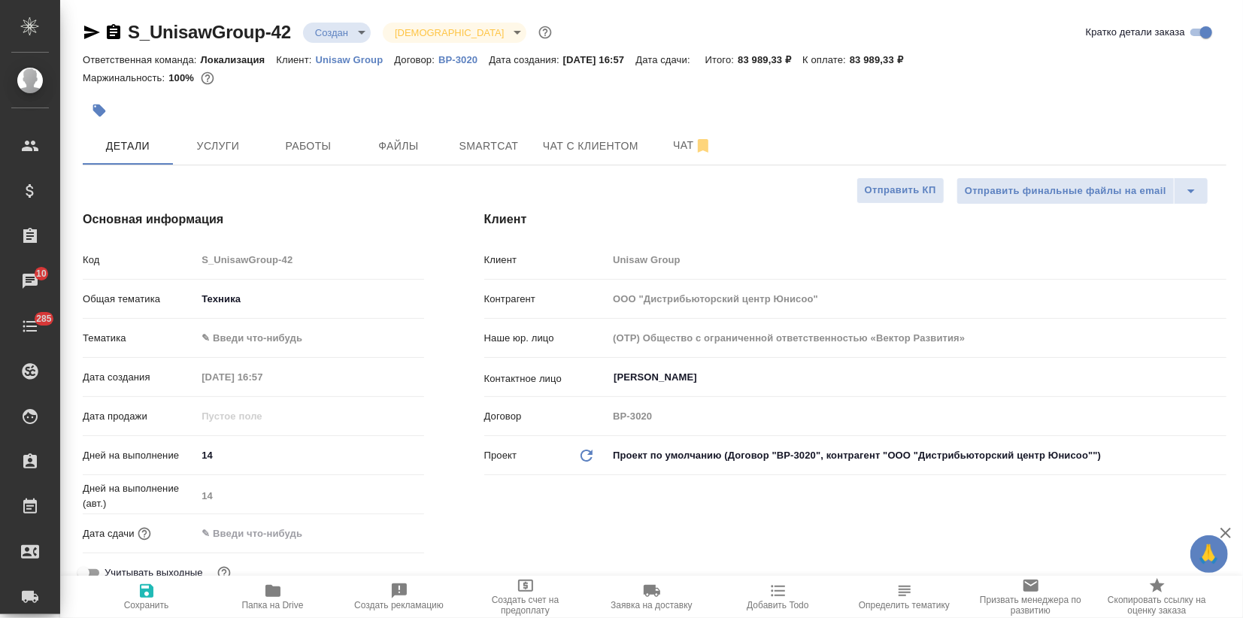
type textarea "x"
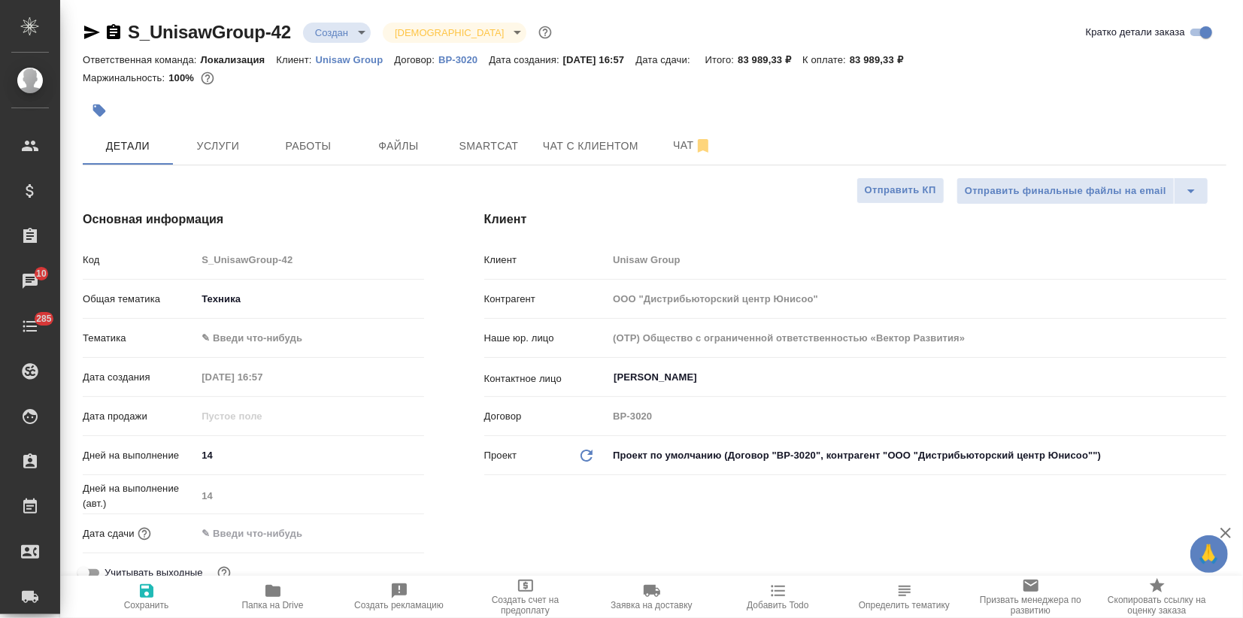
type textarea "x"
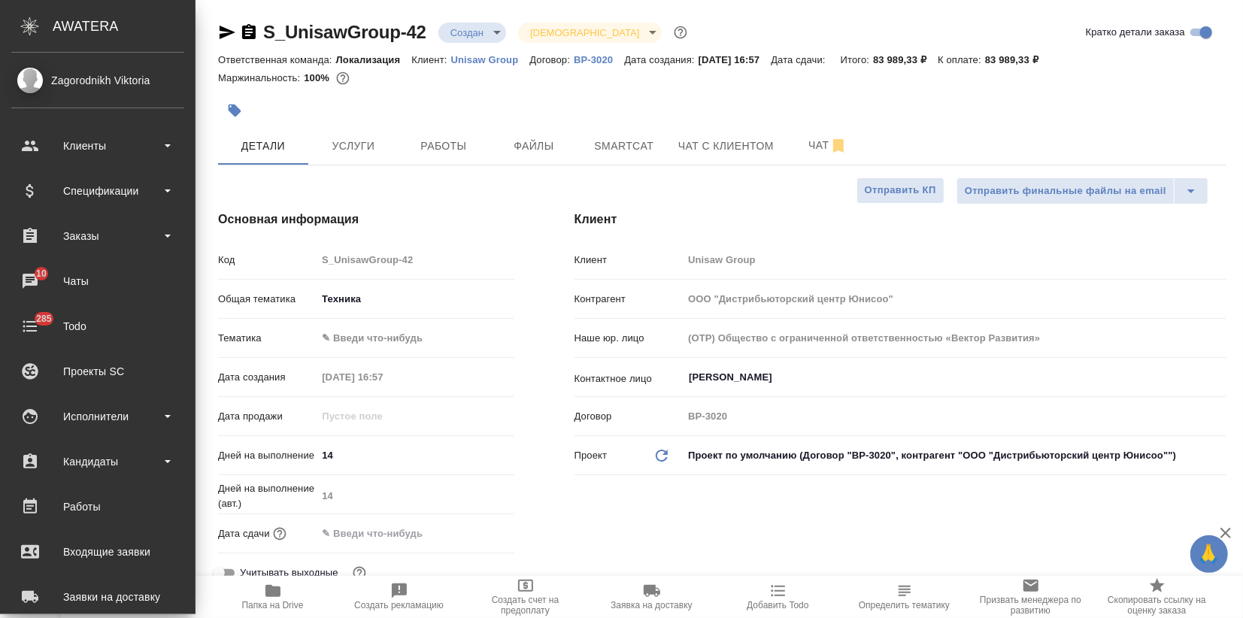
type textarea "x"
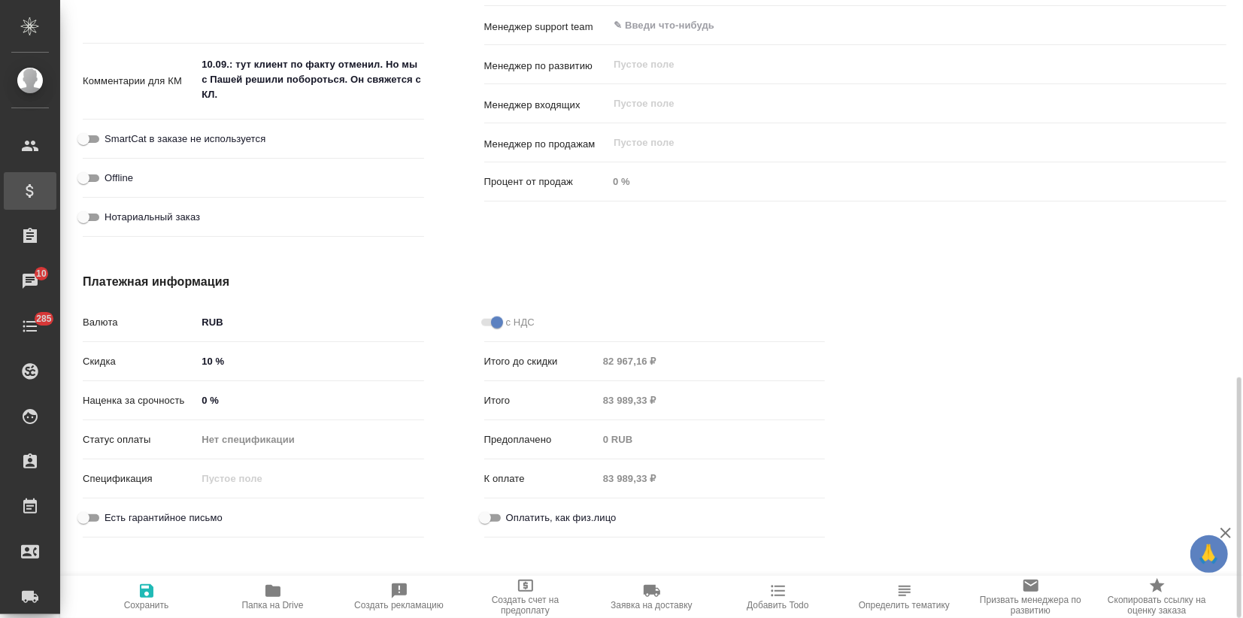
type textarea "x"
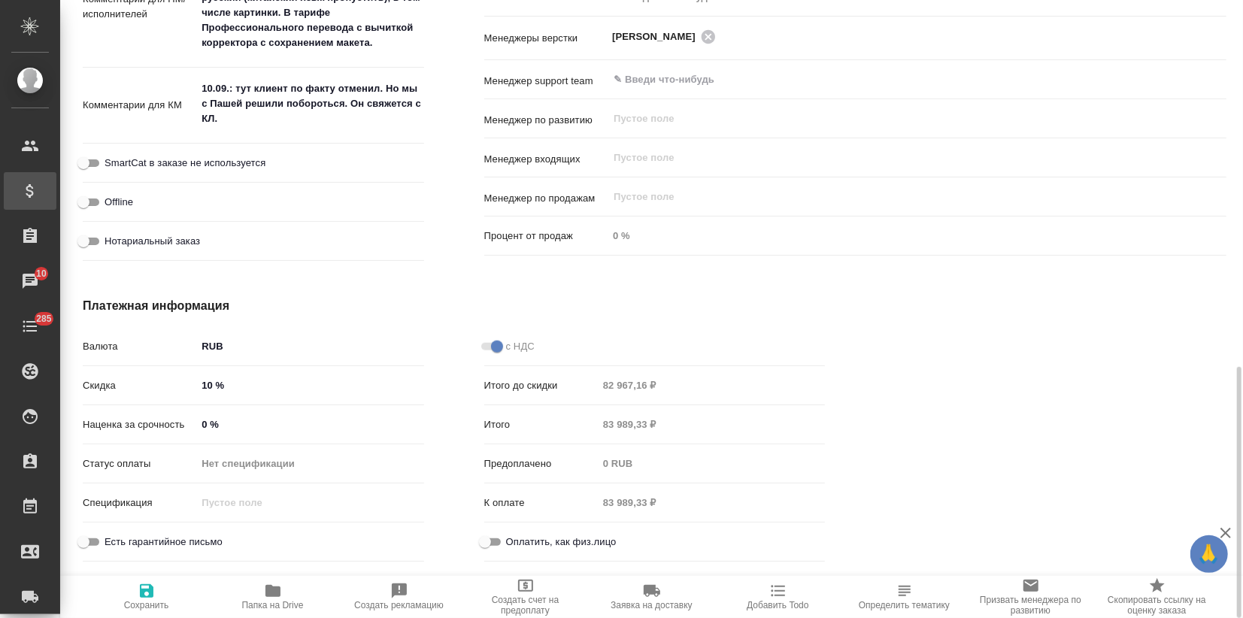
scroll to position [914, 0]
type textarea "x"
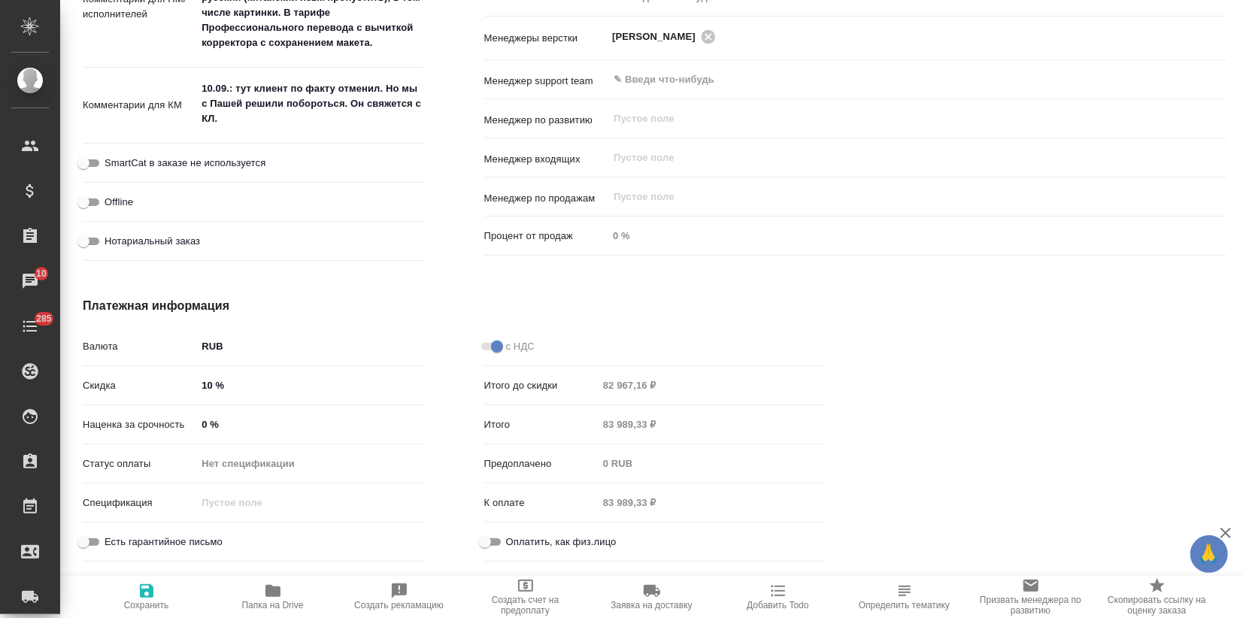
type textarea "x"
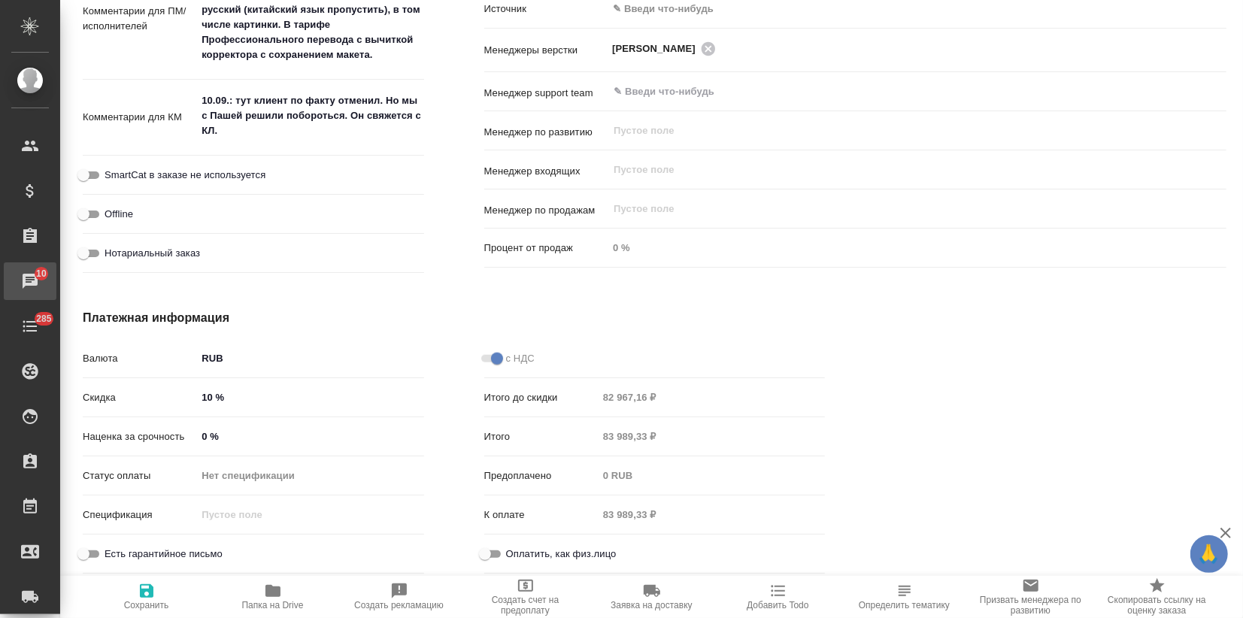
type textarea "x"
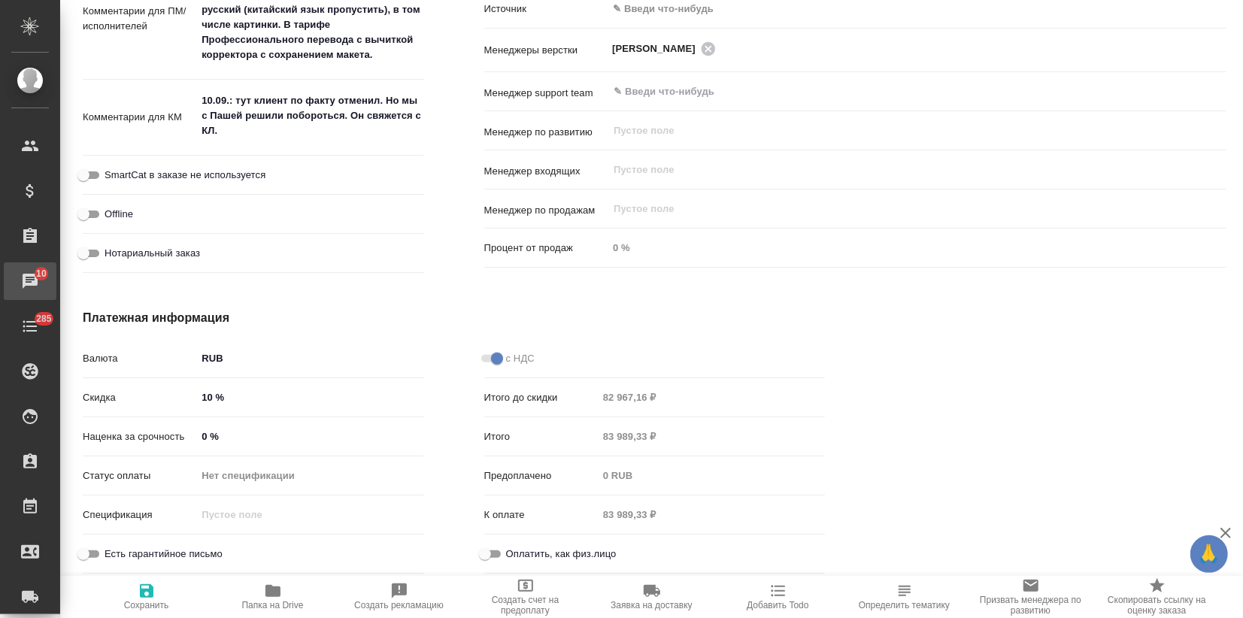
type textarea "x"
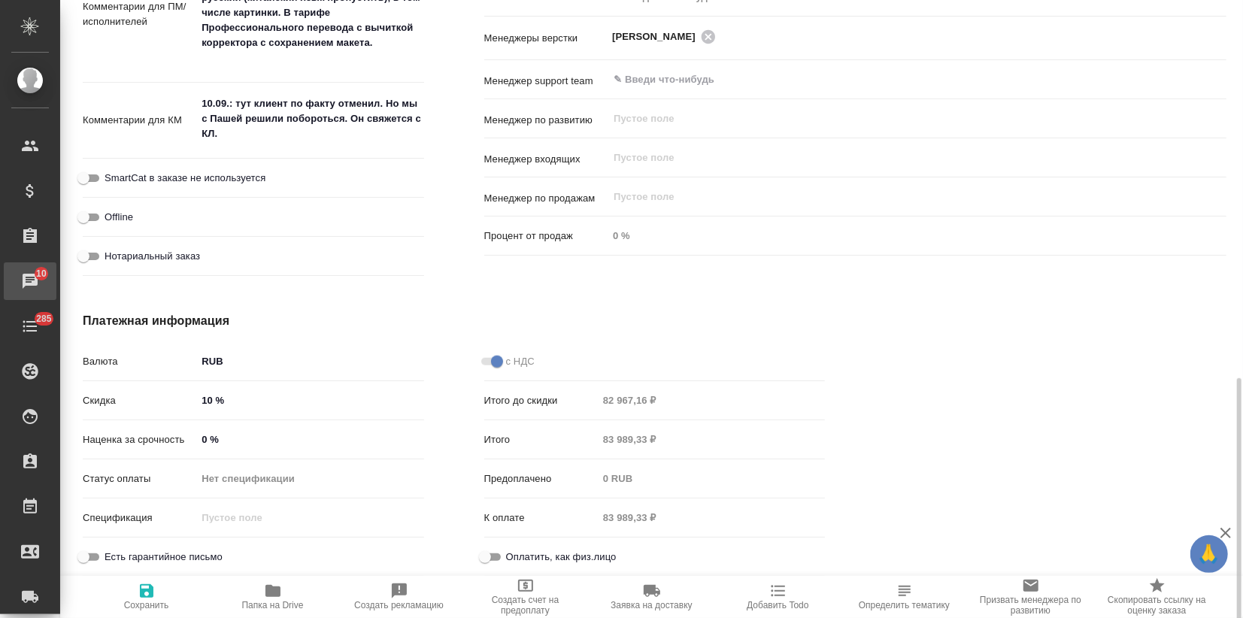
click at [26, 275] on div "Чаты" at bounding box center [11, 281] width 38 height 23
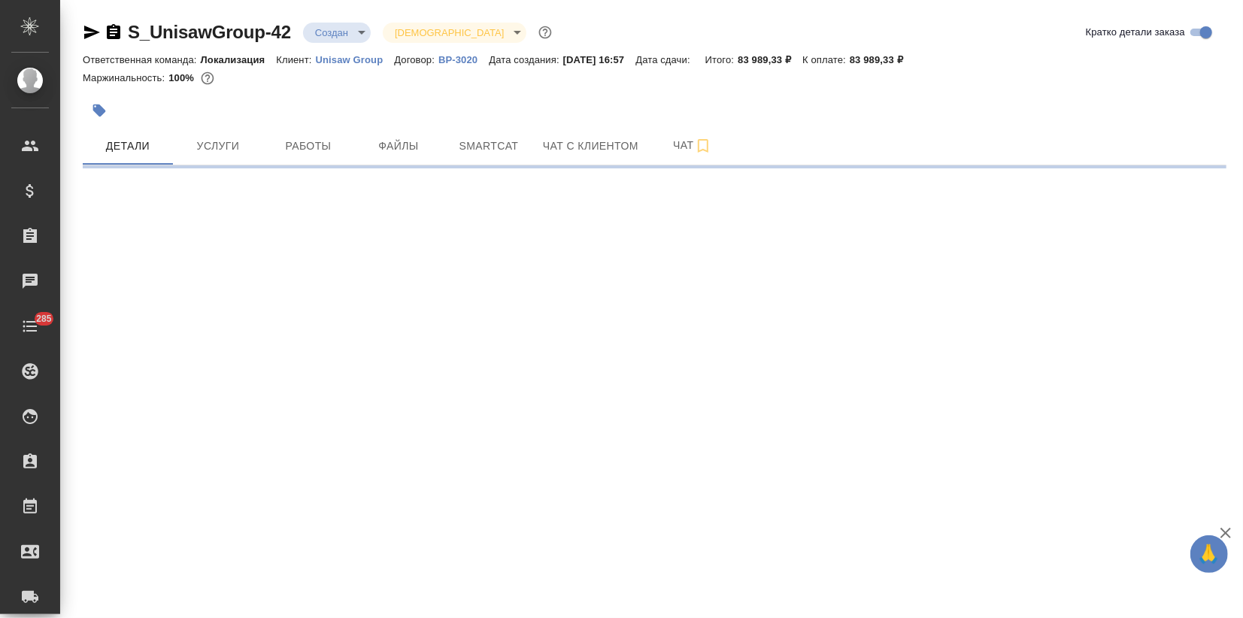
select select "RU"
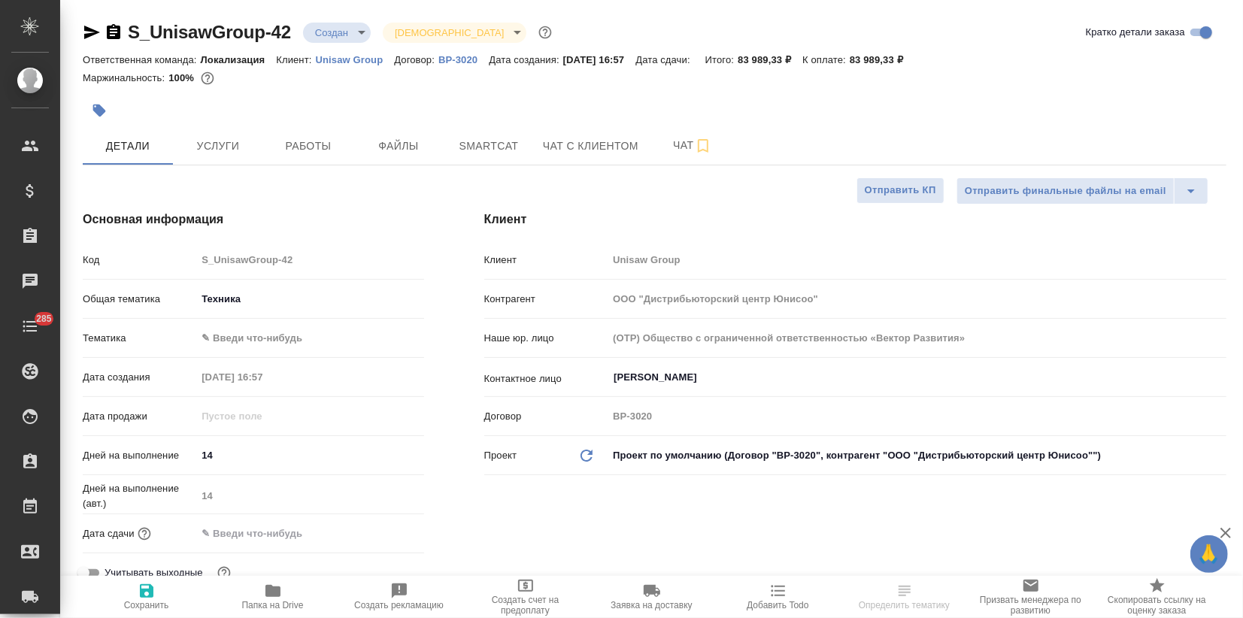
type textarea "x"
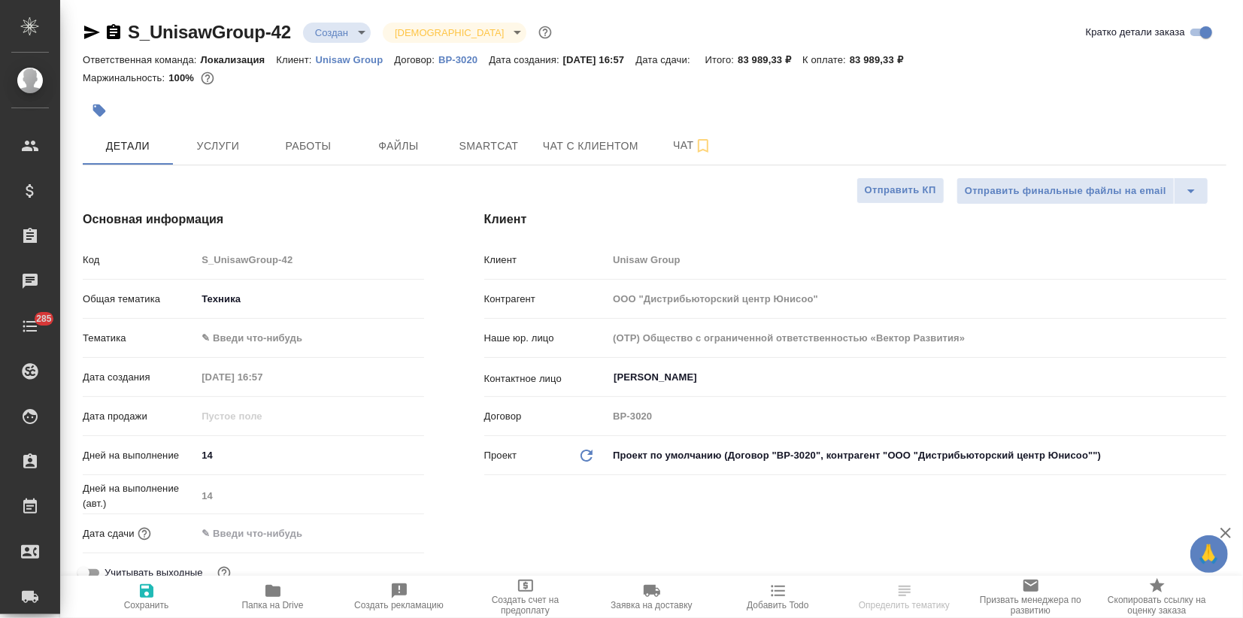
type textarea "x"
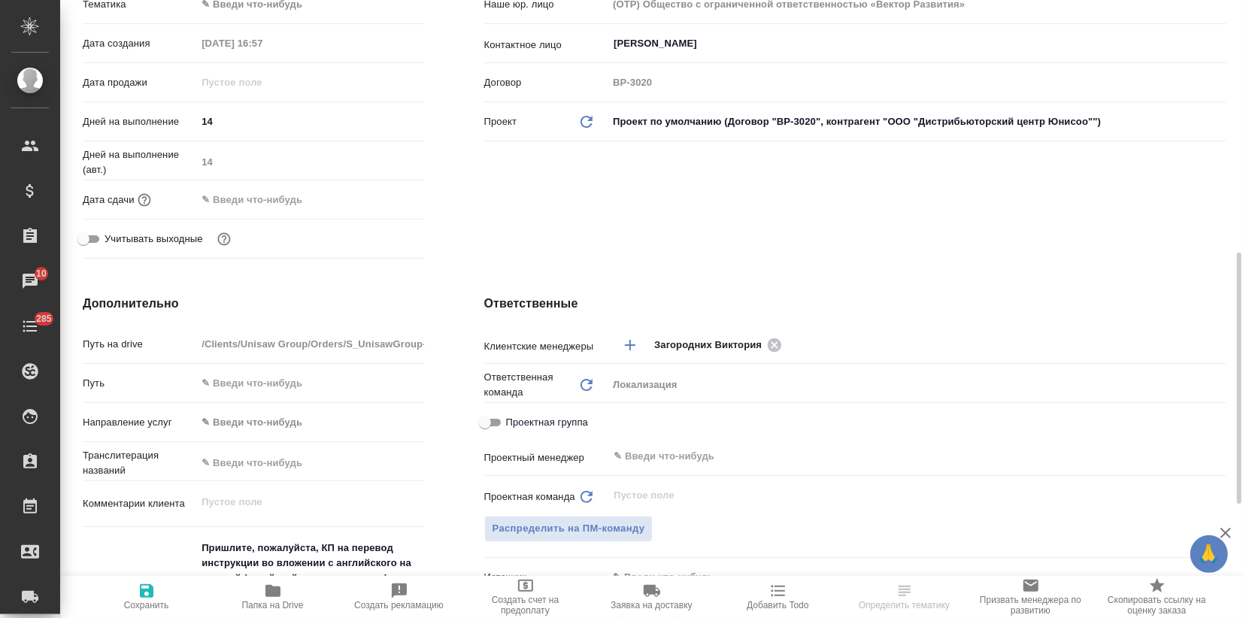
scroll to position [417, 0]
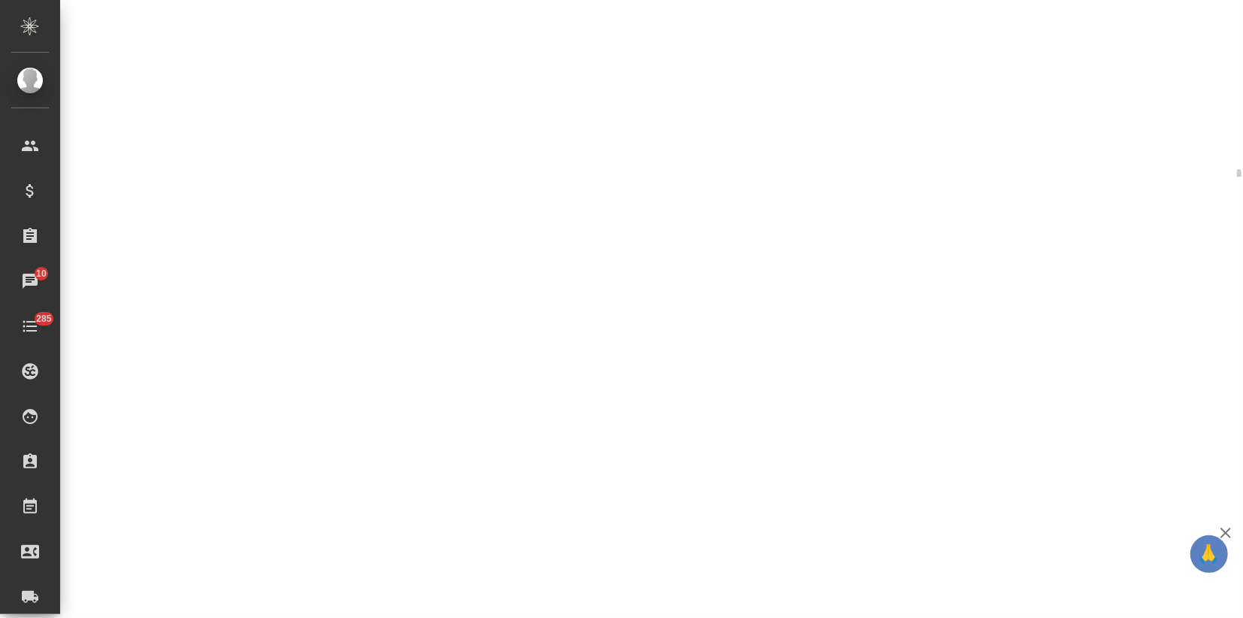
select select "RU"
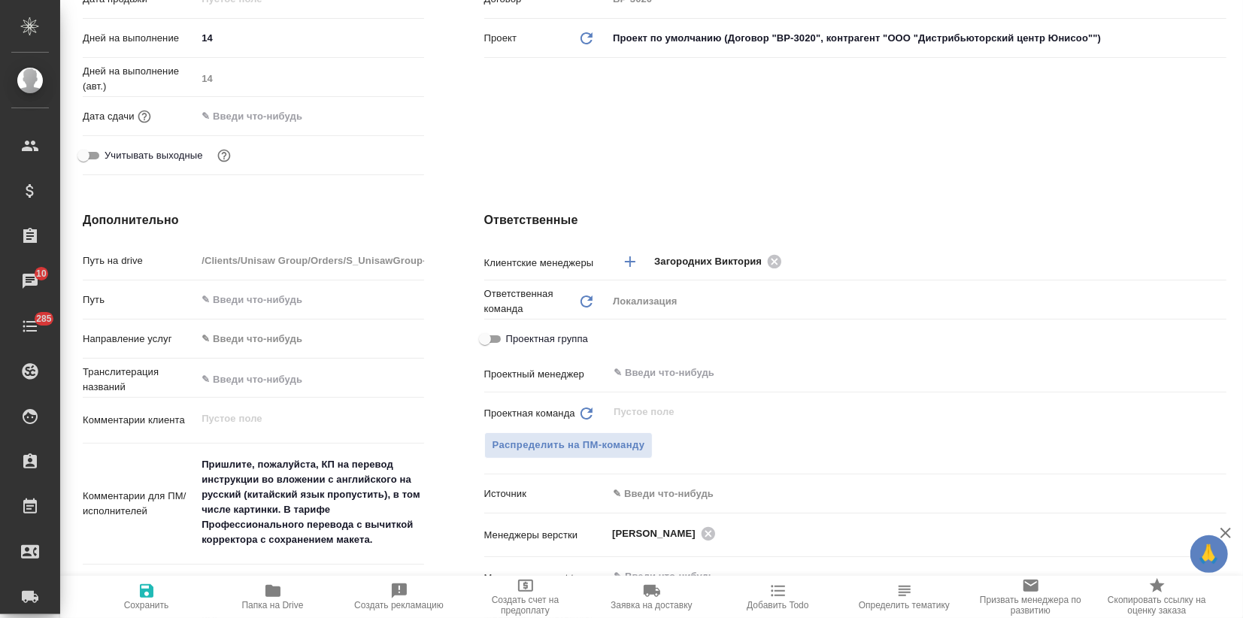
type textarea "x"
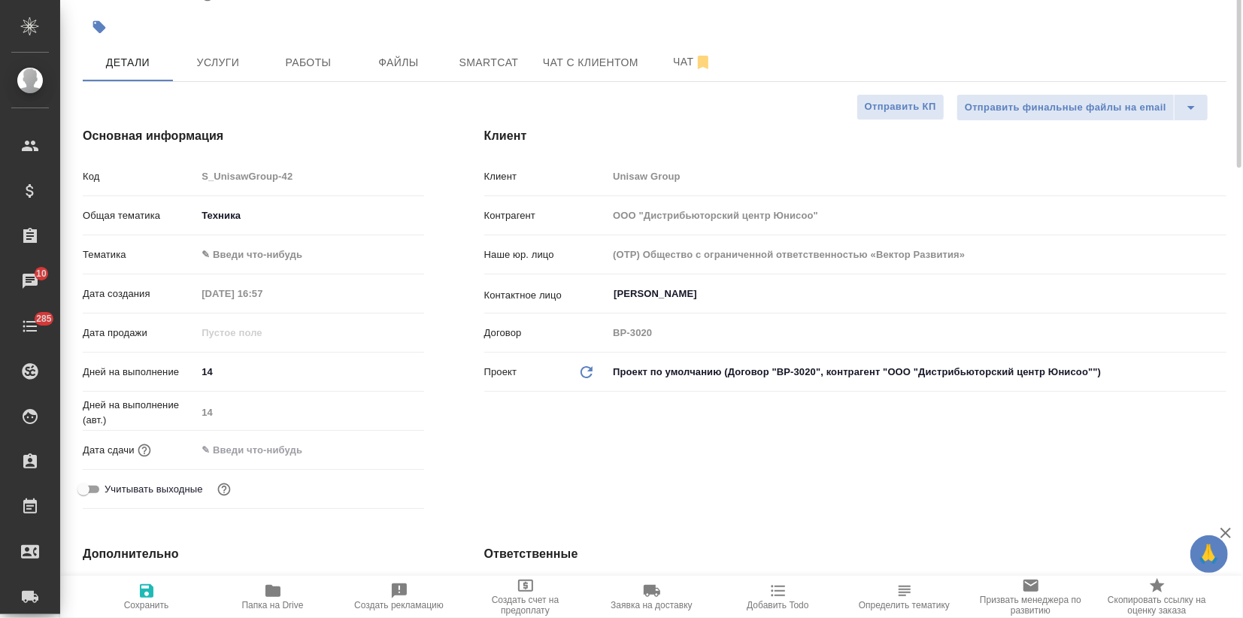
scroll to position [0, 0]
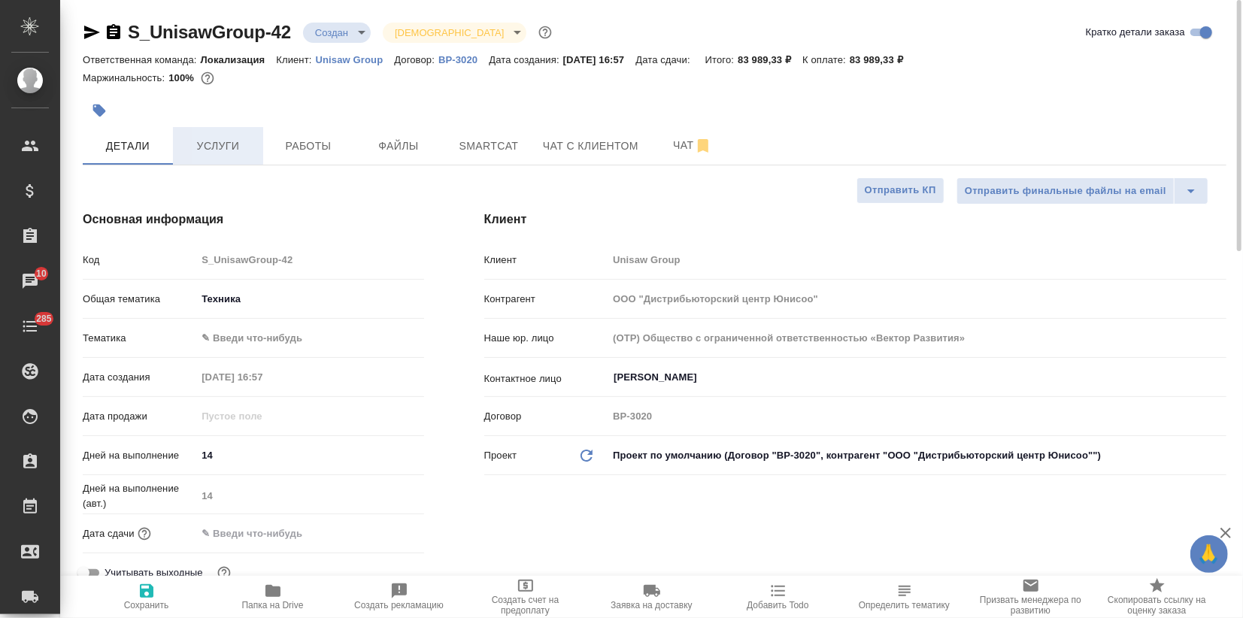
click at [223, 139] on span "Услуги" at bounding box center [218, 146] width 72 height 19
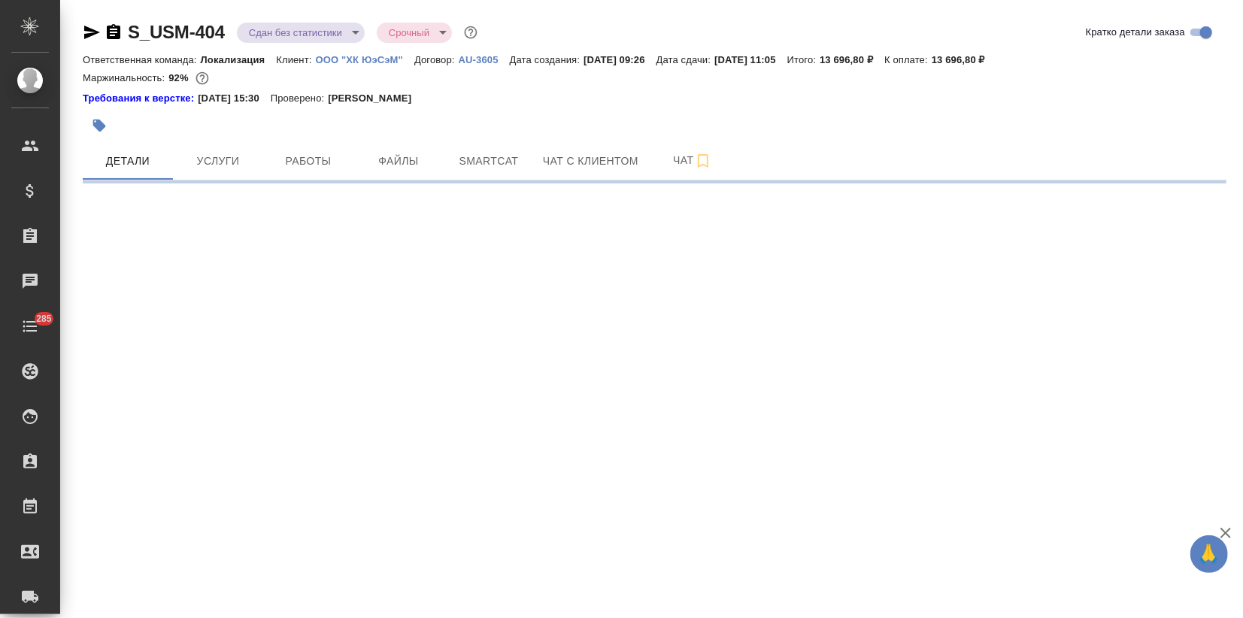
select select "RU"
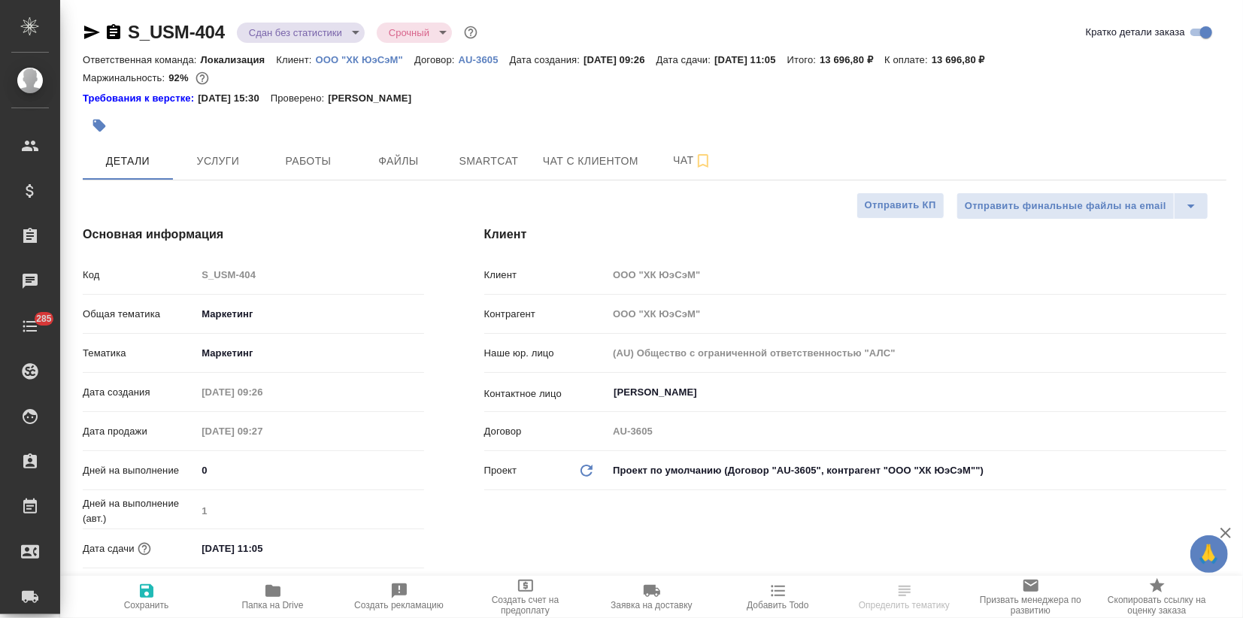
type textarea "x"
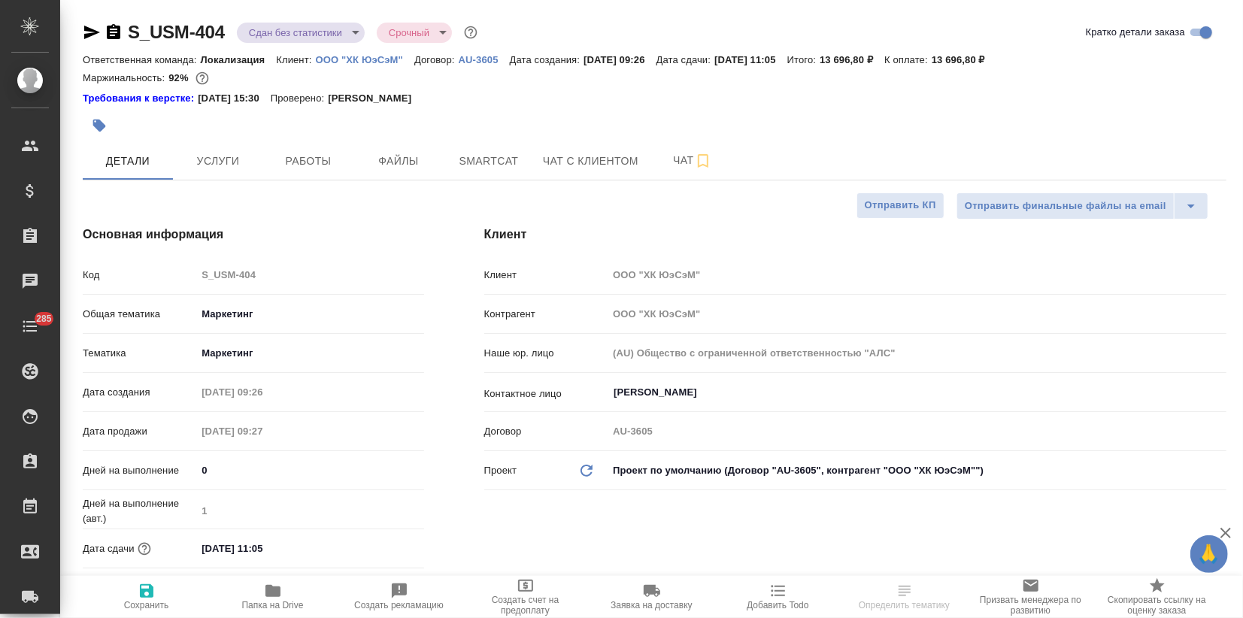
type textarea "x"
